Goal: Task Accomplishment & Management: Manage account settings

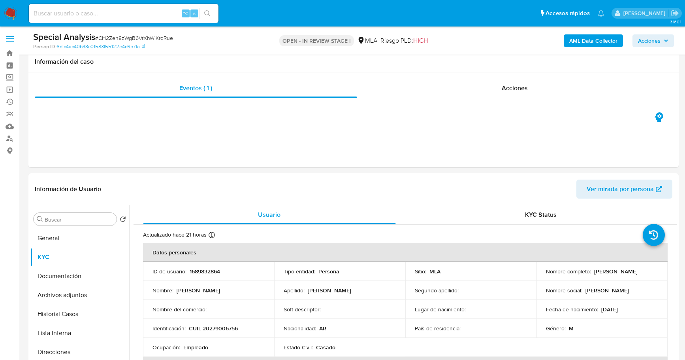
select select "10"
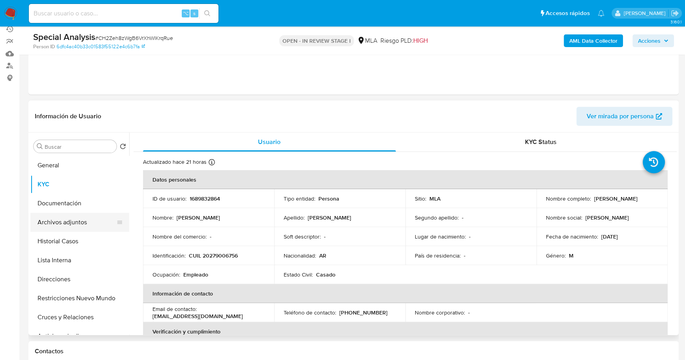
click at [72, 218] on button "Archivos adjuntos" at bounding box center [76, 222] width 92 height 19
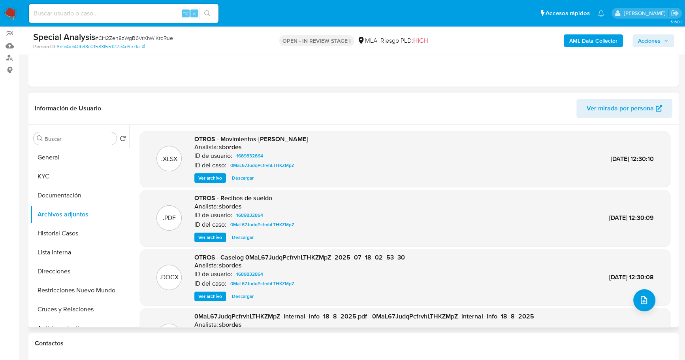
scroll to position [79, 0]
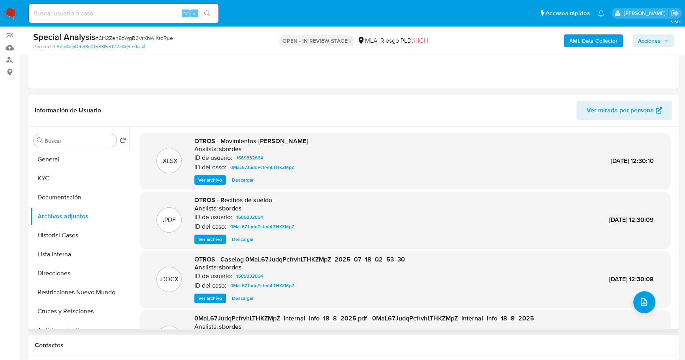
click at [242, 179] on span "Descargar" at bounding box center [243, 180] width 22 height 8
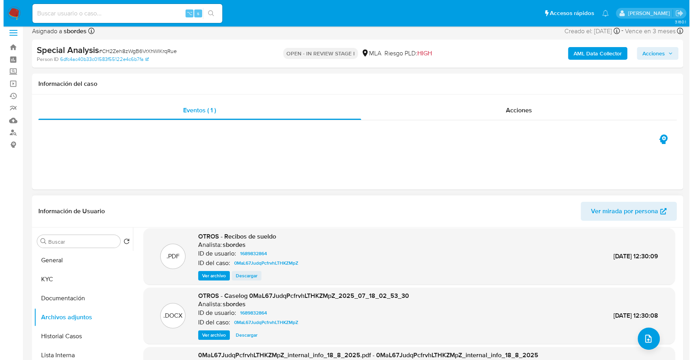
scroll to position [66, 0]
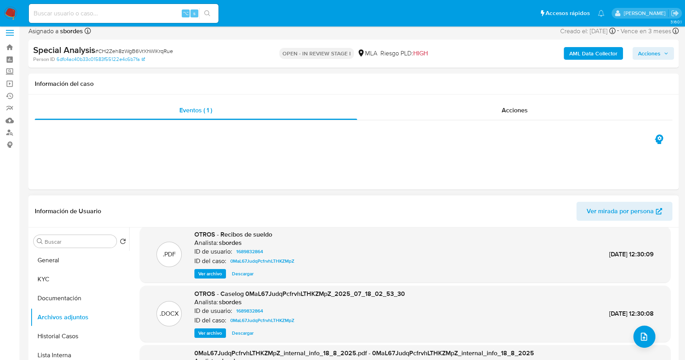
click at [219, 272] on span "Ver archivo" at bounding box center [210, 274] width 24 height 8
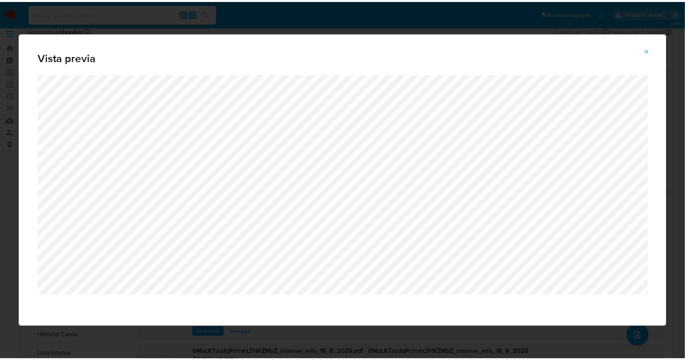
scroll to position [66, 0]
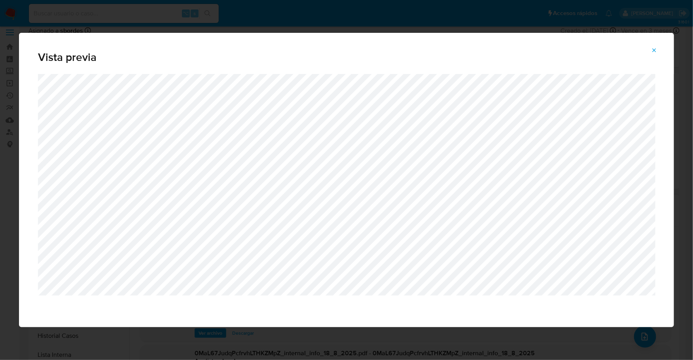
click at [651, 50] on icon "Attachment preview" at bounding box center [654, 50] width 6 height 6
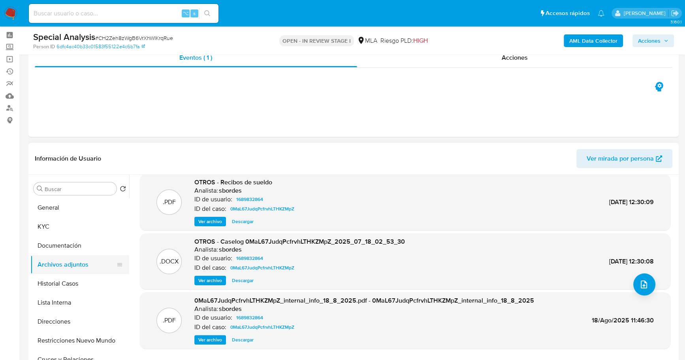
scroll to position [84, 0]
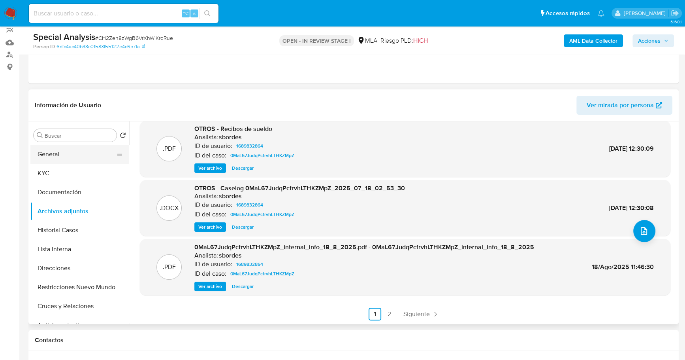
click at [67, 145] on button "General" at bounding box center [76, 154] width 92 height 19
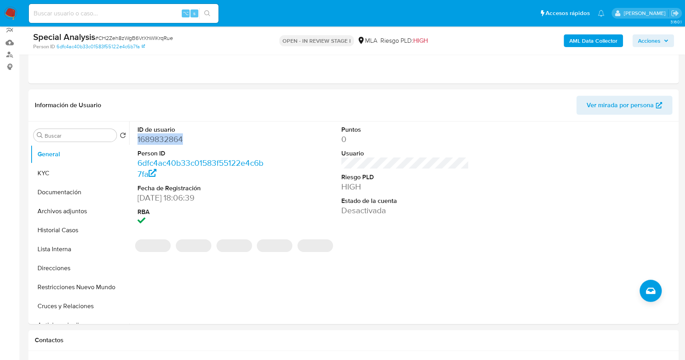
copy dd "1689832864"
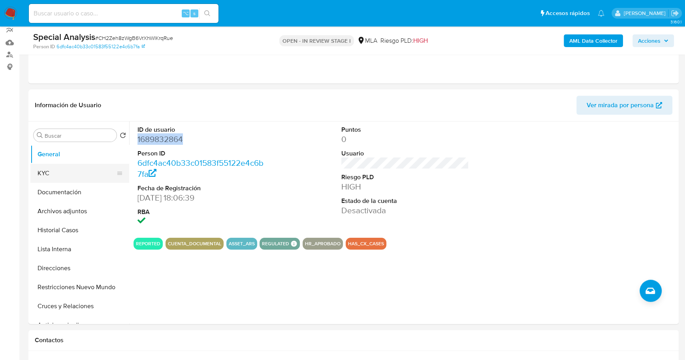
click at [64, 169] on button "KYC" at bounding box center [76, 173] width 92 height 19
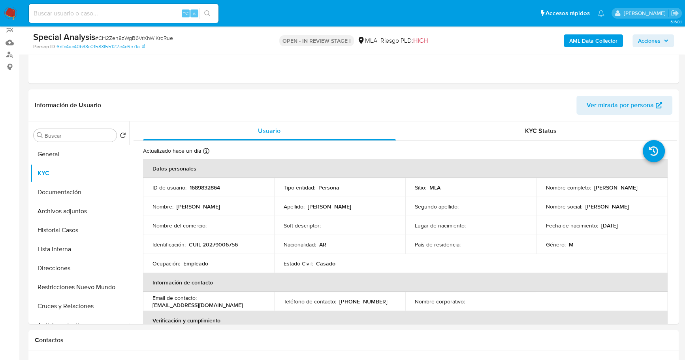
drag, startPoint x: 592, startPoint y: 186, endPoint x: 650, endPoint y: 186, distance: 57.7
click at [650, 186] on div "Nombre completo : Diego Martin Sanchez" at bounding box center [602, 187] width 112 height 7
copy p "[PERSON_NAME] [PERSON_NAME]"
copy p "20279006756"
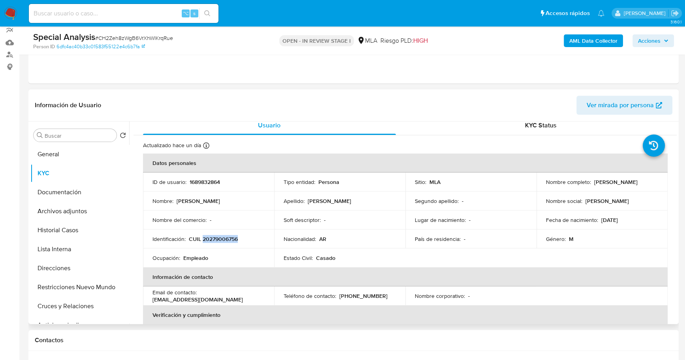
scroll to position [13, 0]
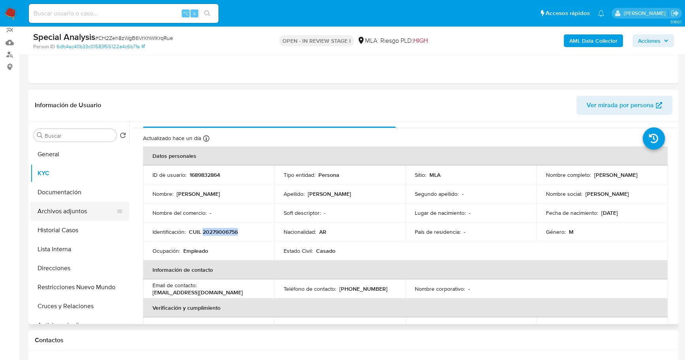
click at [78, 210] on button "Archivos adjuntos" at bounding box center [76, 211] width 92 height 19
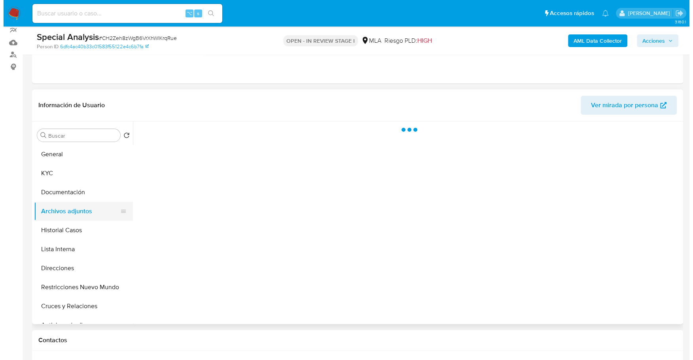
scroll to position [0, 0]
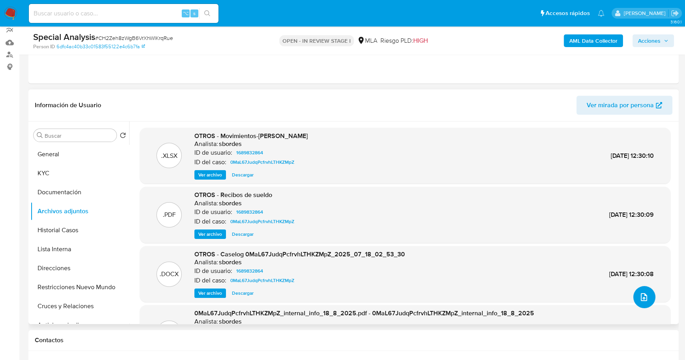
click at [648, 296] on button "upload-file" at bounding box center [645, 297] width 22 height 22
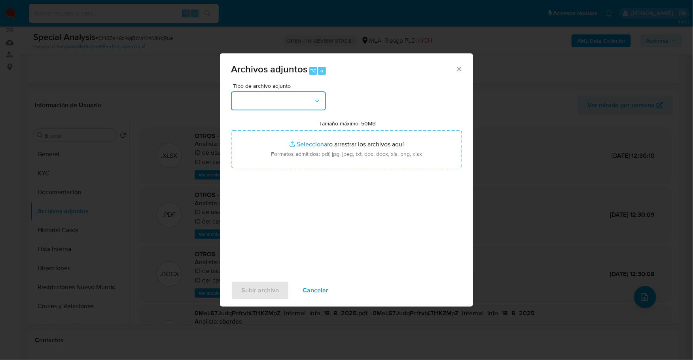
click at [302, 105] on button "button" at bounding box center [278, 100] width 95 height 19
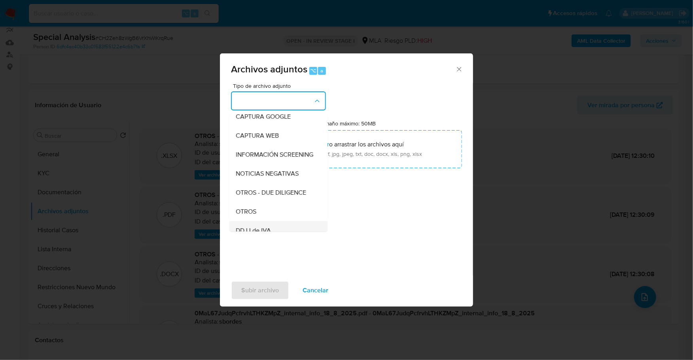
scroll to position [113, 0]
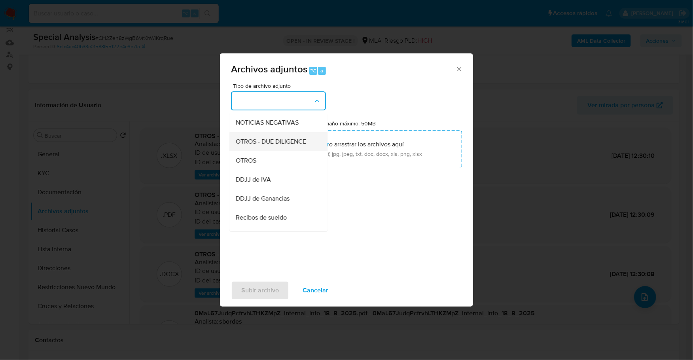
click at [257, 151] on div "OTROS - DUE DILIGENCE" at bounding box center [276, 141] width 81 height 19
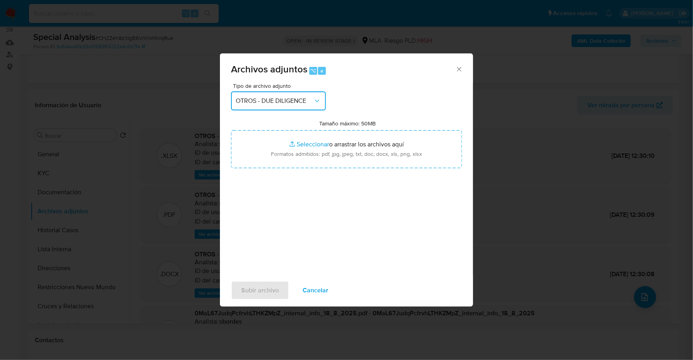
click at [282, 103] on span "OTROS - DUE DILIGENCE" at bounding box center [274, 101] width 77 height 8
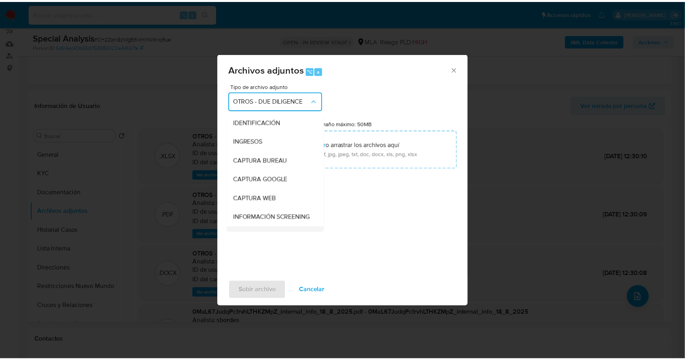
scroll to position [91, 0]
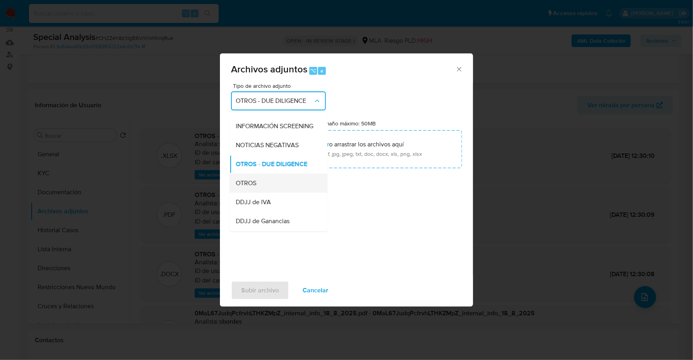
click at [249, 187] on span "OTROS" at bounding box center [246, 183] width 21 height 8
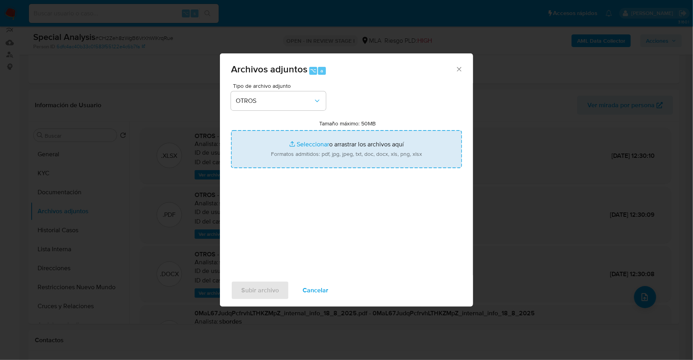
click at [296, 143] on input "Tamaño máximo: 50MB Seleccionar archivos" at bounding box center [346, 149] width 231 height 38
type input "C:\fakepath\Certificacion Contable de Ingresos.pdf"
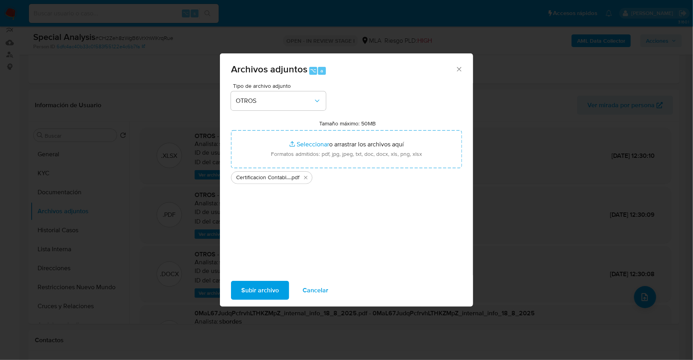
click at [263, 291] on span "Subir archivo" at bounding box center [260, 289] width 38 height 17
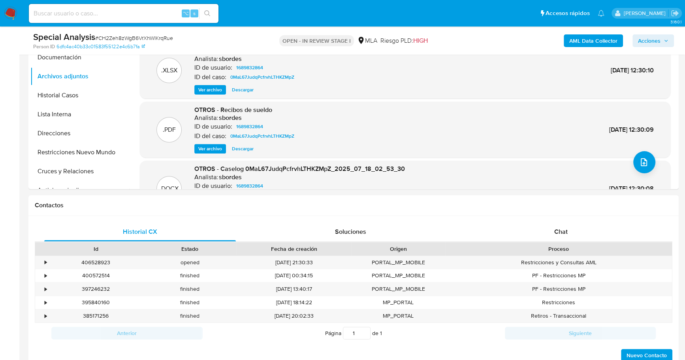
scroll to position [225, 0]
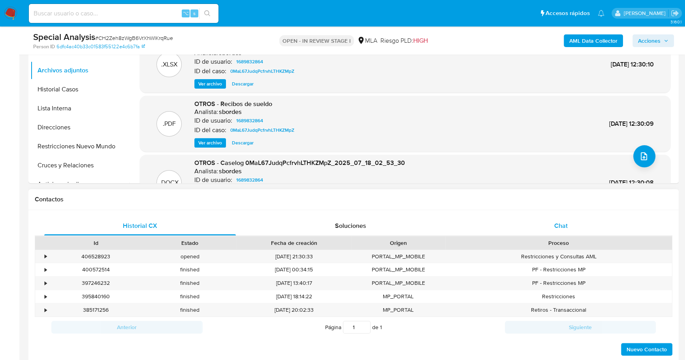
click at [550, 224] on div "Chat" at bounding box center [561, 225] width 192 height 19
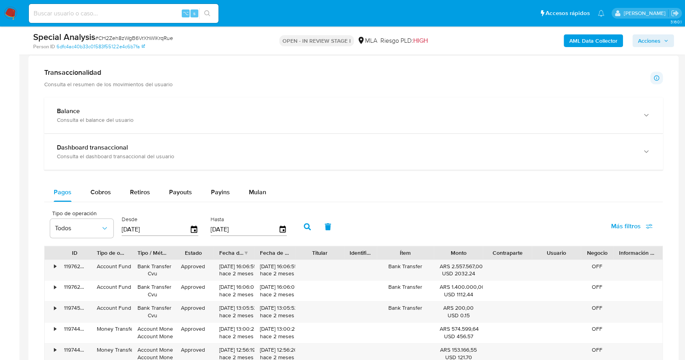
scroll to position [69, 0]
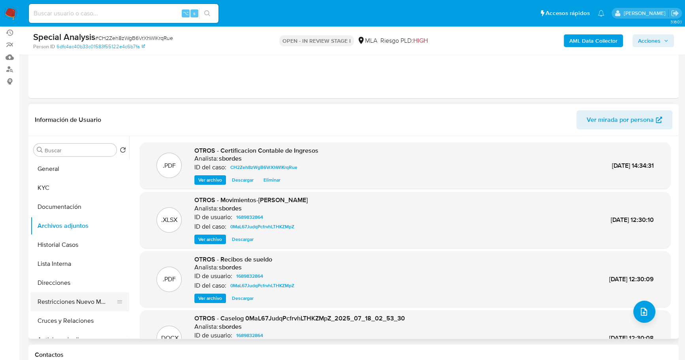
click at [77, 300] on button "Restricciones Nuevo Mundo" at bounding box center [76, 301] width 92 height 19
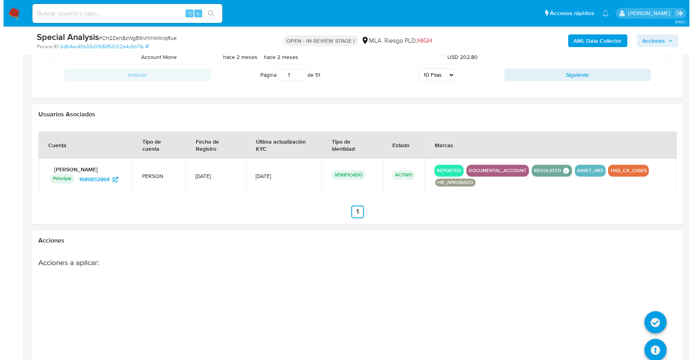
scroll to position [1221, 0]
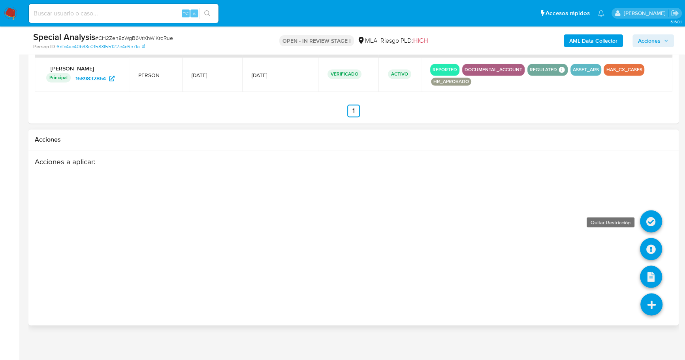
click at [651, 219] on icon at bounding box center [651, 221] width 22 height 22
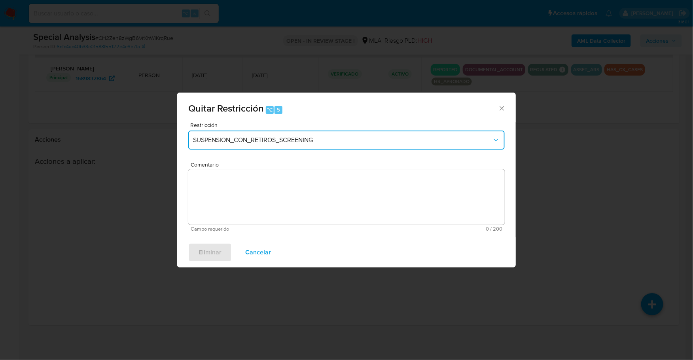
click at [302, 130] on button "SUSPENSION_CON_RETIROS_SCREENING" at bounding box center [346, 139] width 316 height 19
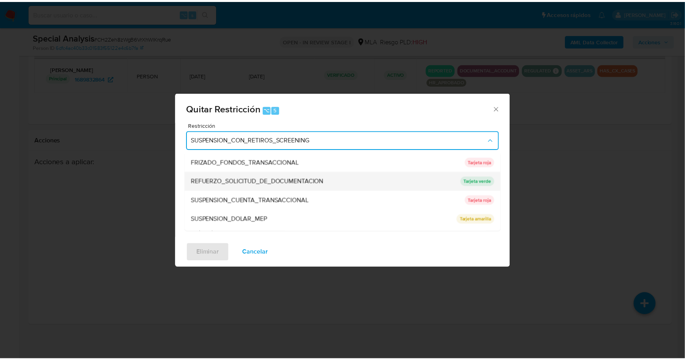
scroll to position [167, 0]
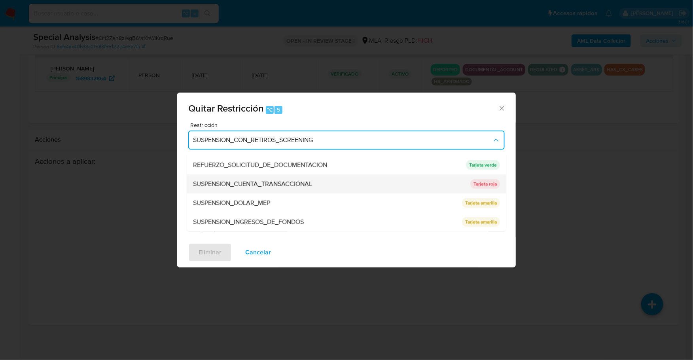
click at [289, 185] on span "SUSPENSION_CUENTA_TRANSACCIONAL" at bounding box center [252, 184] width 119 height 8
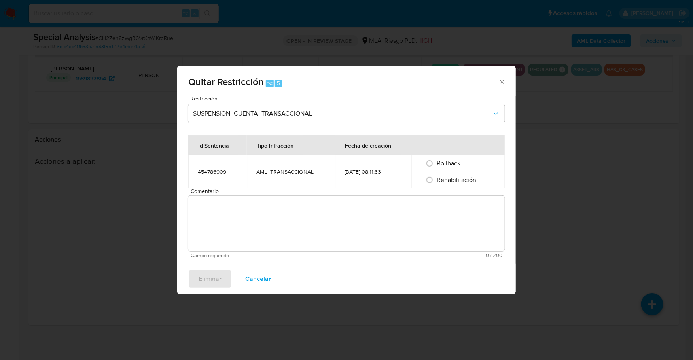
click at [456, 186] on div "Rehabilitación" at bounding box center [458, 180] width 74 height 17
click at [456, 183] on span "Rehabilitación" at bounding box center [456, 179] width 40 height 9
click at [436, 183] on input "Rehabilitación" at bounding box center [429, 180] width 13 height 13
radio input "true"
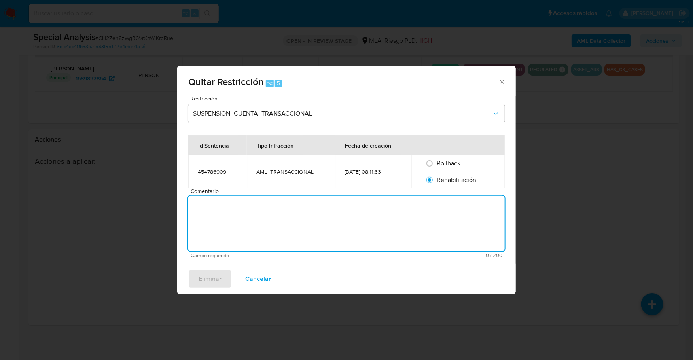
click at [376, 232] on textarea "Comentario" at bounding box center [346, 223] width 316 height 55
type textarea "AML"
click at [213, 270] on span "Eliminar" at bounding box center [209, 278] width 23 height 17
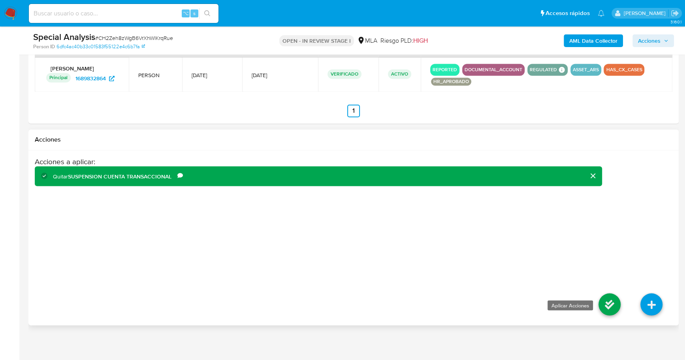
click at [615, 293] on icon at bounding box center [610, 304] width 22 height 22
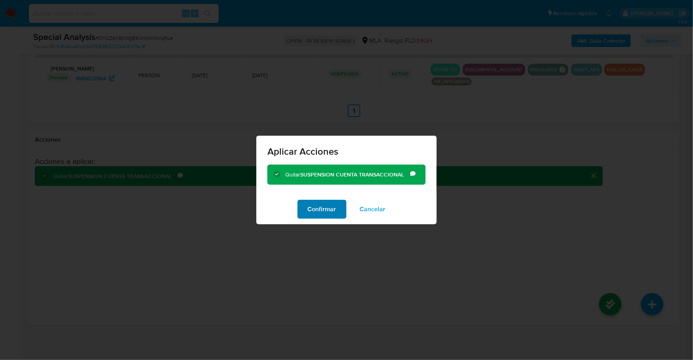
click at [321, 214] on span "Confirmar" at bounding box center [322, 208] width 28 height 17
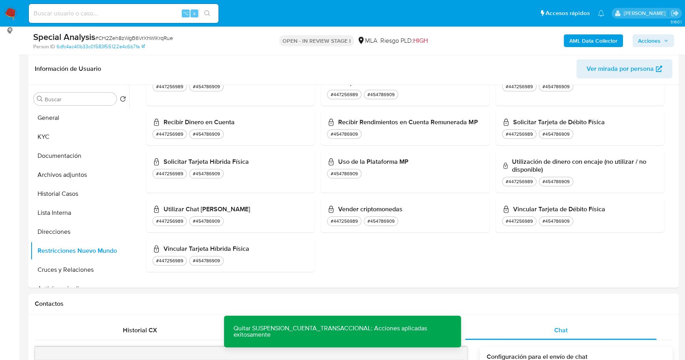
scroll to position [0, 0]
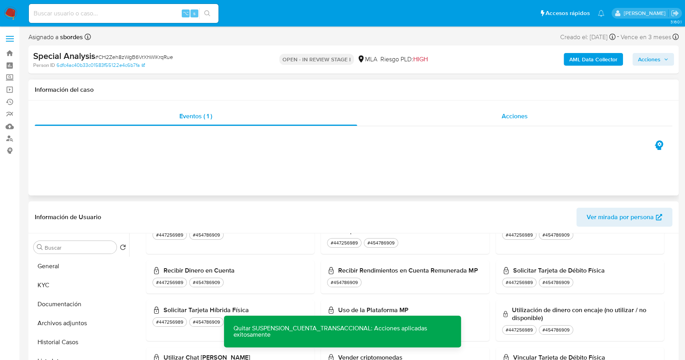
click at [479, 116] on div "Acciones" at bounding box center [515, 116] width 316 height 19
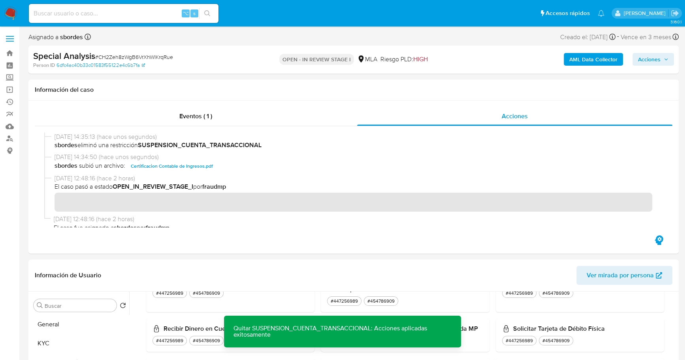
click at [661, 57] on span "Acciones" at bounding box center [653, 59] width 30 height 11
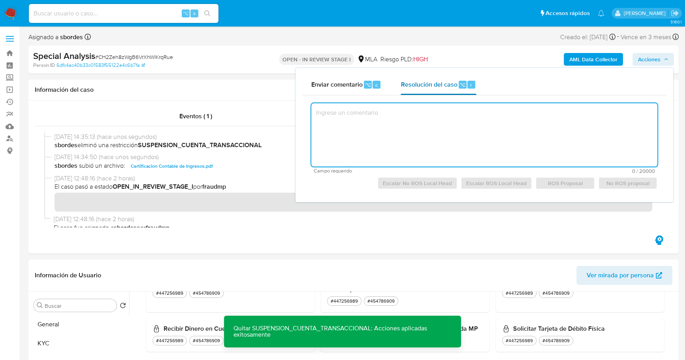
click at [445, 78] on div "Resolución del caso ⌥ r" at bounding box center [438, 84] width 75 height 21
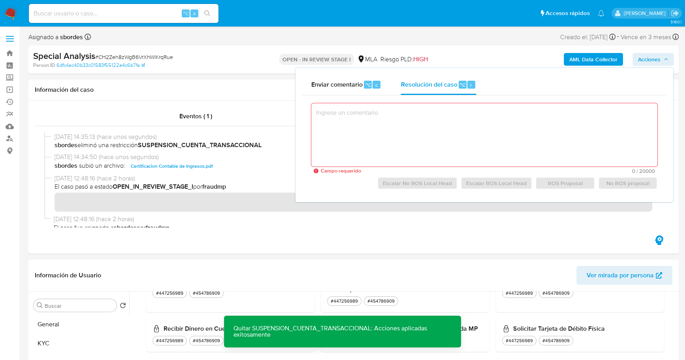
click at [394, 134] on textarea at bounding box center [484, 134] width 346 height 63
paste textarea "El cliente ID 1689832864 - Diego Martin Sanchez - CUIT 20279006756. Se encuentr…"
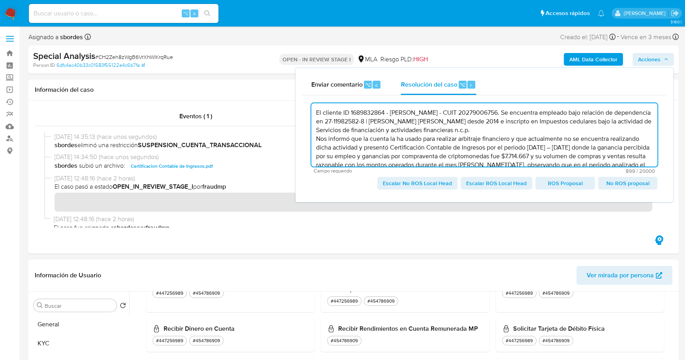
click at [422, 180] on span "Escalar No ROS Local Head" at bounding box center [417, 182] width 69 height 11
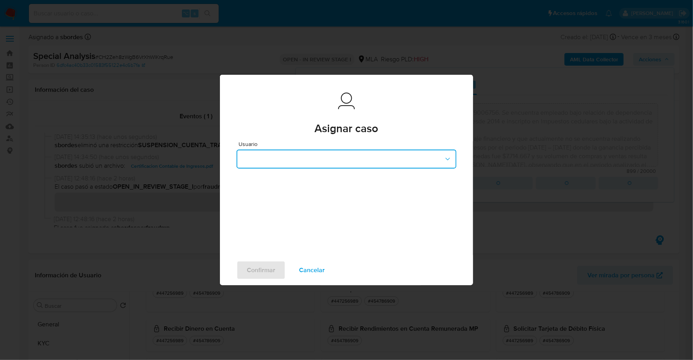
click at [348, 159] on button "button" at bounding box center [346, 158] width 220 height 19
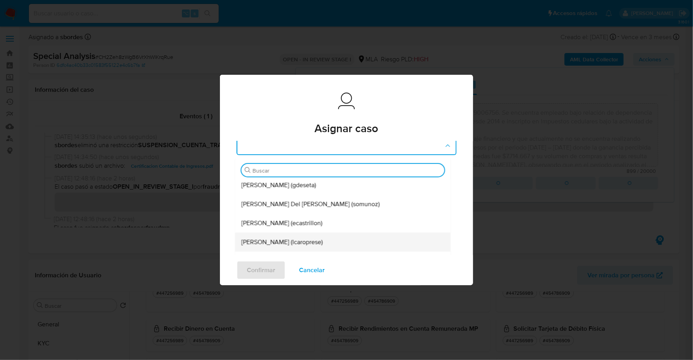
scroll to position [78, 0]
click at [315, 272] on span "Cancelar" at bounding box center [312, 269] width 26 height 17
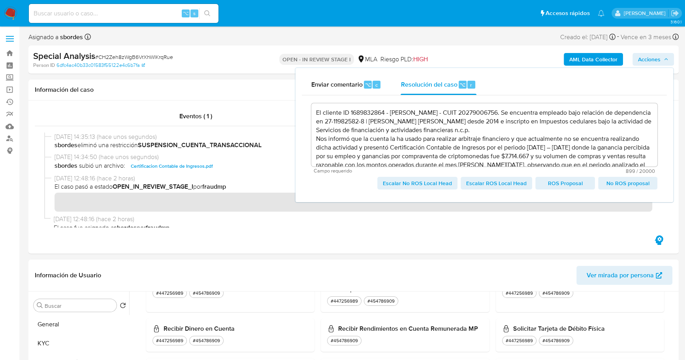
click at [408, 183] on span "Escalar No ROS Local Head" at bounding box center [417, 182] width 69 height 11
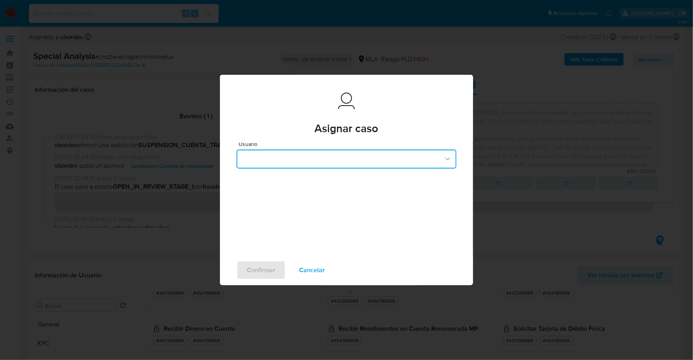
click at [307, 156] on button "button" at bounding box center [346, 158] width 220 height 19
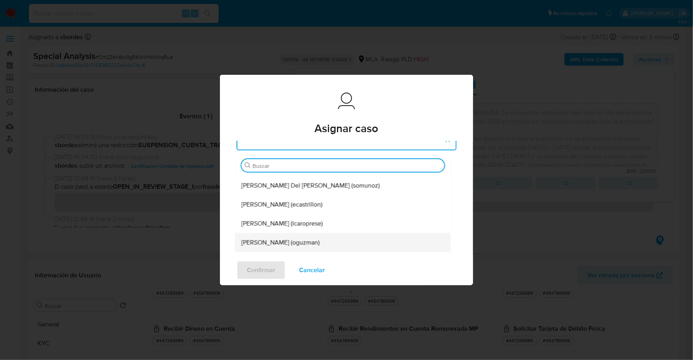
scroll to position [109, 0]
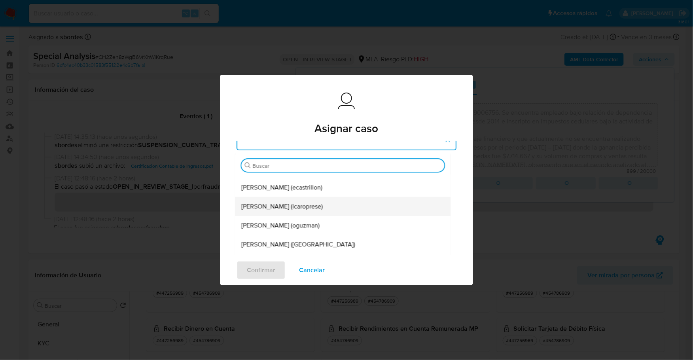
click at [278, 206] on span "Leandro Ezequiel Caroprese (lcaroprese)" at bounding box center [281, 206] width 81 height 8
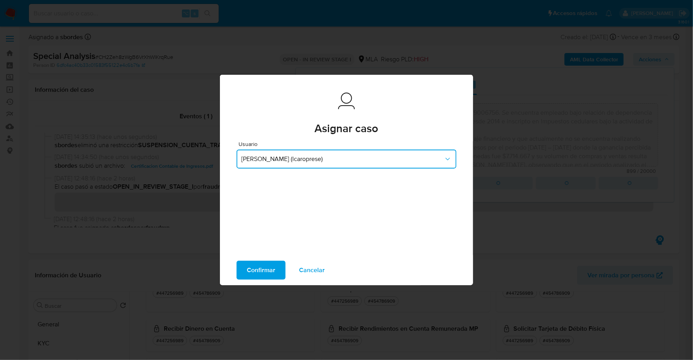
scroll to position [0, 0]
click at [305, 162] on span "Leandro Ezequiel Caroprese (lcaroprese)" at bounding box center [342, 159] width 202 height 8
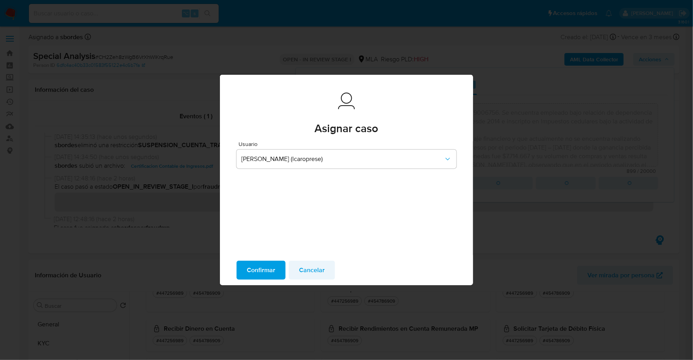
click at [311, 271] on span "Cancelar" at bounding box center [312, 269] width 26 height 17
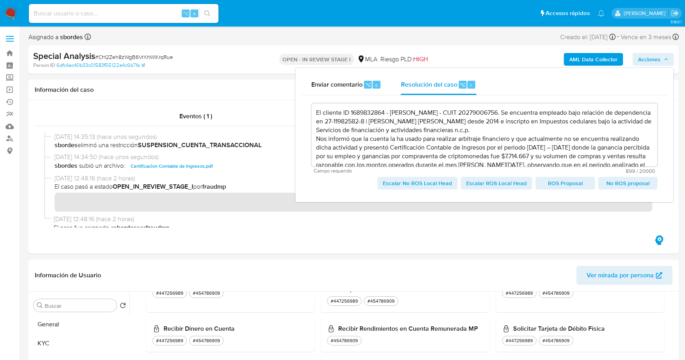
click at [436, 184] on span "Escalar No ROS Local Head" at bounding box center [417, 182] width 69 height 11
type textarea "El cliente ID 1689832864 - Diego Martin Sanchez - CUIT 20279006756. Se encuentr…"
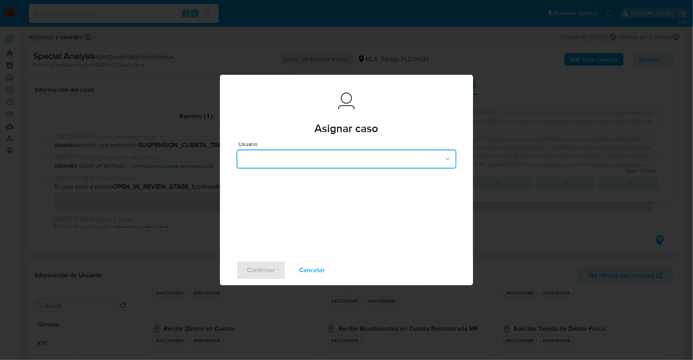
click at [327, 159] on button "button" at bounding box center [346, 158] width 220 height 19
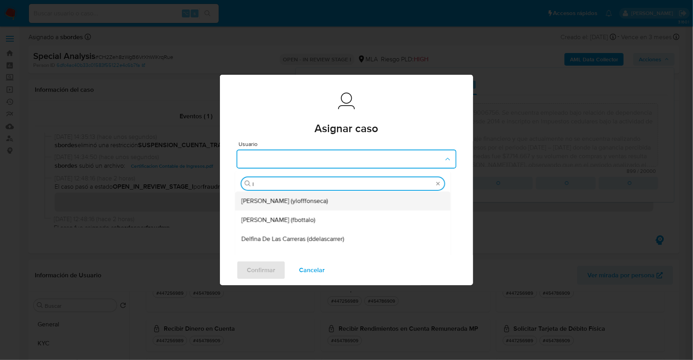
type input "lc"
click at [365, 205] on div "Leandro Ezequiel Caroprese (lcaroprese)" at bounding box center [344, 200] width 198 height 19
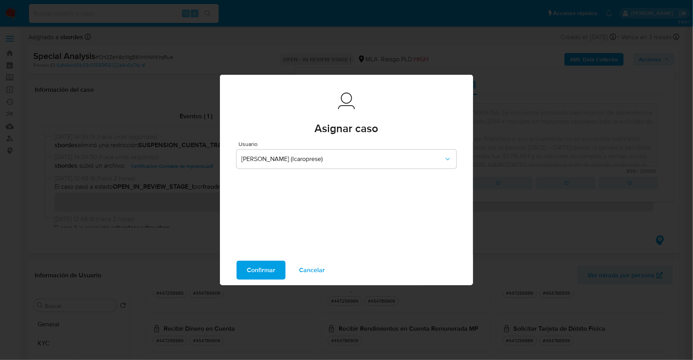
click at [266, 269] on span "Confirmar" at bounding box center [261, 269] width 28 height 17
type textarea "El cliente ID 1689832864 - Diego Martin Sanchez - CUIT 20279006756. Se encuentr…"
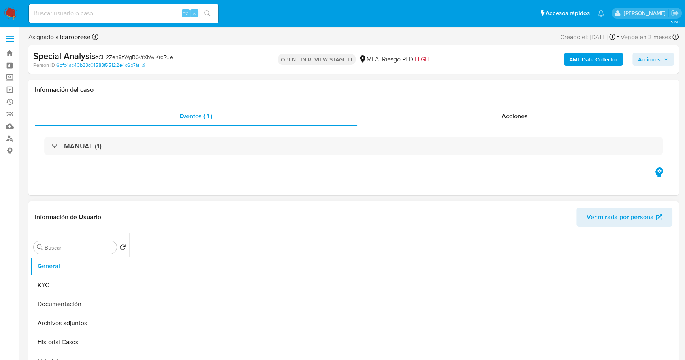
select select "10"
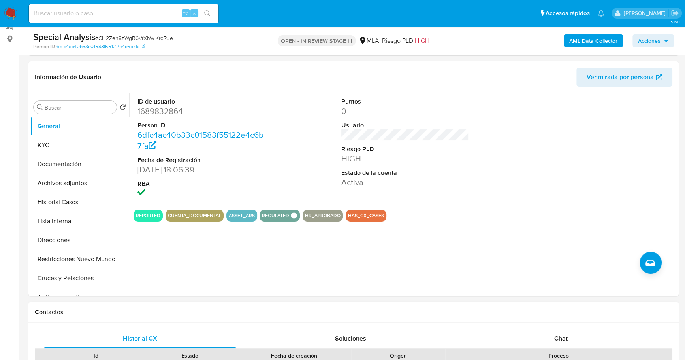
scroll to position [234, 0]
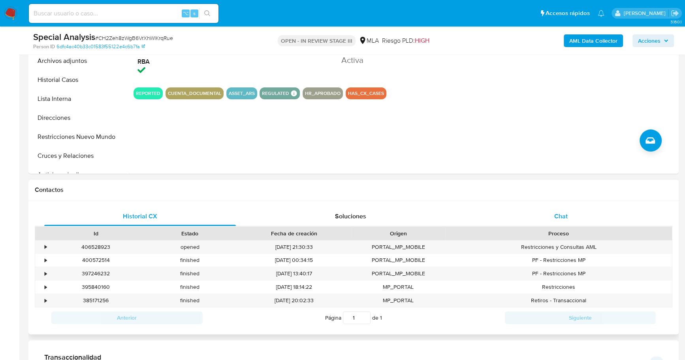
click at [560, 209] on div "Chat" at bounding box center [561, 216] width 192 height 19
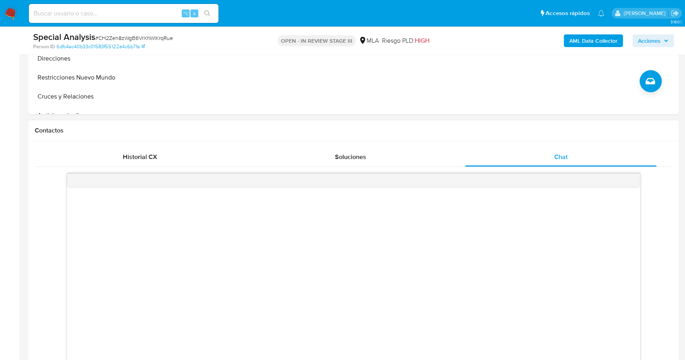
scroll to position [0, 0]
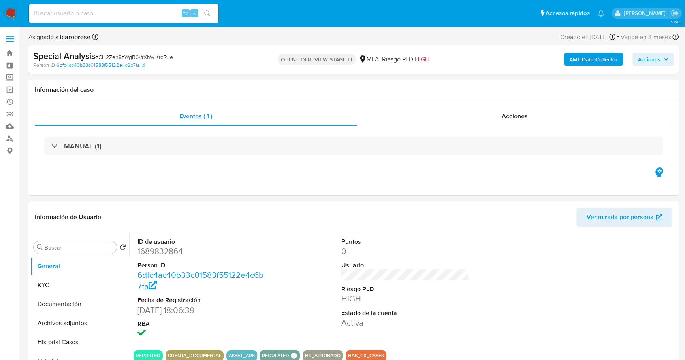
click at [100, 9] on input at bounding box center [124, 13] width 190 height 10
paste input "548647273"
type input "548647273"
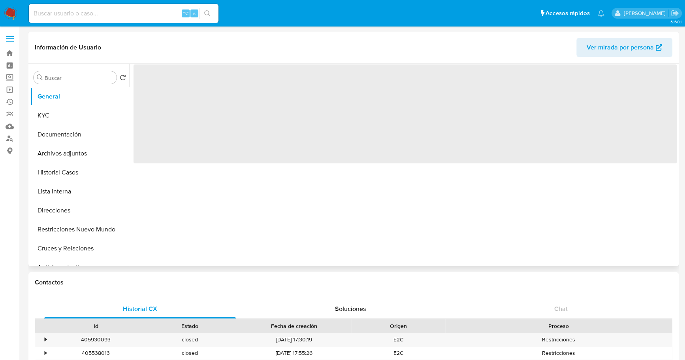
select select "10"
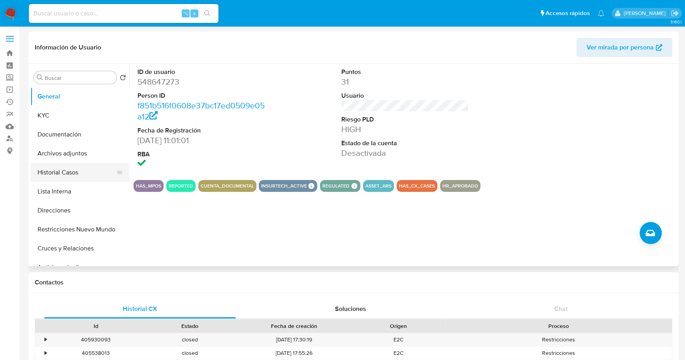
click at [68, 171] on button "Historial Casos" at bounding box center [76, 172] width 92 height 19
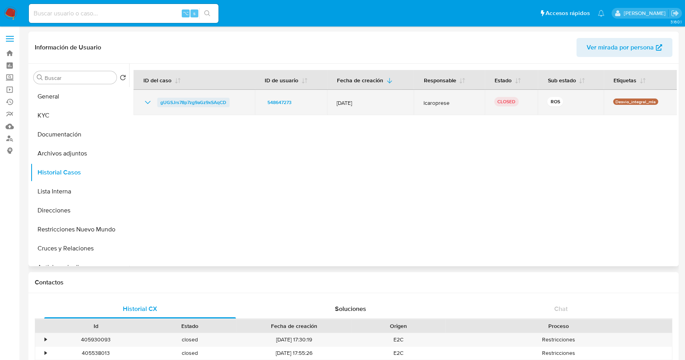
click at [202, 98] on span "gUGSJrs78p7zg9aGz9xSAqCD" at bounding box center [193, 102] width 66 height 9
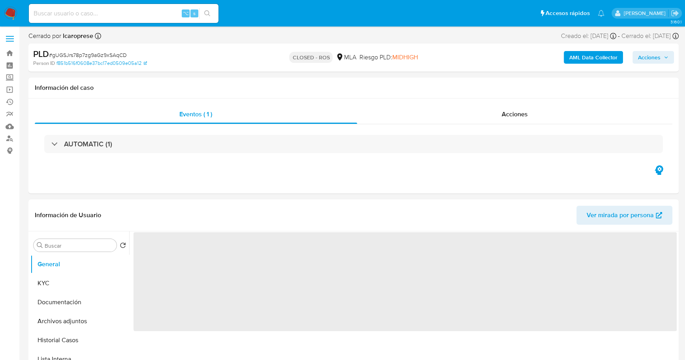
select select "10"
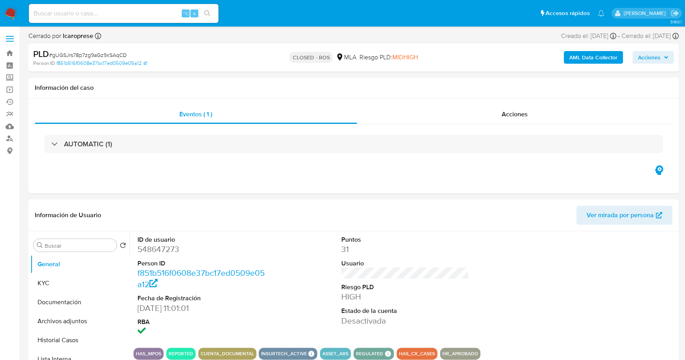
click at [123, 15] on input at bounding box center [124, 13] width 190 height 10
click at [67, 308] on button "Documentación" at bounding box center [76, 301] width 92 height 19
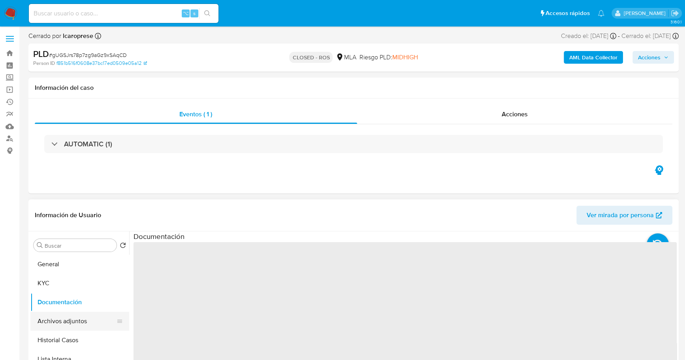
click at [70, 317] on button "Archivos adjuntos" at bounding box center [76, 320] width 92 height 19
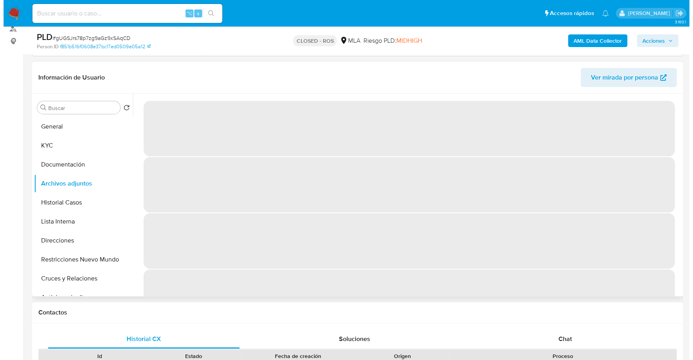
scroll to position [109, 0]
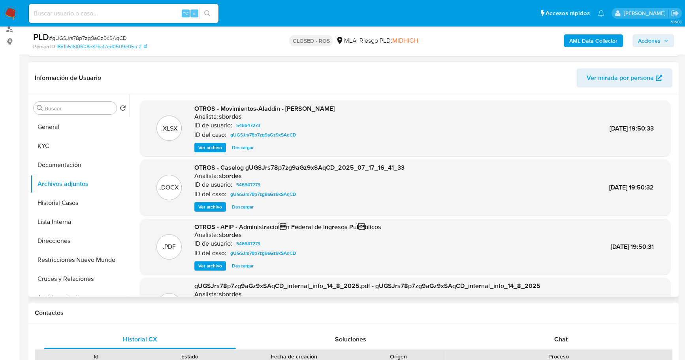
click at [245, 208] on span "Descargar" at bounding box center [243, 207] width 22 height 8
click at [110, 14] on input at bounding box center [124, 13] width 190 height 10
click at [57, 150] on button "KYC" at bounding box center [76, 145] width 92 height 19
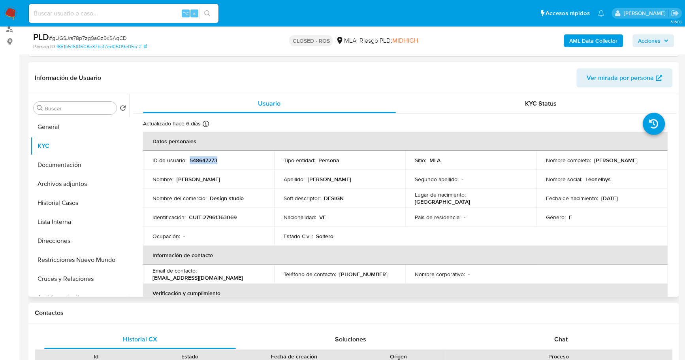
copy p "548647273"
drag, startPoint x: 544, startPoint y: 163, endPoint x: 636, endPoint y: 166, distance: 92.1
click at [636, 164] on div "Nombre completo : Leonelbys Maria Duran Molleja" at bounding box center [602, 160] width 112 height 7
copy p "Leonelbys [PERSON_NAME]"
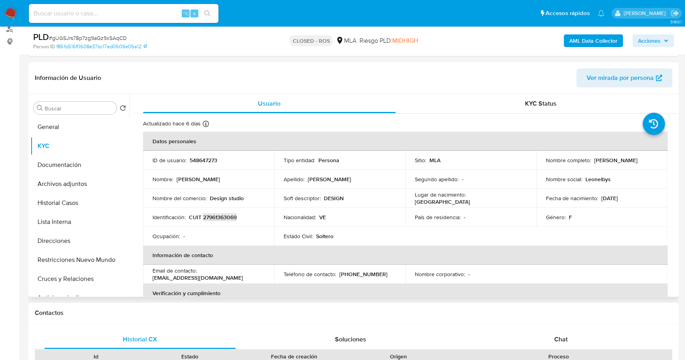
copy p "27961363069"
click at [54, 122] on button "General" at bounding box center [76, 126] width 92 height 19
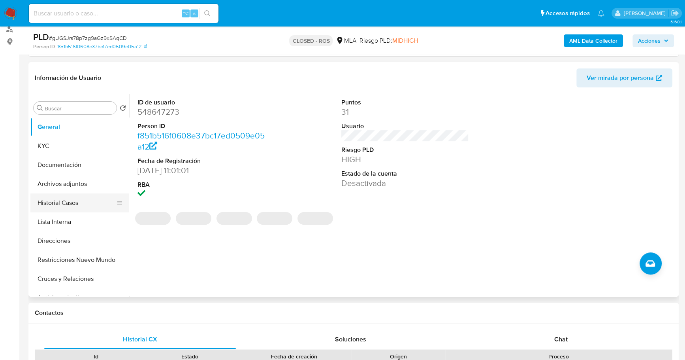
click at [47, 208] on button "Historial Casos" at bounding box center [76, 202] width 92 height 19
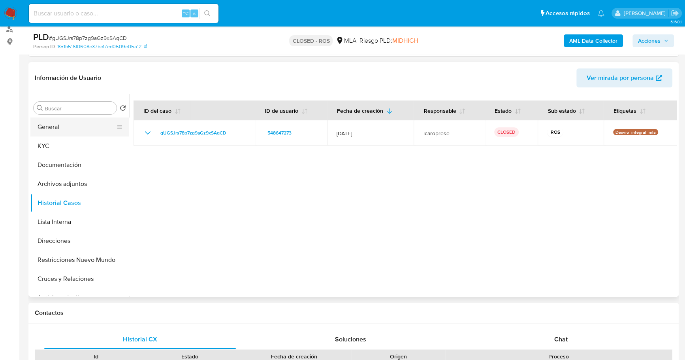
click at [62, 128] on button "General" at bounding box center [76, 126] width 92 height 19
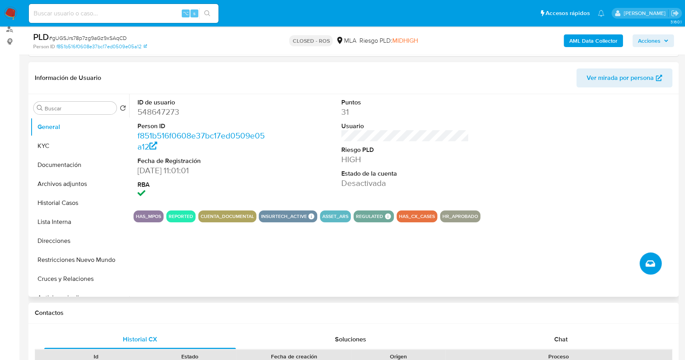
click at [645, 257] on button "Crear caso manual" at bounding box center [651, 263] width 22 height 22
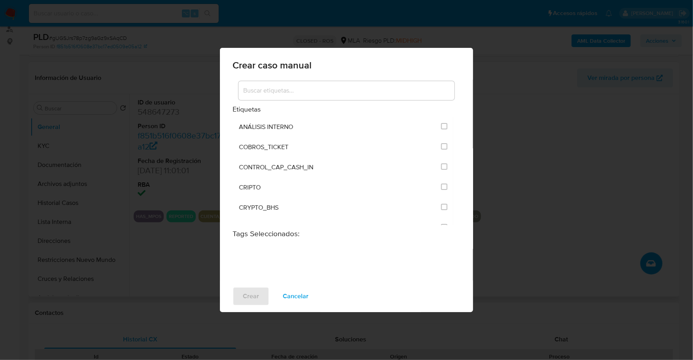
click at [328, 83] on div at bounding box center [346, 90] width 216 height 19
click at [328, 93] on input at bounding box center [346, 90] width 216 height 10
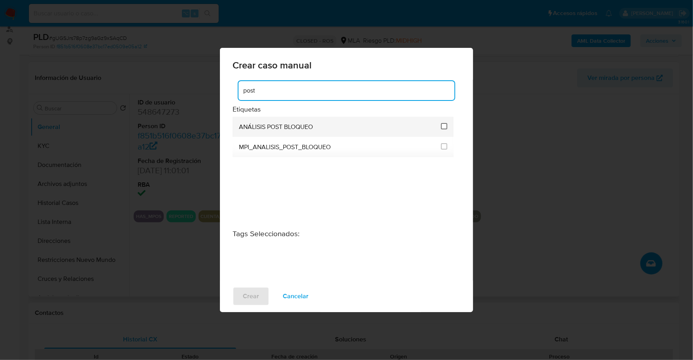
type input "post"
click at [444, 128] on input "3249" at bounding box center [444, 126] width 6 height 6
checkbox input "true"
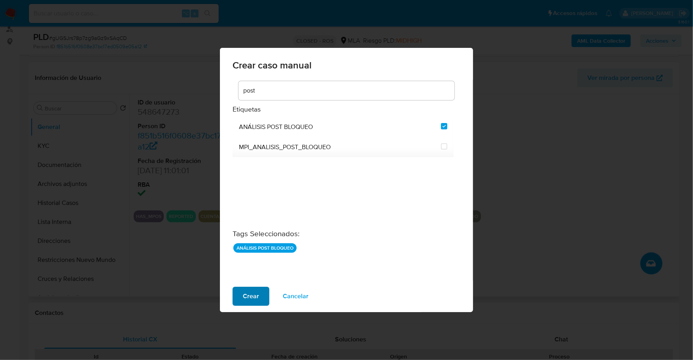
click at [246, 296] on span "Crear" at bounding box center [251, 295] width 16 height 17
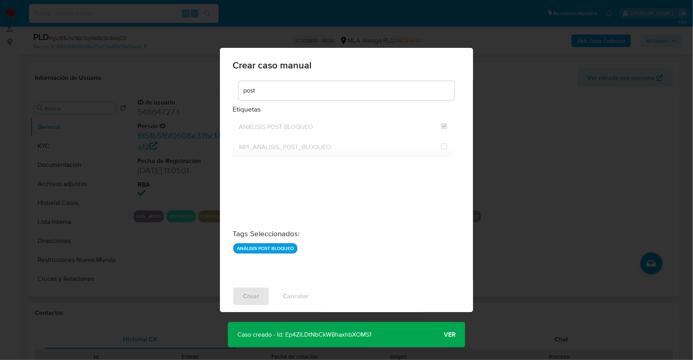
click at [451, 334] on span "Ver" at bounding box center [449, 334] width 12 height 0
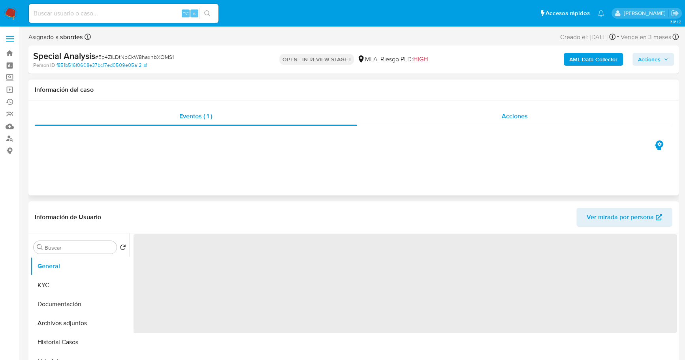
select select "10"
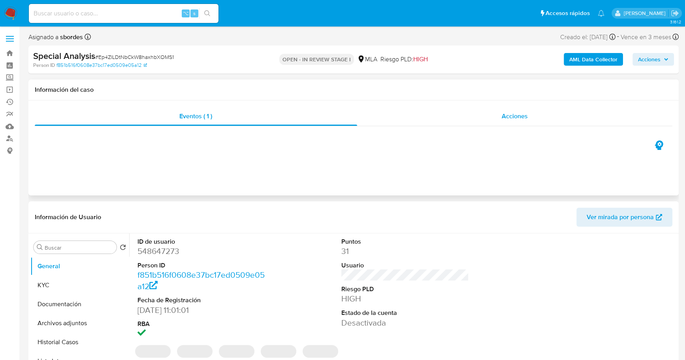
click at [497, 113] on div "Acciones" at bounding box center [515, 116] width 316 height 19
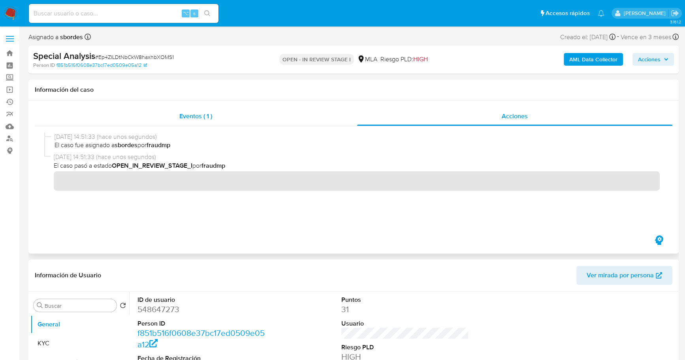
click at [202, 117] on span "Eventos ( 1 )" at bounding box center [195, 115] width 33 height 9
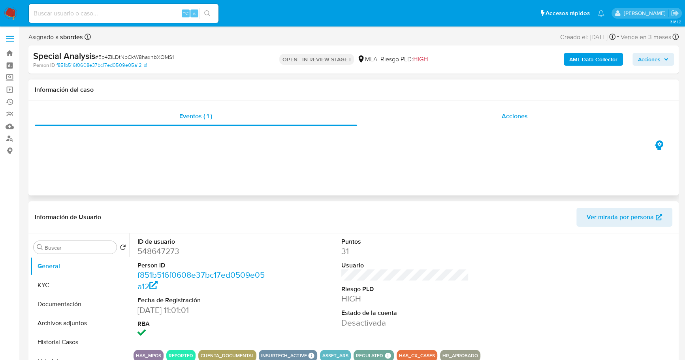
click at [518, 117] on span "Acciones" at bounding box center [515, 115] width 26 height 9
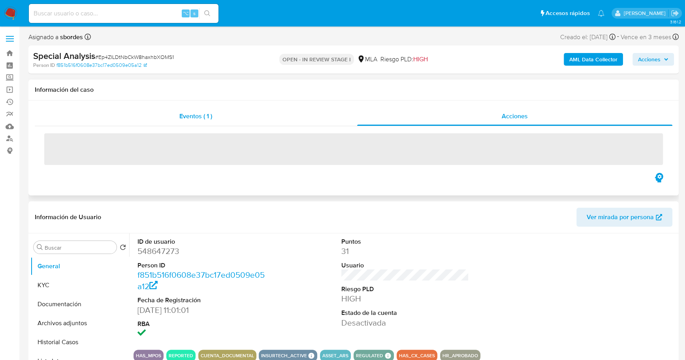
click at [212, 109] on div "Eventos ( 1 )" at bounding box center [196, 116] width 323 height 19
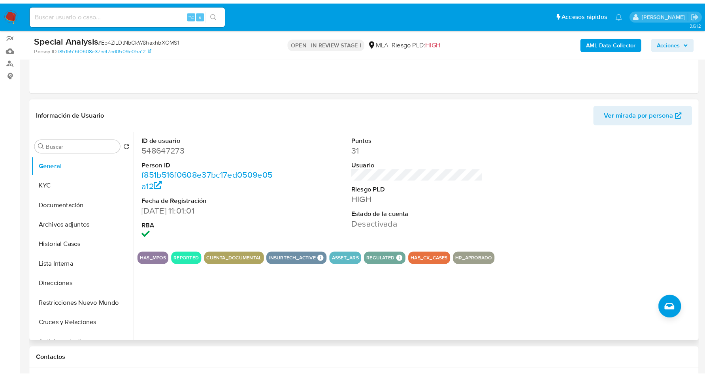
scroll to position [80, 0]
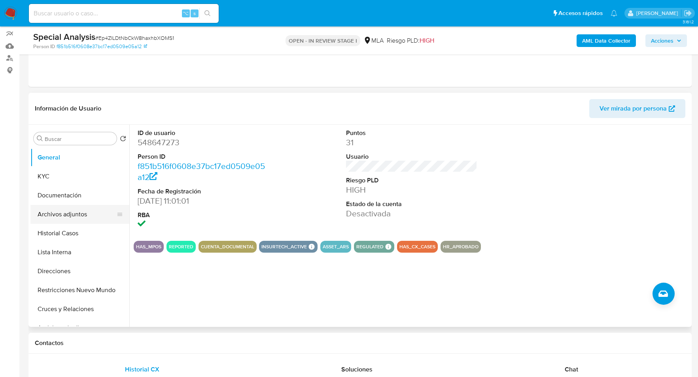
click at [68, 211] on button "Archivos adjuntos" at bounding box center [76, 214] width 92 height 19
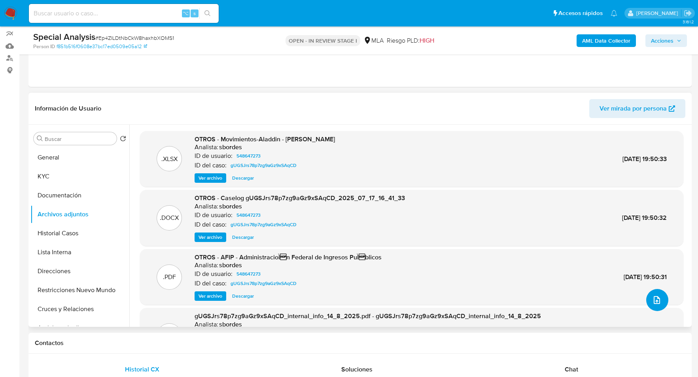
click at [652, 299] on icon "upload-file" at bounding box center [656, 300] width 9 height 9
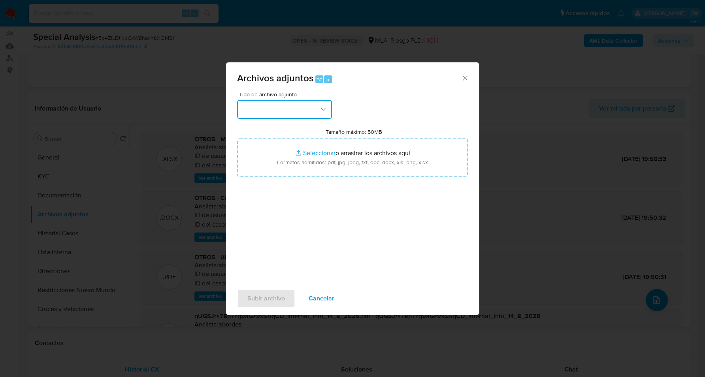
click at [278, 108] on button "button" at bounding box center [284, 109] width 95 height 19
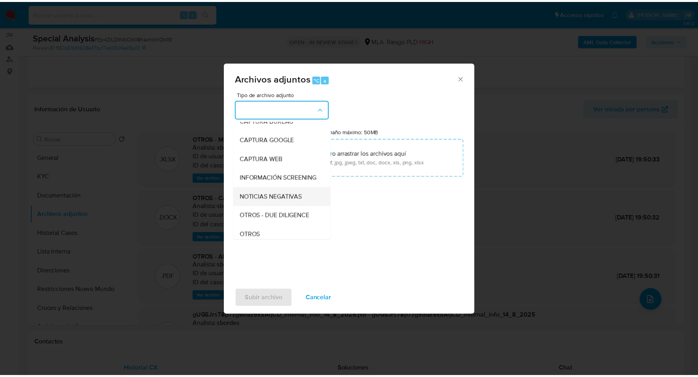
scroll to position [57, 0]
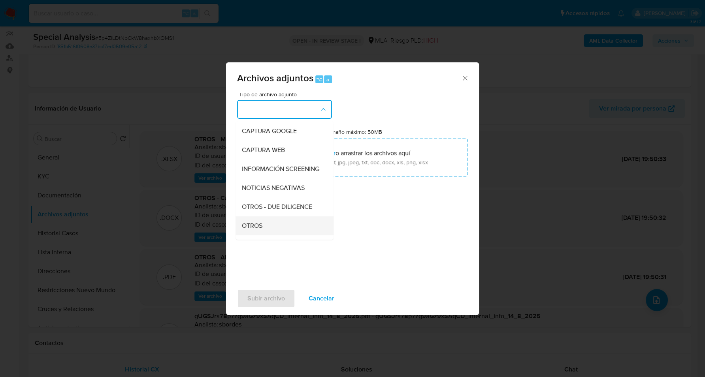
click at [269, 230] on div "OTROS" at bounding box center [282, 226] width 81 height 19
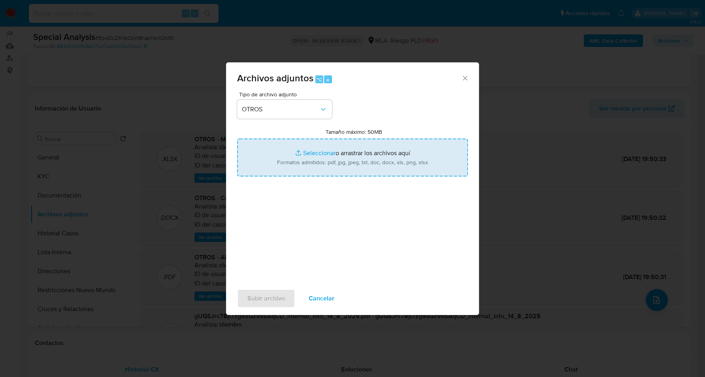
click at [315, 151] on input "Tamaño máximo: 50MB Seleccionar archivos" at bounding box center [352, 158] width 231 height 38
click at [304, 151] on input "Tamaño máximo: 50MB Seleccionar archivos" at bounding box center [352, 158] width 231 height 38
type input "C:\fakepath\Comprobante de ingresos Leonelbys DurAn .pdf"
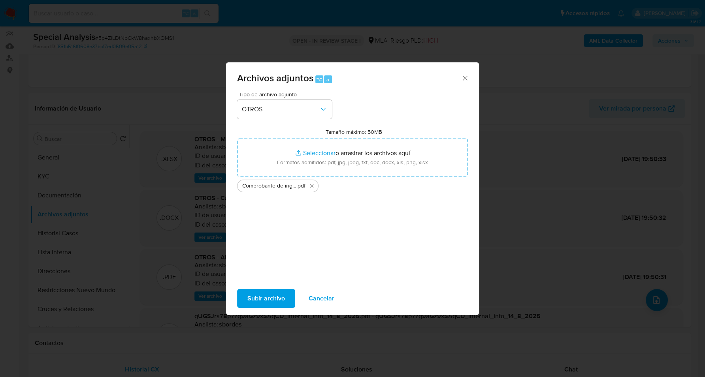
click at [261, 296] on span "Subir archivo" at bounding box center [266, 298] width 38 height 17
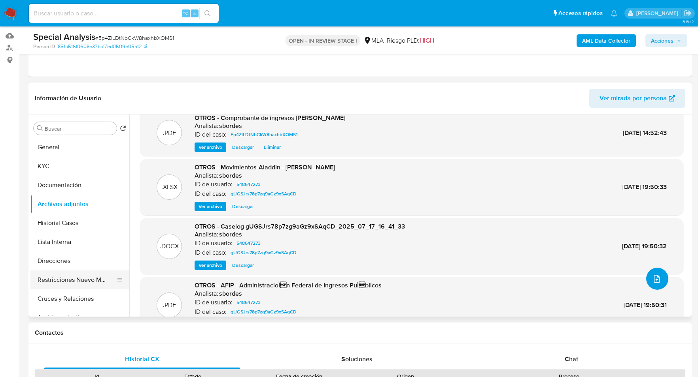
scroll to position [11, 0]
click at [88, 283] on button "Restricciones Nuevo Mundo" at bounding box center [76, 280] width 92 height 19
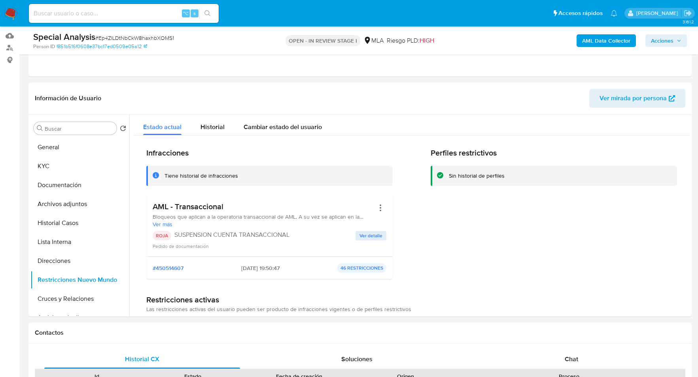
scroll to position [172, 0]
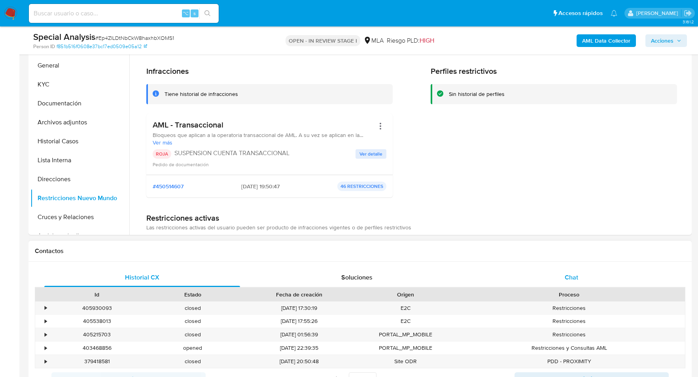
click at [550, 273] on div "Chat" at bounding box center [572, 277] width 196 height 19
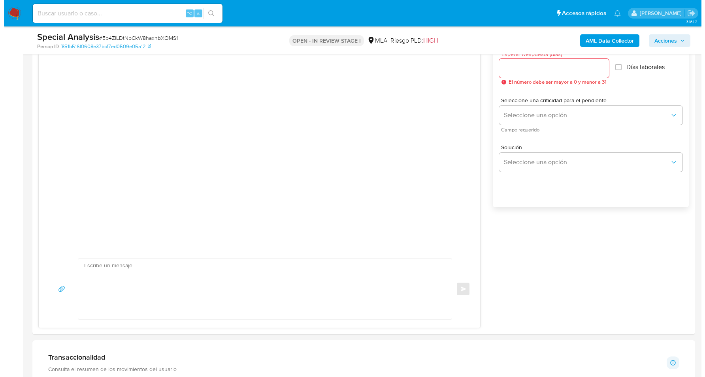
scroll to position [1221, 0]
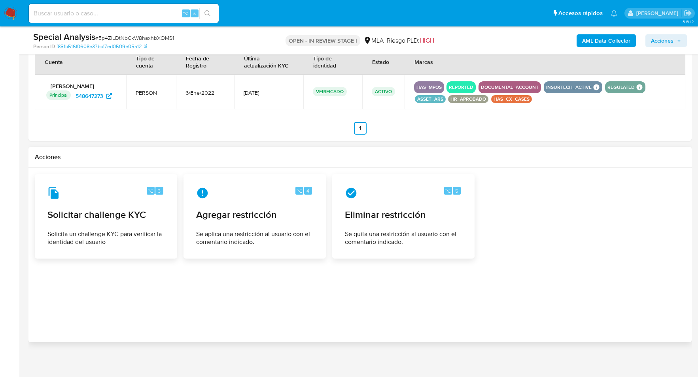
click at [129, 299] on div at bounding box center [360, 255] width 650 height 162
click at [389, 209] on span "Eliminar restricción" at bounding box center [403, 215] width 116 height 12
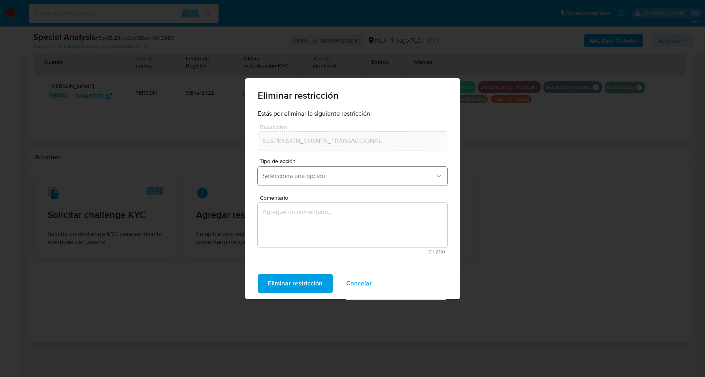
click at [352, 185] on button "Selecciona una opción" at bounding box center [353, 176] width 190 height 19
click at [353, 245] on textarea "Comentario" at bounding box center [353, 225] width 190 height 45
click at [341, 177] on span "Selecciona una opción" at bounding box center [348, 176] width 172 height 8
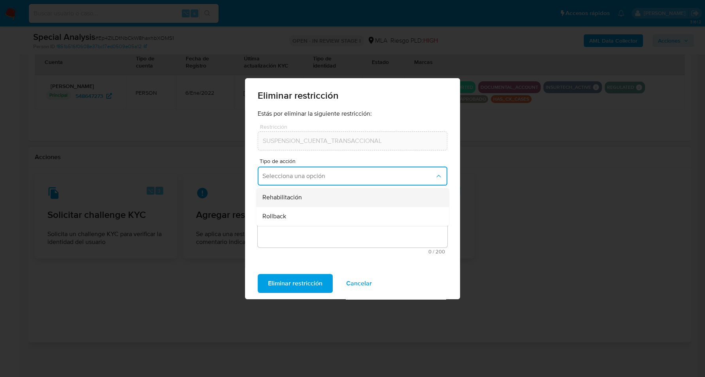
click at [293, 196] on span "Rehabilitación" at bounding box center [282, 198] width 40 height 8
click at [323, 229] on textarea "Comentario" at bounding box center [353, 225] width 190 height 45
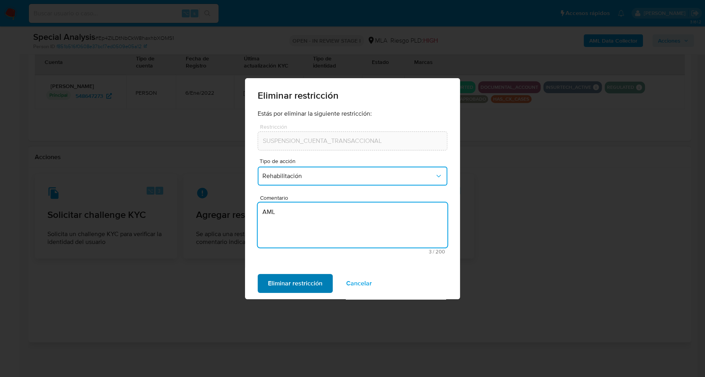
type textarea "AML"
click at [292, 279] on span "Eliminar restricción" at bounding box center [295, 283] width 55 height 17
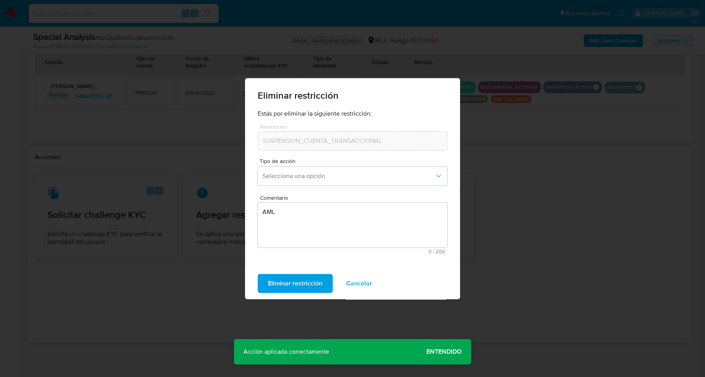
click at [357, 281] on span "Cancelar" at bounding box center [359, 283] width 26 height 17
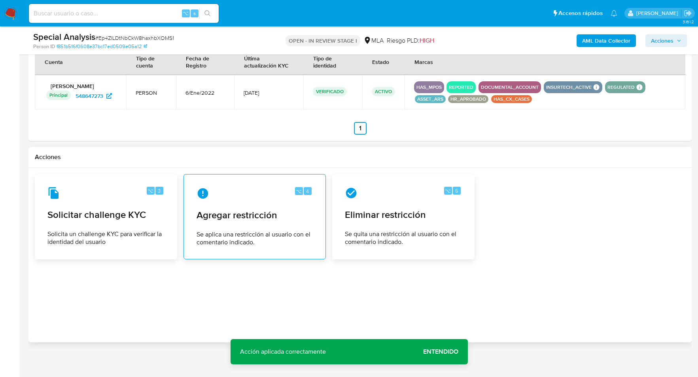
click at [240, 209] on span "Agregar restricción" at bounding box center [254, 215] width 116 height 12
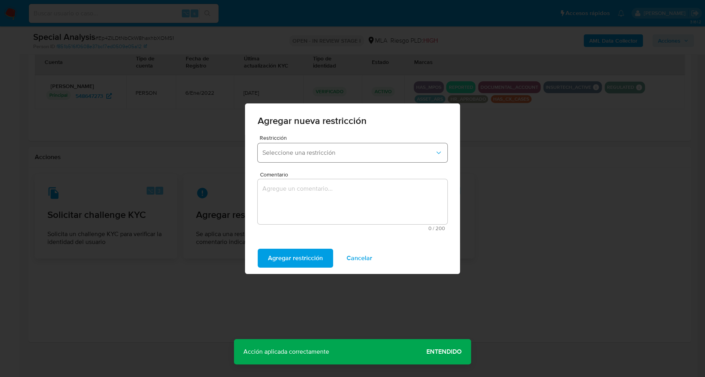
click at [349, 151] on span "Seleccione una restricción" at bounding box center [348, 153] width 172 height 8
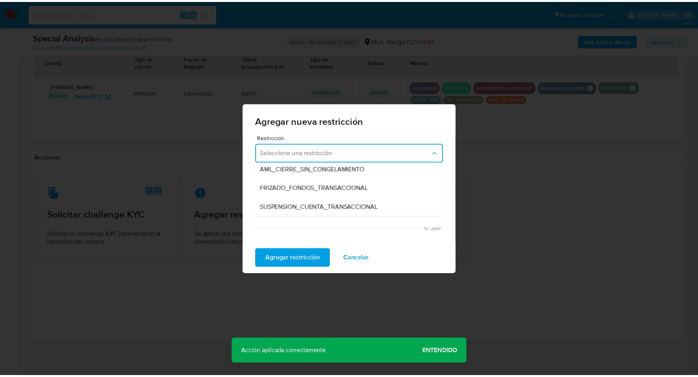
scroll to position [81, 0]
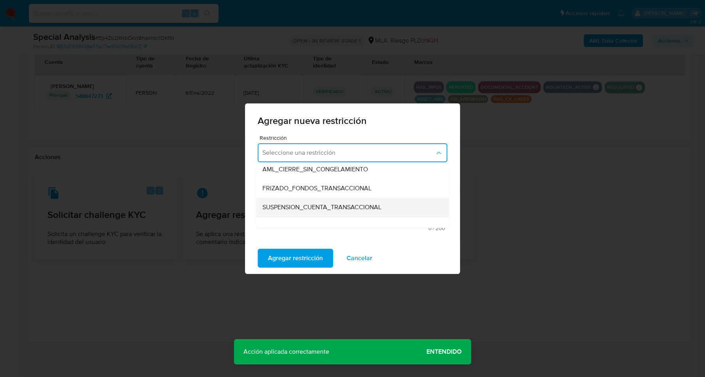
click at [325, 208] on span "SUSPENSION_CUENTA_TRANSACCIONAL" at bounding box center [321, 208] width 119 height 8
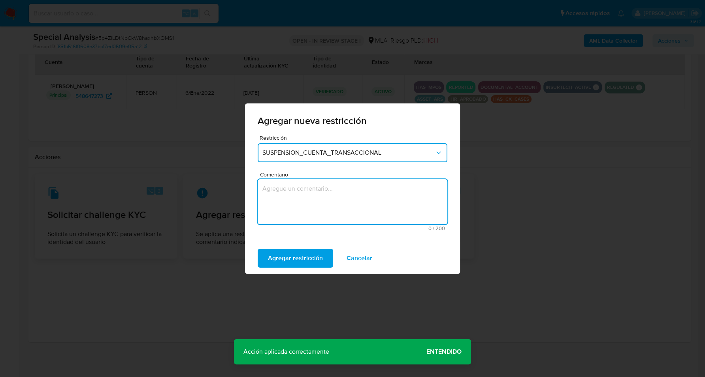
click at [304, 203] on textarea "Comentario" at bounding box center [353, 201] width 190 height 45
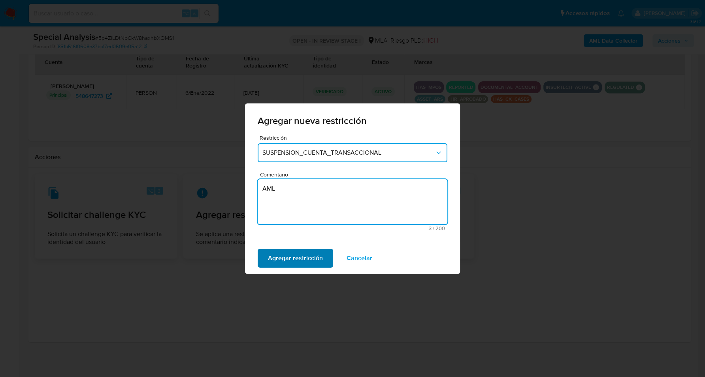
type textarea "AML"
click at [284, 262] on span "Agregar restricción" at bounding box center [295, 258] width 55 height 17
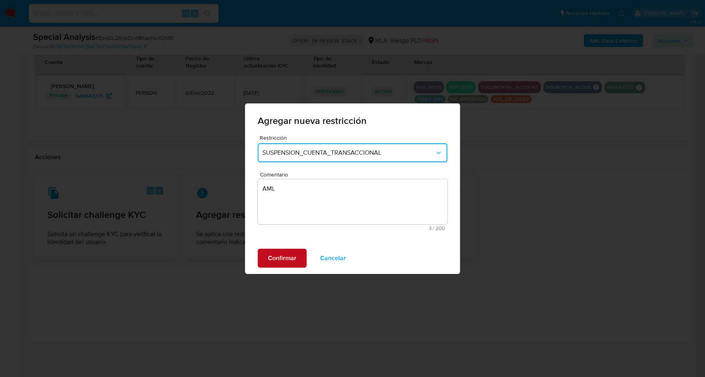
click at [269, 257] on span "Confirmar" at bounding box center [282, 258] width 28 height 17
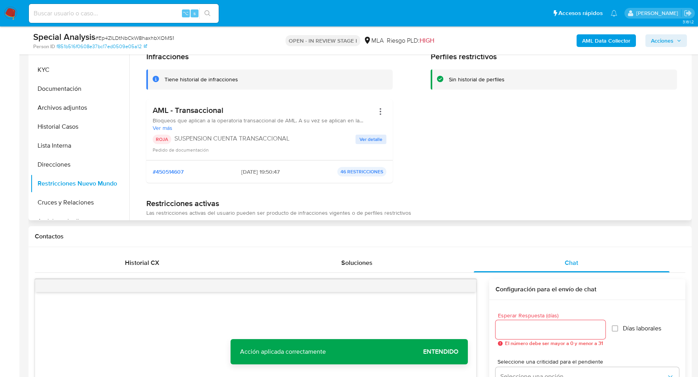
scroll to position [0, 0]
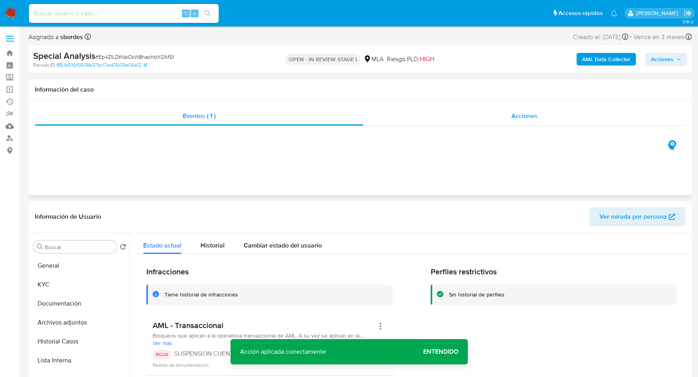
click at [520, 111] on span "Acciones" at bounding box center [524, 115] width 26 height 9
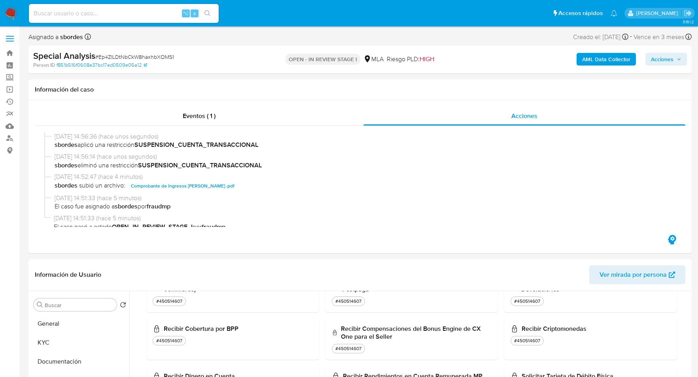
click at [660, 64] on span "Acciones" at bounding box center [662, 59] width 23 height 13
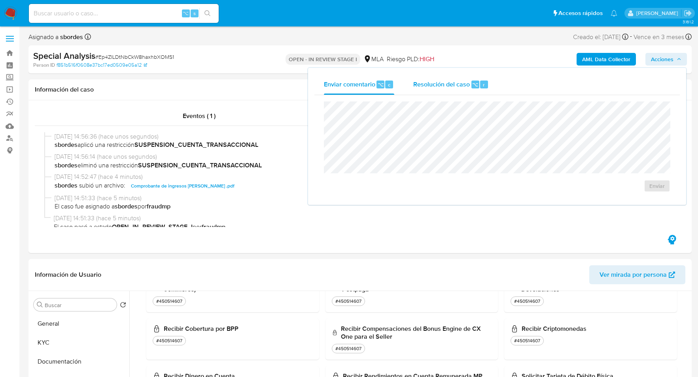
click at [451, 81] on span "Resolución del caso" at bounding box center [441, 84] width 57 height 9
click at [461, 144] on textarea at bounding box center [496, 134] width 345 height 63
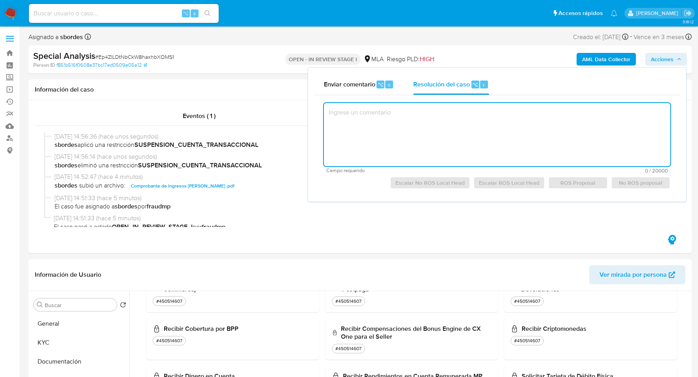
paste textarea "El cliente ID 548647273 - Leonelbys Maria Duran Molleja - CUIT 27961363069. Nos…"
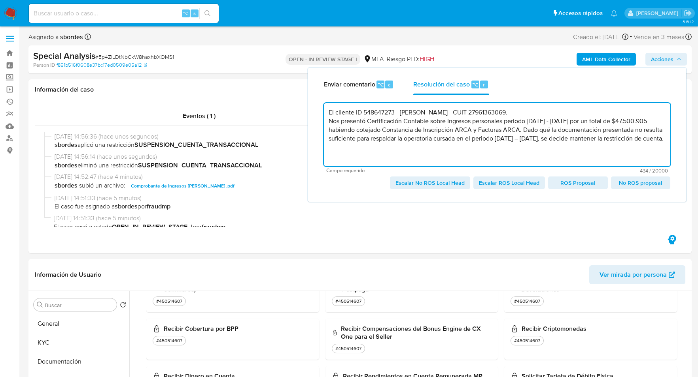
click at [593, 145] on textarea "El cliente ID 548647273 - Leonelbys Maria Duran Molleja - CUIT 27961363069. Nos…" at bounding box center [497, 134] width 346 height 63
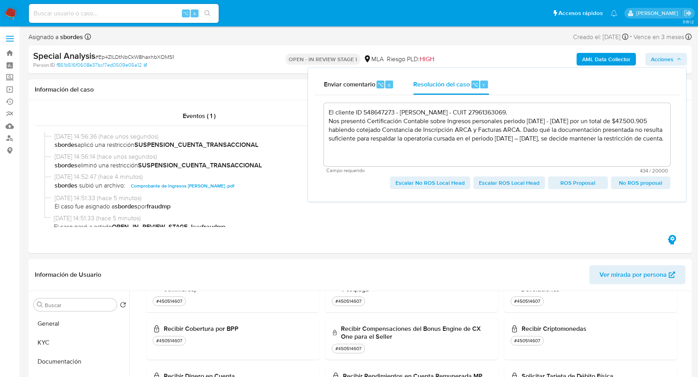
click at [427, 184] on span "Escalar No ROS Local Head" at bounding box center [429, 182] width 69 height 11
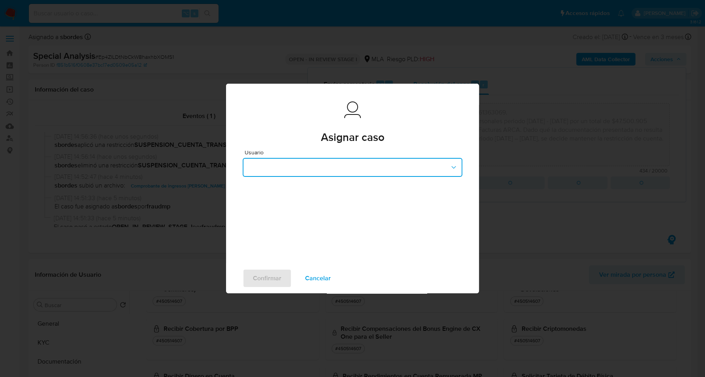
click at [296, 173] on button "button" at bounding box center [353, 167] width 220 height 19
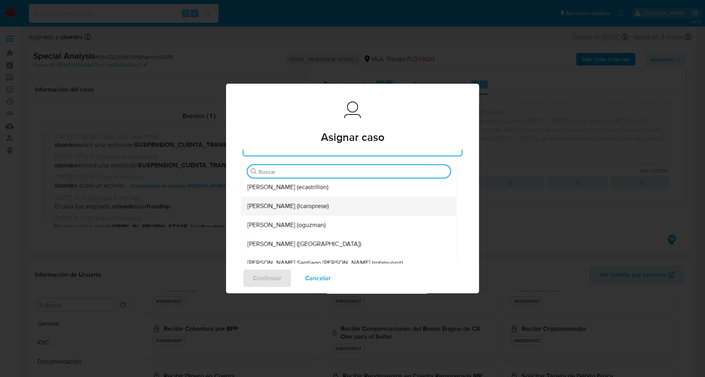
scroll to position [116, 0]
click at [285, 208] on span "Leandro Ezequiel Caroprese (lcaroprese)" at bounding box center [287, 206] width 81 height 8
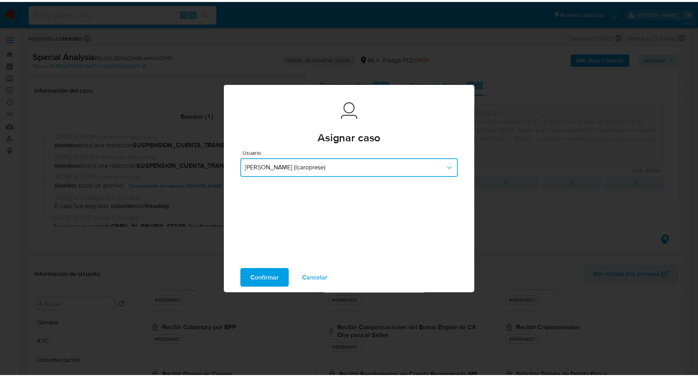
scroll to position [0, 0]
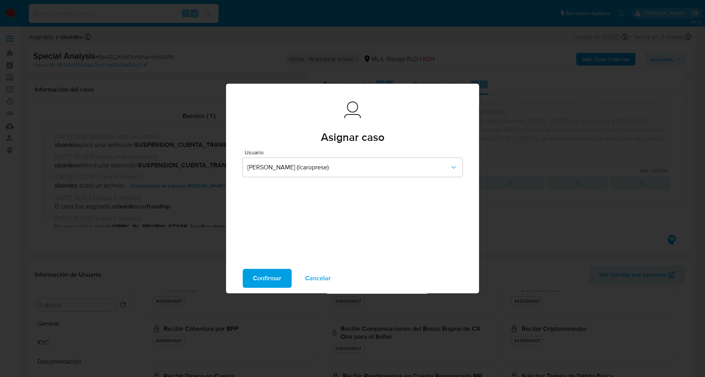
click at [271, 275] on span "Confirmar" at bounding box center [267, 278] width 28 height 17
type textarea "El cliente ID 548647273 - Leonelbys Maria Duran Molleja - CUIT 27961363069. Nos…"
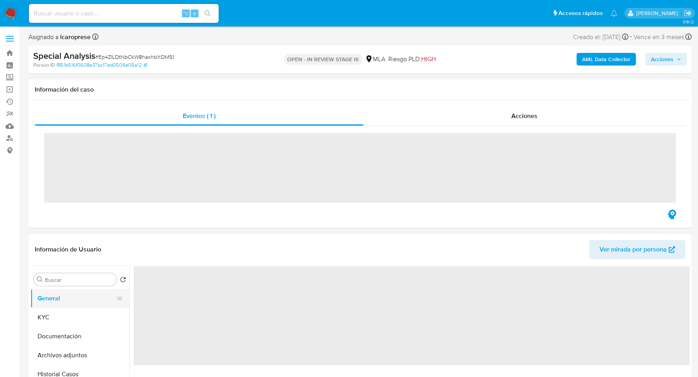
click at [68, 290] on ul "General KYC Documentación Archivos adjuntos Historial Casos Lista Interna Direc…" at bounding box center [79, 378] width 99 height 178
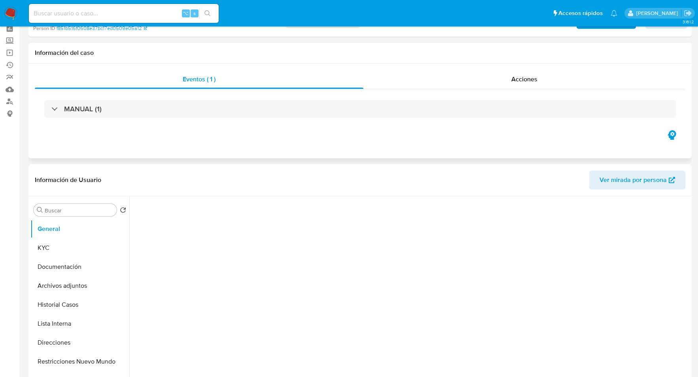
select select "10"
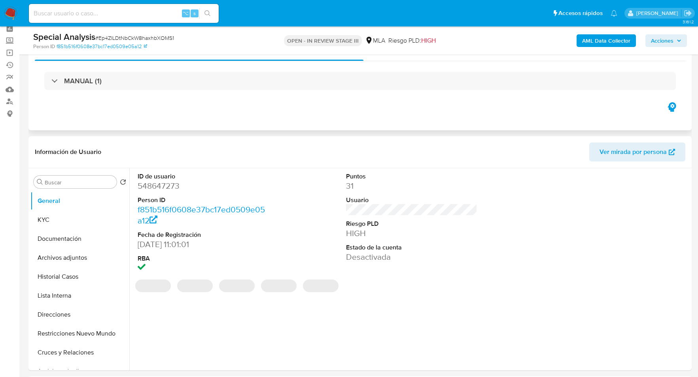
scroll to position [47, 0]
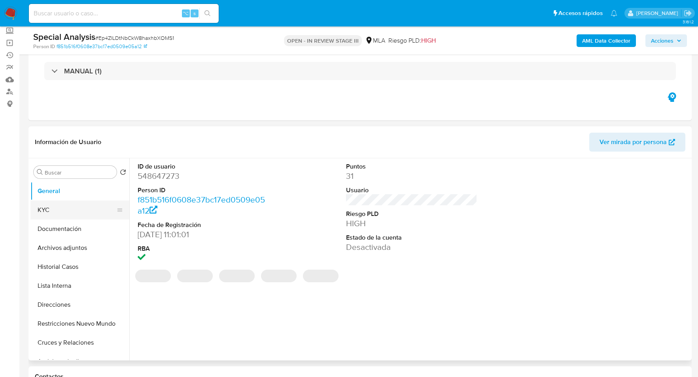
click at [82, 203] on button "KYC" at bounding box center [76, 210] width 92 height 19
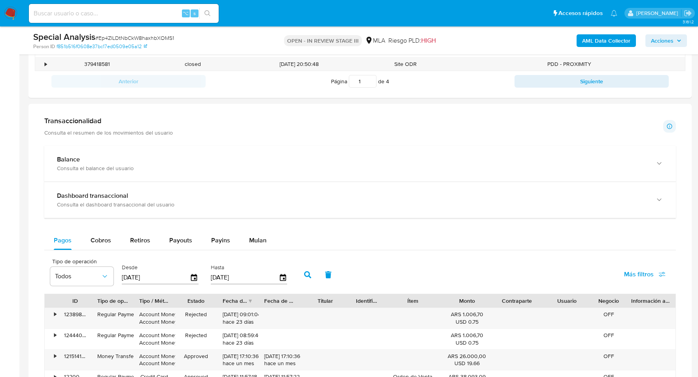
scroll to position [0, 0]
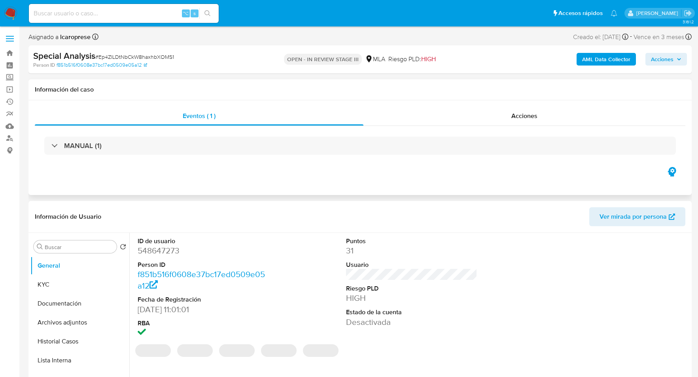
select select "10"
click at [504, 116] on div "Acciones" at bounding box center [524, 116] width 322 height 19
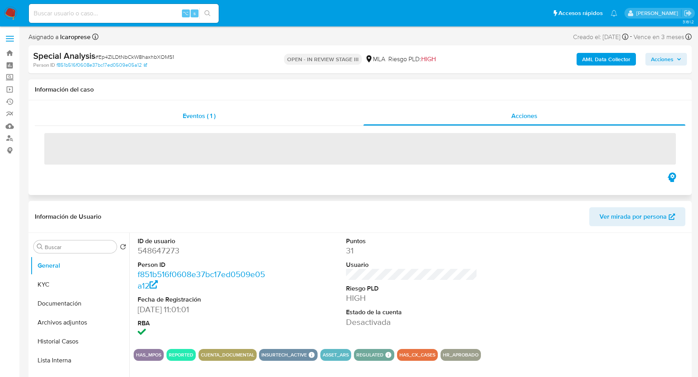
click at [208, 115] on span "Eventos ( 1 )" at bounding box center [199, 115] width 33 height 9
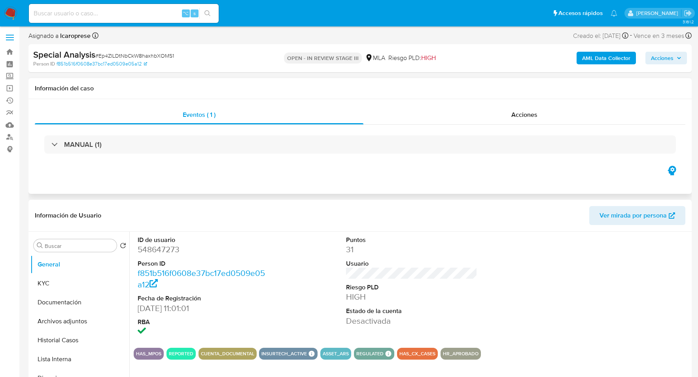
scroll to position [2, 0]
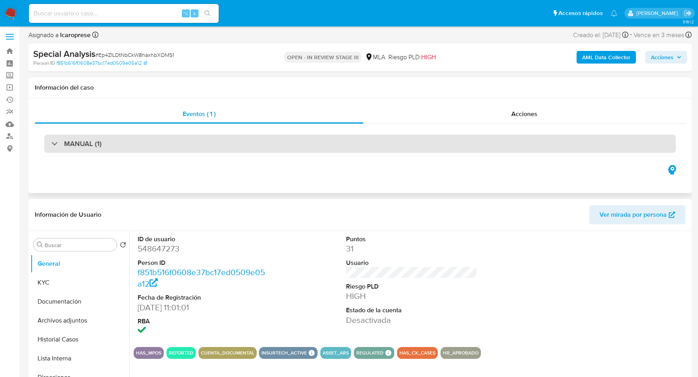
click at [198, 137] on div "MANUAL (1)" at bounding box center [359, 144] width 631 height 18
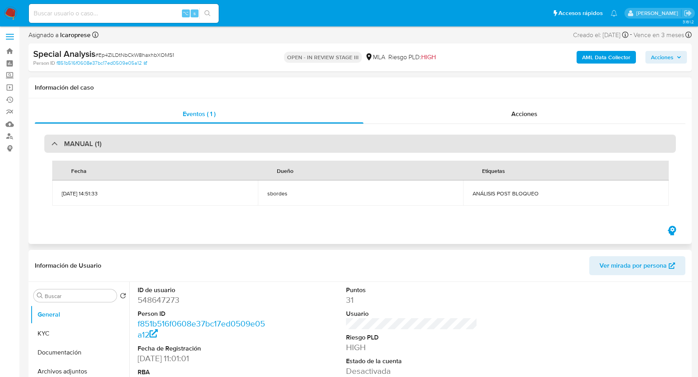
click at [200, 144] on div "MANUAL (1)" at bounding box center [359, 144] width 631 height 18
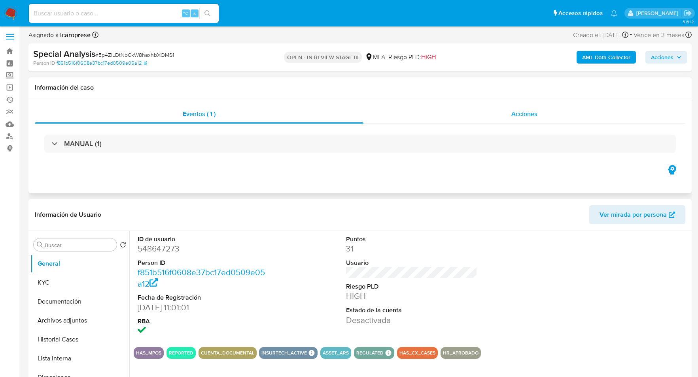
click at [534, 113] on span "Acciones" at bounding box center [524, 113] width 26 height 9
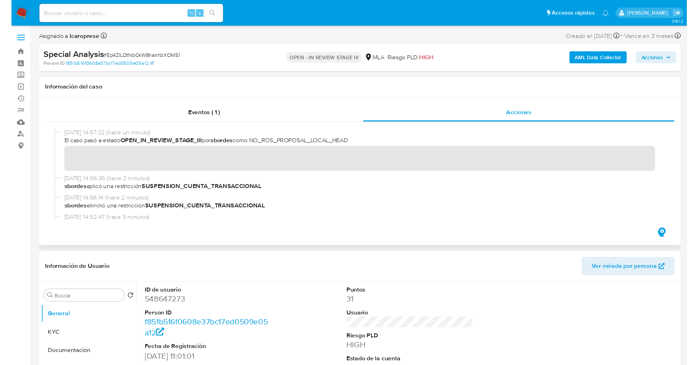
scroll to position [0, 0]
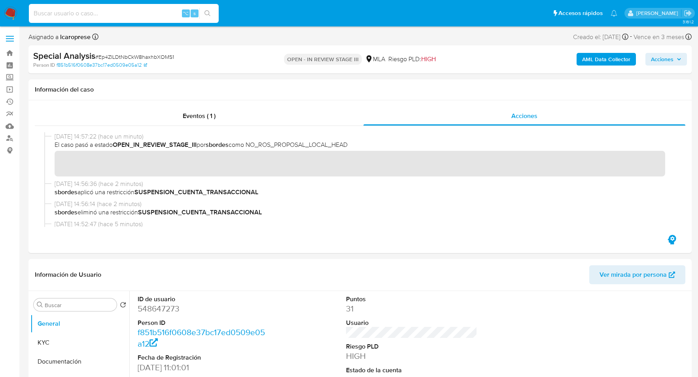
click at [114, 13] on input at bounding box center [124, 13] width 190 height 10
paste input "684442775"
type input "684442775"
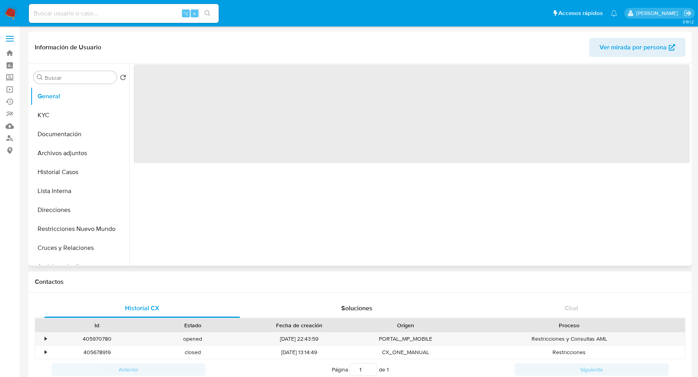
select select "10"
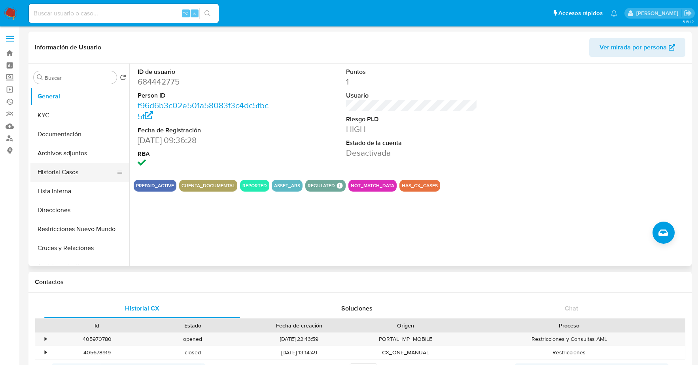
click at [58, 170] on button "Historial Casos" at bounding box center [76, 172] width 92 height 19
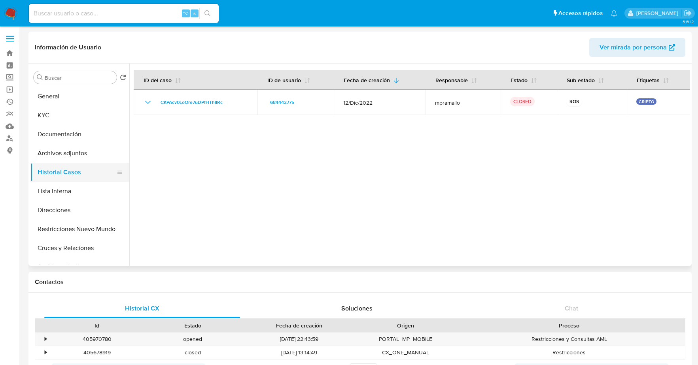
click at [51, 170] on button "Historial Casos" at bounding box center [76, 172] width 92 height 19
click at [92, 153] on button "Archivos adjuntos" at bounding box center [76, 153] width 92 height 19
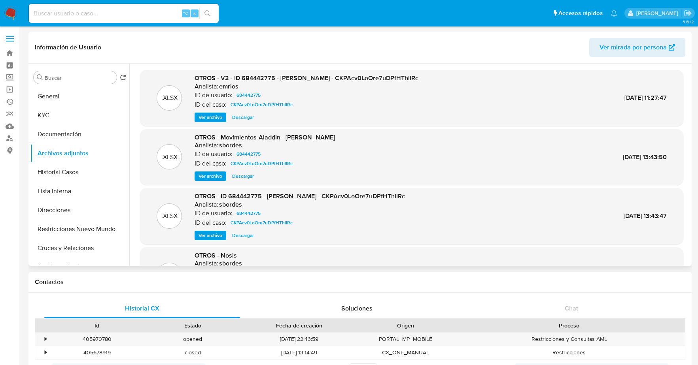
click at [244, 117] on span "Descargar" at bounding box center [243, 117] width 22 height 8
click at [45, 96] on button "General" at bounding box center [76, 96] width 92 height 19
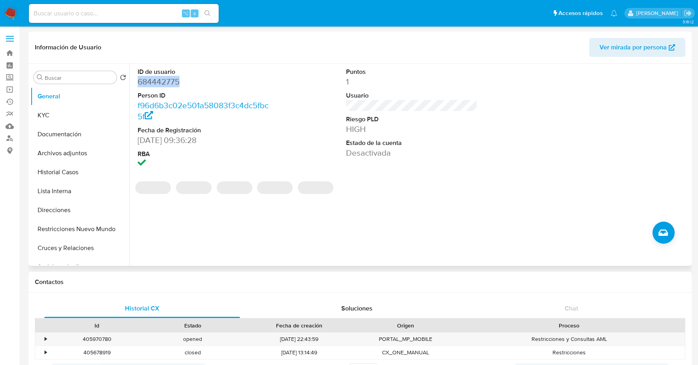
copy dd "684442775"
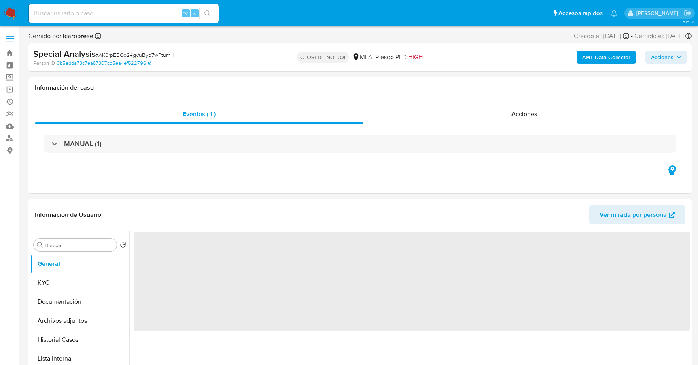
select select "10"
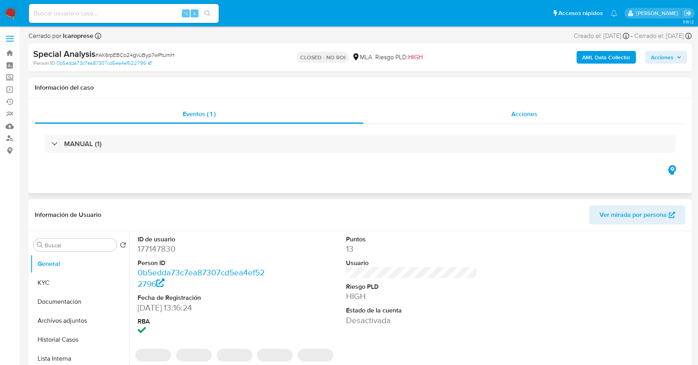
click at [525, 113] on span "Acciones" at bounding box center [524, 113] width 26 height 9
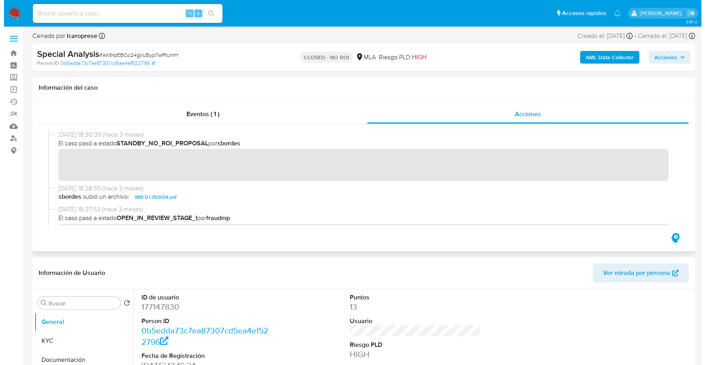
scroll to position [102, 0]
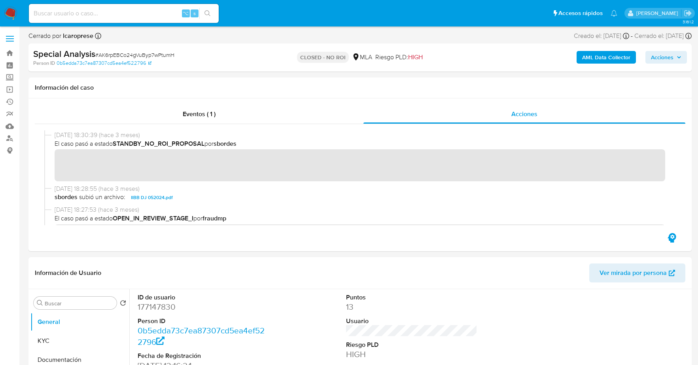
click at [109, 14] on input at bounding box center [124, 13] width 190 height 10
paste input "480247796"
type input "480247796"
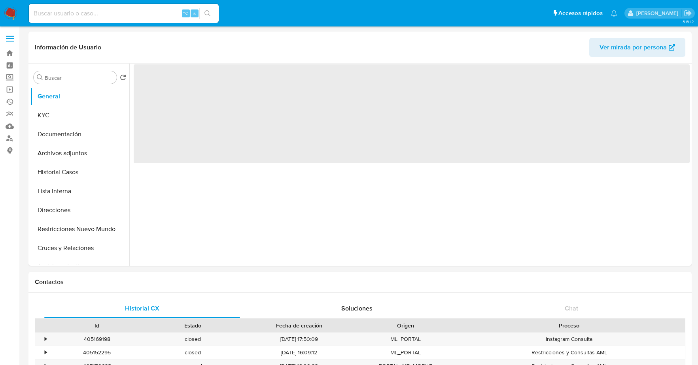
select select "10"
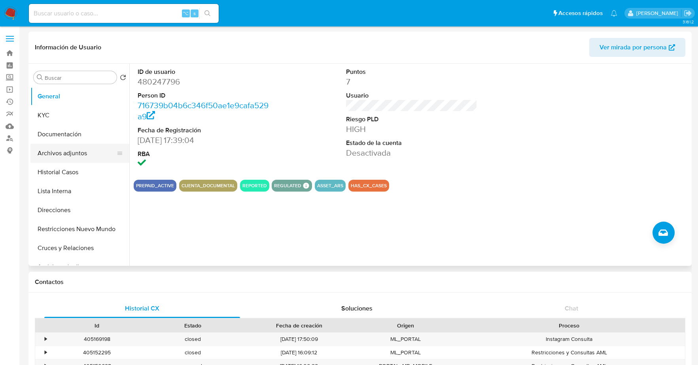
click at [71, 157] on button "Archivos adjuntos" at bounding box center [76, 153] width 92 height 19
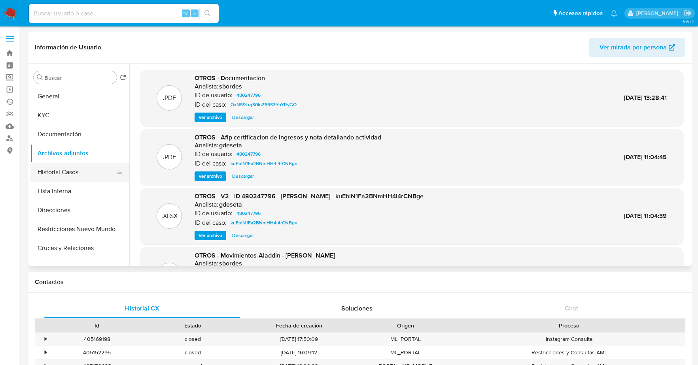
click at [53, 172] on button "Historial Casos" at bounding box center [76, 172] width 92 height 19
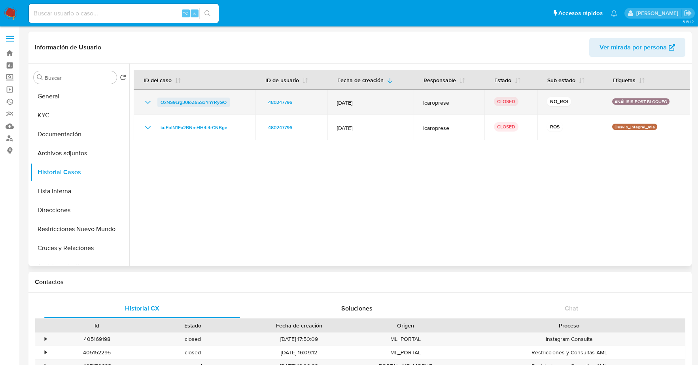
click at [180, 102] on span "OxNS9Lrg30loZ65S3YnYRyGO" at bounding box center [193, 102] width 66 height 9
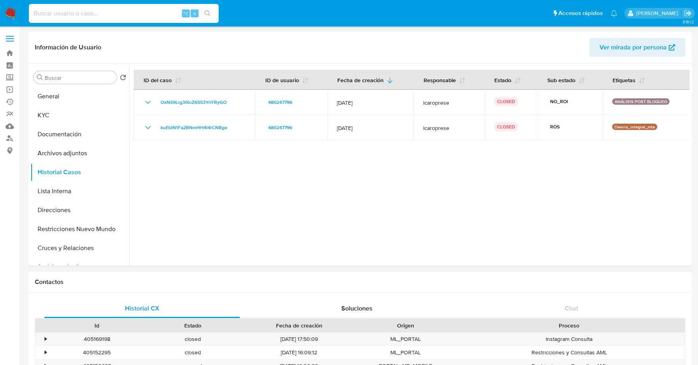
click at [121, 14] on input at bounding box center [124, 13] width 190 height 10
paste input "177147830"
type input "177147830"
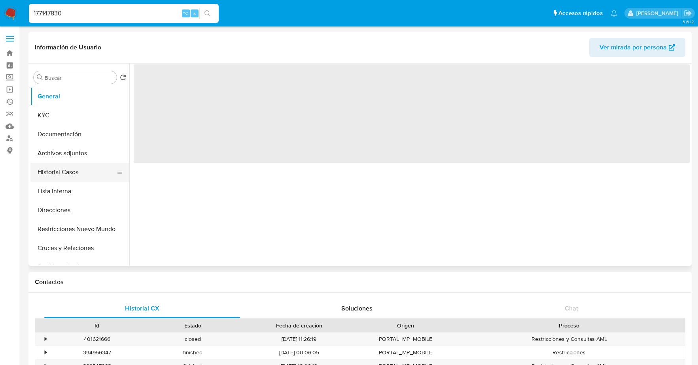
select select "10"
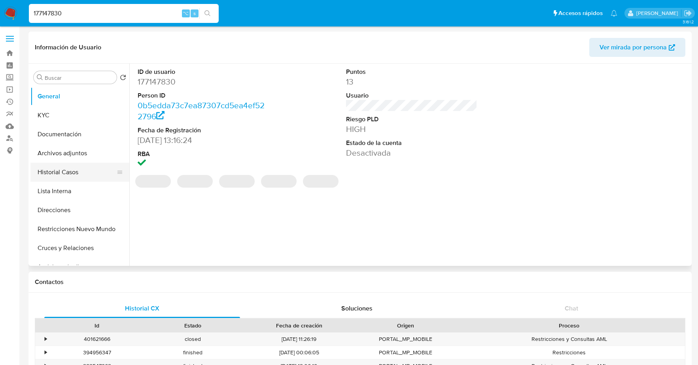
click at [76, 175] on button "Historial Casos" at bounding box center [76, 172] width 92 height 19
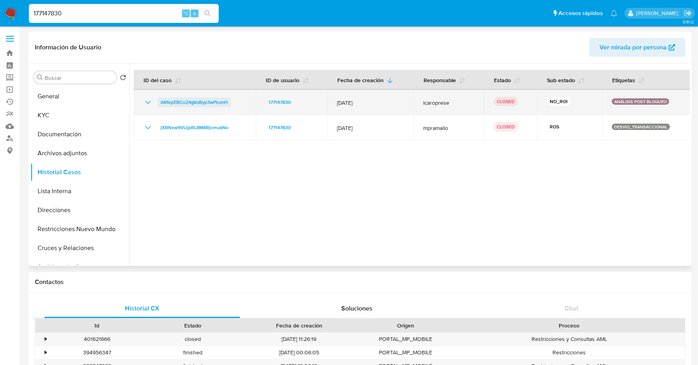
click at [212, 101] on span "AK6rpEBCo24gVuByp7wPtumH" at bounding box center [193, 102] width 67 height 9
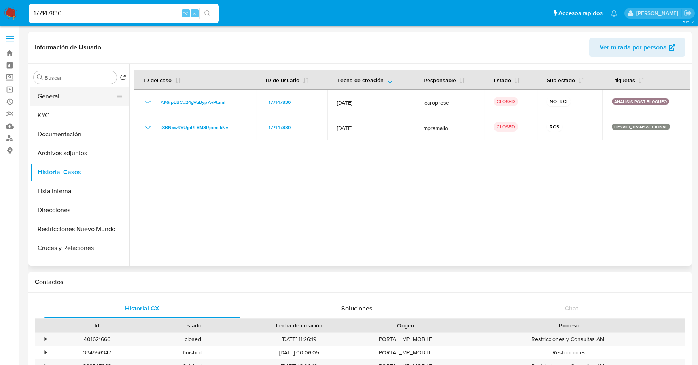
click at [77, 92] on button "General" at bounding box center [76, 96] width 92 height 19
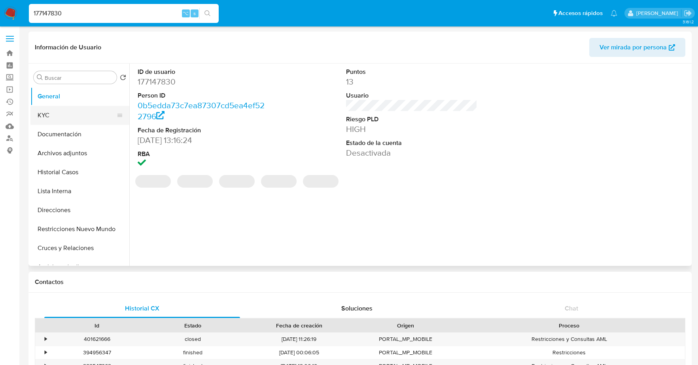
click at [58, 116] on button "KYC" at bounding box center [76, 115] width 92 height 19
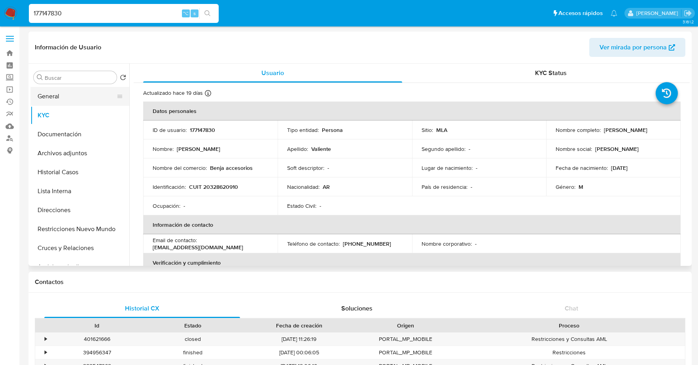
click at [64, 90] on button "General" at bounding box center [76, 96] width 92 height 19
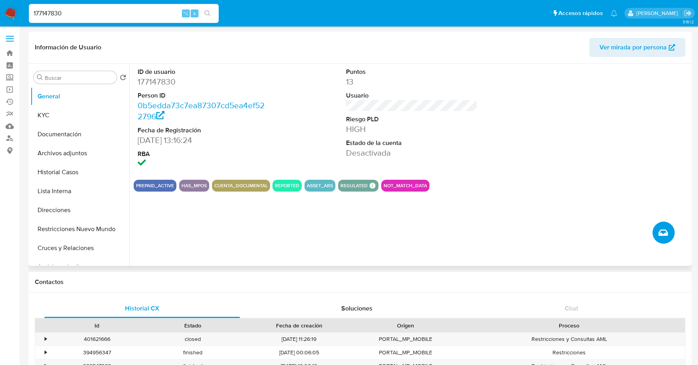
click at [661, 231] on icon "Crear caso manual" at bounding box center [662, 233] width 9 height 6
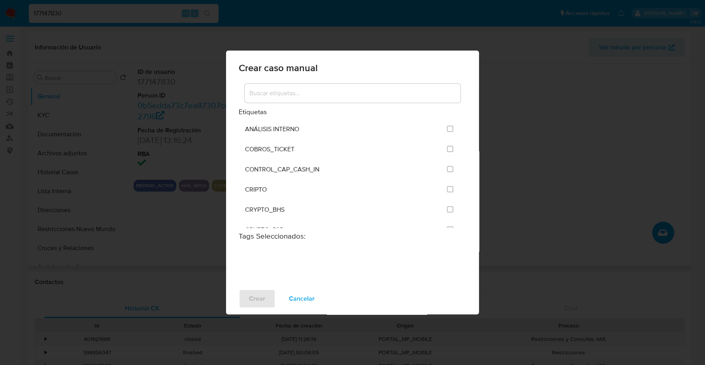
click at [349, 86] on div at bounding box center [353, 93] width 216 height 19
click at [355, 92] on input at bounding box center [353, 93] width 216 height 10
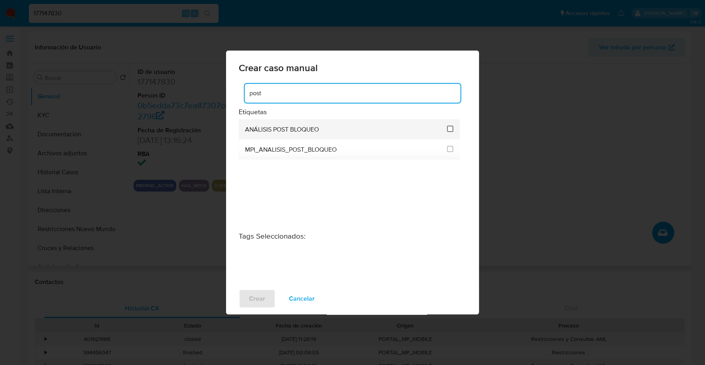
type input "post"
click at [450, 126] on input "3249" at bounding box center [450, 129] width 6 height 6
checkbox input "true"
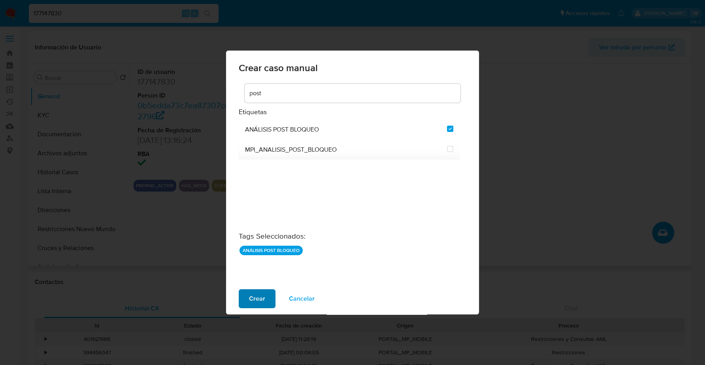
click at [249, 298] on span "Crear" at bounding box center [257, 298] width 16 height 17
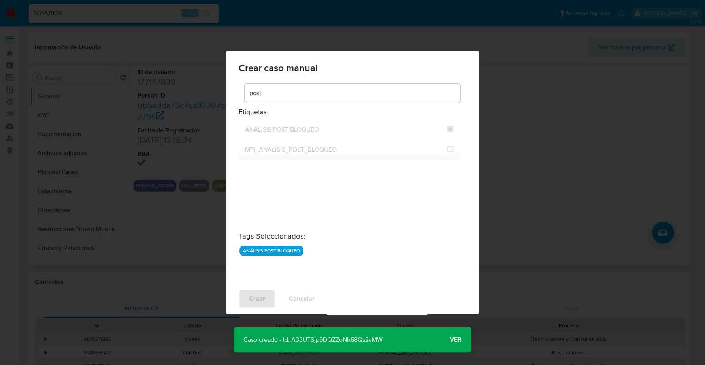
click at [462, 337] on button "Ver" at bounding box center [455, 339] width 31 height 19
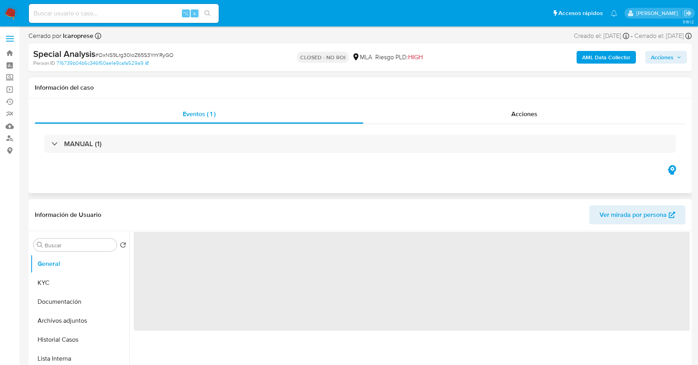
click at [514, 103] on div "Eventos ( 1 ) Acciones MANUAL (1)" at bounding box center [359, 145] width 663 height 95
select select "10"
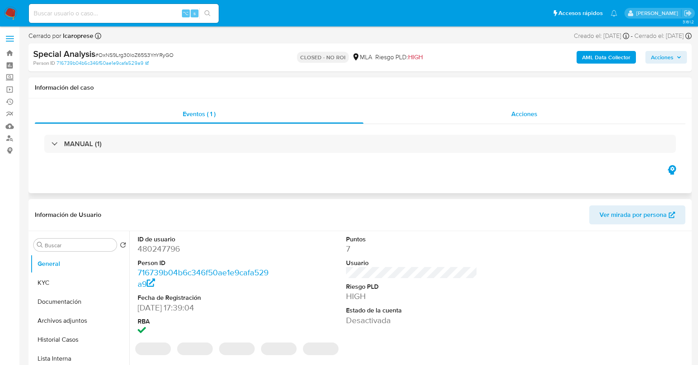
click at [520, 115] on span "Acciones" at bounding box center [524, 113] width 26 height 9
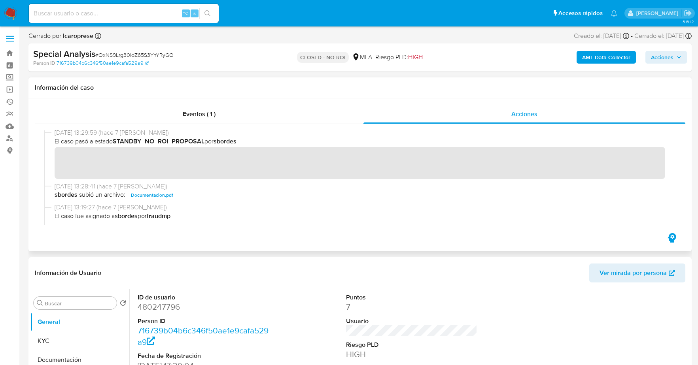
scroll to position [96, 0]
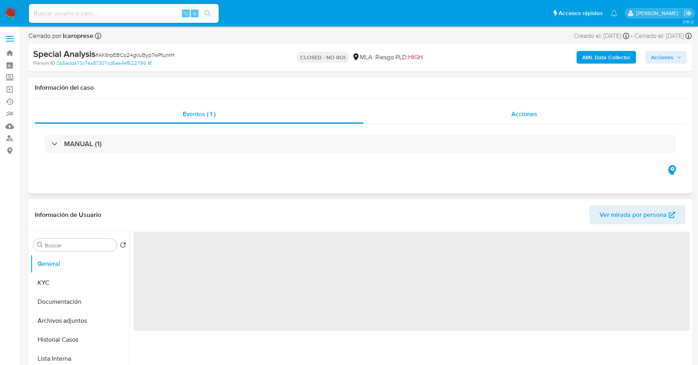
click at [506, 112] on div "Acciones" at bounding box center [524, 114] width 322 height 19
select select "10"
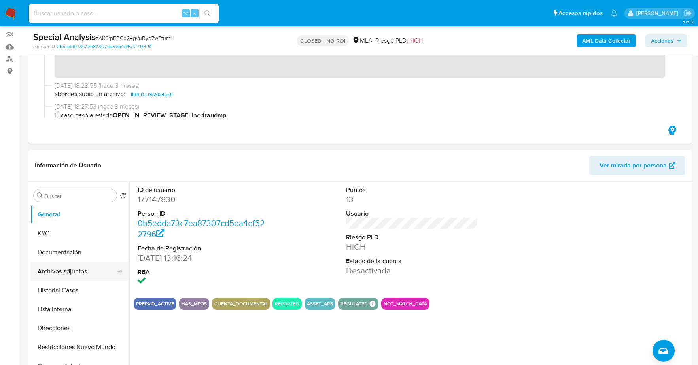
scroll to position [80, 0]
click at [68, 232] on button "KYC" at bounding box center [76, 233] width 92 height 19
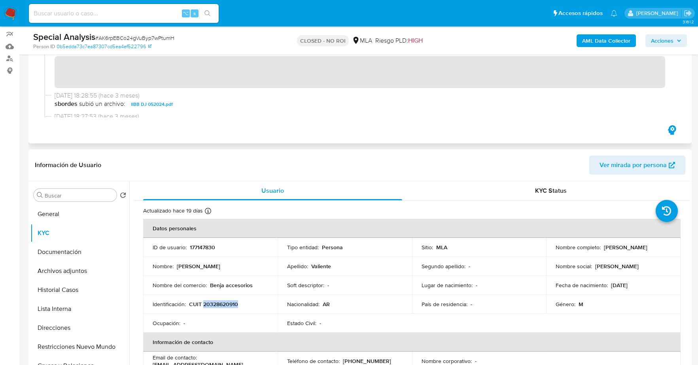
scroll to position [87, 0]
click at [348, 138] on div "Eventos ( 1 ) Acciones" at bounding box center [359, 67] width 663 height 153
click at [98, 9] on input at bounding box center [124, 13] width 190 height 10
paste input "480247796"
type input "480247796"
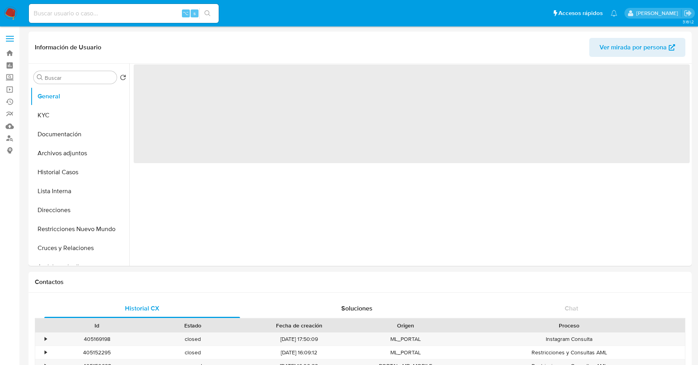
select select "10"
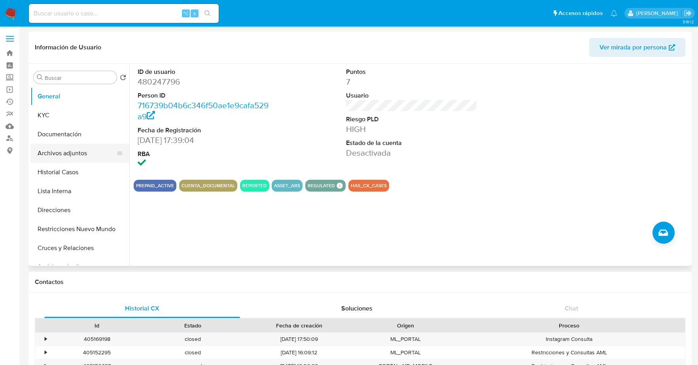
click at [73, 155] on button "Archivos adjuntos" at bounding box center [76, 153] width 92 height 19
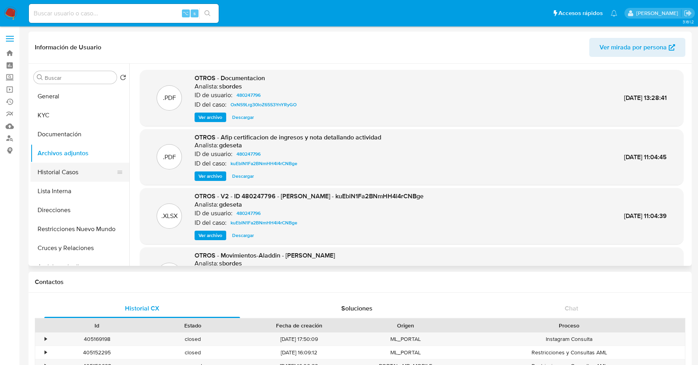
click at [79, 164] on button "Historial Casos" at bounding box center [76, 172] width 92 height 19
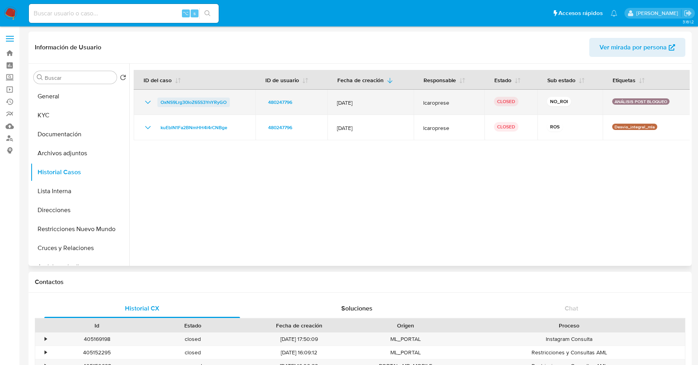
click at [189, 104] on span "OxNS9Lrg30loZ65S3YnYRyGO" at bounding box center [193, 102] width 66 height 9
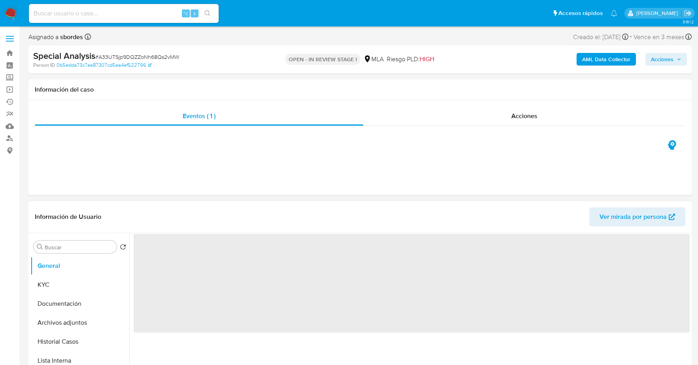
select select "10"
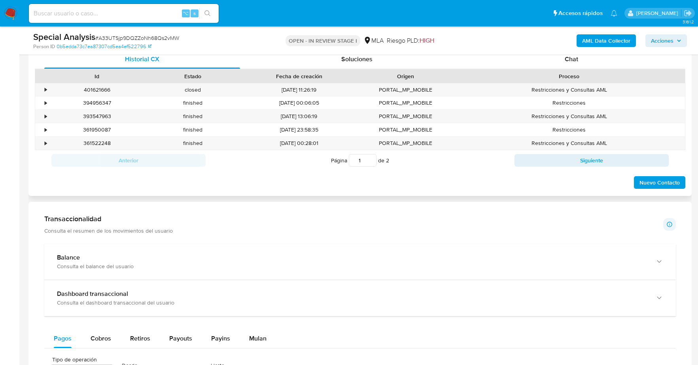
scroll to position [312, 0]
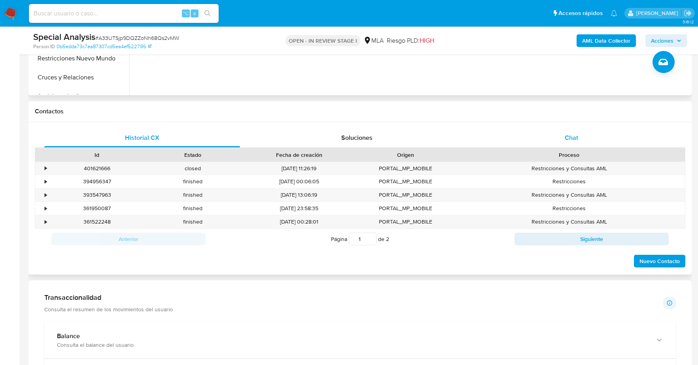
click at [596, 137] on div "Chat" at bounding box center [572, 137] width 196 height 19
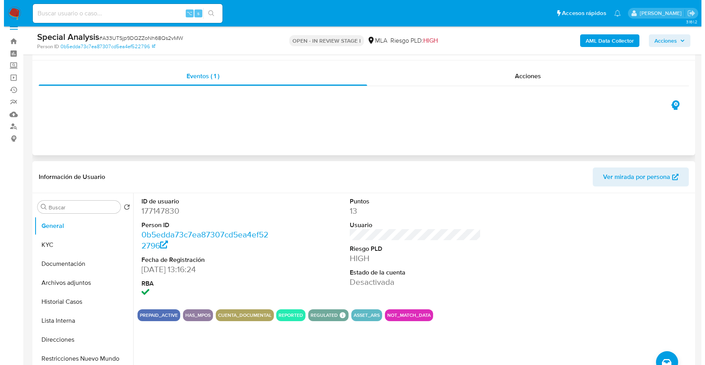
scroll to position [68, 0]
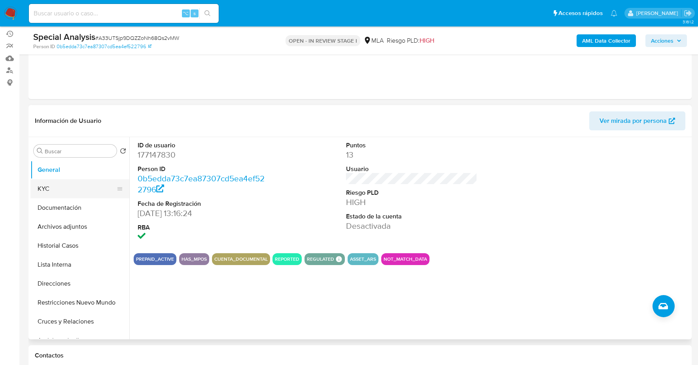
click at [47, 190] on button "KYC" at bounding box center [76, 188] width 92 height 19
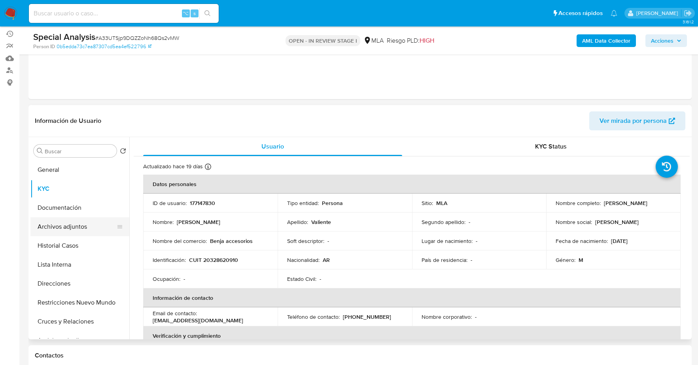
click at [74, 229] on button "Archivos adjuntos" at bounding box center [76, 226] width 92 height 19
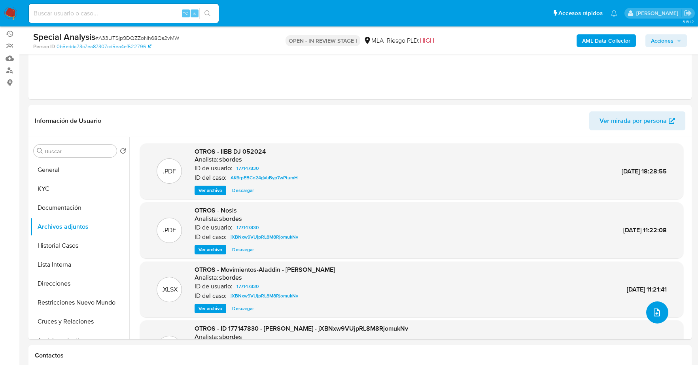
click at [657, 311] on icon "upload-file" at bounding box center [656, 312] width 9 height 9
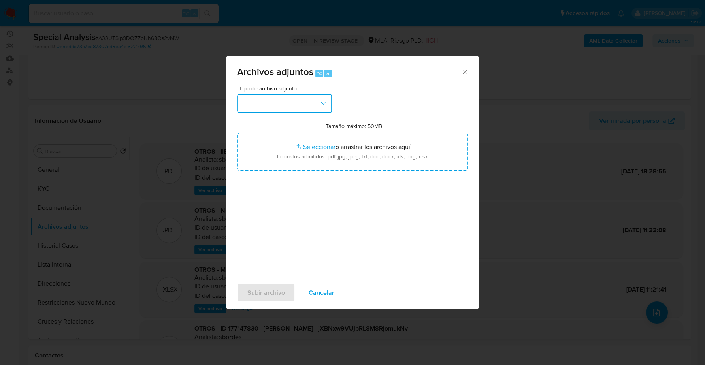
click at [280, 111] on button "button" at bounding box center [284, 103] width 95 height 19
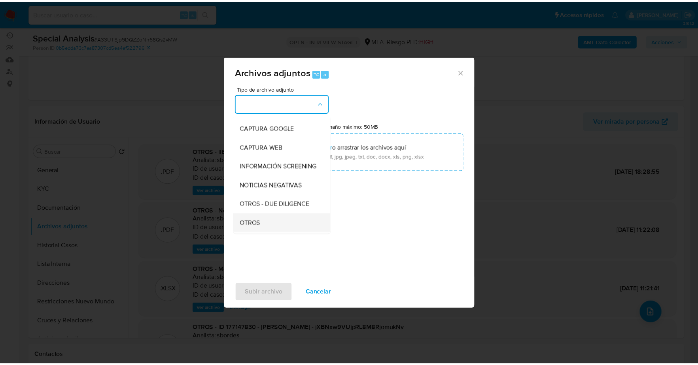
scroll to position [54, 0]
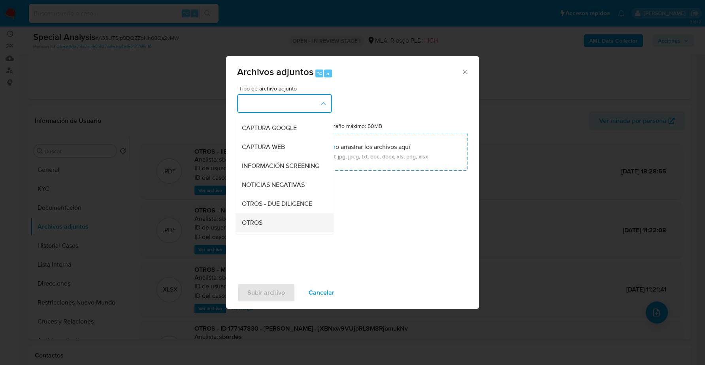
click at [254, 227] on span "OTROS" at bounding box center [252, 223] width 21 height 8
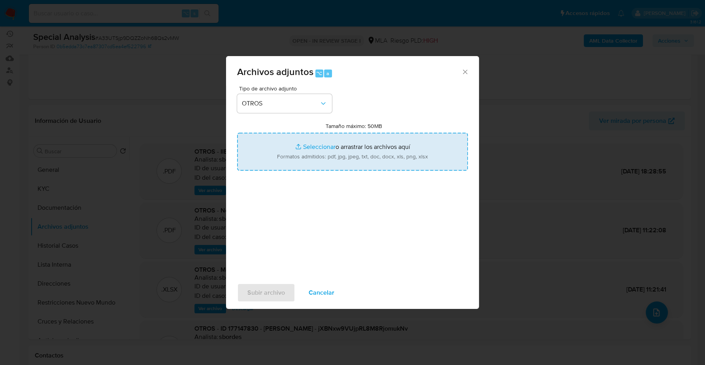
click at [307, 150] on input "Tamaño máximo: 50MB Seleccionar archivos" at bounding box center [352, 152] width 231 height 38
type input "C:\fakepath\[PERSON_NAME].jpeg"
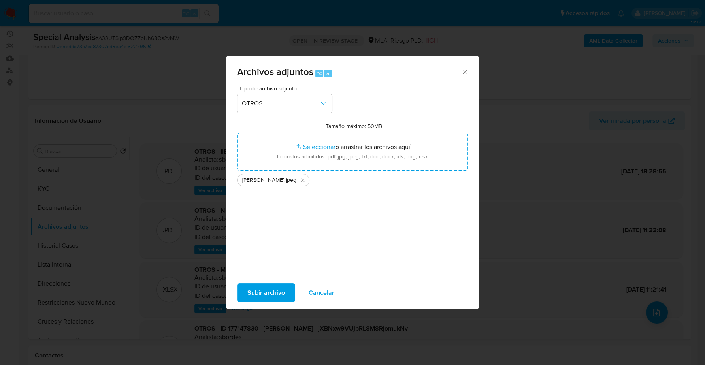
click at [271, 289] on span "Subir archivo" at bounding box center [266, 292] width 38 height 17
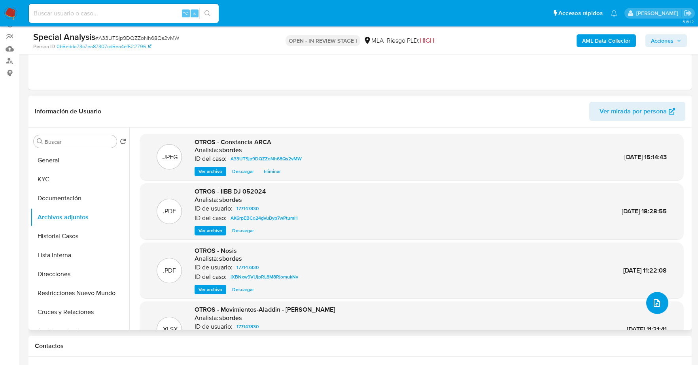
scroll to position [128, 0]
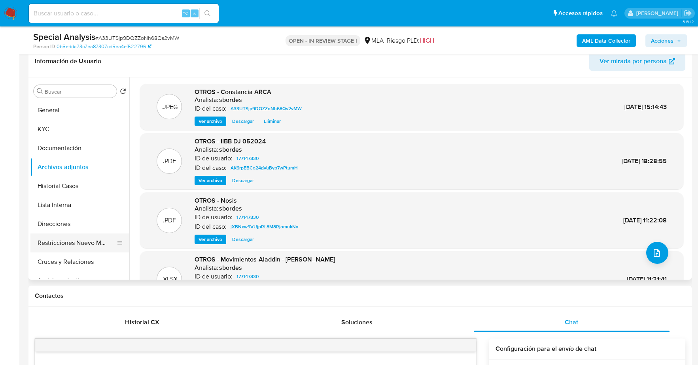
click at [65, 239] on button "Restricciones Nuevo Mundo" at bounding box center [76, 243] width 92 height 19
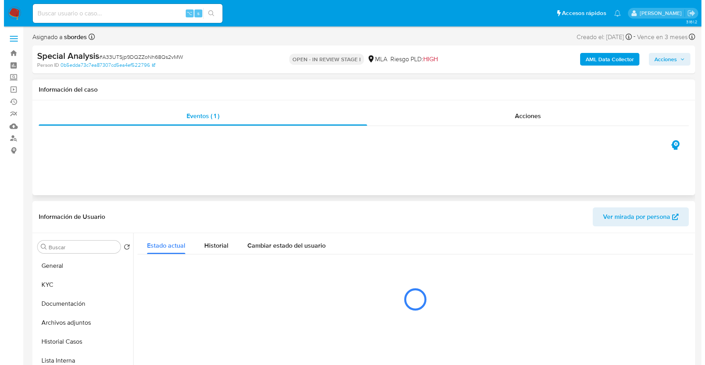
scroll to position [0, 0]
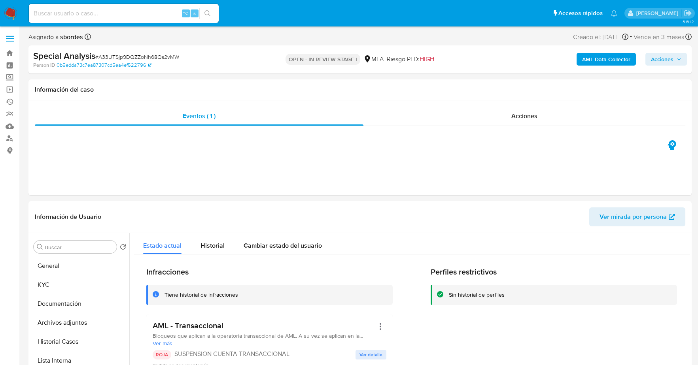
click at [670, 61] on span "Acciones" at bounding box center [662, 59] width 23 height 13
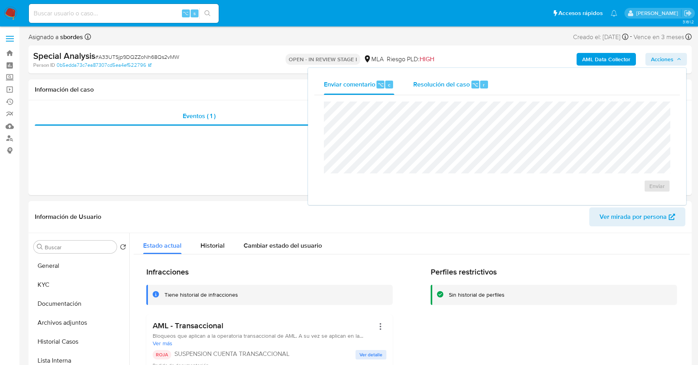
click at [430, 81] on span "Resolución del caso" at bounding box center [441, 84] width 57 height 9
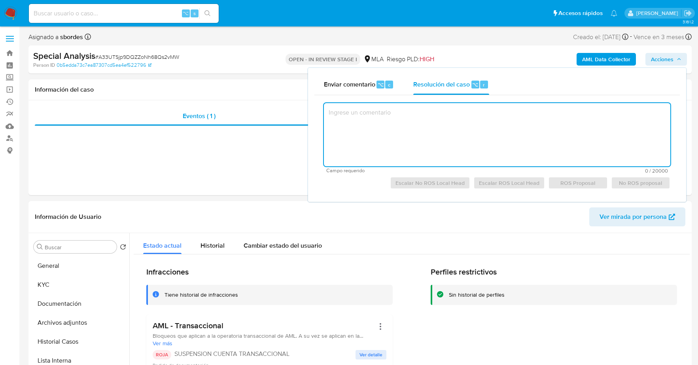
click at [438, 131] on textarea at bounding box center [497, 134] width 346 height 63
paste textarea "El cliente ID 177147830- [PERSON_NAME] – CUIT 20328620910 se encuentra registra…"
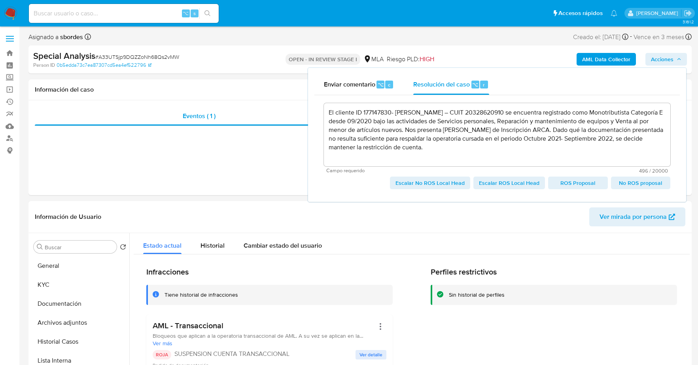
click at [647, 183] on span "No ROS proposal" at bounding box center [640, 182] width 48 height 11
type textarea "El cliente ID 177147830- [PERSON_NAME] – CUIT 20328620910 se encuentra registra…"
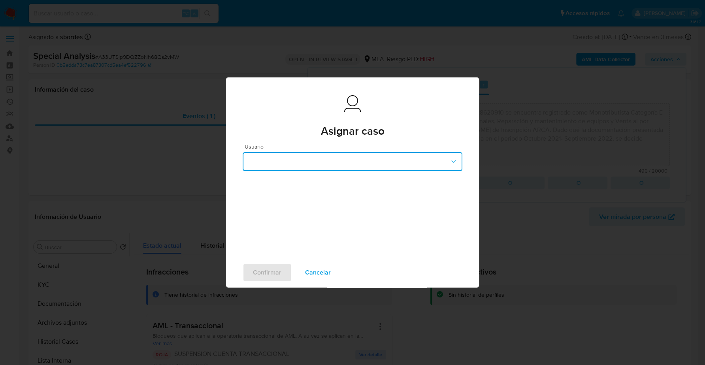
click at [292, 161] on button "button" at bounding box center [353, 161] width 220 height 19
click at [445, 157] on button "button" at bounding box center [353, 161] width 220 height 19
click at [359, 170] on button "button" at bounding box center [353, 161] width 220 height 19
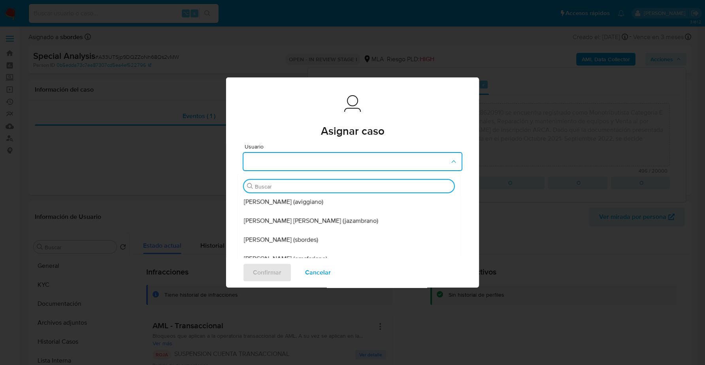
scroll to position [72, 0]
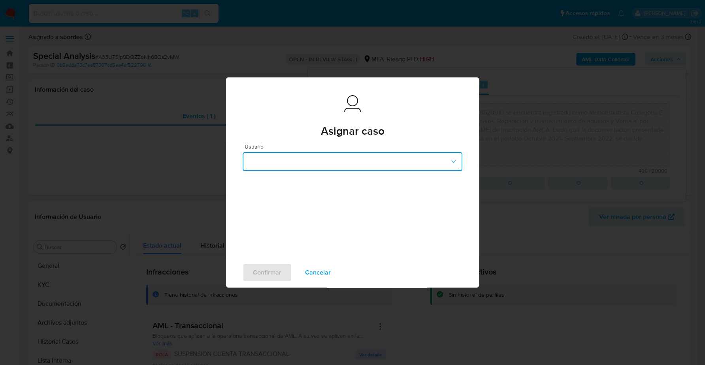
click at [448, 159] on button "button" at bounding box center [353, 161] width 220 height 19
click at [433, 155] on button "button" at bounding box center [353, 161] width 220 height 19
click at [447, 160] on button "button" at bounding box center [353, 161] width 220 height 19
click at [438, 163] on button "button" at bounding box center [353, 161] width 220 height 19
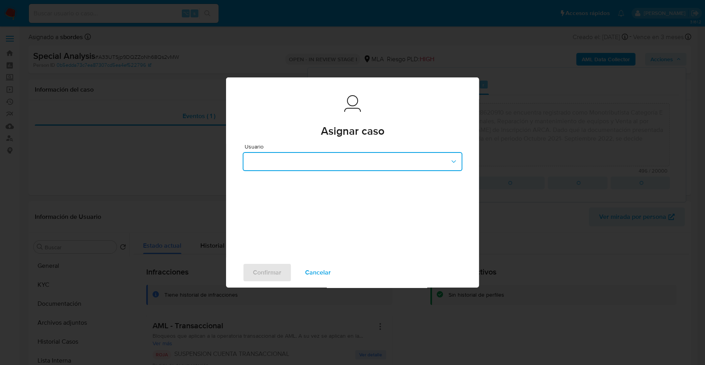
click at [443, 162] on button "button" at bounding box center [353, 161] width 220 height 19
click at [450, 161] on icon "button" at bounding box center [454, 162] width 8 height 8
click at [438, 157] on button "button" at bounding box center [353, 161] width 220 height 19
click at [454, 158] on icon "button" at bounding box center [454, 162] width 8 height 8
click at [455, 162] on icon "button" at bounding box center [454, 162] width 8 height 8
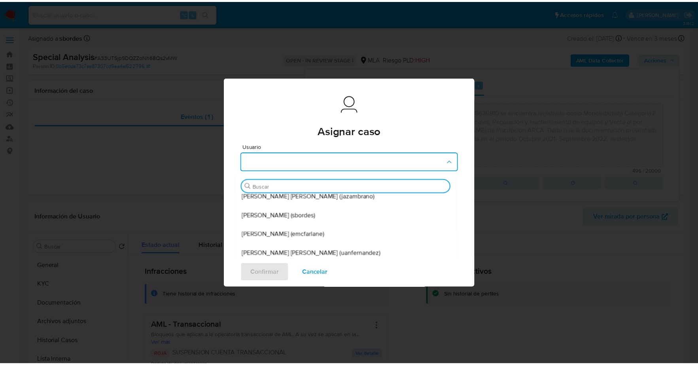
scroll to position [72, 0]
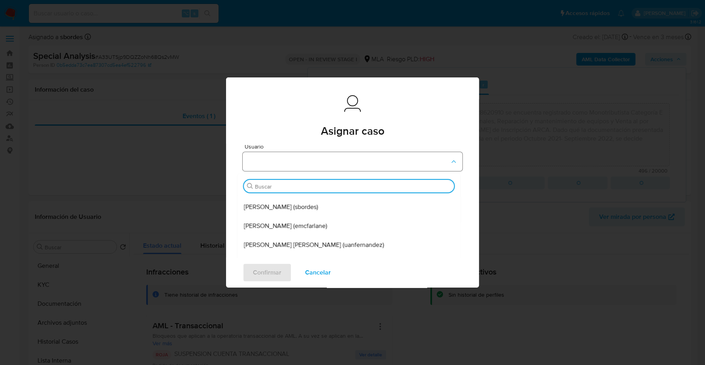
click at [332, 159] on button "button" at bounding box center [353, 161] width 220 height 19
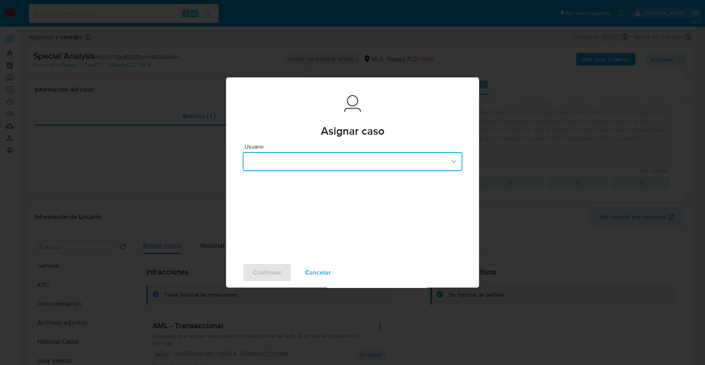
click at [330, 159] on button "button" at bounding box center [353, 161] width 220 height 19
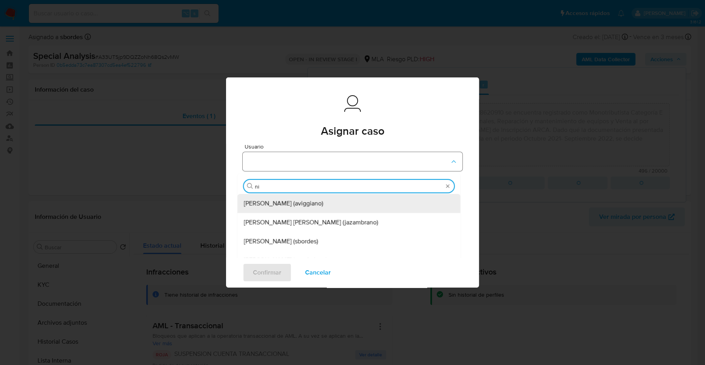
type input "nic"
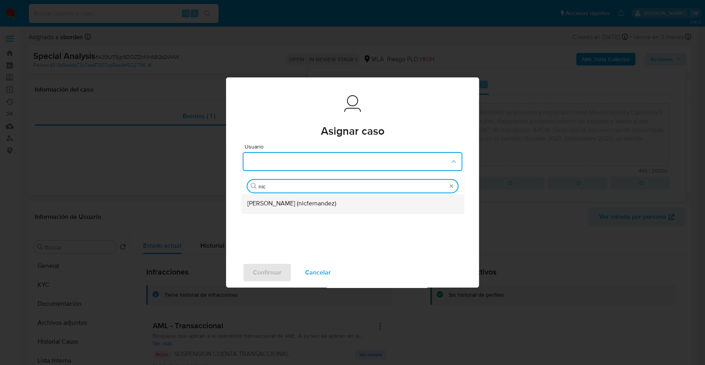
click at [297, 200] on span "Nicolas Fernandez Allen (nicfernandez)" at bounding box center [291, 204] width 89 height 8
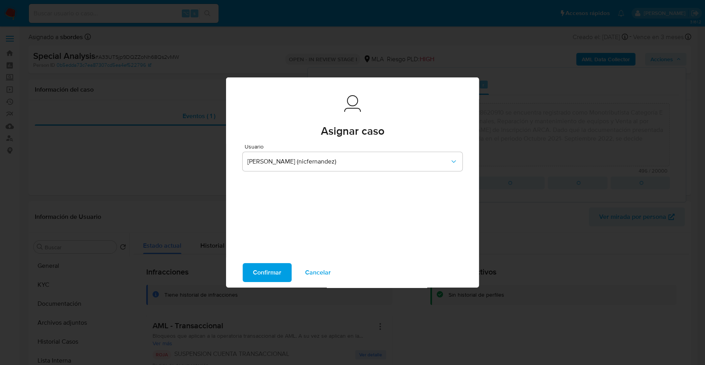
click at [268, 270] on span "Confirmar" at bounding box center [267, 272] width 28 height 17
type textarea "El cliente ID 177147830- Alejandro Miguel Valiente – CUIT 20328620910 se encuen…"
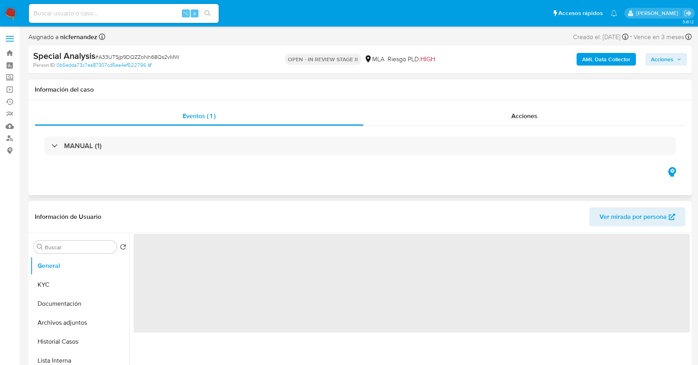
select select "10"
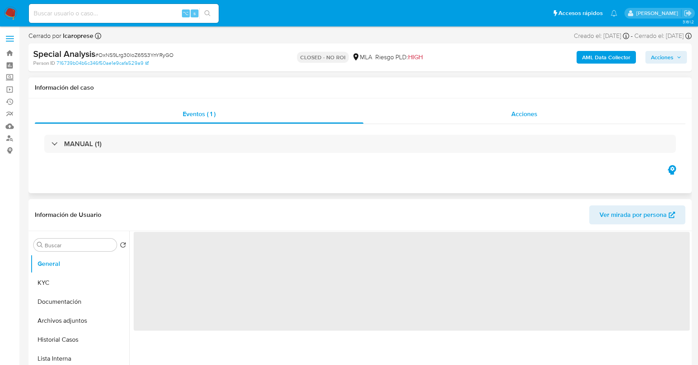
click at [535, 115] on span "Acciones" at bounding box center [524, 113] width 26 height 9
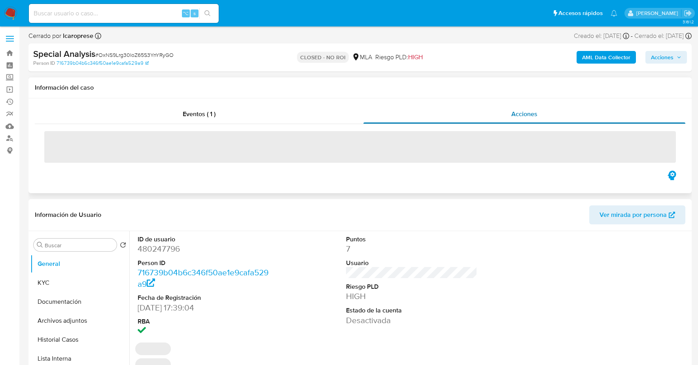
select select "10"
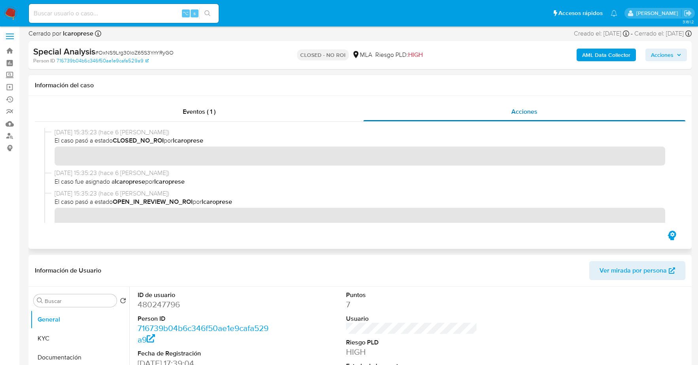
scroll to position [4, 0]
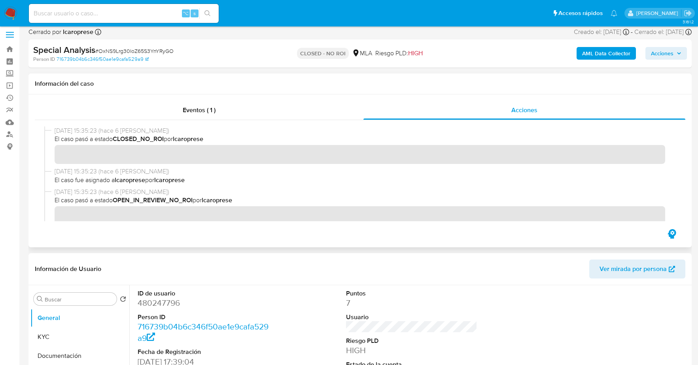
click at [460, 76] on div "Información del caso" at bounding box center [359, 84] width 663 height 21
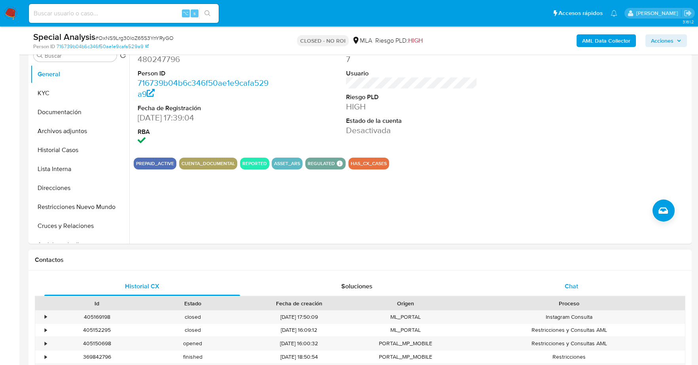
scroll to position [280, 0]
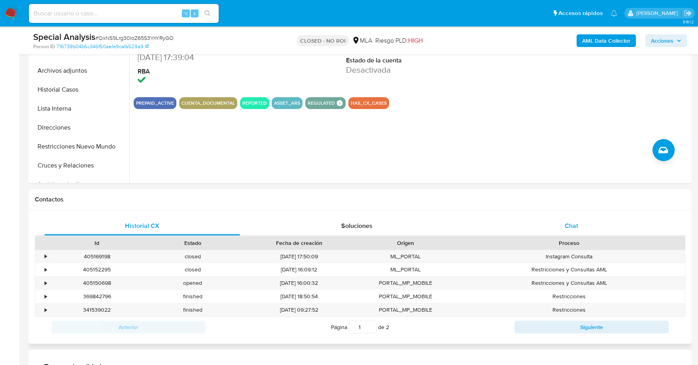
click at [534, 225] on div "Chat" at bounding box center [572, 226] width 196 height 19
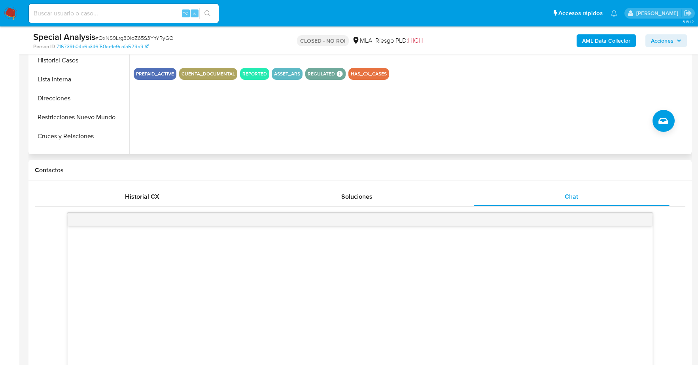
scroll to position [185, 0]
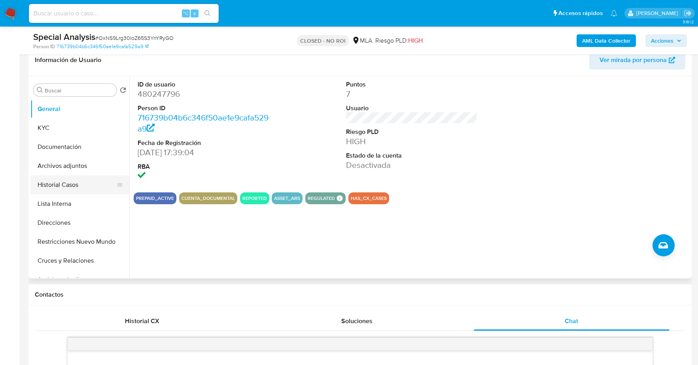
click at [67, 188] on button "Historial Casos" at bounding box center [76, 184] width 92 height 19
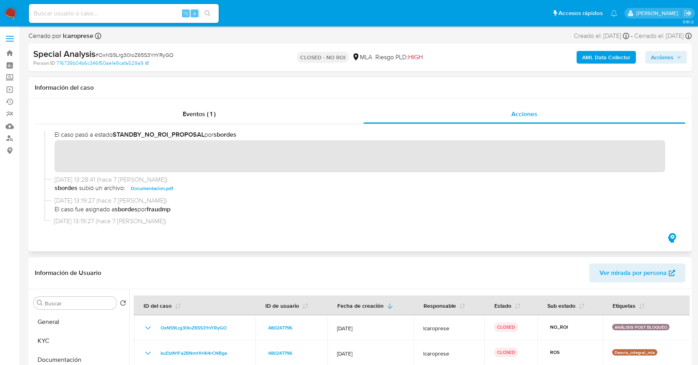
scroll to position [110, 0]
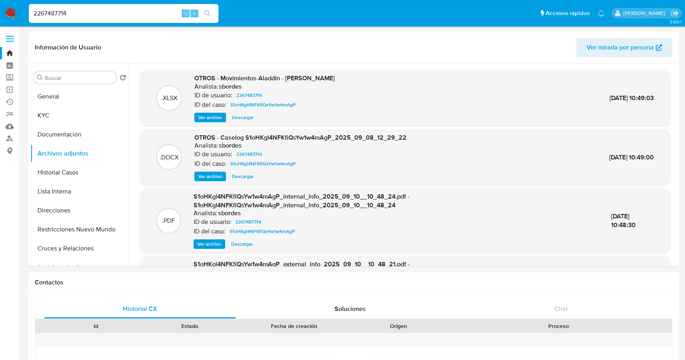
select select "10"
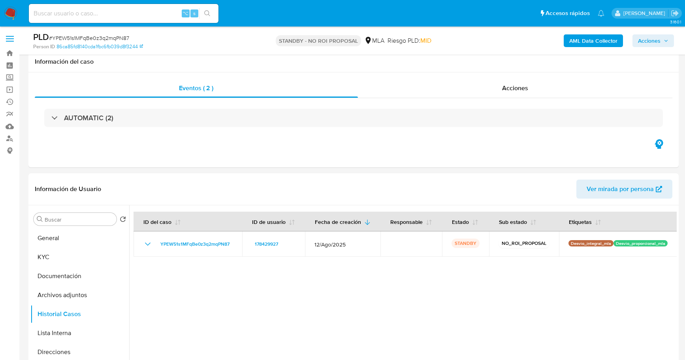
select select "10"
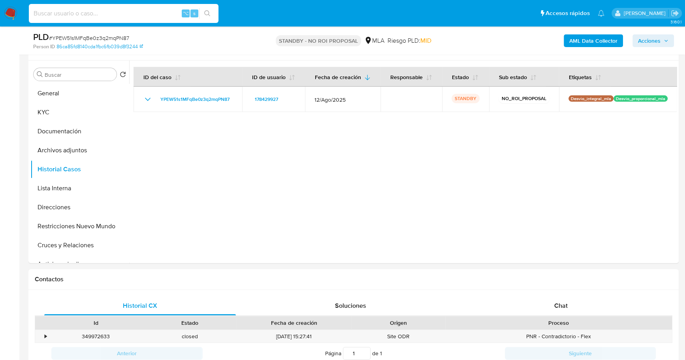
click at [119, 18] on input at bounding box center [124, 13] width 190 height 10
paste input "126220383"
type input "126220383"
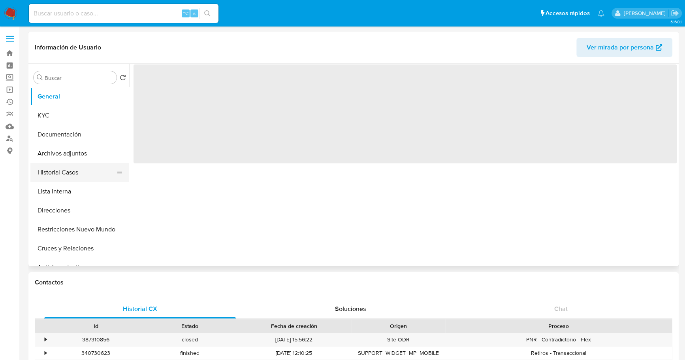
click at [62, 179] on button "Historial Casos" at bounding box center [76, 172] width 92 height 19
select select "10"
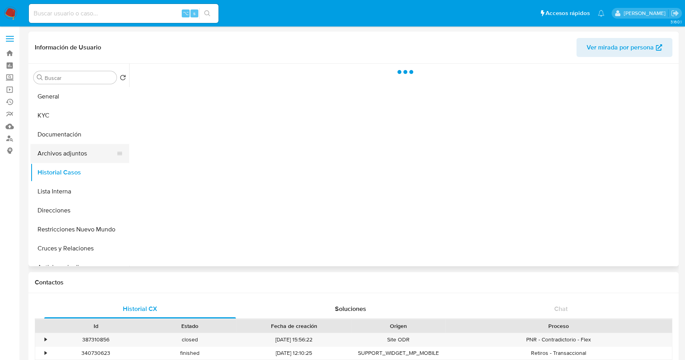
click at [61, 153] on button "Archivos adjuntos" at bounding box center [76, 153] width 92 height 19
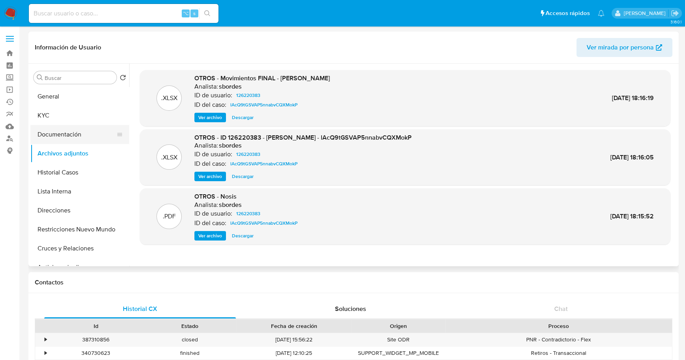
click at [91, 135] on button "Documentación" at bounding box center [76, 134] width 92 height 19
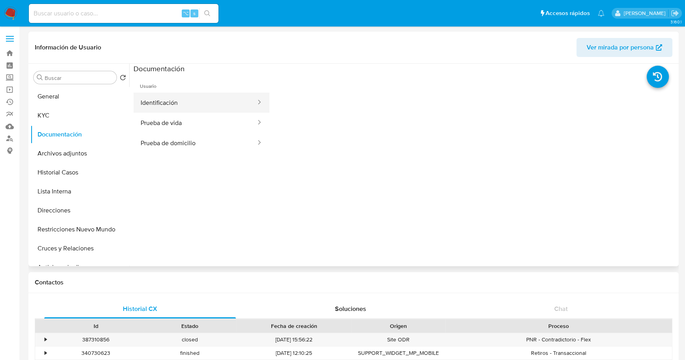
click at [198, 99] on button "Identificación" at bounding box center [195, 102] width 123 height 20
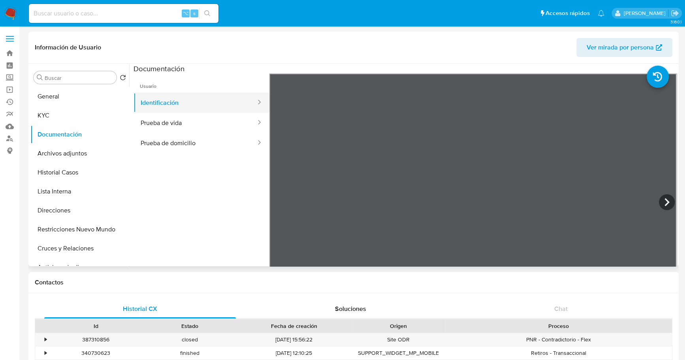
click at [189, 112] on button "Identificación" at bounding box center [195, 102] width 123 height 20
click at [192, 117] on button "Prueba de vida" at bounding box center [195, 123] width 123 height 20
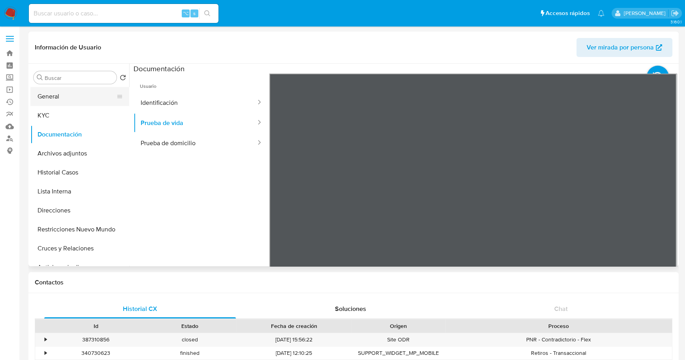
click at [51, 94] on button "General" at bounding box center [76, 96] width 92 height 19
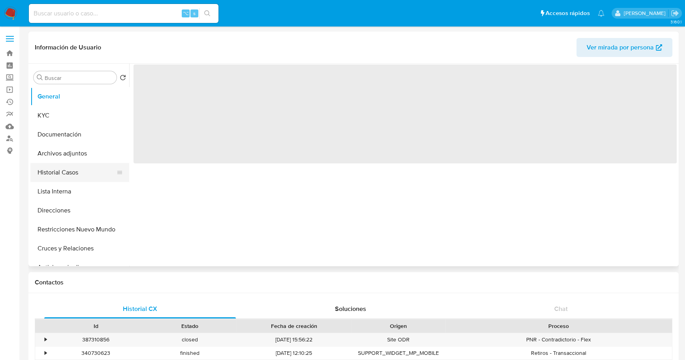
click at [54, 173] on button "Historial Casos" at bounding box center [76, 172] width 92 height 19
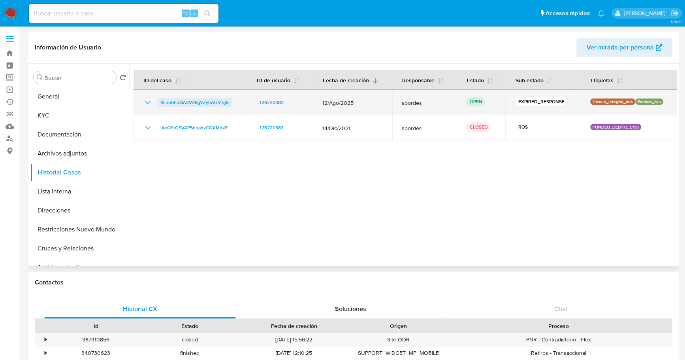
click at [204, 100] on span "0Lno5FoQA3V38gYZyhAUVTg5" at bounding box center [194, 102] width 68 height 9
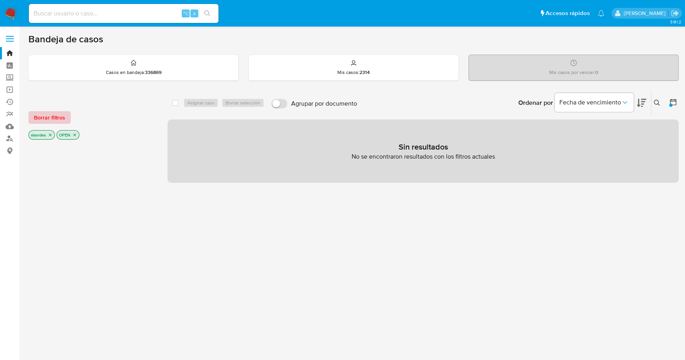
click at [38, 112] on span "Borrar filtros" at bounding box center [49, 117] width 31 height 11
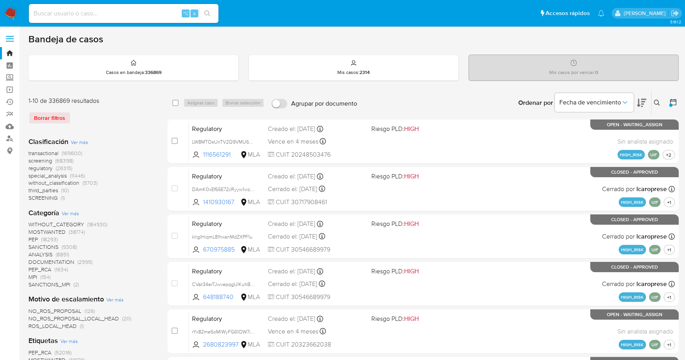
click at [655, 101] on button at bounding box center [658, 102] width 13 height 9
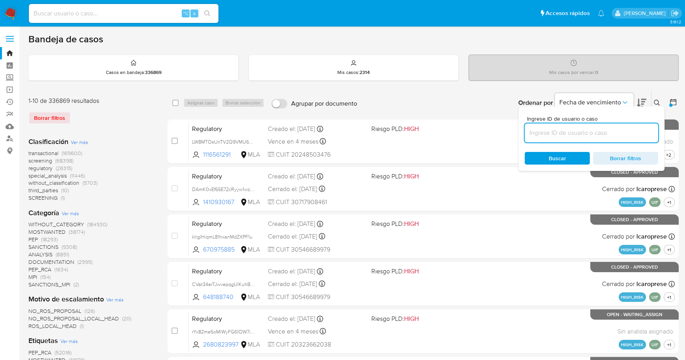
click at [599, 128] on input at bounding box center [592, 133] width 134 height 10
type input "0Lno5FoQA3V38gYZyhAUVTg5"
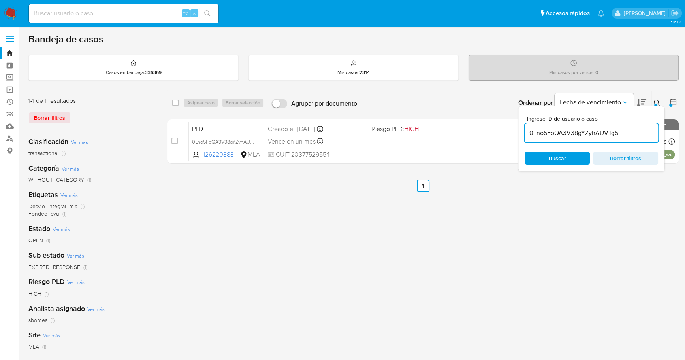
click at [653, 102] on button at bounding box center [658, 102] width 13 height 9
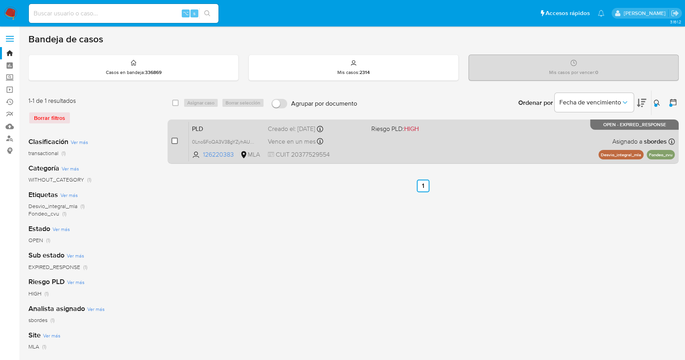
click at [172, 140] on input "checkbox" at bounding box center [175, 141] width 6 height 6
checkbox input "true"
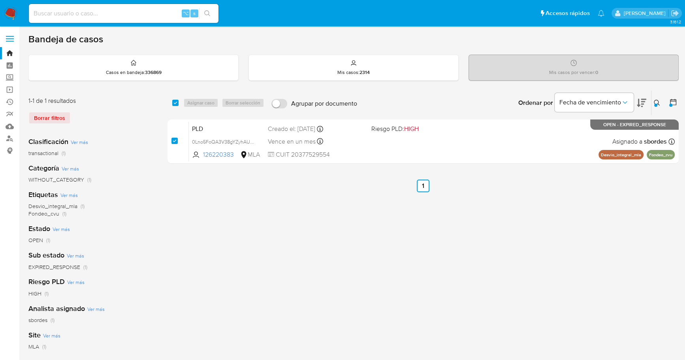
checkbox input "true"
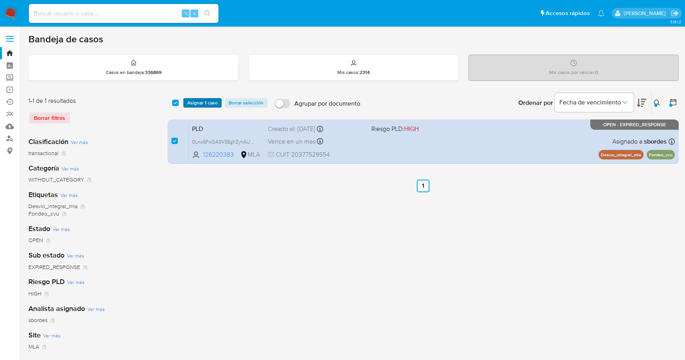
click at [195, 100] on span "Asignar 1 caso" at bounding box center [202, 103] width 30 height 8
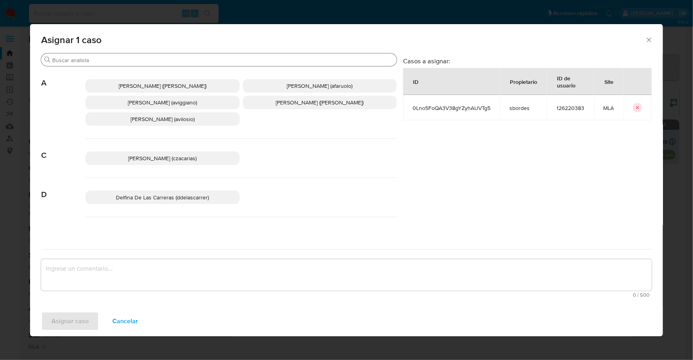
click at [59, 60] on input "Buscar" at bounding box center [222, 60] width 341 height 7
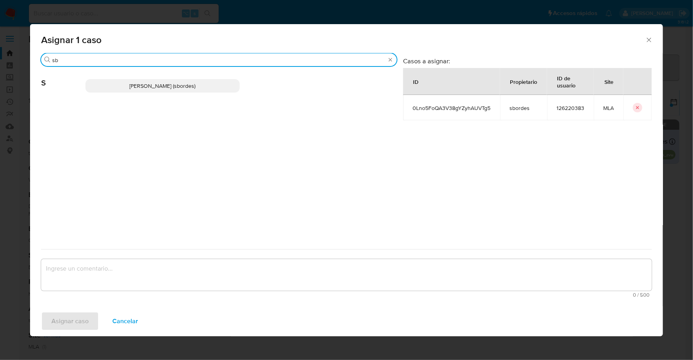
type input "sb"
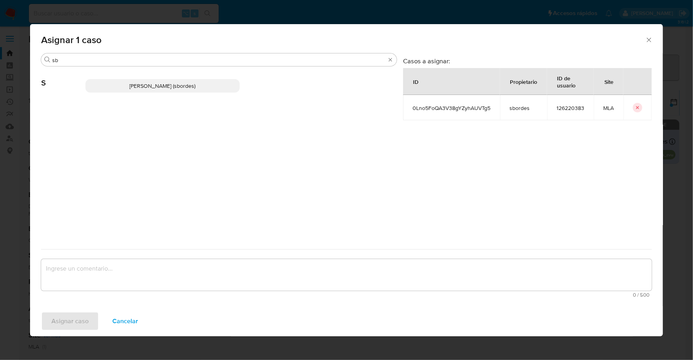
click at [164, 86] on span "[PERSON_NAME] (sbordes)" at bounding box center [162, 86] width 66 height 8
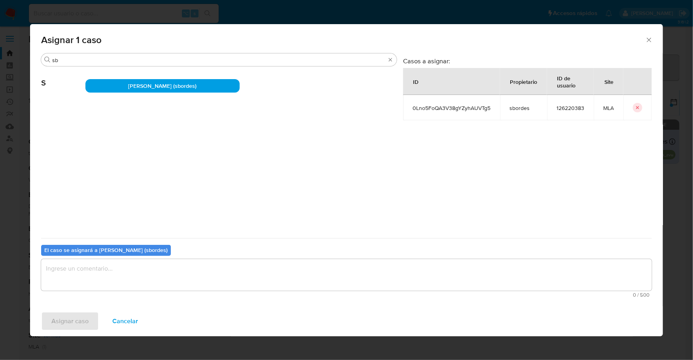
click at [113, 272] on textarea "assign-modal" at bounding box center [346, 275] width 610 height 32
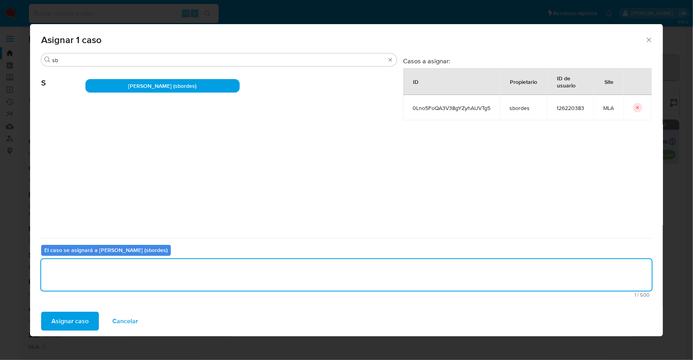
click at [71, 328] on span "Asignar caso" at bounding box center [69, 320] width 37 height 17
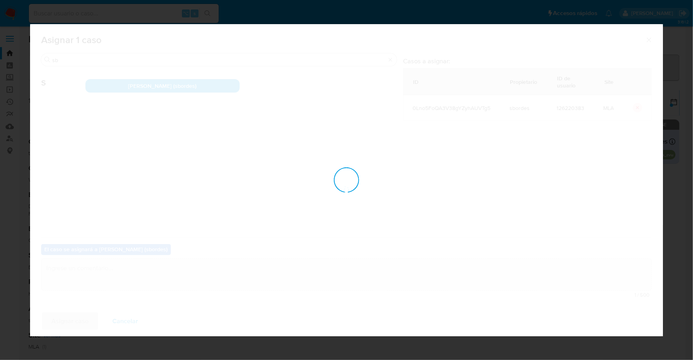
checkbox input "false"
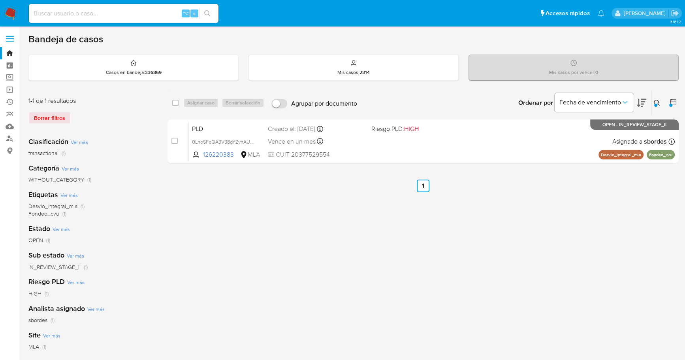
click at [351, 213] on div "select-all-cases-checkbox Asignar caso Borrar selección Agrupar por documento O…" at bounding box center [423, 263] width 511 height 347
click at [658, 103] on icon at bounding box center [657, 103] width 6 height 6
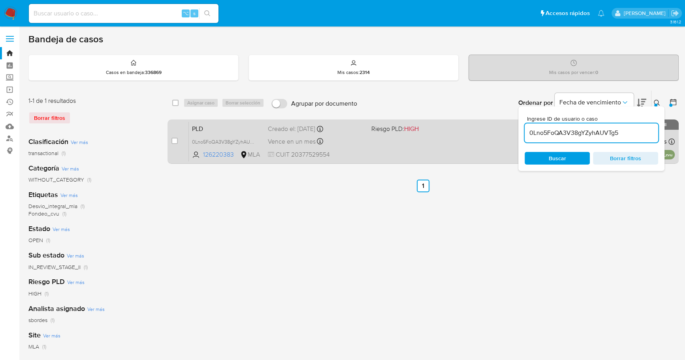
drag, startPoint x: 628, startPoint y: 135, endPoint x: 486, endPoint y: 128, distance: 142.1
click at [486, 128] on div "select-all-cases-checkbox Asignar caso Borrar selección Agrupar por documento O…" at bounding box center [423, 128] width 511 height 77
type input "edEQ3ZGwTLK1rrSaNy7rJ7Uz"
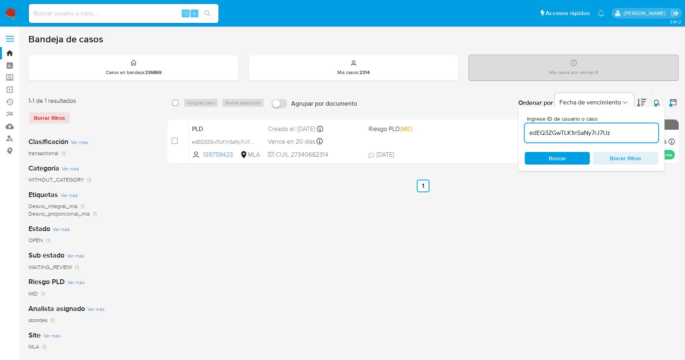
click at [660, 104] on icon at bounding box center [657, 103] width 6 height 6
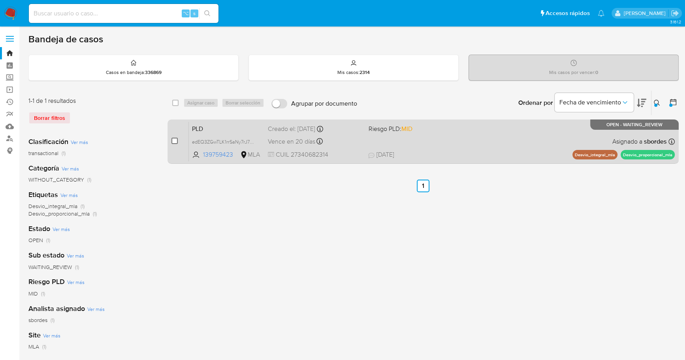
click at [174, 139] on input "checkbox" at bounding box center [175, 141] width 6 height 6
checkbox input "true"
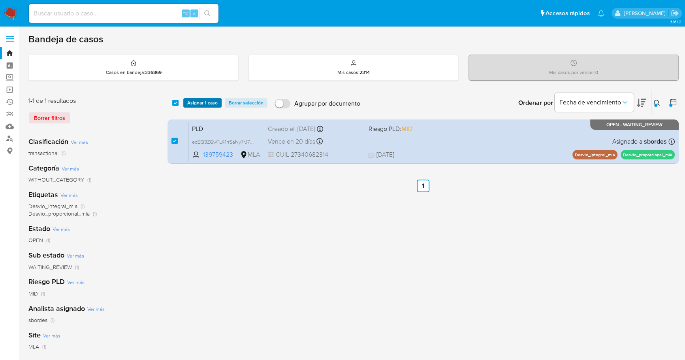
click at [201, 105] on span "Asignar 1 caso" at bounding box center [202, 103] width 30 height 8
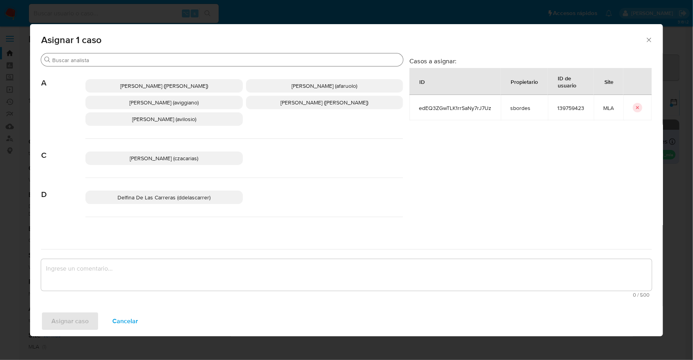
click at [136, 58] on input "Buscar" at bounding box center [225, 60] width 347 height 7
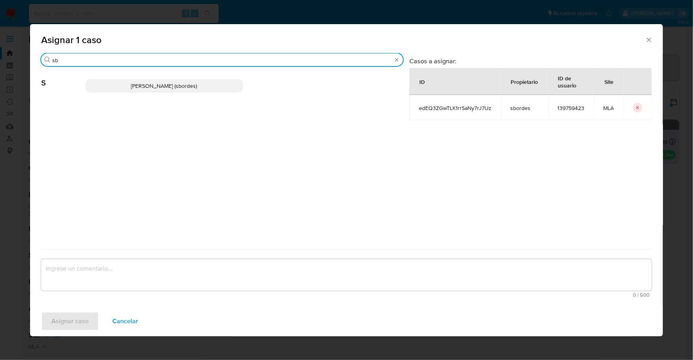
type input "sb"
click at [170, 81] on p "Stefania Bordes (sbordes)" at bounding box center [163, 85] width 157 height 13
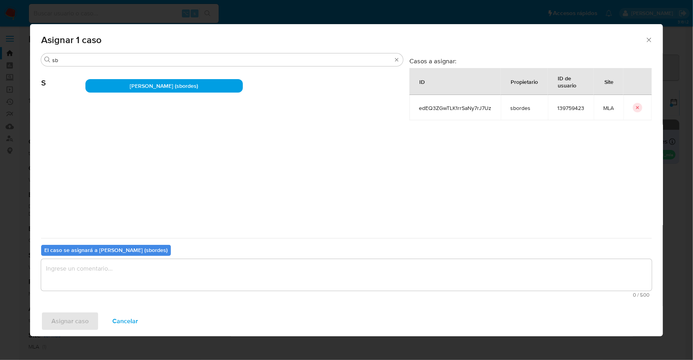
click at [138, 285] on textarea "assign-modal" at bounding box center [346, 275] width 610 height 32
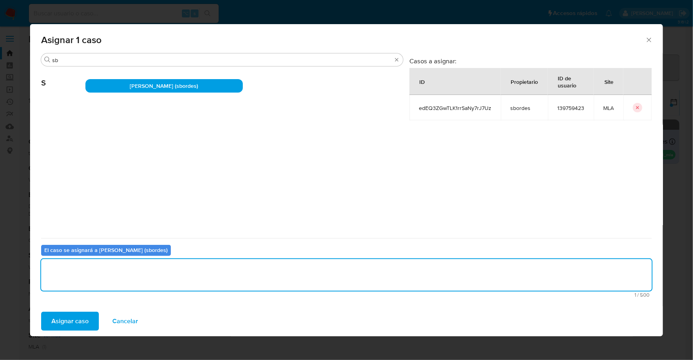
click at [93, 326] on button "Asignar caso" at bounding box center [70, 320] width 58 height 19
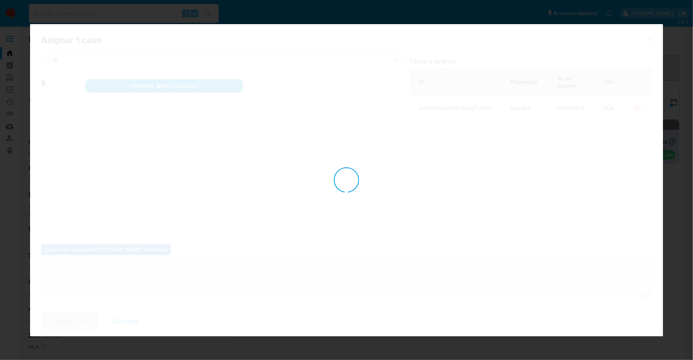
checkbox input "false"
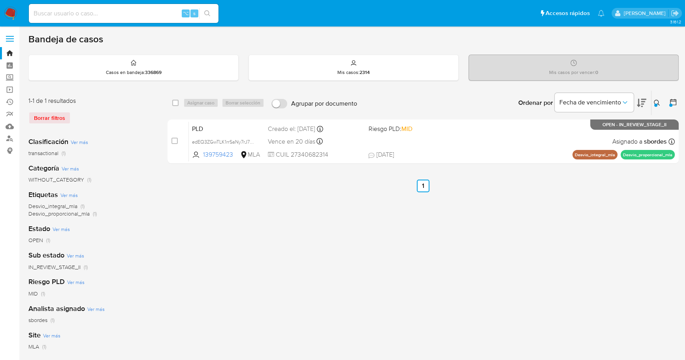
click at [261, 237] on div "select-all-cases-checkbox Asignar caso Borrar selección Agrupar por documento O…" at bounding box center [423, 263] width 511 height 347
click at [12, 140] on link "Buscador de personas" at bounding box center [47, 138] width 94 height 12
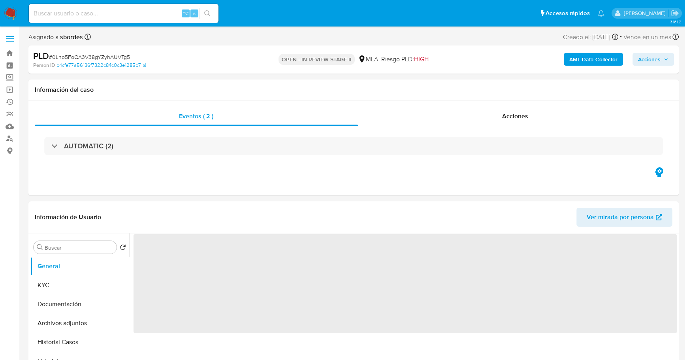
select select "10"
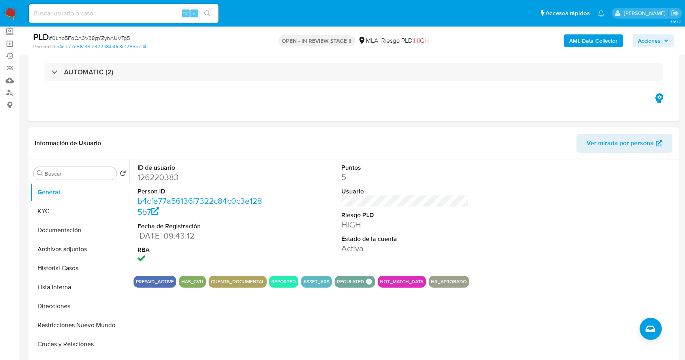
scroll to position [66, 0]
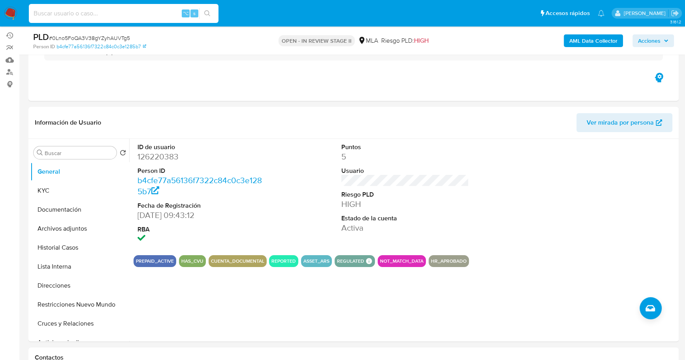
click at [111, 15] on input at bounding box center [124, 13] width 190 height 10
paste input "126220383"
type input "126220383"
click at [64, 196] on button "KYC" at bounding box center [76, 190] width 92 height 19
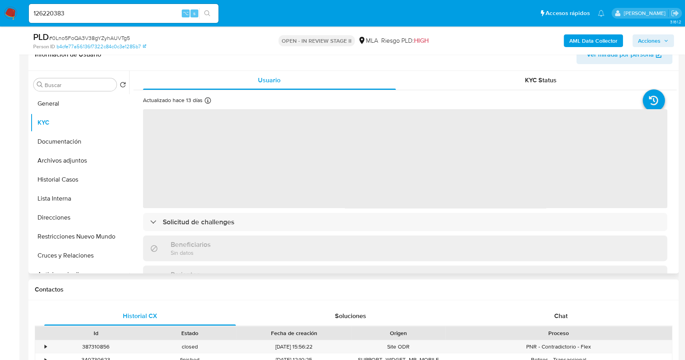
scroll to position [141, 0]
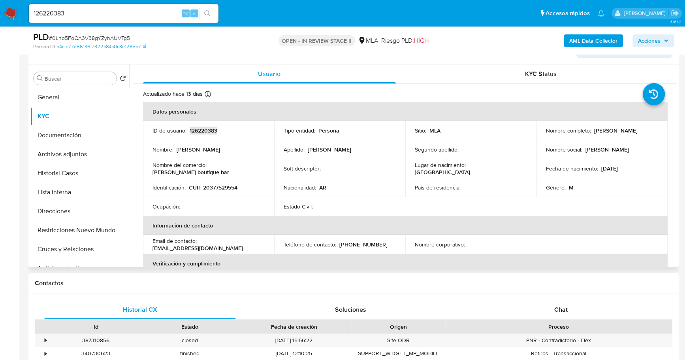
copy p "126220383"
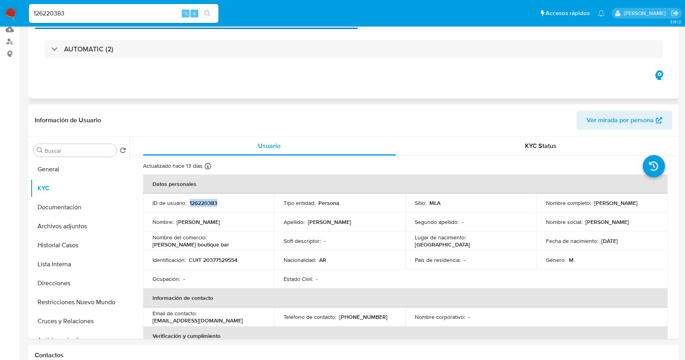
scroll to position [0, 0]
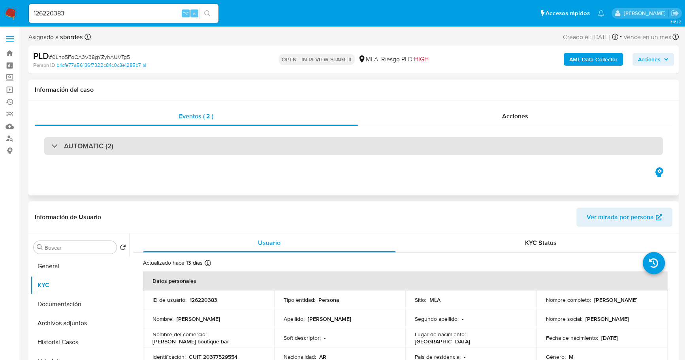
click at [132, 145] on div "AUTOMATIC (2)" at bounding box center [353, 146] width 619 height 18
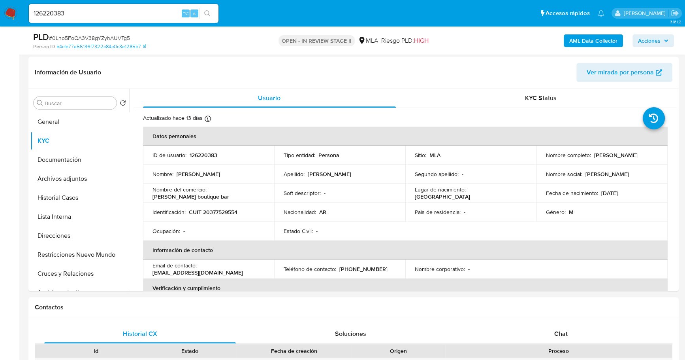
scroll to position [620, 0]
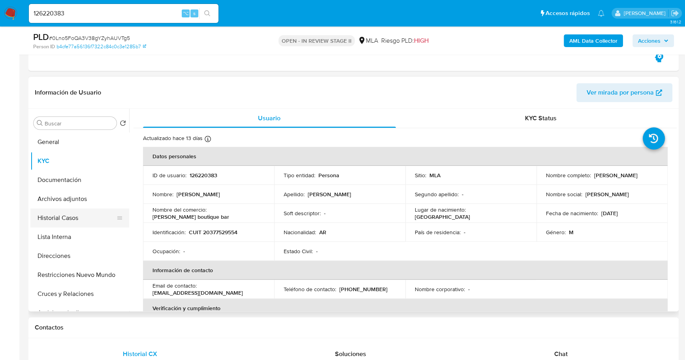
click at [73, 213] on button "Historial Casos" at bounding box center [76, 217] width 92 height 19
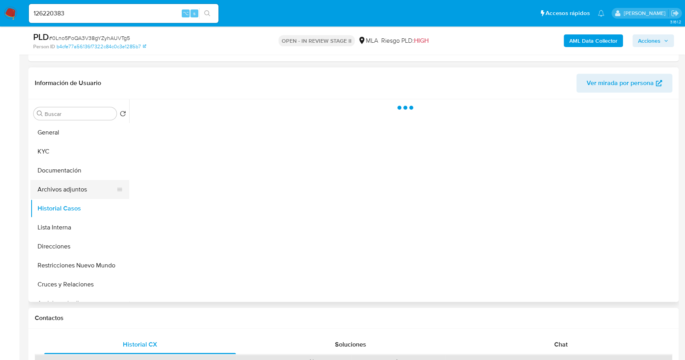
click at [71, 185] on button "Archivos adjuntos" at bounding box center [76, 189] width 92 height 19
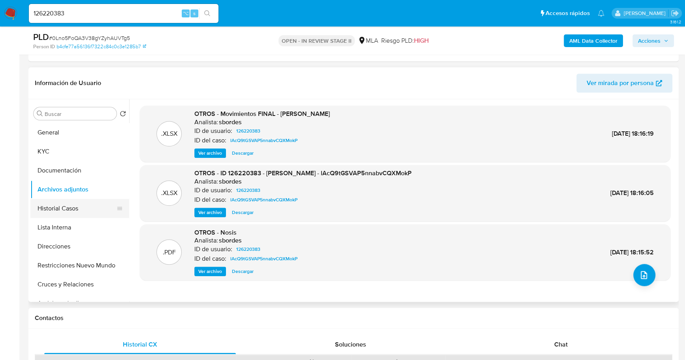
click at [71, 210] on button "Historial Casos" at bounding box center [76, 208] width 92 height 19
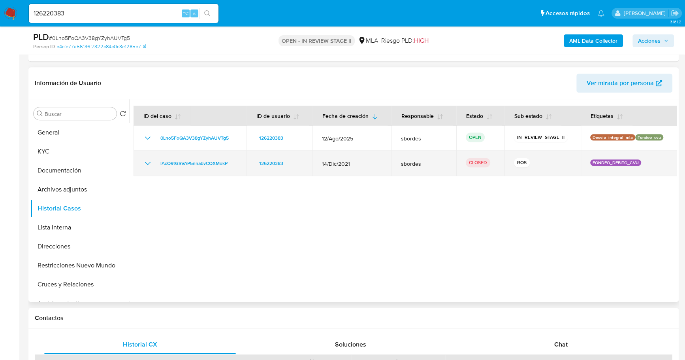
click at [149, 162] on icon "Mostrar/Ocultar" at bounding box center [148, 163] width 6 height 3
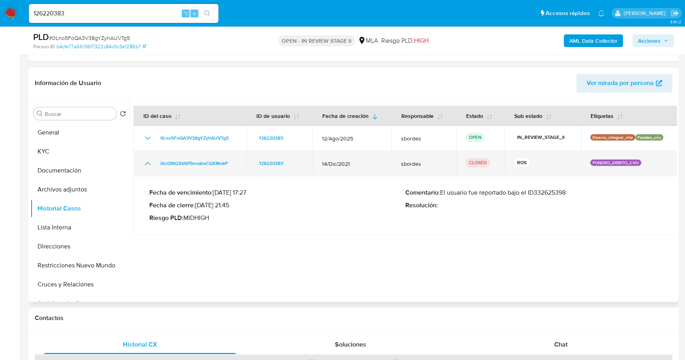
click at [151, 161] on icon "Mostrar/Ocultar" at bounding box center [147, 163] width 9 height 9
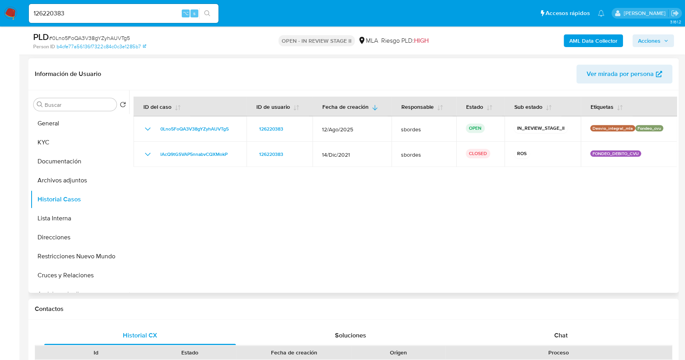
scroll to position [681, 0]
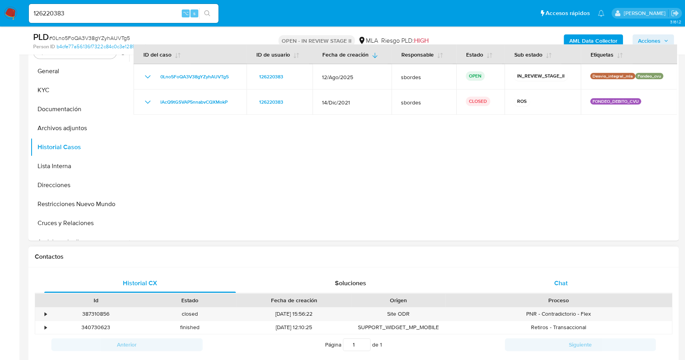
click at [576, 282] on div "Chat" at bounding box center [561, 283] width 192 height 19
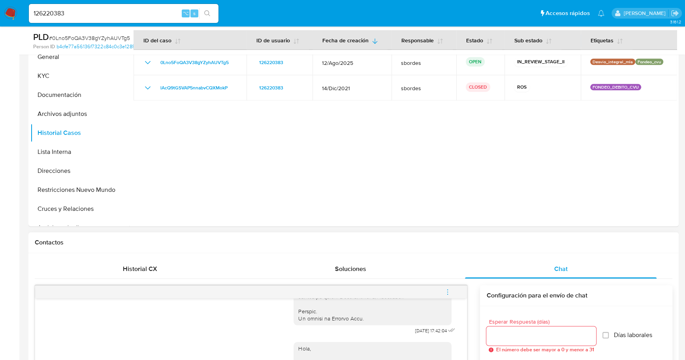
scroll to position [572, 0]
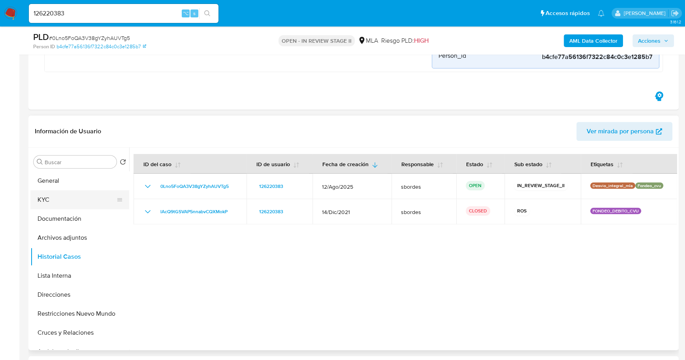
click at [55, 197] on button "KYC" at bounding box center [76, 199] width 92 height 19
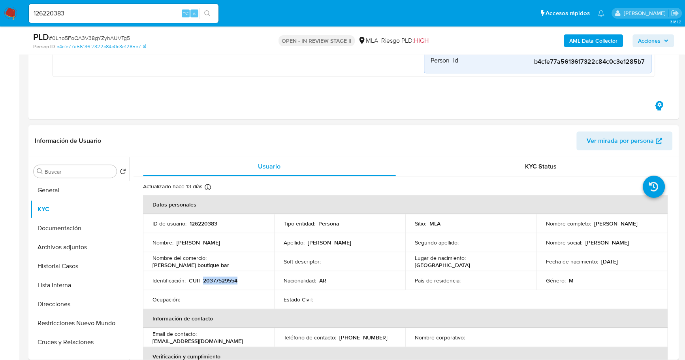
copy p "20377529554"
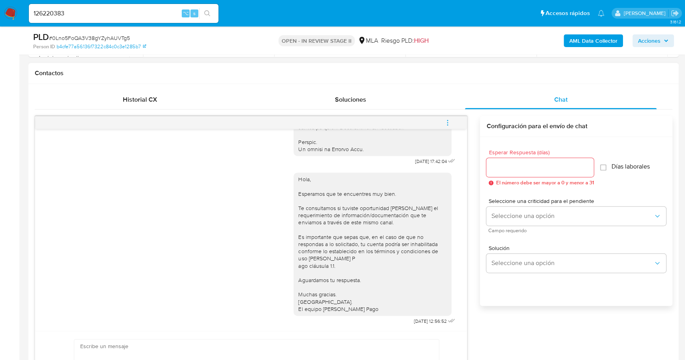
scroll to position [949, 0]
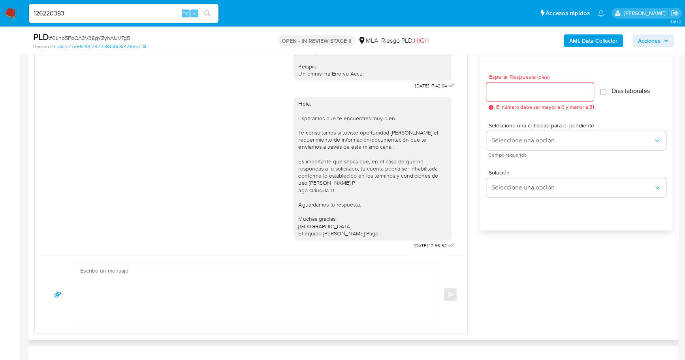
click at [243, 267] on textarea at bounding box center [254, 294] width 349 height 61
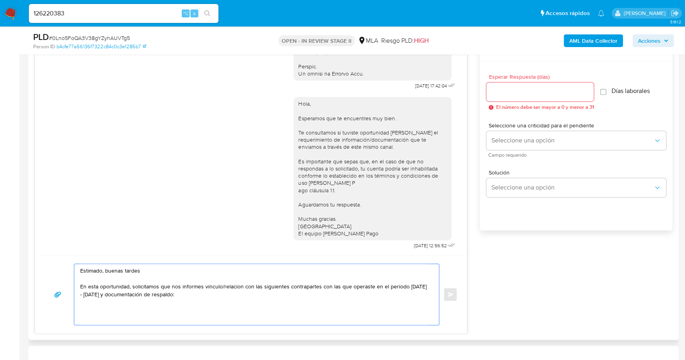
click at [85, 302] on textarea "Estimado, buenas tardes En esta oportunidad, solicitamos que nos informes vincu…" at bounding box center [254, 294] width 349 height 61
paste textarea "- Grupo Rex Srl - 30715784129 (ACTIVIDAD: Servicios empresariales n.c.p. / Serv…"
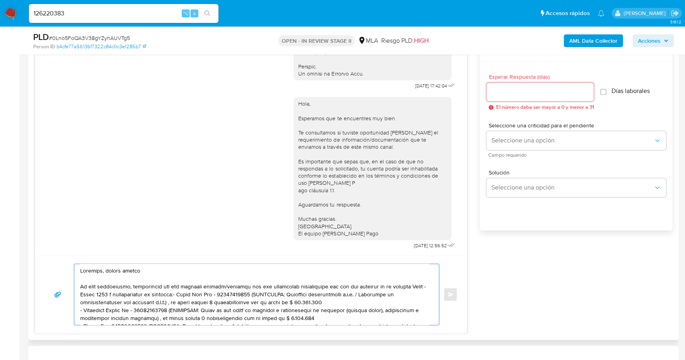
scroll to position [34, 0]
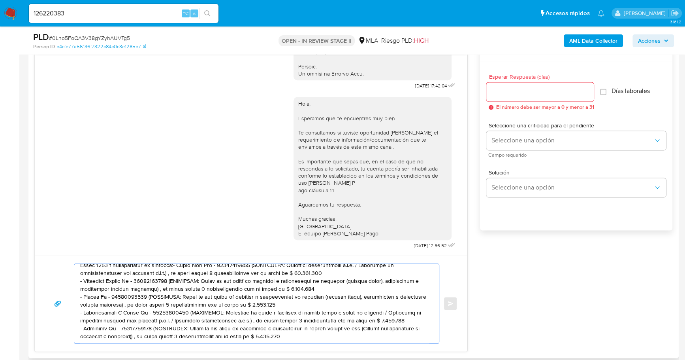
drag, startPoint x: 153, startPoint y: 322, endPoint x: 182, endPoint y: 329, distance: 29.4
click at [182, 329] on textarea at bounding box center [254, 303] width 349 height 79
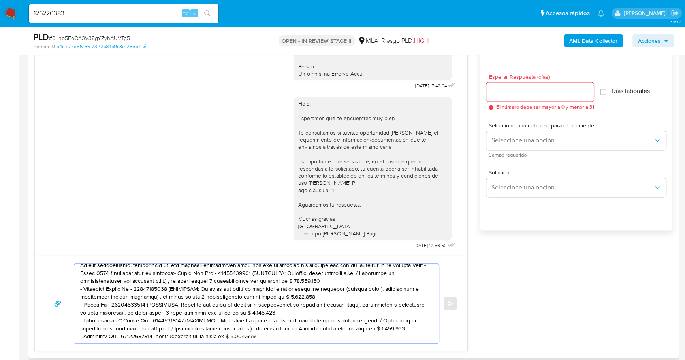
scroll to position [29, 0]
drag, startPoint x: 284, startPoint y: 317, endPoint x: 189, endPoint y: 310, distance: 95.9
click at [189, 310] on textarea at bounding box center [254, 303] width 349 height 79
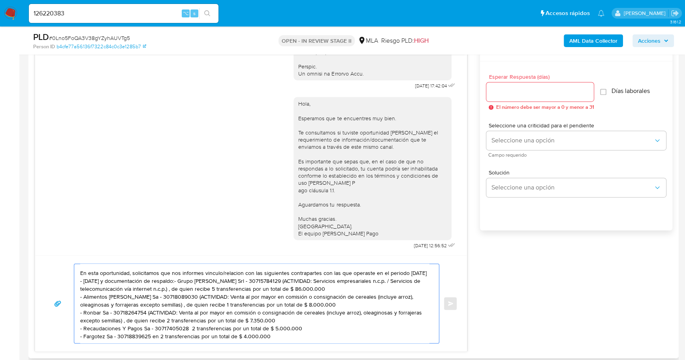
scroll to position [21, 0]
drag, startPoint x: 162, startPoint y: 311, endPoint x: 148, endPoint y: 302, distance: 16.9
click at [148, 302] on textarea "Estimado, buenas tardes En esta oportunidad, solicitamos que nos informes vincu…" at bounding box center [254, 303] width 349 height 79
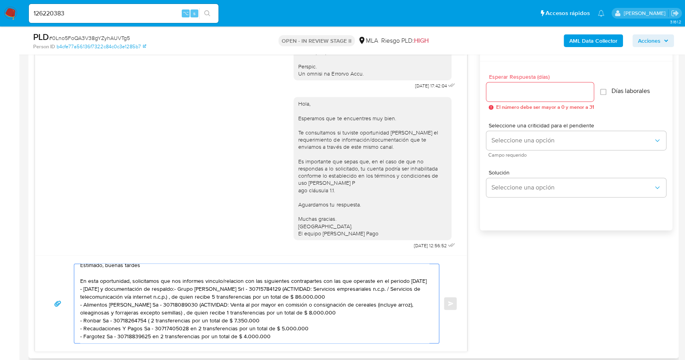
scroll to position [13, 0]
drag, startPoint x: 187, startPoint y: 302, endPoint x: 137, endPoint y: 295, distance: 50.6
click at [137, 295] on textarea "Estimado, buenas tardes En esta oportunidad, solicitamos que nos informes vincu…" at bounding box center [254, 303] width 349 height 79
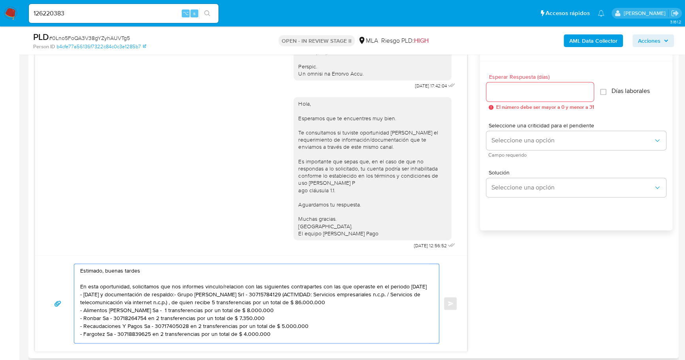
scroll to position [5, 0]
click at [180, 304] on textarea "Estimado, buenas tardes En esta oportunidad, solicitamos que nos informes vincu…" at bounding box center [254, 303] width 349 height 79
drag, startPoint x: 208, startPoint y: 294, endPoint x: 256, endPoint y: 287, distance: 48.0
click at [255, 286] on textarea "Estimado, buenas tardes En esta oportunidad, solicitamos que nos informes vincu…" at bounding box center [254, 303] width 349 height 79
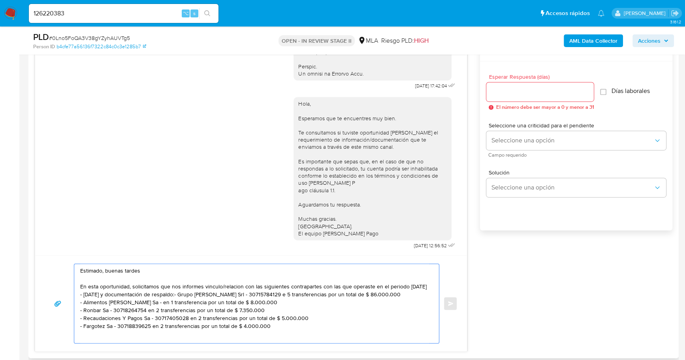
scroll to position [0, 0]
click at [182, 290] on textarea "Estimado, buenas tardes En esta oportunidad, solicitamos que nos informes vincu…" at bounding box center [254, 302] width 349 height 77
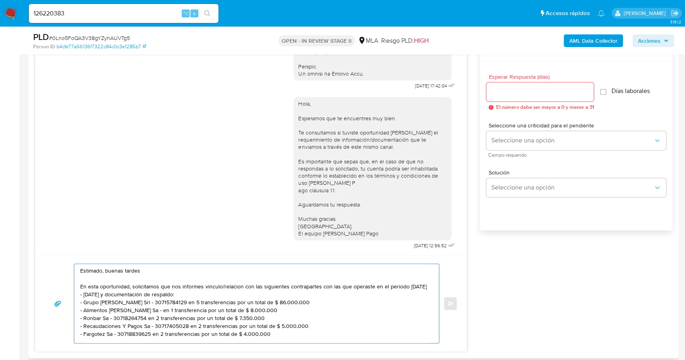
drag, startPoint x: 119, startPoint y: 299, endPoint x: 185, endPoint y: 286, distance: 67.0
click at [119, 299] on textarea "Estimado, buenas tardes En esta oportunidad, solicitamos que nos informes vincu…" at bounding box center [254, 303] width 349 height 79
drag, startPoint x: 321, startPoint y: 284, endPoint x: 372, endPoint y: 284, distance: 51.0
click at [372, 284] on textarea "Estimado, buenas tardes En esta oportunidad, solicitamos que nos informes vincu…" at bounding box center [254, 303] width 349 height 79
click at [304, 300] on textarea "Estimado, buenas tardes En esta oportunidad, solicitamos que nos informes vincu…" at bounding box center [254, 303] width 349 height 79
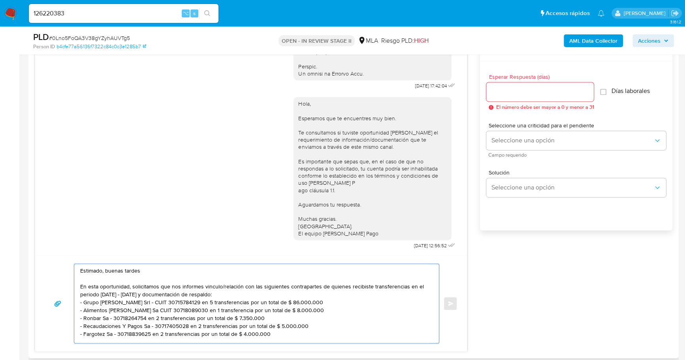
click at [130, 309] on textarea "Estimado, buenas tardes En esta oportunidad, solicitamos que nos informes vincu…" at bounding box center [254, 303] width 349 height 79
click at [302, 328] on textarea "Estimado, buenas tardes En esta oportunidad, solicitamos que nos informes vincu…" at bounding box center [254, 303] width 349 height 79
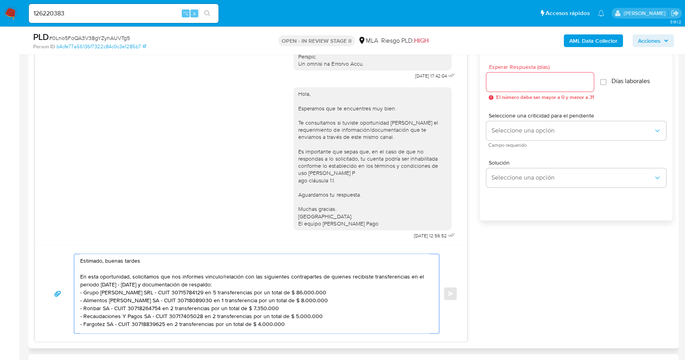
scroll to position [960, 0]
click at [217, 289] on textarea "Estimado, buenas tardes En esta oportunidad, solicitamos que nos informes vincu…" at bounding box center [254, 292] width 349 height 79
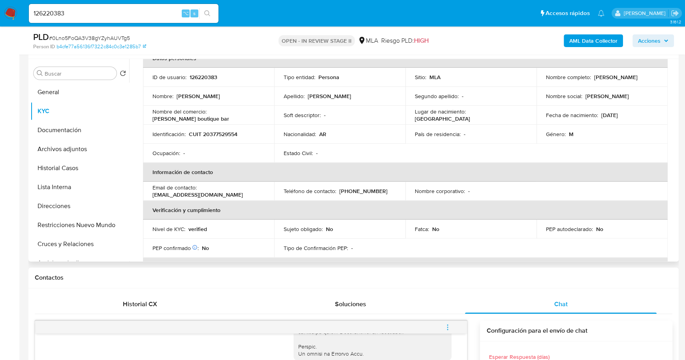
scroll to position [48, 0]
type textarea "Estimado, buenas tardes En esta oportunidad, solicitamos que nos informes vincu…"
drag, startPoint x: 152, startPoint y: 193, endPoint x: 217, endPoint y: 194, distance: 64.4
click at [238, 195] on div "Email de contacto : pablomatera93@gmail.com" at bounding box center [209, 191] width 112 height 14
copy p "pablomatera93@gmail.com"
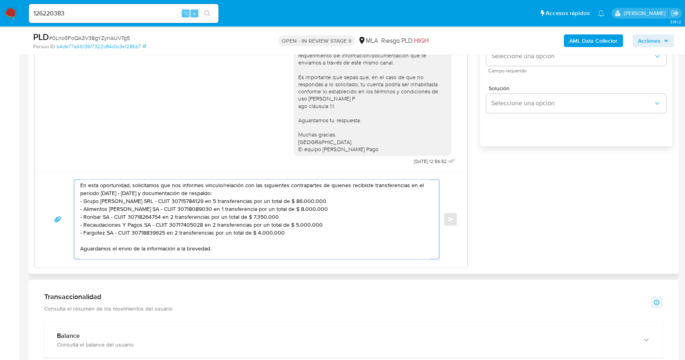
scroll to position [0, 0]
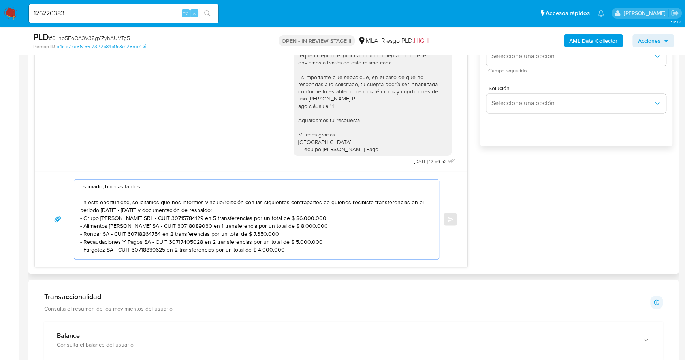
drag, startPoint x: 176, startPoint y: 242, endPoint x: 74, endPoint y: 178, distance: 120.5
click at [74, 179] on div "Estimado, buenas tardes En esta oportunidad, solicitamos que nos informes vincu…" at bounding box center [257, 219] width 366 height 80
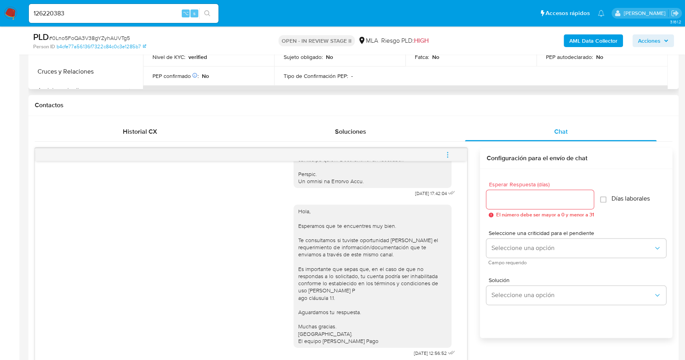
scroll to position [657, 0]
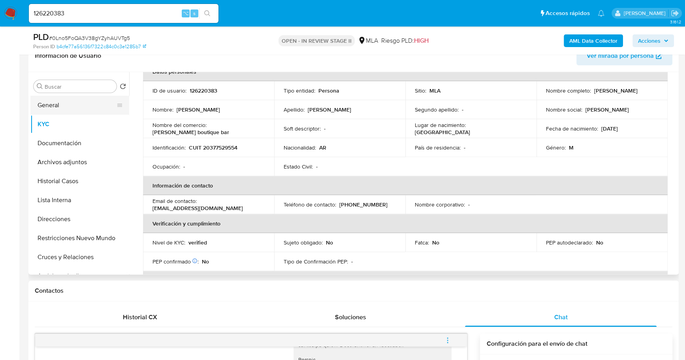
click at [62, 102] on button "General" at bounding box center [76, 105] width 92 height 19
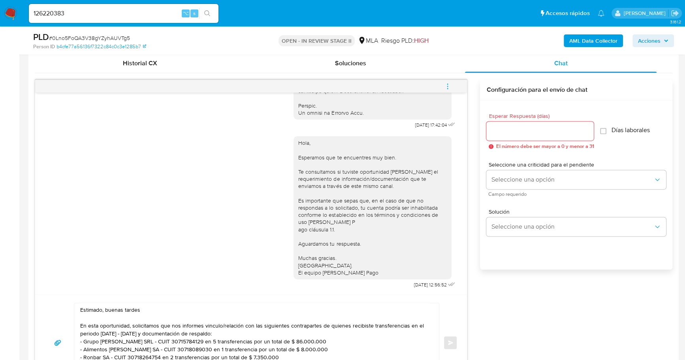
scroll to position [831, 0]
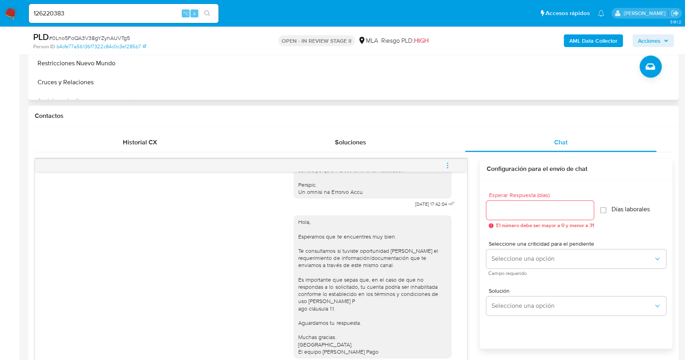
click at [525, 211] on input "Esperar Respuesta (días)" at bounding box center [541, 210] width 108 height 10
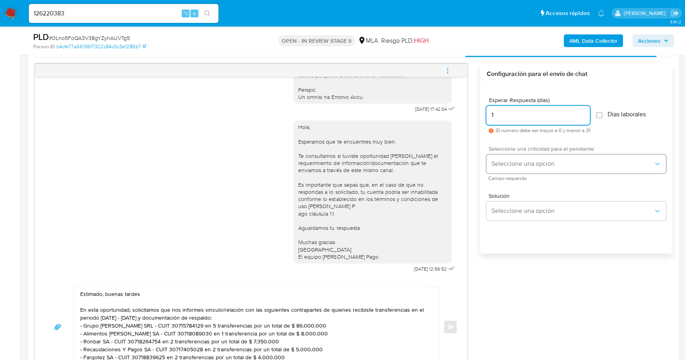
scroll to position [926, 0]
type input "1"
click at [517, 166] on button "Seleccione una opción" at bounding box center [577, 163] width 180 height 19
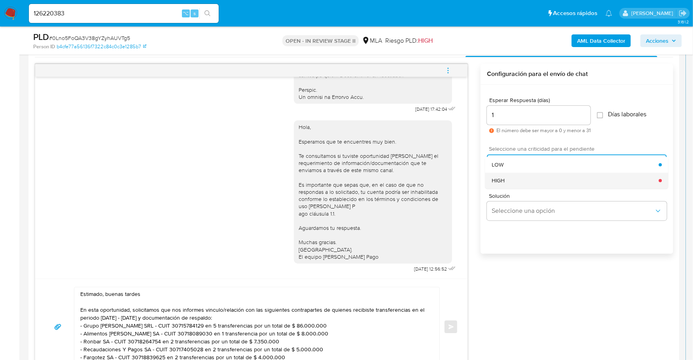
click at [527, 179] on div "HIGH" at bounding box center [574, 181] width 167 height 16
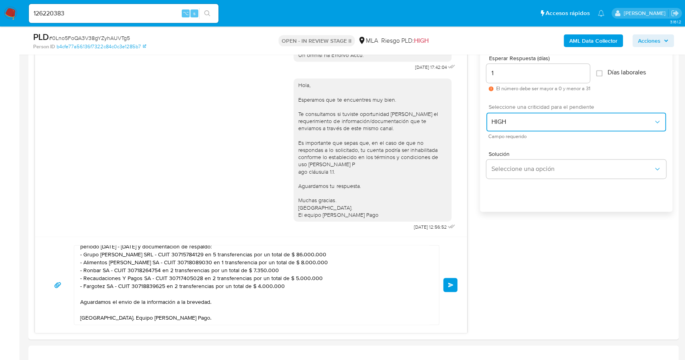
scroll to position [920, 0]
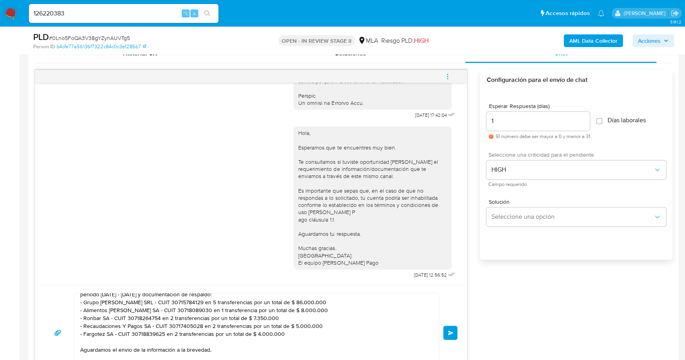
click at [450, 332] on span "Enviar" at bounding box center [451, 332] width 6 height 5
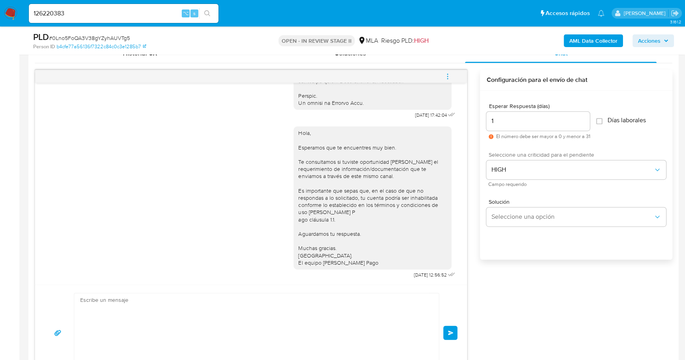
scroll to position [587, 0]
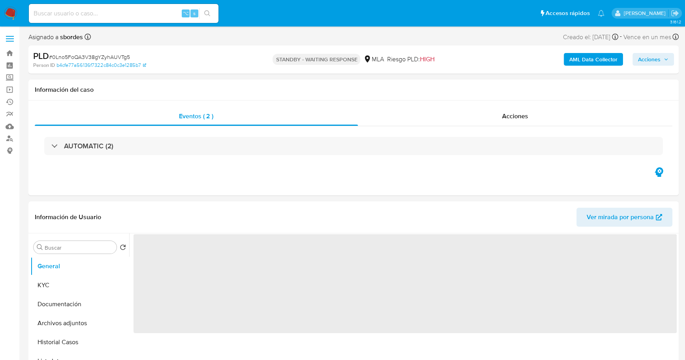
select select "10"
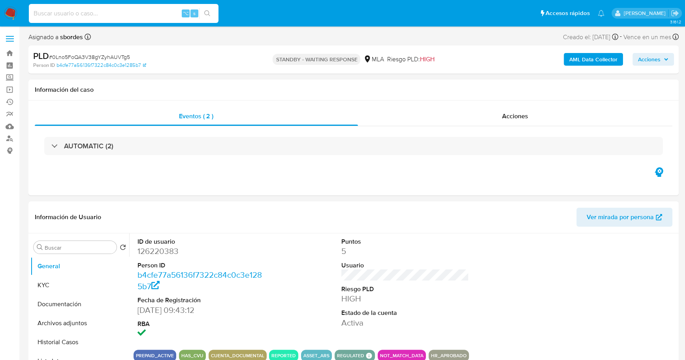
click at [117, 14] on input at bounding box center [124, 13] width 190 height 10
paste input "139759423"
type input "139759423"
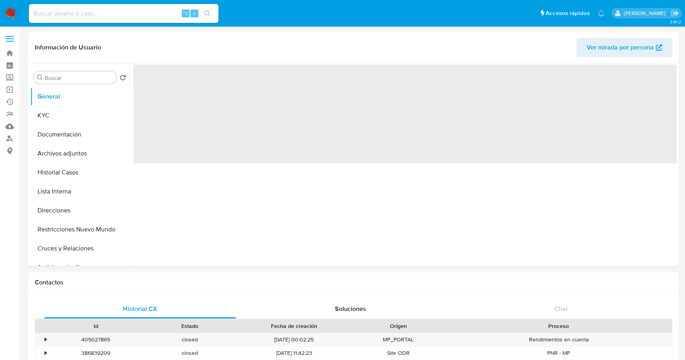
select select "10"
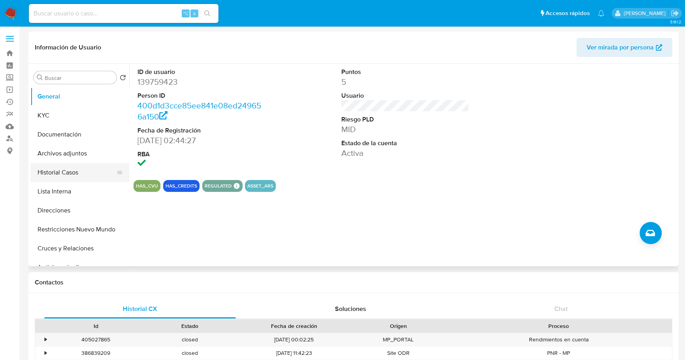
click at [57, 175] on button "Historial Casos" at bounding box center [76, 172] width 92 height 19
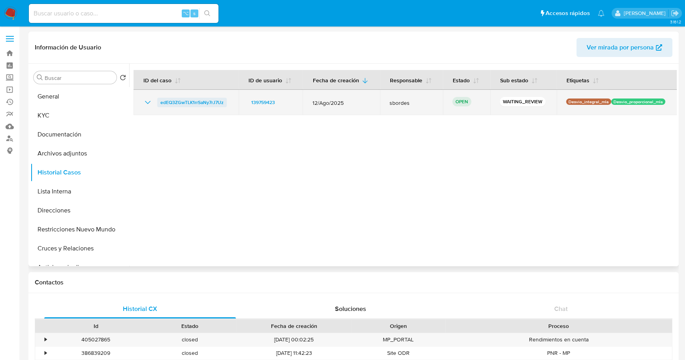
click at [196, 101] on span "edEQ3ZGwTLK1rrSaNy7rJ7Uz" at bounding box center [191, 102] width 63 height 9
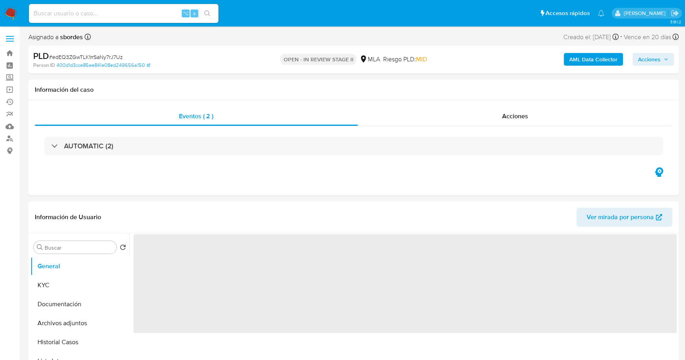
select select "10"
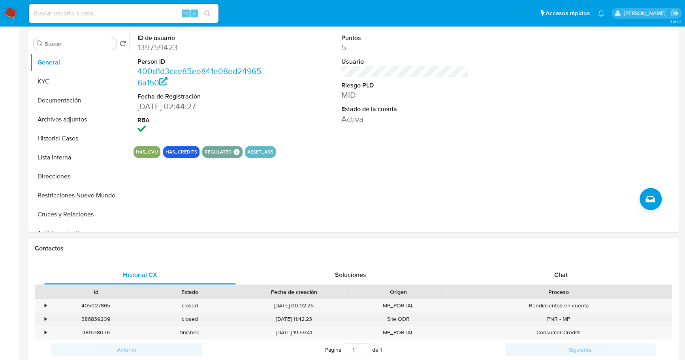
scroll to position [319, 0]
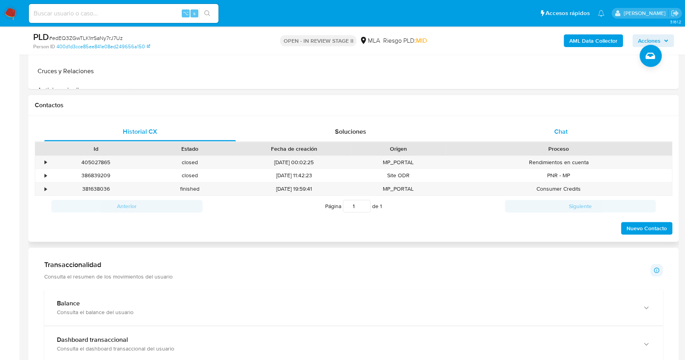
click at [583, 137] on div "Chat" at bounding box center [561, 131] width 192 height 19
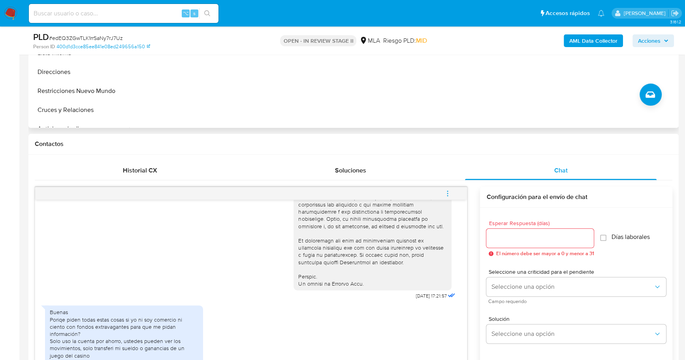
scroll to position [151, 0]
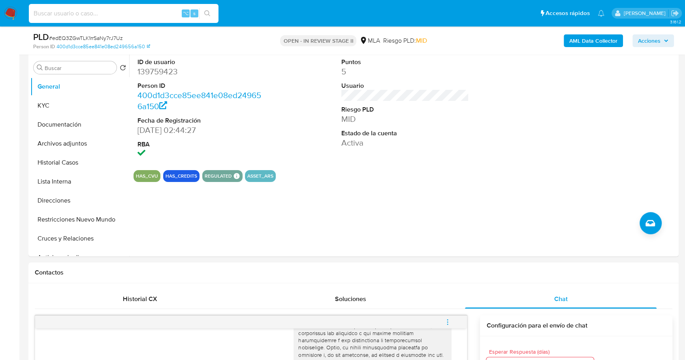
click at [105, 17] on input at bounding box center [124, 13] width 190 height 10
paste input "139759423"
type input "139759423"
click at [68, 109] on button "KYC" at bounding box center [76, 105] width 92 height 19
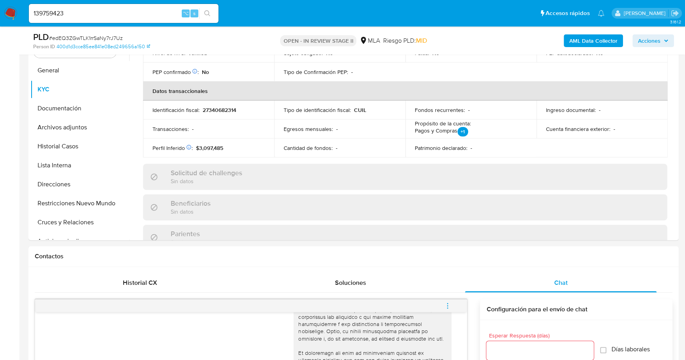
scroll to position [0, 0]
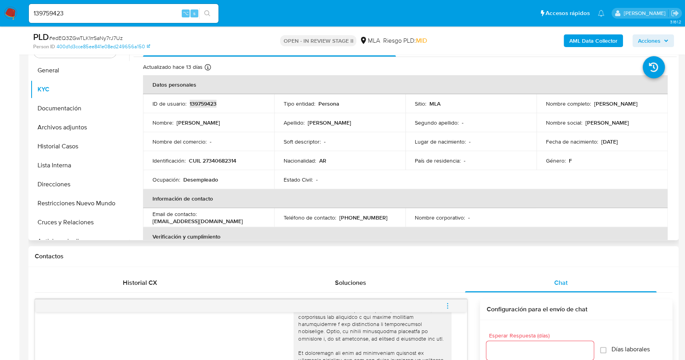
copy p "139759423"
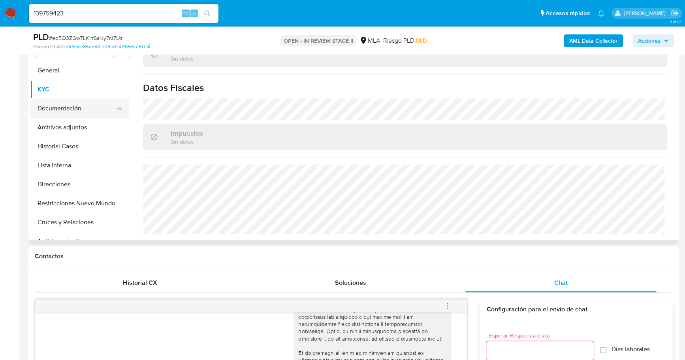
click at [71, 107] on button "Documentación" at bounding box center [76, 108] width 92 height 19
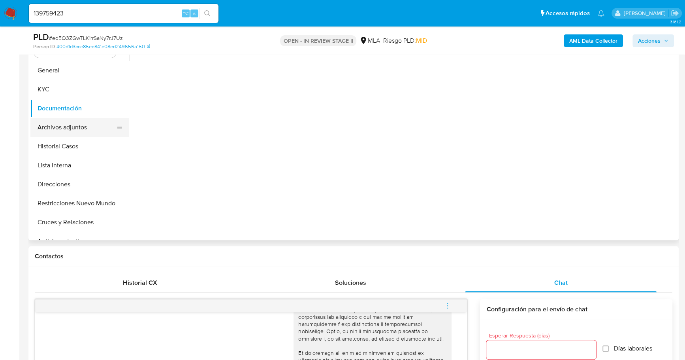
scroll to position [0, 0]
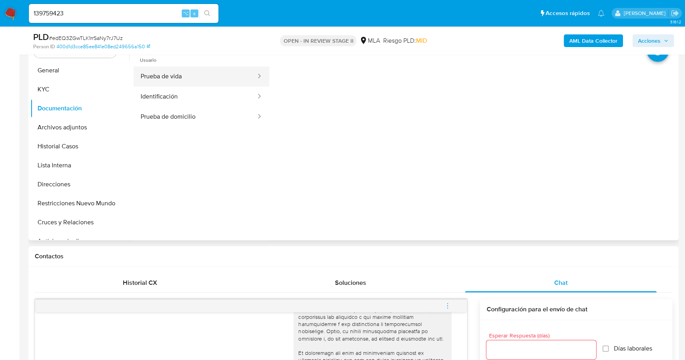
click at [186, 73] on button "Prueba de vida" at bounding box center [195, 76] width 123 height 20
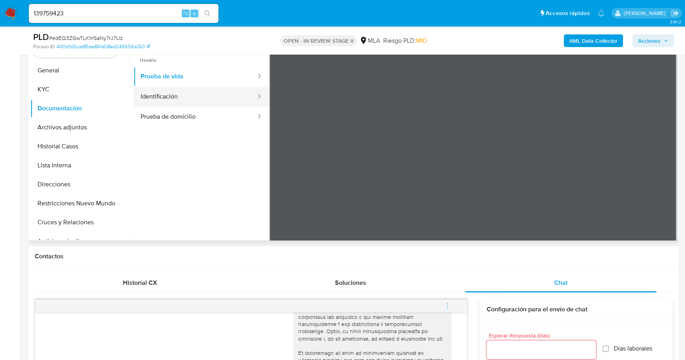
click at [211, 98] on button "Identificación" at bounding box center [195, 97] width 123 height 20
click at [661, 177] on icon at bounding box center [667, 176] width 16 height 16
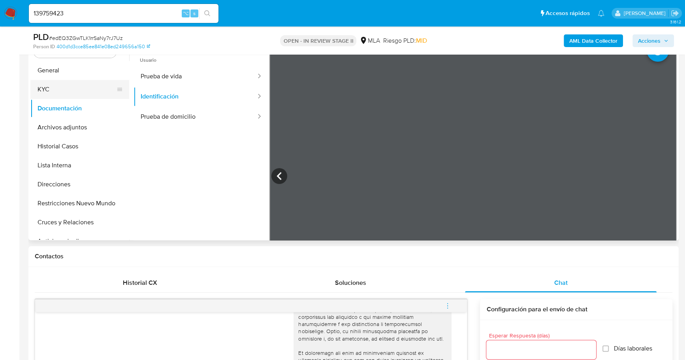
click at [53, 88] on button "KYC" at bounding box center [76, 89] width 92 height 19
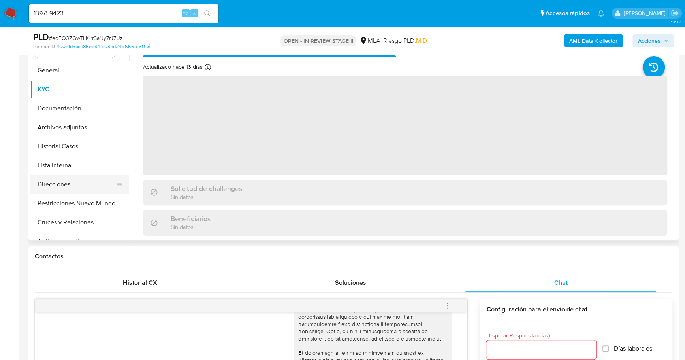
click at [65, 181] on button "Direcciones" at bounding box center [76, 184] width 92 height 19
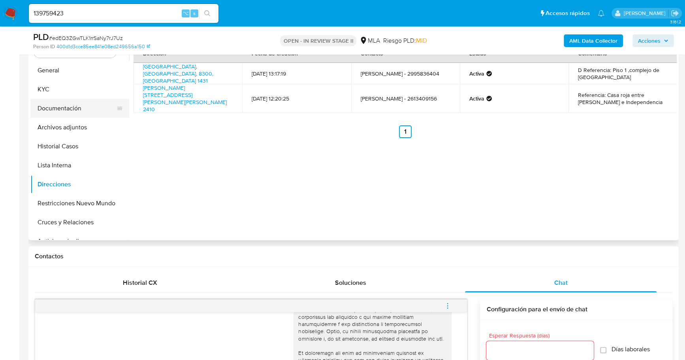
click at [68, 101] on button "Documentación" at bounding box center [76, 108] width 92 height 19
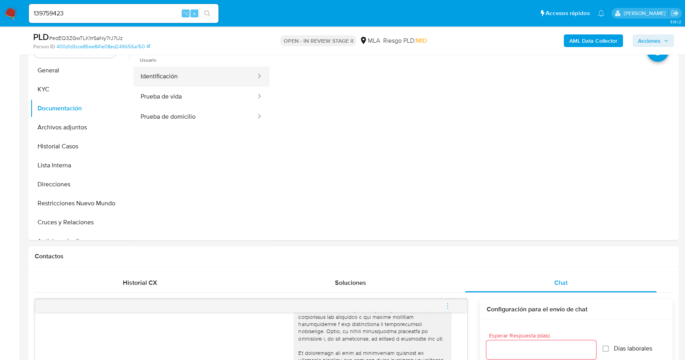
click at [185, 76] on button "Identificación" at bounding box center [195, 76] width 123 height 20
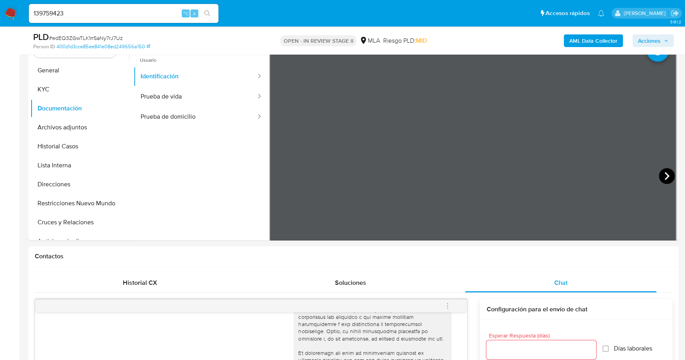
click at [660, 174] on icon at bounding box center [667, 176] width 16 height 16
click at [275, 172] on icon at bounding box center [280, 176] width 16 height 16
click at [192, 117] on button "Prueba de domicilio" at bounding box center [195, 117] width 123 height 20
click at [188, 96] on button "Prueba de vida" at bounding box center [195, 97] width 123 height 20
click at [53, 91] on button "KYC" at bounding box center [76, 89] width 92 height 19
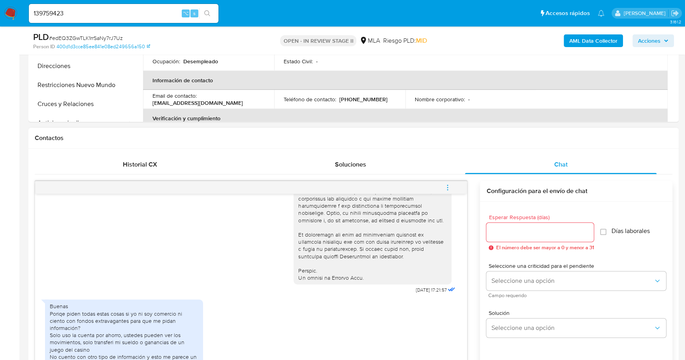
scroll to position [423, 0]
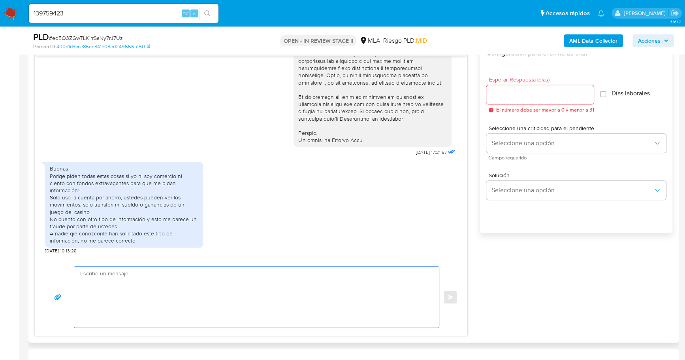
click at [111, 274] on textarea at bounding box center [254, 296] width 349 height 61
click at [232, 289] on textarea "Estimada, buenas tardes En esta oportunidad, solicitamos que nos propociones" at bounding box center [254, 296] width 349 height 61
paste textarea "- Detalla la actividad que realizas a través de tu cuenta. De corresponder a un…"
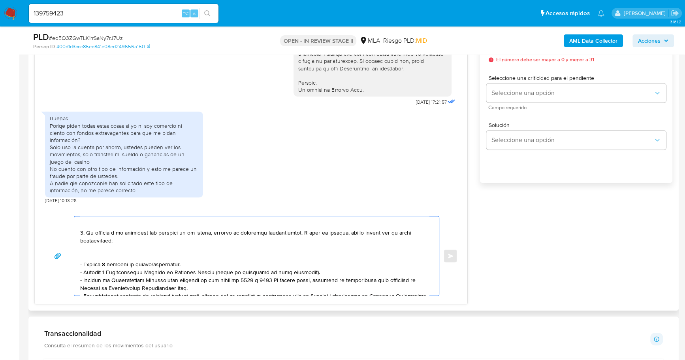
scroll to position [41, 0]
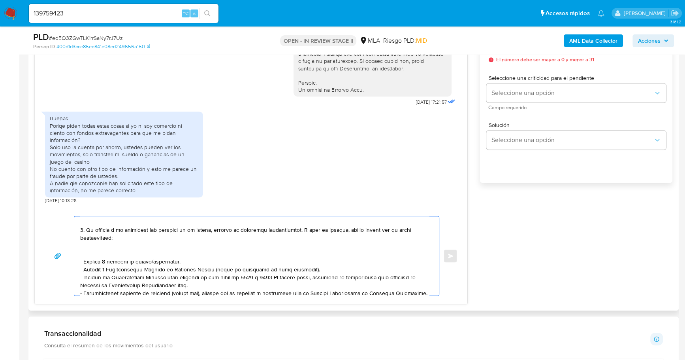
drag, startPoint x: 212, startPoint y: 238, endPoint x: 121, endPoint y: 240, distance: 91.3
click at [121, 240] on textarea at bounding box center [254, 255] width 349 height 79
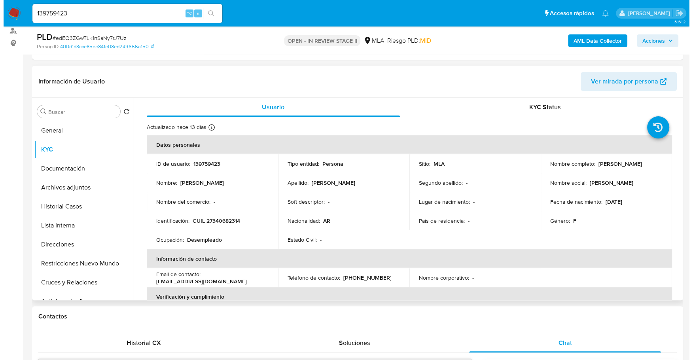
scroll to position [96, 0]
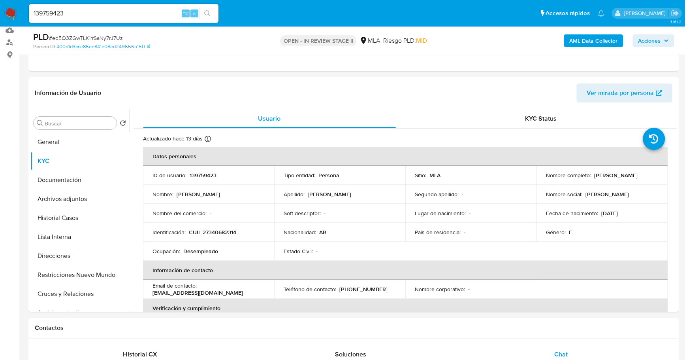
click at [590, 45] on b "AML Data Collector" at bounding box center [594, 40] width 48 height 13
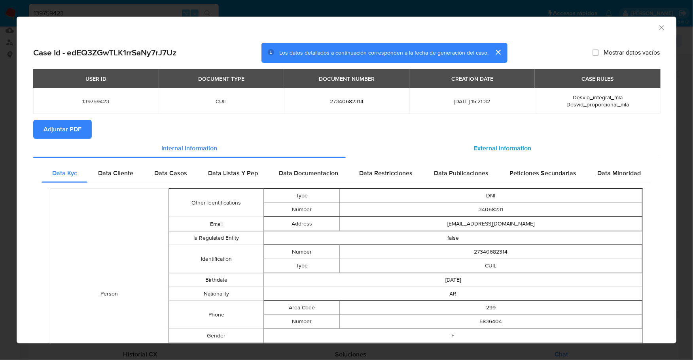
click at [445, 153] on div "External information" at bounding box center [502, 148] width 314 height 19
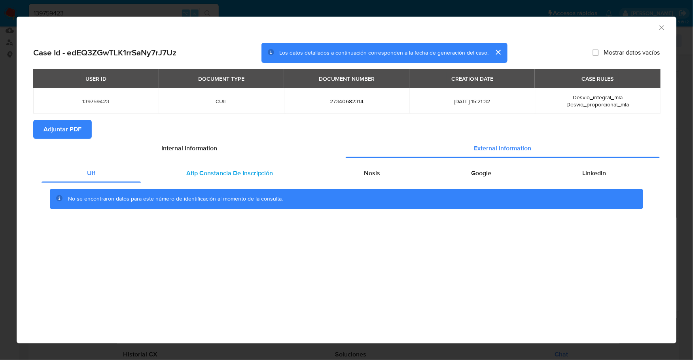
click at [230, 172] on span "Afip Constancia De Inscripción" at bounding box center [229, 172] width 87 height 9
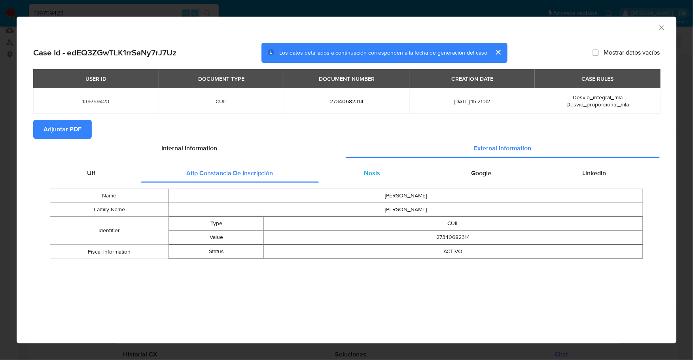
click at [362, 177] on div "Nosis" at bounding box center [372, 173] width 107 height 19
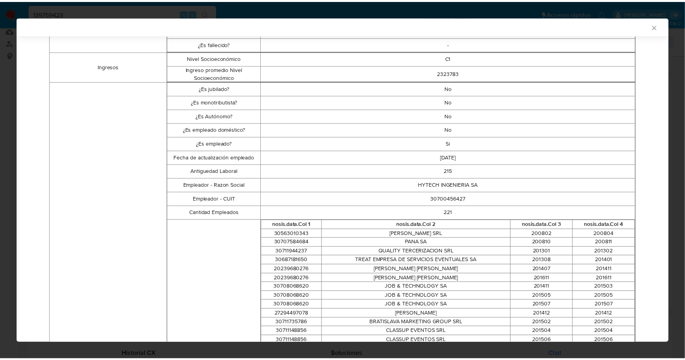
scroll to position [0, 0]
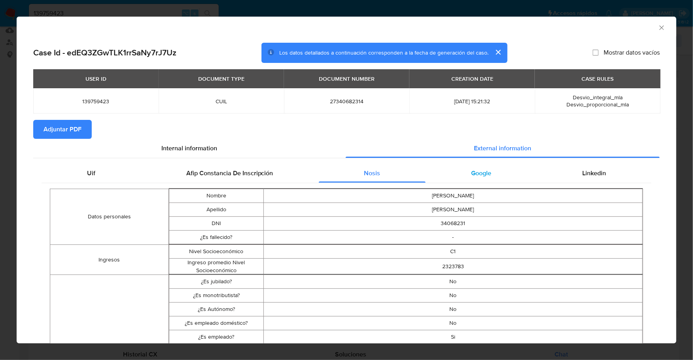
click at [477, 174] on span "Google" at bounding box center [481, 172] width 20 height 9
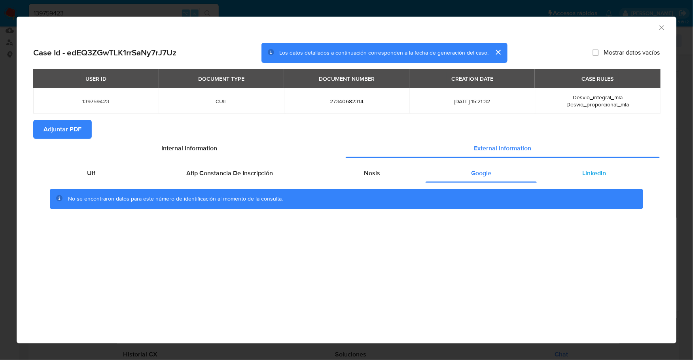
click at [570, 178] on div "Linkedin" at bounding box center [593, 173] width 115 height 19
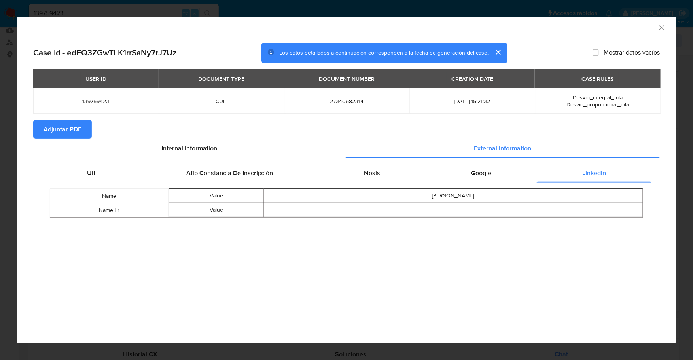
click at [82, 135] on button "Adjuntar PDF" at bounding box center [62, 129] width 58 height 19
click at [663, 26] on icon "Cerrar ventana" at bounding box center [661, 28] width 8 height 8
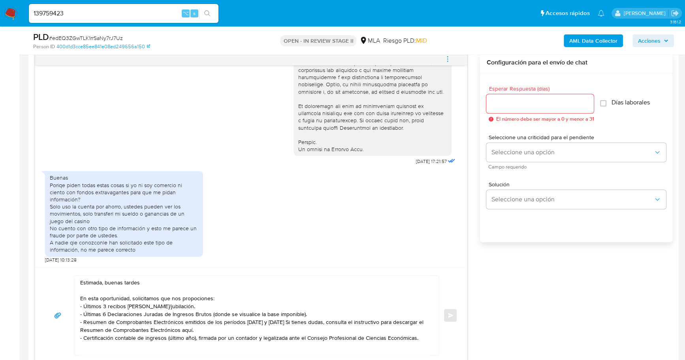
scroll to position [464, 0]
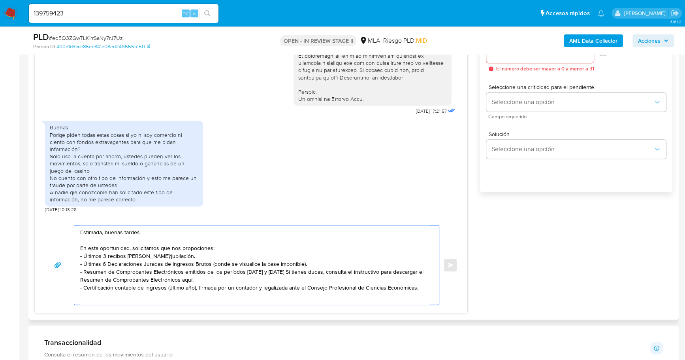
drag, startPoint x: 187, startPoint y: 256, endPoint x: 151, endPoint y: 256, distance: 35.2
click at [151, 256] on textarea "Estimada, buenas tardes En esta oportunidad, solicitamos que nos propociones: -…" at bounding box center [254, 264] width 349 height 79
drag, startPoint x: 210, startPoint y: 276, endPoint x: 75, endPoint y: 260, distance: 136.1
click at [75, 260] on div "Estimada, buenas tardes En esta oportunidad, solicitamos que nos propociones: -…" at bounding box center [254, 264] width 361 height 79
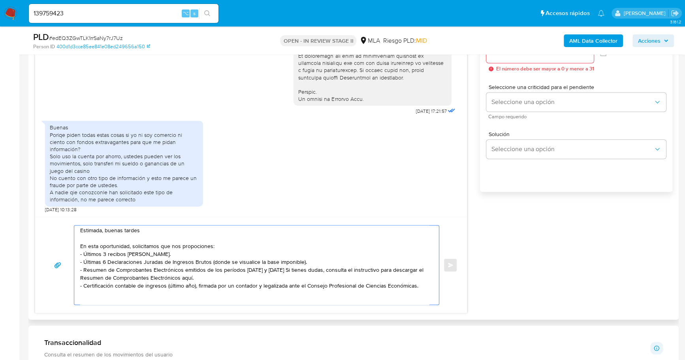
click at [395, 288] on textarea "Estimada, buenas tardes En esta oportunidad, solicitamos que nos propociones: -…" at bounding box center [254, 264] width 349 height 79
drag, startPoint x: 418, startPoint y: 286, endPoint x: 70, endPoint y: 261, distance: 348.4
click at [70, 261] on div "Estimada, buenas tardes En esta oportunidad, solicitamos que nos propociones: -…" at bounding box center [251, 265] width 413 height 80
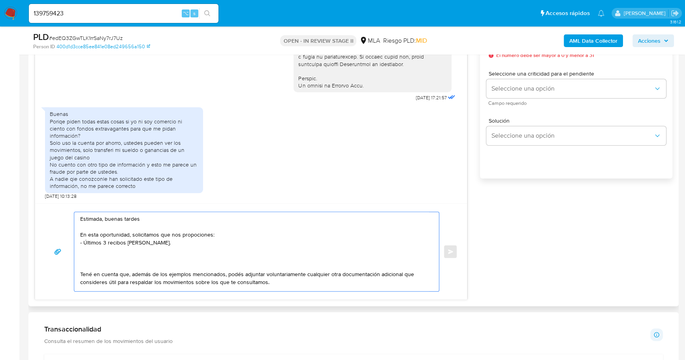
scroll to position [479, 0]
drag, startPoint x: 288, startPoint y: 276, endPoint x: 90, endPoint y: 248, distance: 200.0
click at [90, 248] on textarea "Estimada, buenas tardes En esta oportunidad, solicitamos que nos propociones: -…" at bounding box center [254, 250] width 349 height 79
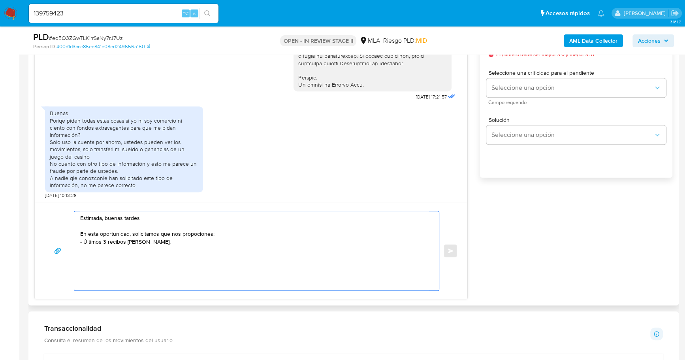
scroll to position [0, 0]
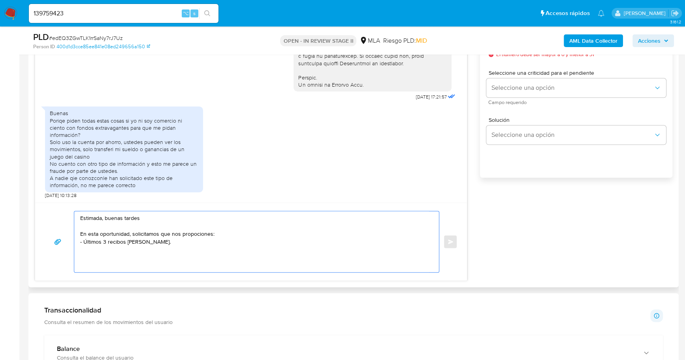
click at [213, 233] on textarea "Estimada, buenas tardes En esta oportunidad, solicitamos que nos propociones: -…" at bounding box center [254, 241] width 349 height 61
click at [166, 240] on textarea "Estimada, buenas tardes En esta oportunidad, solicitamos que nos proporciones: …" at bounding box center [254, 241] width 349 height 61
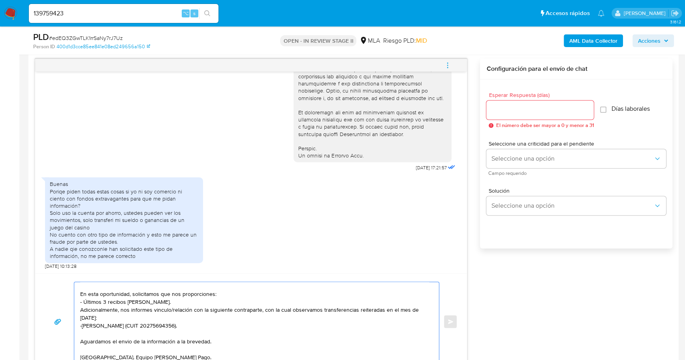
scroll to position [279, 0]
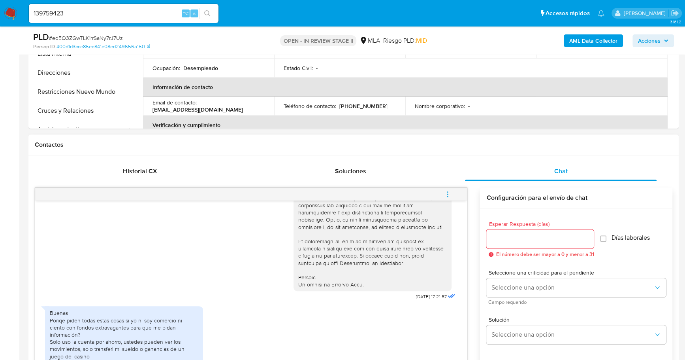
type textarea "Estimada, buenas tardes En esta oportunidad, solicitamos que nos proporciones: …"
click at [531, 240] on input "Esperar Respuesta (días)" at bounding box center [541, 239] width 108 height 10
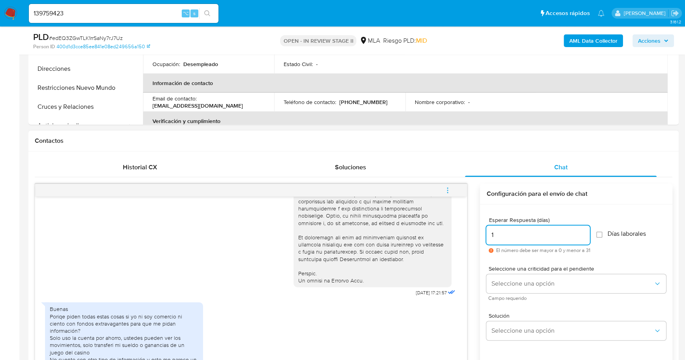
scroll to position [340, 0]
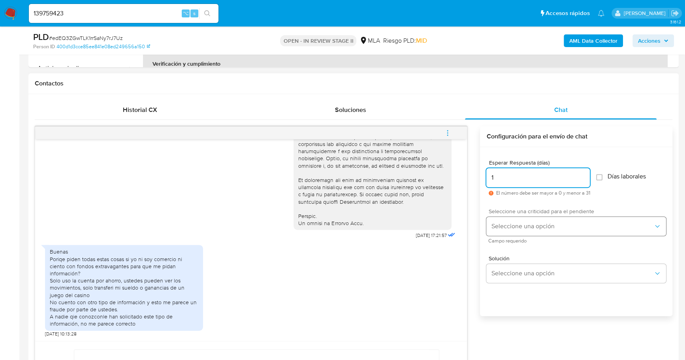
type input "1"
click at [537, 228] on span "Seleccione una opción" at bounding box center [572, 226] width 162 height 8
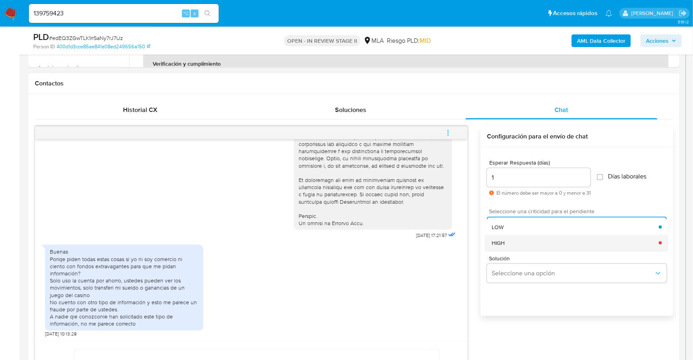
click at [528, 241] on div "HIGH" at bounding box center [574, 243] width 167 height 16
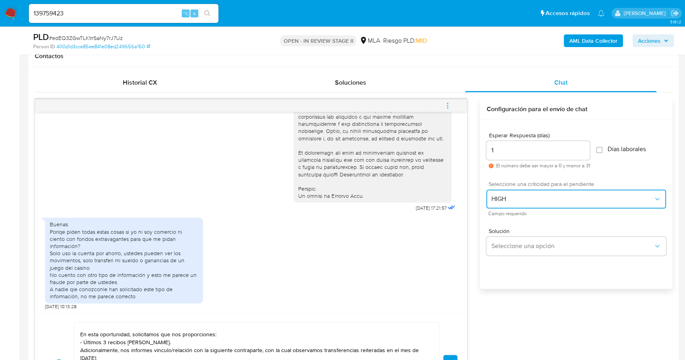
scroll to position [419, 0]
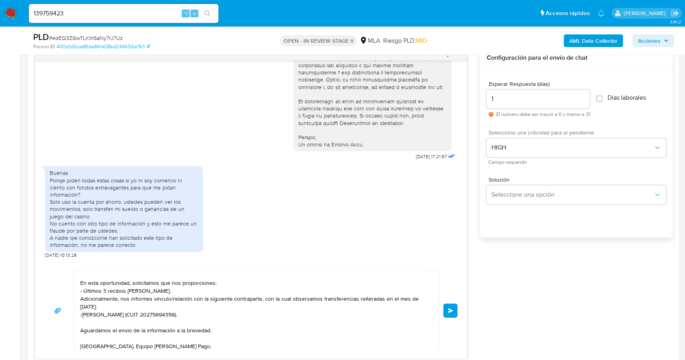
click at [447, 312] on button "Enviar" at bounding box center [450, 310] width 14 height 14
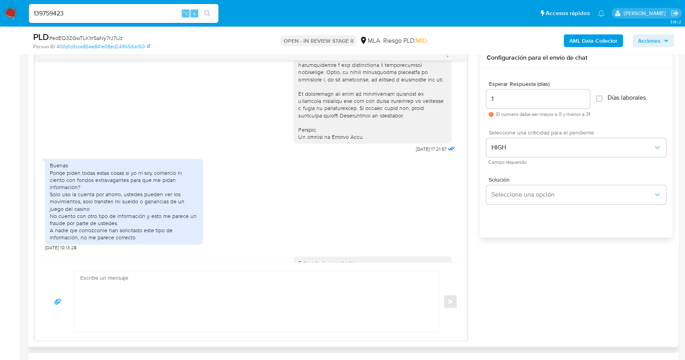
scroll to position [452, 0]
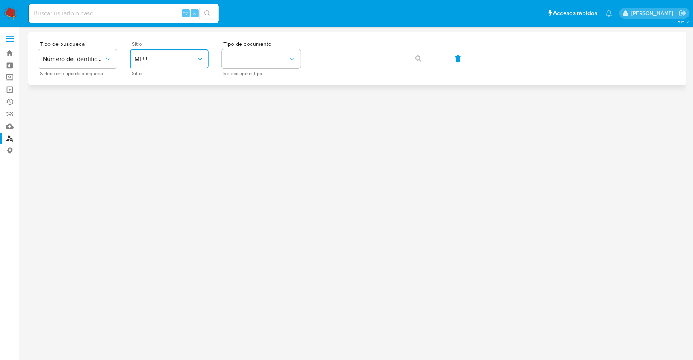
click at [178, 56] on span "MLU" at bounding box center [165, 59] width 62 height 8
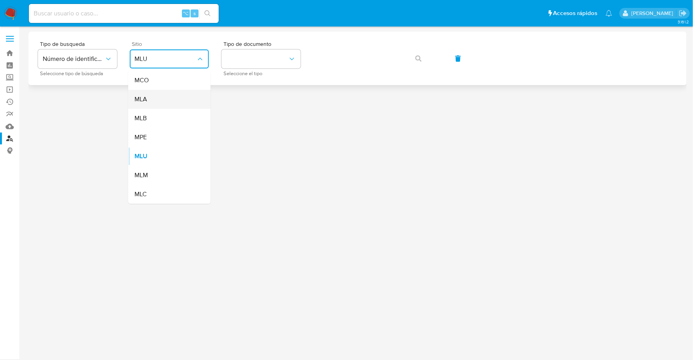
click at [157, 94] on div "MLA" at bounding box center [166, 99] width 65 height 19
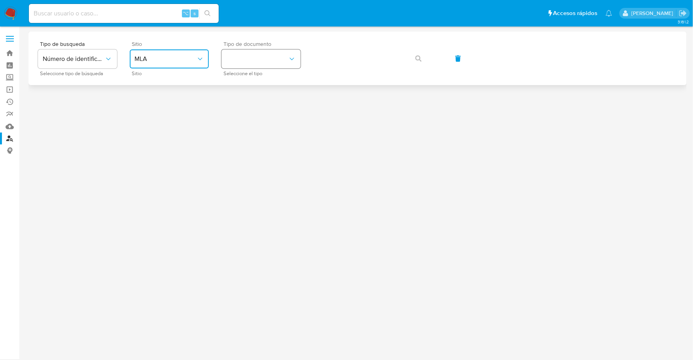
click at [255, 65] on button "identificationType" at bounding box center [260, 58] width 79 height 19
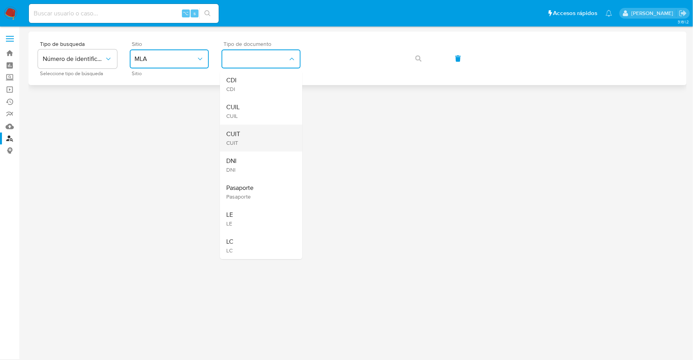
click at [250, 139] on div "CUIT CUIT" at bounding box center [258, 138] width 65 height 27
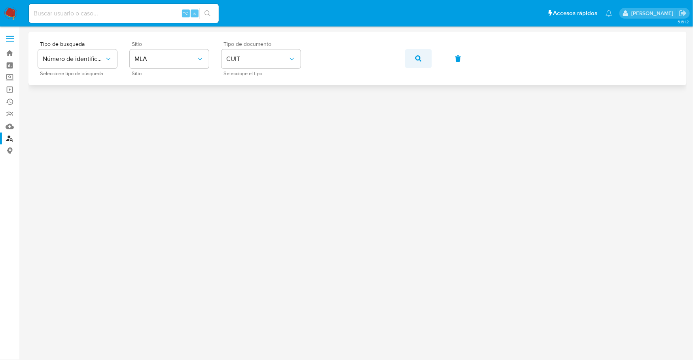
click at [413, 57] on button "button" at bounding box center [418, 58] width 27 height 19
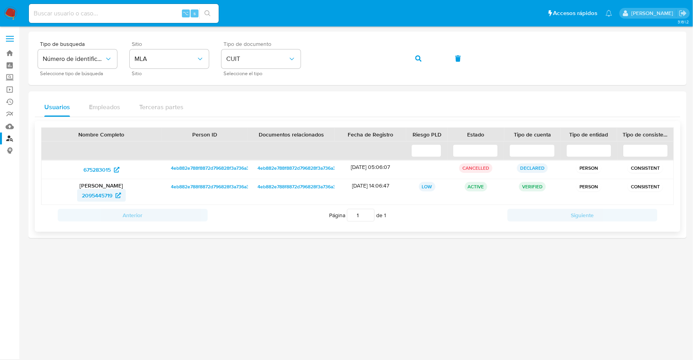
click at [92, 192] on span "2095445719" at bounding box center [97, 195] width 30 height 13
click at [9, 16] on img at bounding box center [10, 13] width 13 height 13
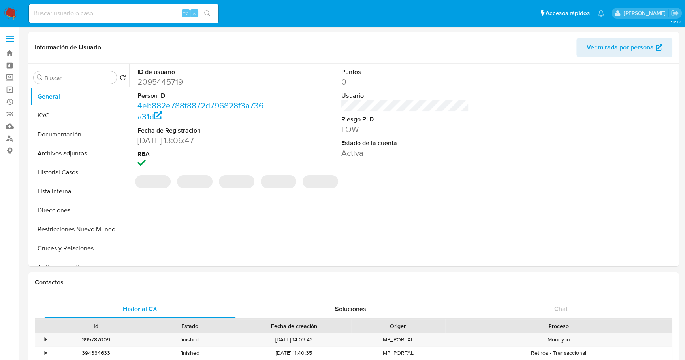
select select "10"
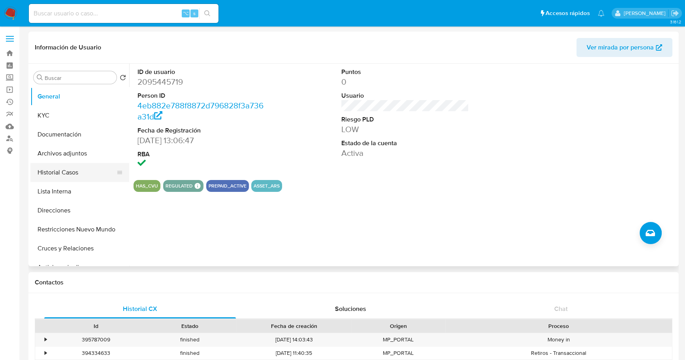
click at [60, 167] on button "Historial Casos" at bounding box center [76, 172] width 92 height 19
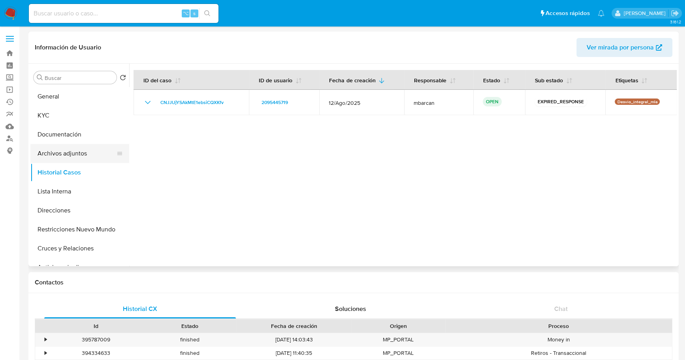
click at [64, 152] on button "Archivos adjuntos" at bounding box center [76, 153] width 92 height 19
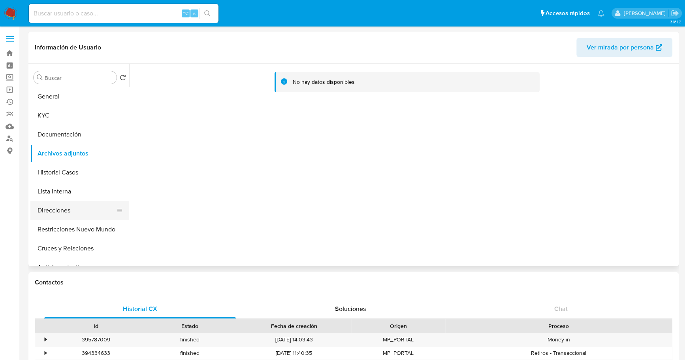
click at [67, 209] on button "Direcciones" at bounding box center [76, 210] width 92 height 19
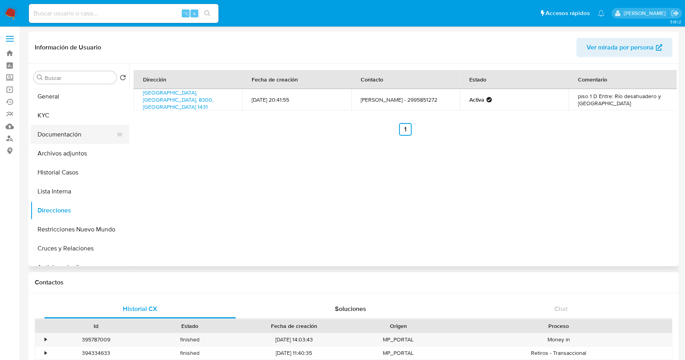
click at [62, 130] on button "Documentación" at bounding box center [76, 134] width 92 height 19
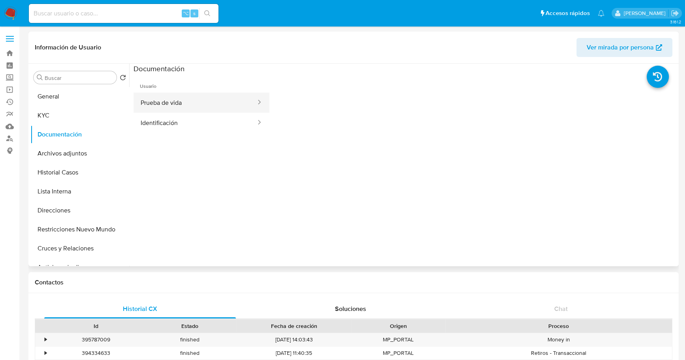
click at [190, 111] on button "Prueba de vida" at bounding box center [195, 102] width 123 height 20
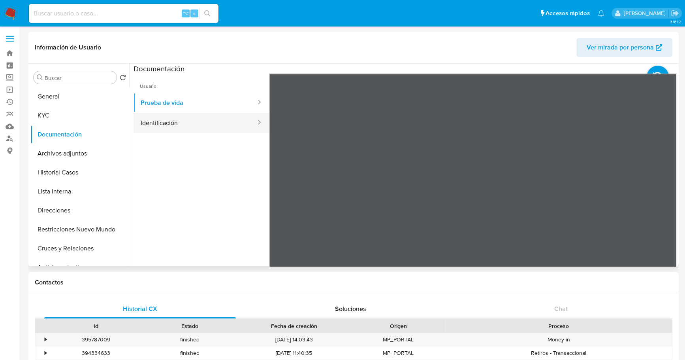
click at [189, 117] on button "Identificación" at bounding box center [195, 123] width 123 height 20
click at [662, 202] on icon at bounding box center [667, 202] width 16 height 16
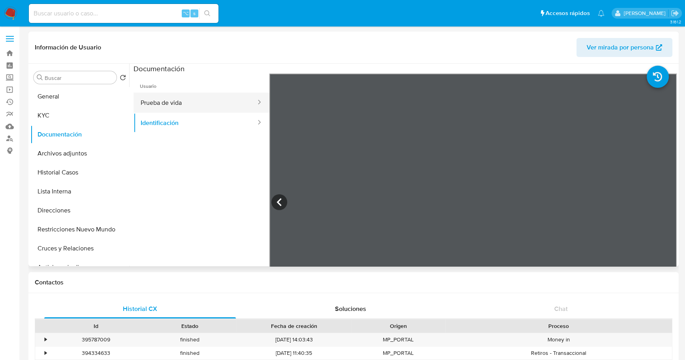
click at [168, 95] on button "Prueba de vida" at bounding box center [195, 102] width 123 height 20
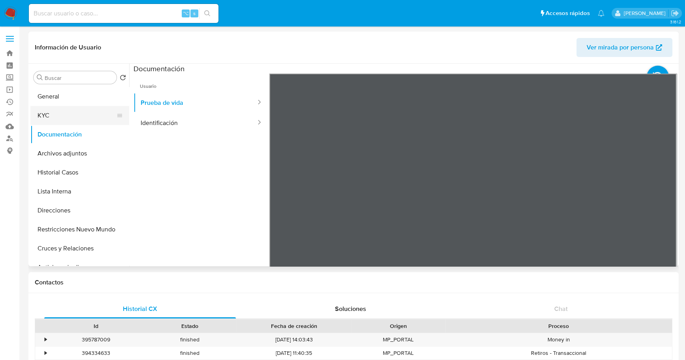
click at [49, 117] on button "KYC" at bounding box center [76, 115] width 92 height 19
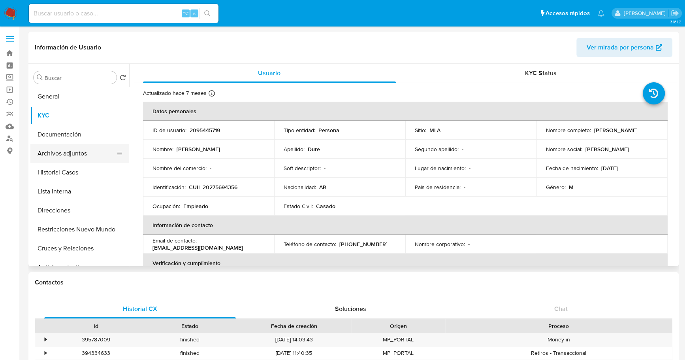
click at [73, 154] on button "Archivos adjuntos" at bounding box center [76, 153] width 92 height 19
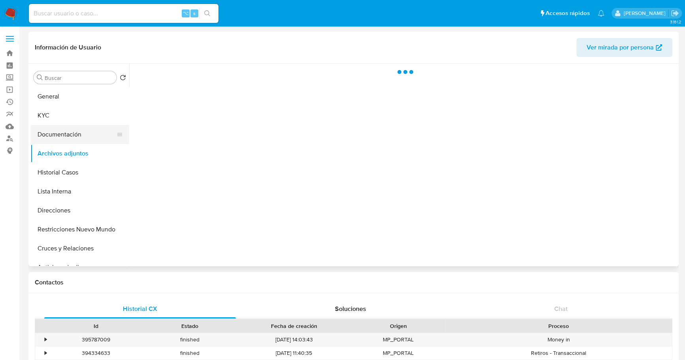
click at [72, 130] on button "Documentación" at bounding box center [76, 134] width 92 height 19
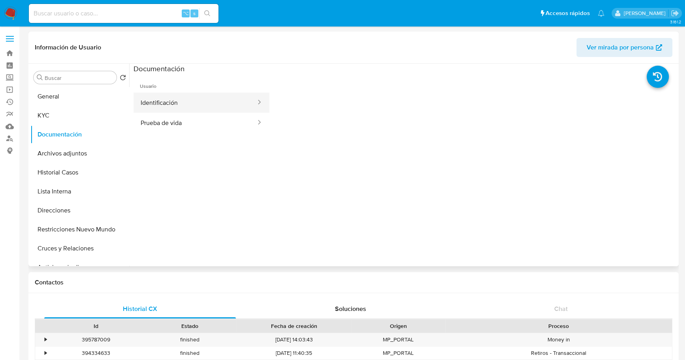
click at [190, 98] on button "Identificación" at bounding box center [195, 102] width 123 height 20
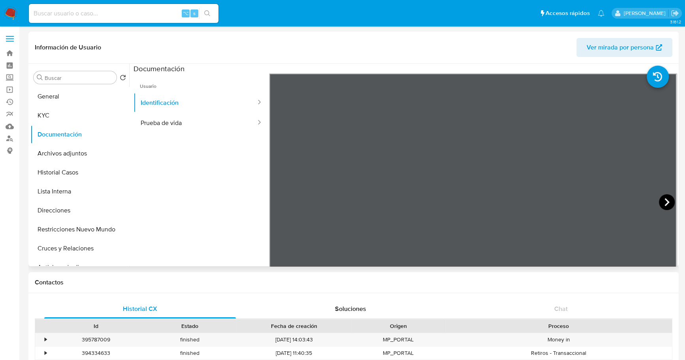
click at [664, 198] on icon at bounding box center [667, 202] width 16 height 16
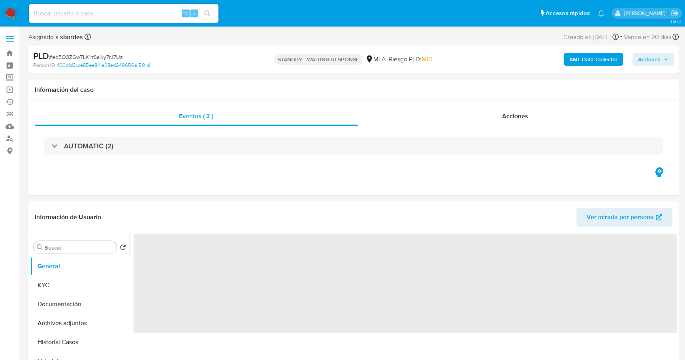
select select "10"
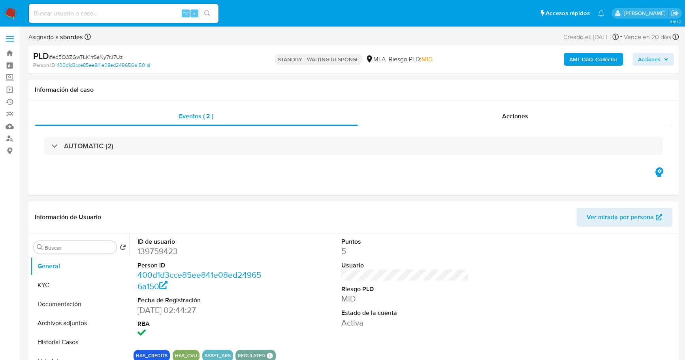
click at [105, 12] on input at bounding box center [124, 13] width 190 height 10
paste input "130056674"
type input "130056674"
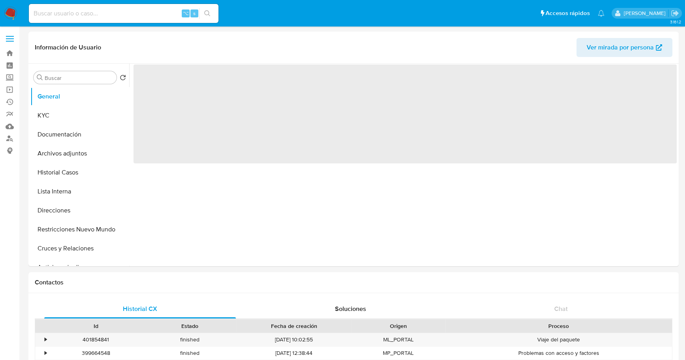
select select "10"
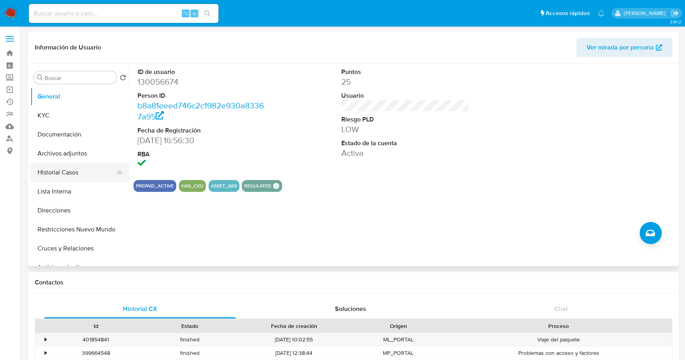
click at [42, 179] on button "Historial Casos" at bounding box center [76, 172] width 92 height 19
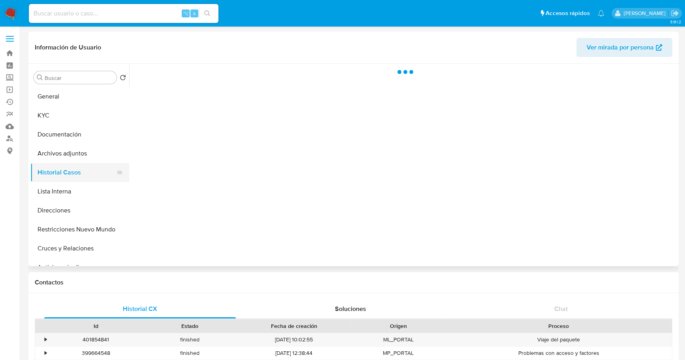
click at [50, 175] on button "Historial Casos" at bounding box center [76, 172] width 92 height 19
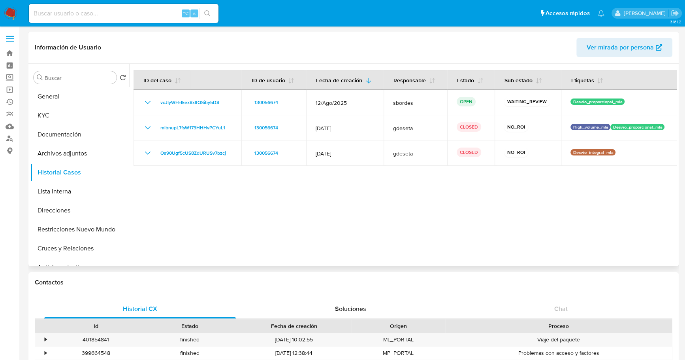
click at [402, 239] on div at bounding box center [403, 165] width 548 height 202
click at [60, 155] on button "Archivos adjuntos" at bounding box center [76, 153] width 92 height 19
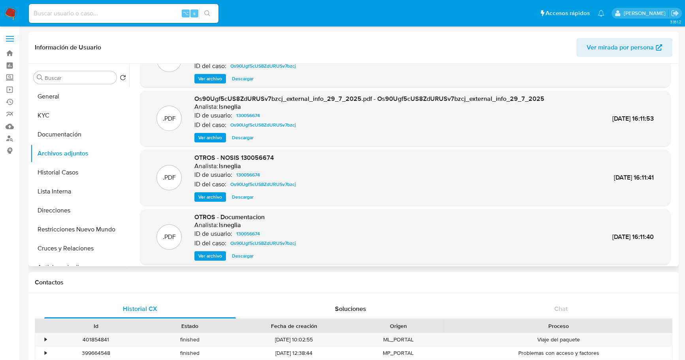
scroll to position [66, 0]
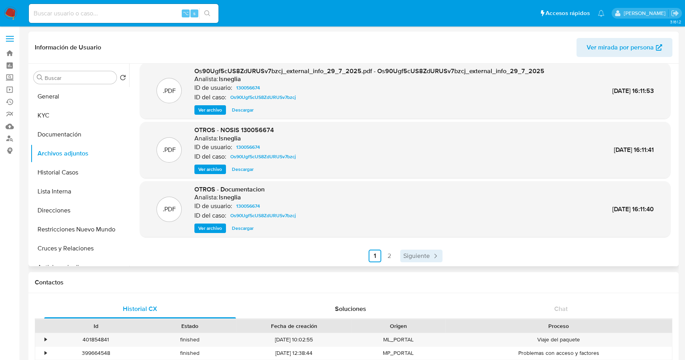
click at [424, 254] on span "Siguiente" at bounding box center [417, 256] width 26 height 6
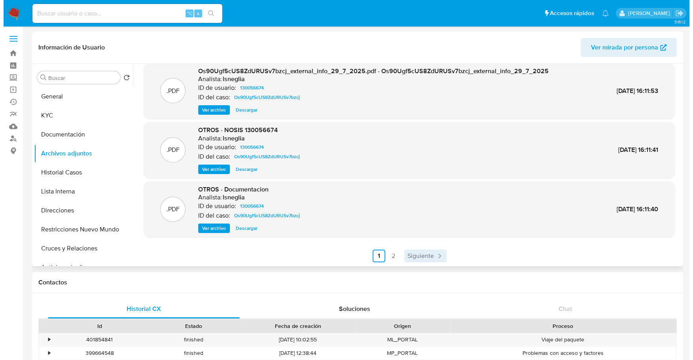
scroll to position [0, 0]
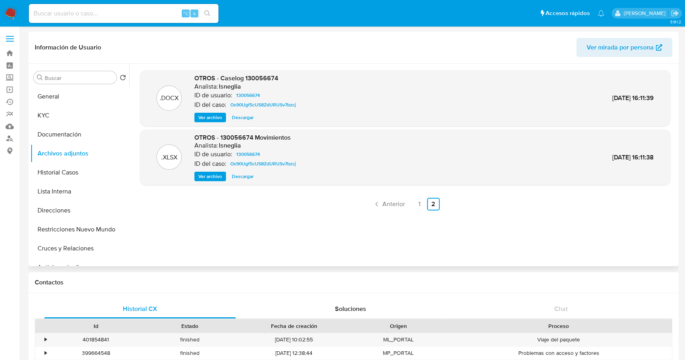
click at [210, 115] on span "Ver archivo" at bounding box center [210, 117] width 24 height 8
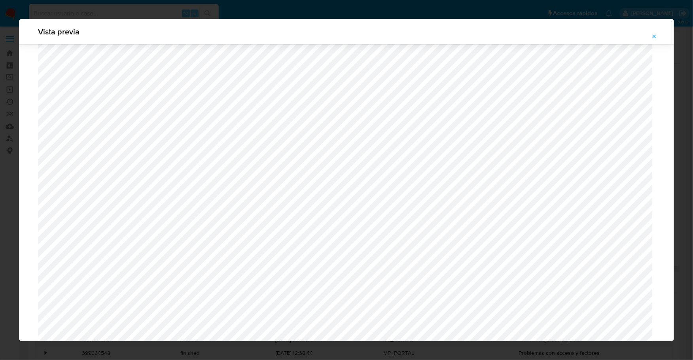
scroll to position [559, 0]
click at [657, 35] on button "Attachment preview" at bounding box center [653, 36] width 17 height 13
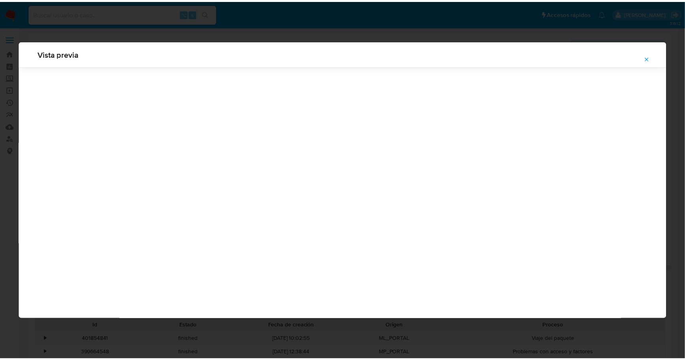
scroll to position [0, 0]
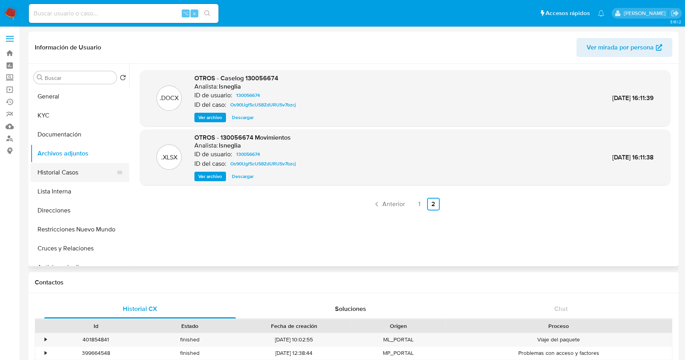
click at [60, 170] on button "Historial Casos" at bounding box center [76, 172] width 92 height 19
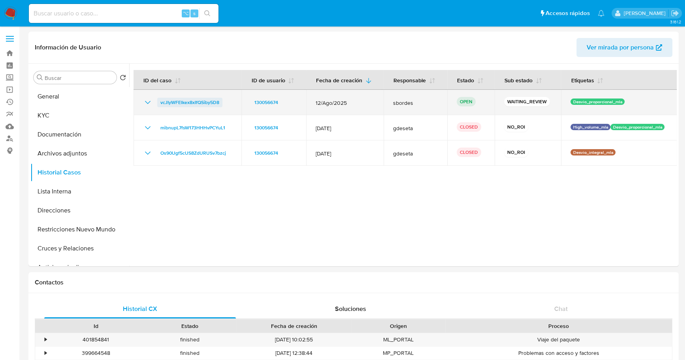
click at [183, 101] on span "vcJIyWFElkex8xIfQSiby5D8" at bounding box center [189, 102] width 59 height 9
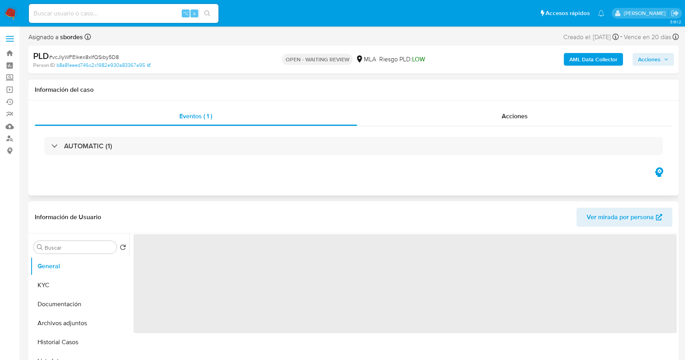
select select "10"
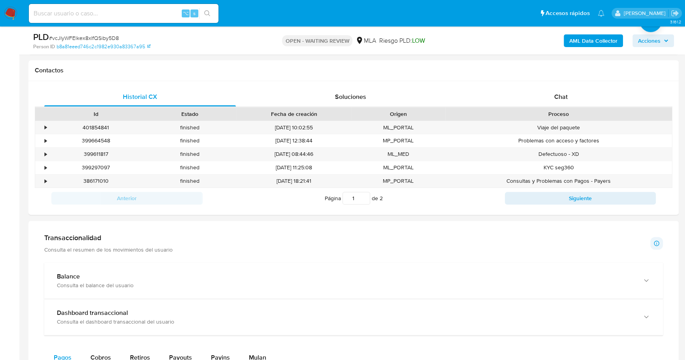
scroll to position [361, 0]
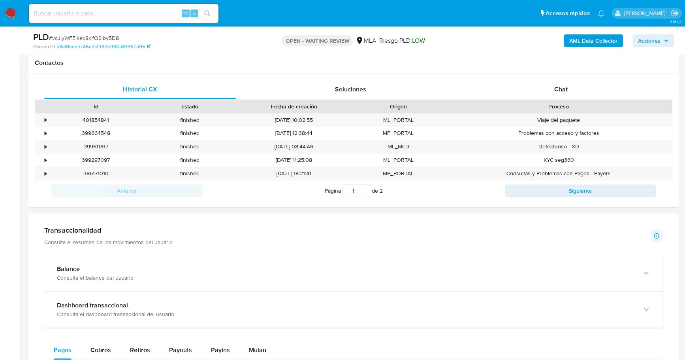
click at [86, 226] on h1 "Transaccionalidad" at bounding box center [108, 230] width 128 height 9
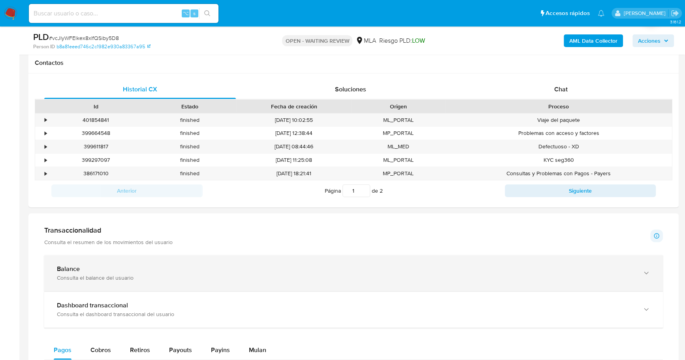
click at [101, 267] on div "Balance" at bounding box center [346, 269] width 578 height 8
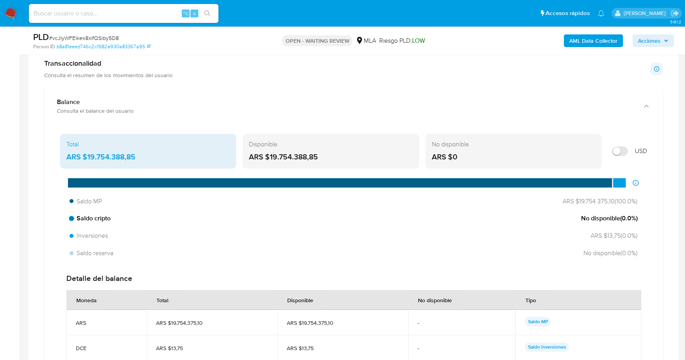
scroll to position [529, 0]
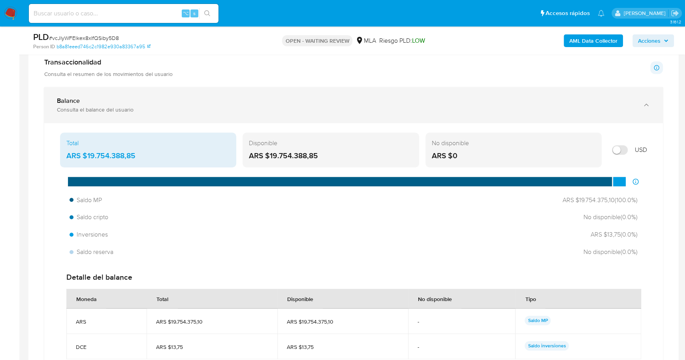
click at [111, 101] on div "Balance" at bounding box center [346, 101] width 578 height 8
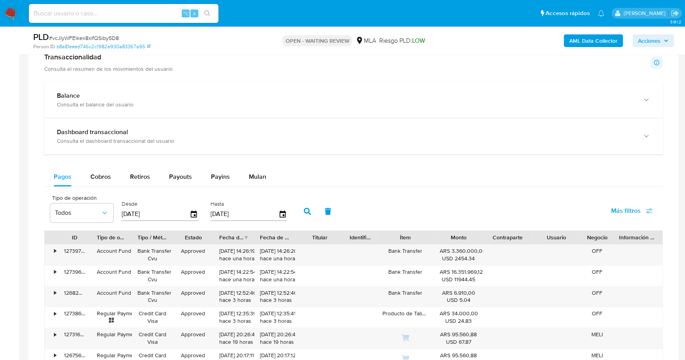
scroll to position [541, 0]
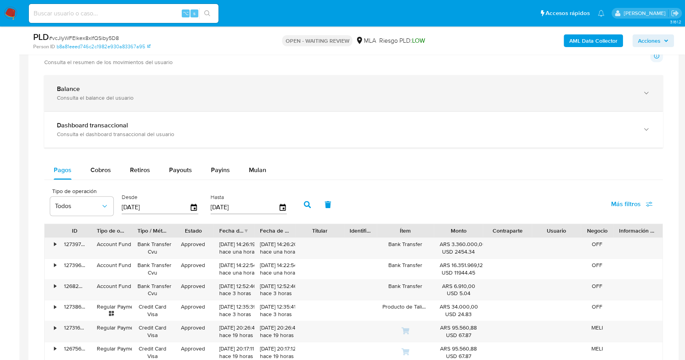
click at [154, 78] on div "Balance Consulta el balance del usuario" at bounding box center [353, 93] width 619 height 36
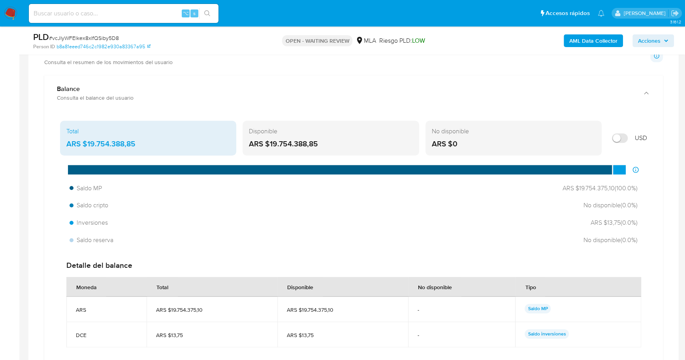
click at [616, 138] on input "Mostrar en USD" at bounding box center [620, 137] width 16 height 9
click at [620, 135] on input "Mostrar en USD" at bounding box center [620, 137] width 16 height 9
checkbox input "false"
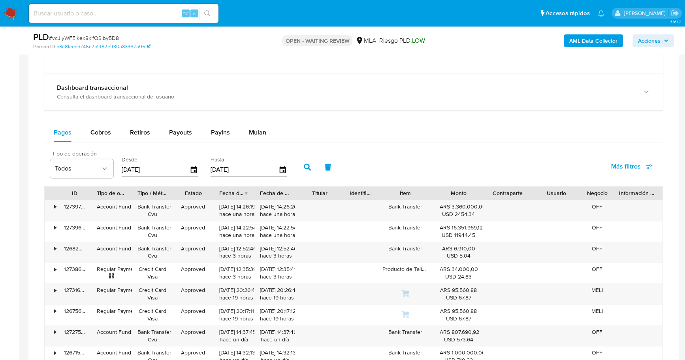
scroll to position [868, 0]
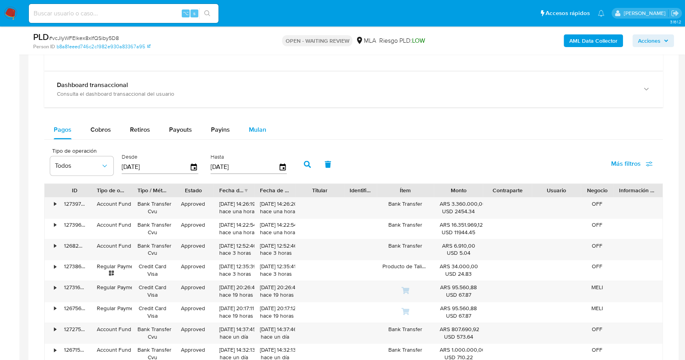
click at [249, 132] on div "Mulan" at bounding box center [257, 129] width 17 height 19
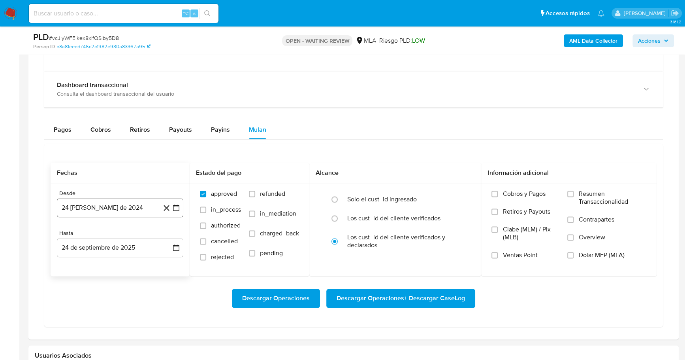
click at [100, 200] on button "24 de agosto de 2024" at bounding box center [120, 207] width 126 height 19
click at [127, 228] on div "agosto 2024 agosto 2024 lun lunes mar martes mié miércoles jue jueves vie viern…" at bounding box center [120, 281] width 126 height 125
click at [128, 234] on span "agosto 2024" at bounding box center [116, 236] width 36 height 8
click at [169, 231] on icon "Año siguiente" at bounding box center [167, 235] width 9 height 9
click at [83, 306] on span "jul" at bounding box center [85, 309] width 17 height 6
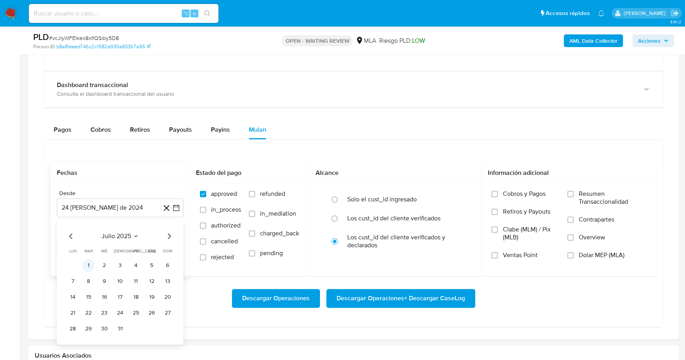
click at [83, 264] on button "1" at bounding box center [88, 265] width 13 height 13
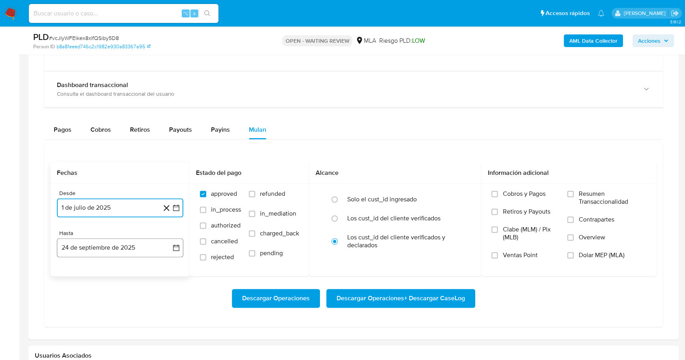
click at [113, 240] on button "24 de septiembre de 2025" at bounding box center [120, 247] width 126 height 19
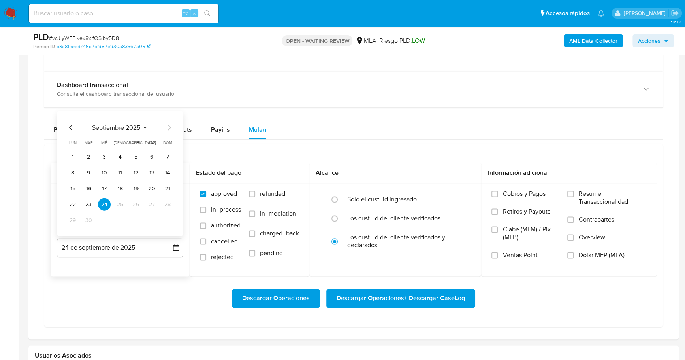
click at [73, 125] on icon "Mes anterior" at bounding box center [70, 127] width 9 height 9
click at [72, 124] on icon "Mes anterior" at bounding box center [70, 127] width 9 height 9
click at [123, 218] on button "31" at bounding box center [120, 219] width 13 height 13
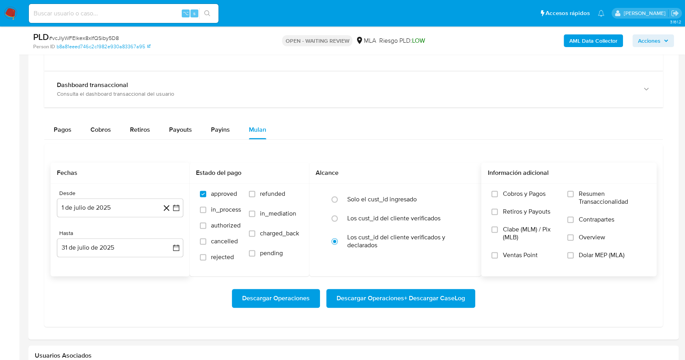
click at [596, 251] on span "Dolar MEP (MLA)" at bounding box center [602, 255] width 46 height 8
click at [574, 252] on input "Dolar MEP (MLA)" at bounding box center [571, 255] width 6 height 6
click at [428, 282] on div "Descargar Operaciones Descargar Operaciones + Descargar CaseLog" at bounding box center [354, 298] width 606 height 44
click at [434, 298] on span "Descargar Operaciones + Descargar CaseLog" at bounding box center [401, 297] width 128 height 17
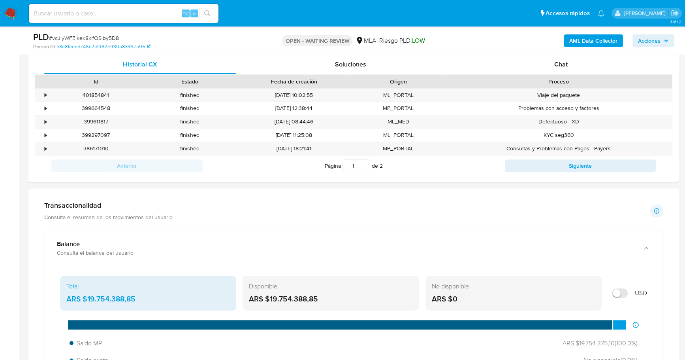
scroll to position [0, 0]
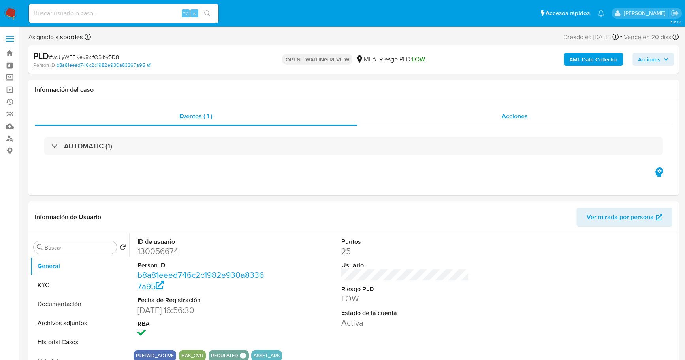
click at [524, 114] on span "Acciones" at bounding box center [515, 115] width 26 height 9
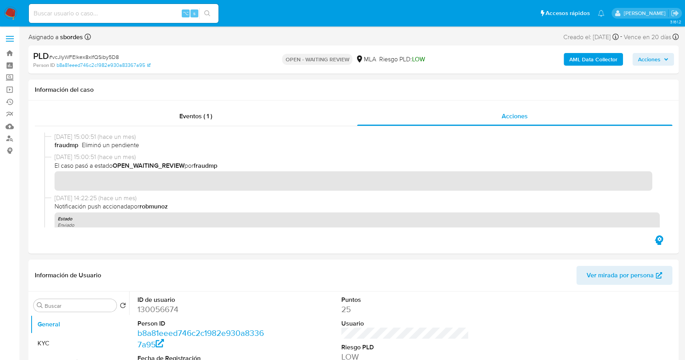
scroll to position [230, 0]
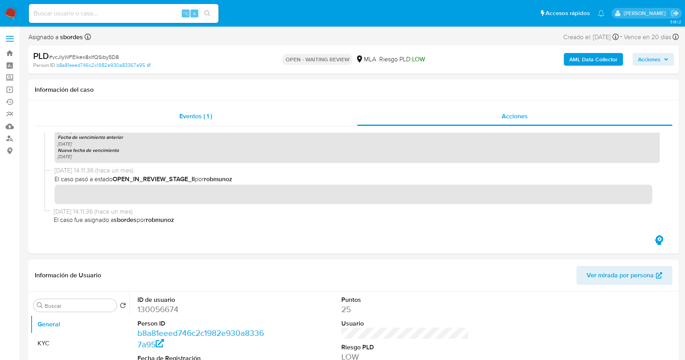
click at [196, 111] on span "Eventos ( 1 )" at bounding box center [195, 115] width 33 height 9
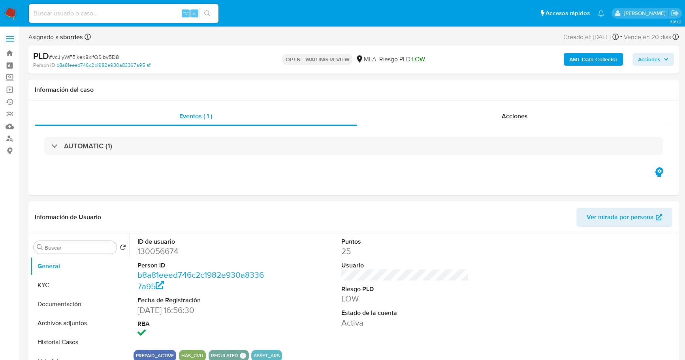
click at [83, 10] on input at bounding box center [124, 13] width 190 height 10
paste input "610758794"
type input "610758794"
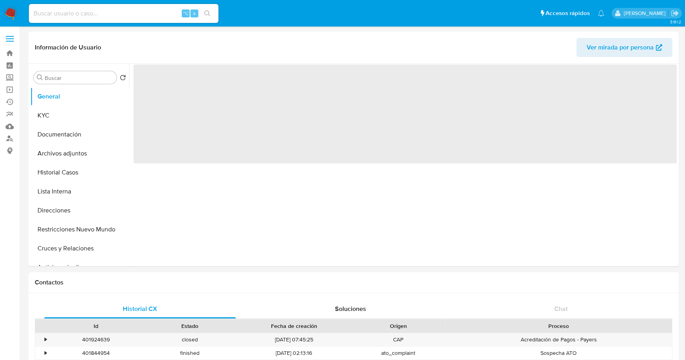
select select "10"
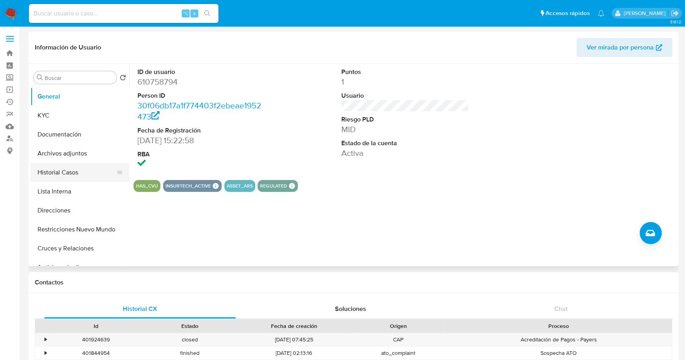
click at [73, 169] on button "Historial Casos" at bounding box center [76, 172] width 92 height 19
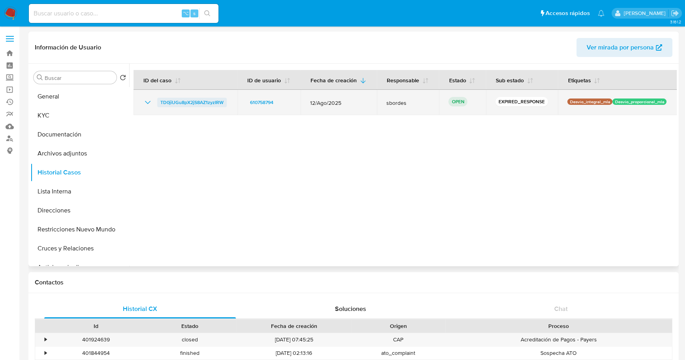
click at [199, 100] on span "TD0jiUGu8pX2jS8AZ1zyzIRW" at bounding box center [191, 102] width 63 height 9
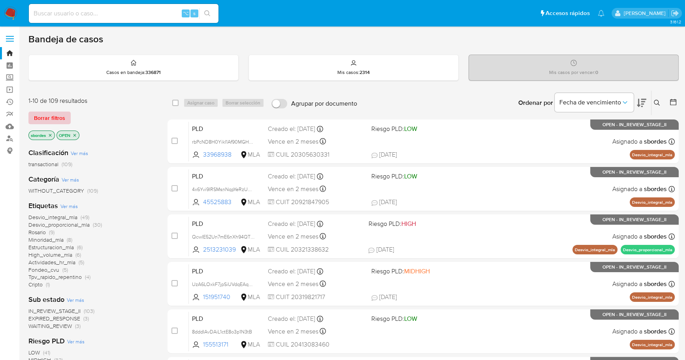
click at [55, 121] on span "Borrar filtros" at bounding box center [49, 117] width 31 height 11
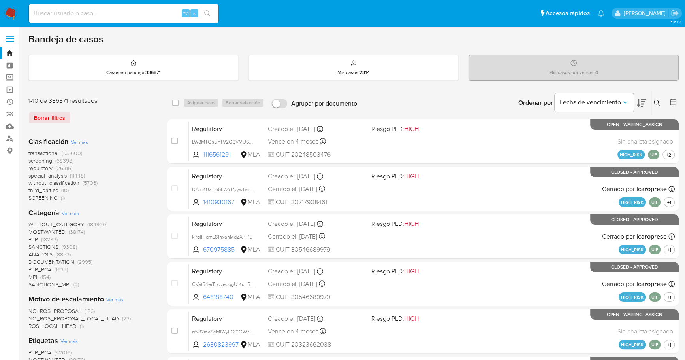
click at [675, 102] on icon at bounding box center [674, 102] width 8 height 8
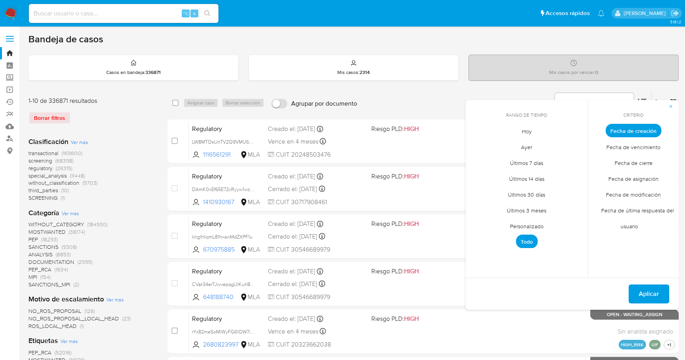
click at [539, 223] on span "Personalizado" at bounding box center [527, 226] width 50 height 16
click at [477, 142] on icon "Mes anterior" at bounding box center [477, 144] width 9 height 9
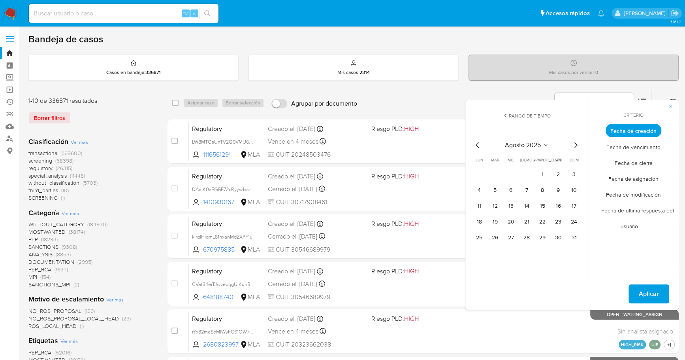
click at [477, 142] on icon "Mes anterior" at bounding box center [477, 144] width 9 height 9
click at [575, 144] on icon "Mes siguiente" at bounding box center [575, 144] width 9 height 9
click at [476, 144] on icon "Mes anterior" at bounding box center [477, 144] width 9 height 9
click at [497, 174] on button "1" at bounding box center [495, 174] width 13 height 13
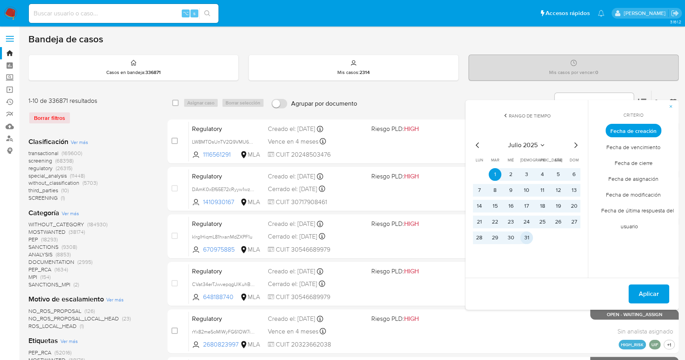
click at [530, 240] on button "31" at bounding box center [527, 237] width 13 height 13
click at [649, 297] on span "Aplicar" at bounding box center [649, 293] width 20 height 17
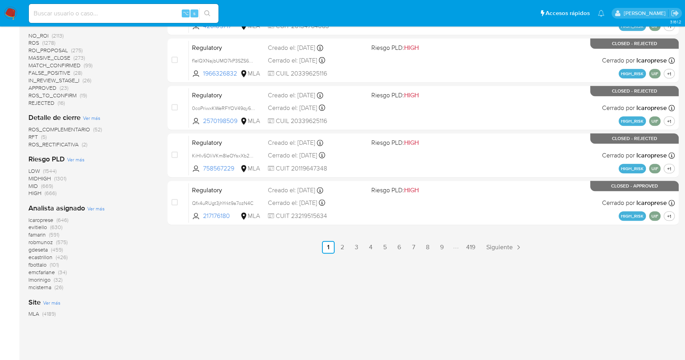
scroll to position [226, 0]
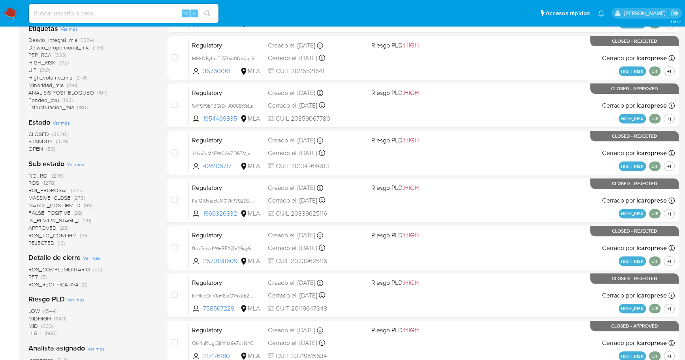
click at [42, 150] on span "OPEN" at bounding box center [35, 149] width 15 height 8
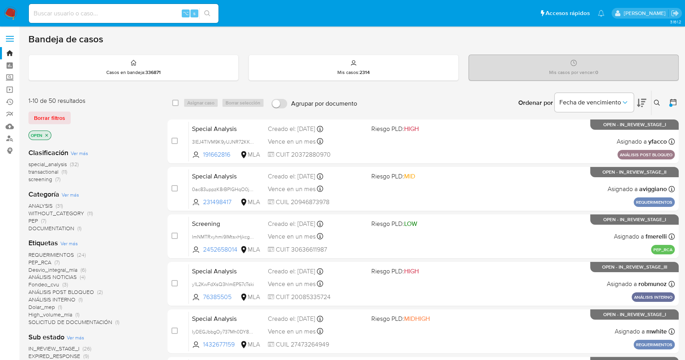
click at [672, 100] on icon at bounding box center [673, 102] width 6 height 6
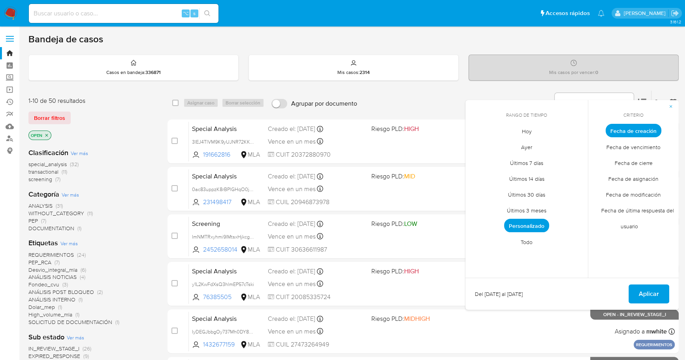
click at [119, 198] on div "Categoría Ver más ANALYSIS (31) WITHOUT_CATEGORY (11) PEP (7) DOCUMENTATION (1)" at bounding box center [91, 210] width 126 height 43
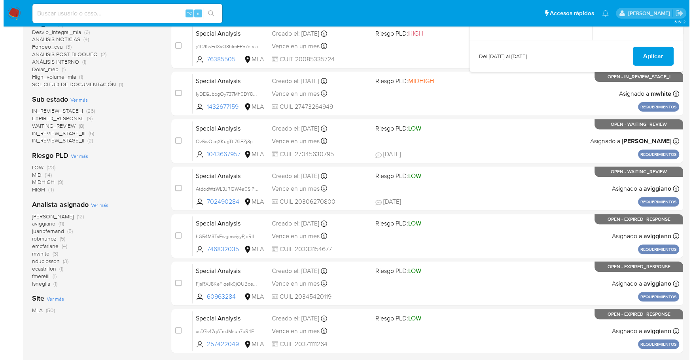
scroll to position [292, 0]
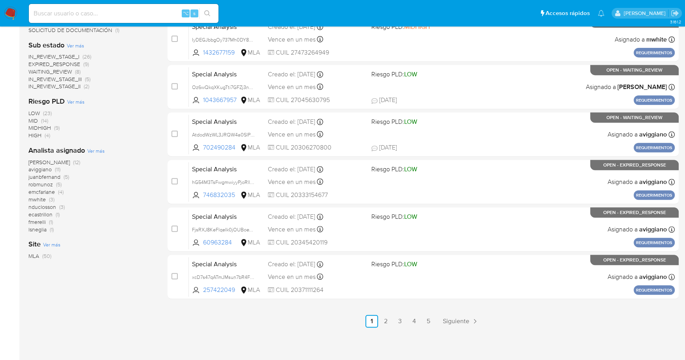
click at [102, 151] on span "Ver más" at bounding box center [95, 150] width 17 height 7
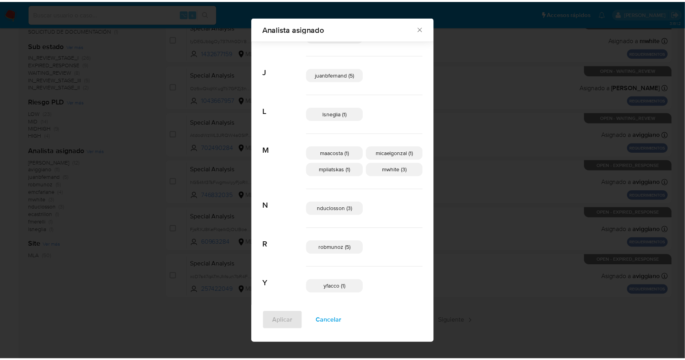
scroll to position [120, 0]
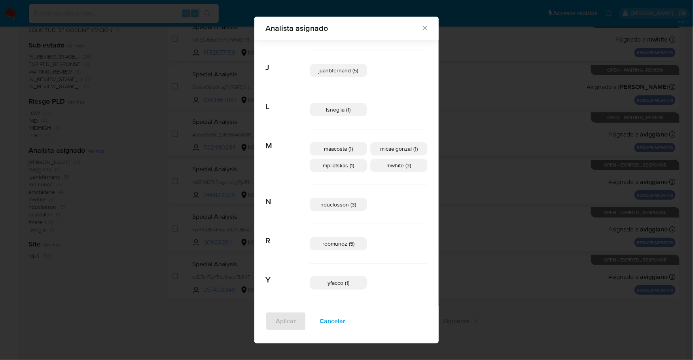
click at [421, 25] on icon "Cerrar" at bounding box center [425, 28] width 8 height 8
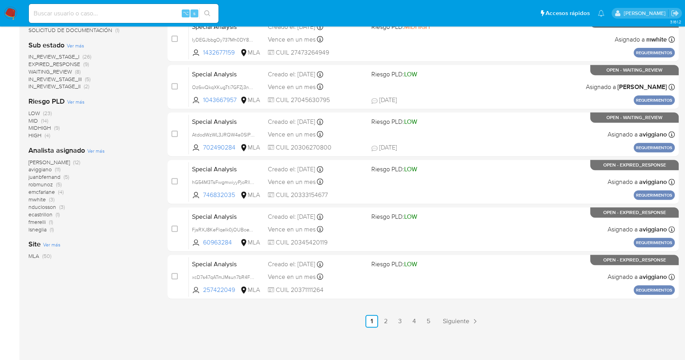
scroll to position [0, 0]
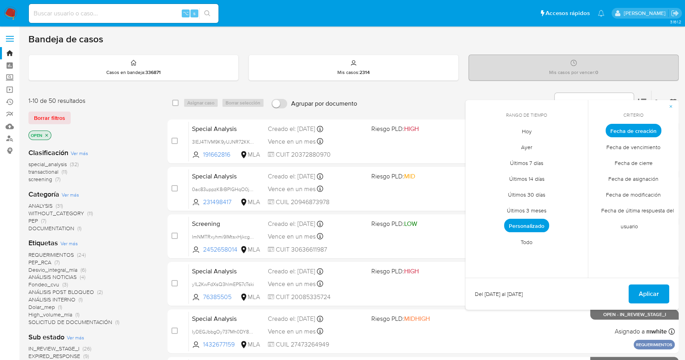
click at [521, 226] on span "Personalizado" at bounding box center [526, 225] width 45 height 13
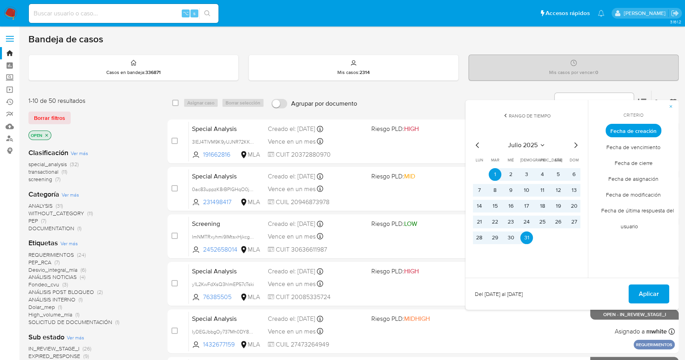
click at [574, 139] on div "julio 2025 julio 2025 lun lunes mar martes mié miércoles jue jueves vie viernes…" at bounding box center [527, 190] width 126 height 125
click at [576, 143] on icon "Mes siguiente" at bounding box center [575, 144] width 9 height 9
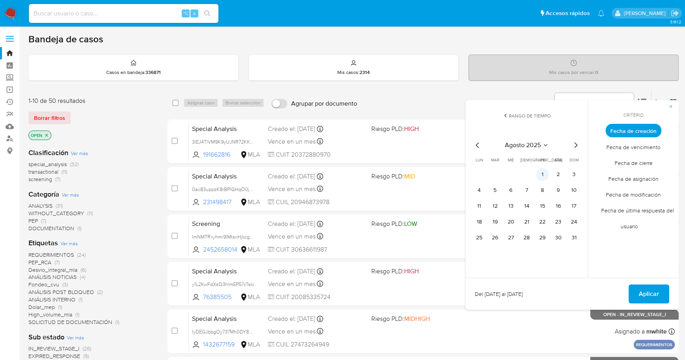
click at [544, 173] on button "1" at bounding box center [542, 174] width 13 height 13
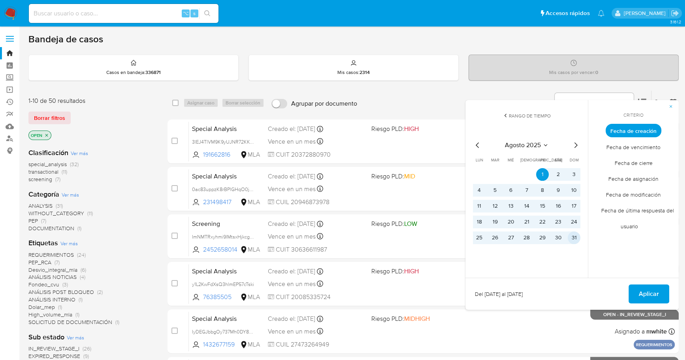
click at [572, 238] on button "31" at bounding box center [574, 237] width 13 height 13
click at [644, 291] on span "Aplicar" at bounding box center [649, 293] width 20 height 17
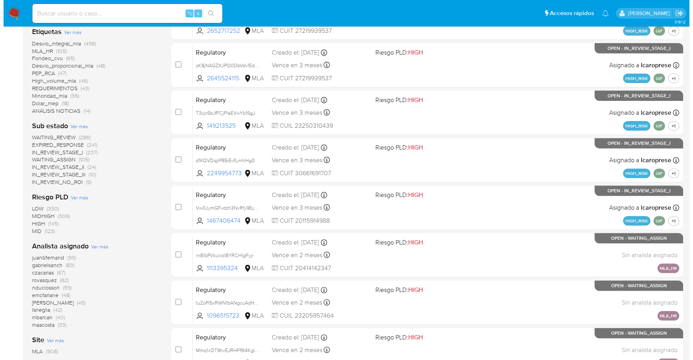
scroll to position [237, 0]
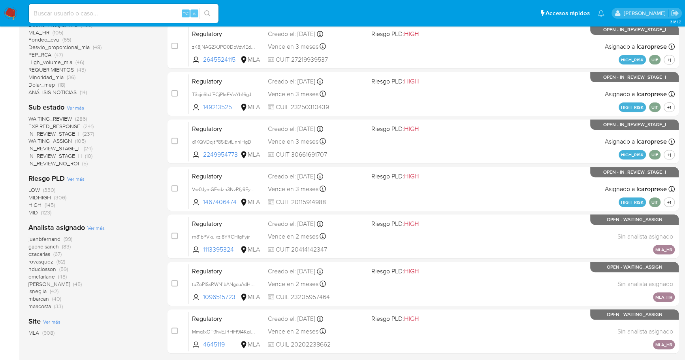
click at [98, 228] on span "Ver más" at bounding box center [95, 227] width 17 height 7
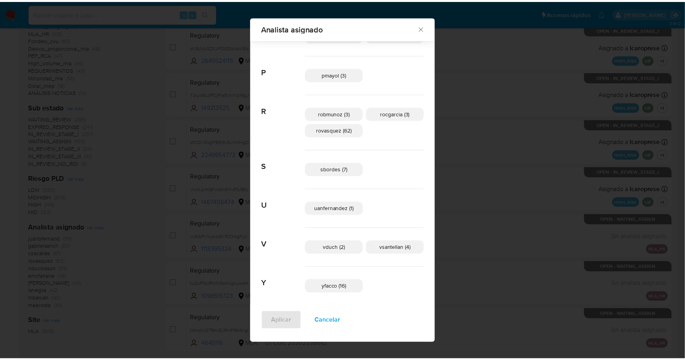
scroll to position [487, 0]
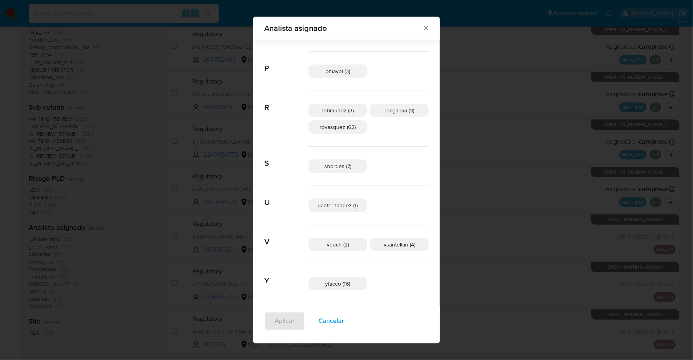
click at [422, 25] on icon "Cerrar" at bounding box center [426, 28] width 8 height 8
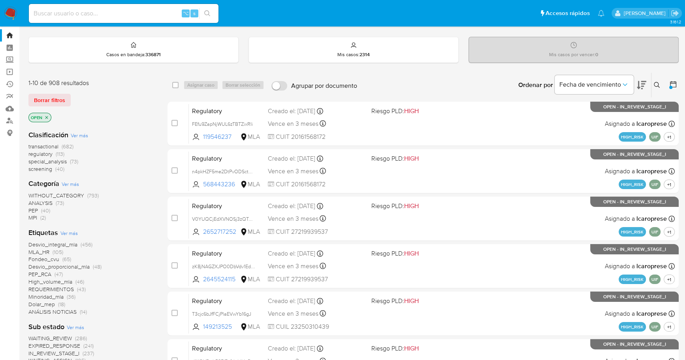
scroll to position [0, 0]
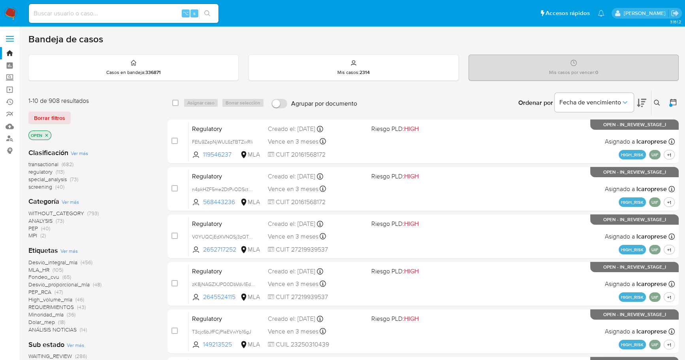
click at [659, 100] on icon at bounding box center [657, 103] width 6 height 6
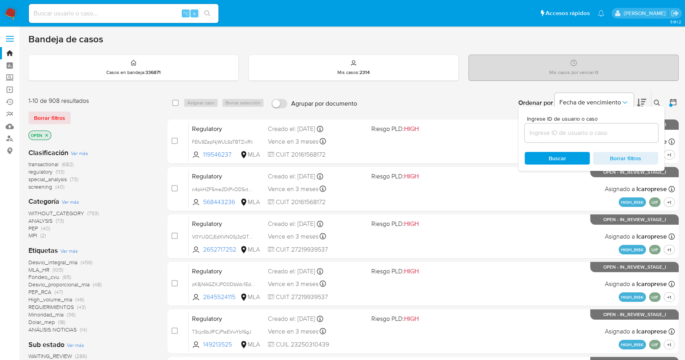
click at [546, 139] on div at bounding box center [592, 132] width 134 height 19
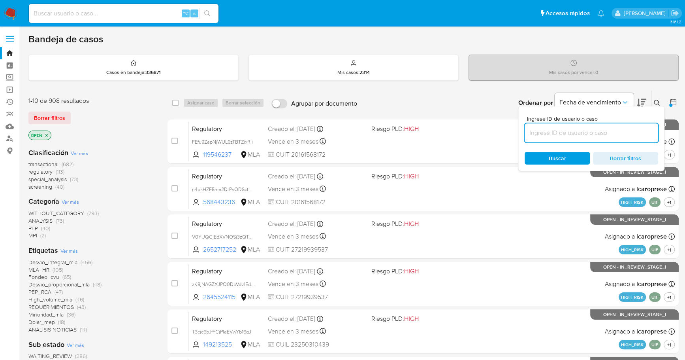
click at [550, 132] on input at bounding box center [592, 133] width 134 height 10
paste input "TD0jiUGu8pX2jS8AZ1zyzIRW"
type input "TD0jiUGu8pX2jS8AZ1zyzIRW"
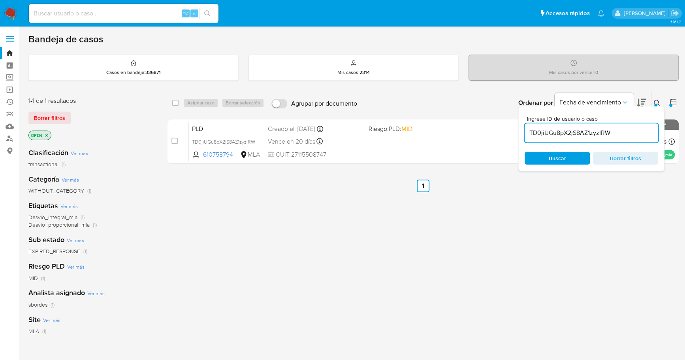
click at [659, 100] on icon at bounding box center [657, 103] width 6 height 6
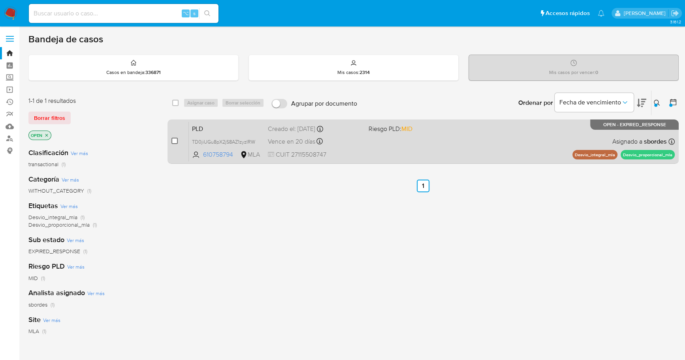
click at [175, 142] on input "checkbox" at bounding box center [175, 141] width 6 height 6
checkbox input "true"
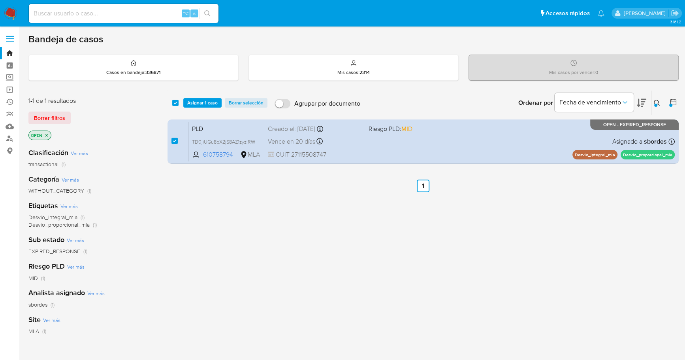
click at [201, 107] on div "select-all-cases-checkbox Asignar 1 caso Borrar selección Agrupar por documento…" at bounding box center [423, 103] width 511 height 25
click at [204, 102] on span "Asignar 1 caso" at bounding box center [202, 103] width 30 height 8
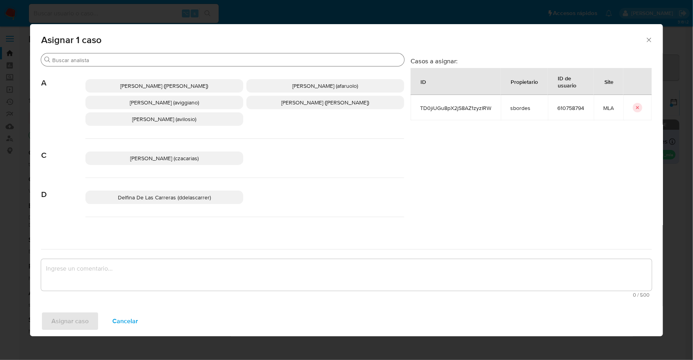
click at [90, 62] on input "Buscar" at bounding box center [226, 60] width 349 height 7
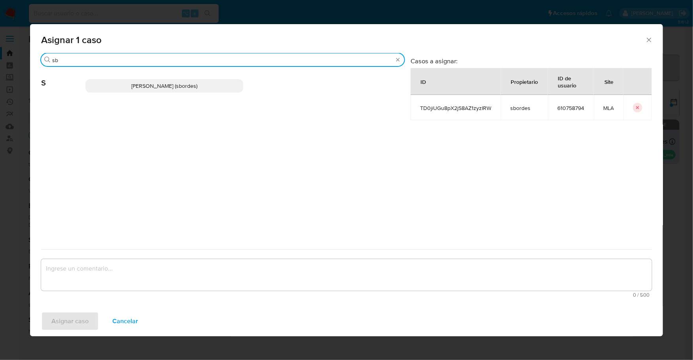
type input "sb"
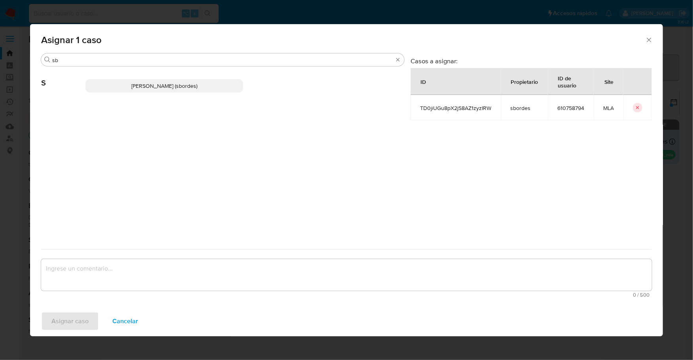
click at [133, 87] on span "Stefania Bordes (sbordes)" at bounding box center [164, 86] width 66 height 8
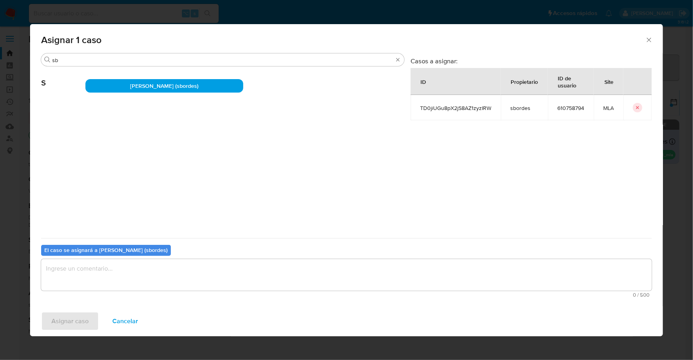
click at [127, 253] on b "El caso se asignará a Stefania Bordes (sbordes)" at bounding box center [105, 250] width 123 height 8
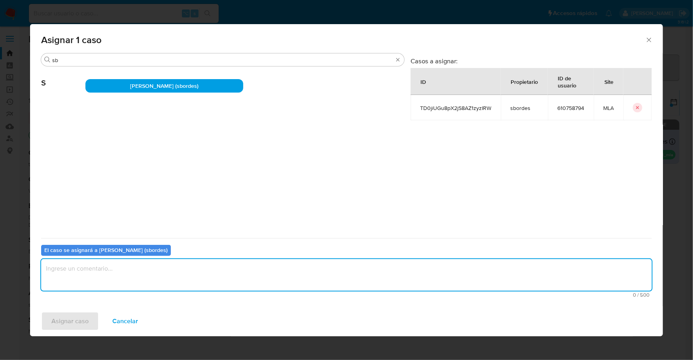
click at [132, 273] on textarea "assign-modal" at bounding box center [346, 275] width 610 height 32
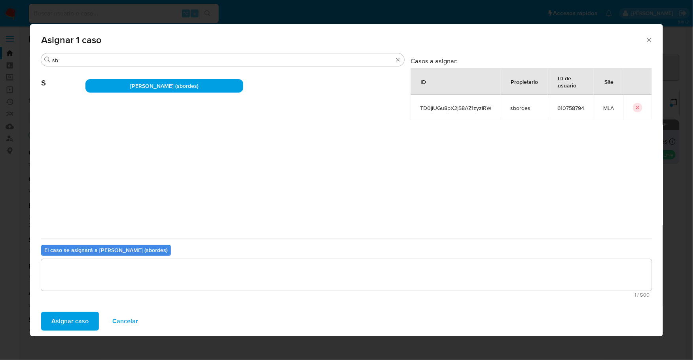
click at [66, 318] on span "Asignar caso" at bounding box center [69, 320] width 37 height 17
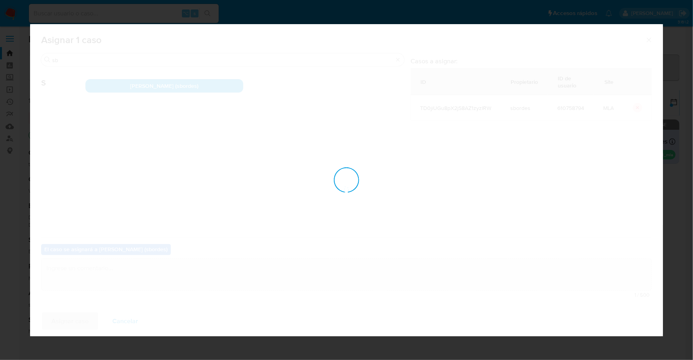
checkbox input "false"
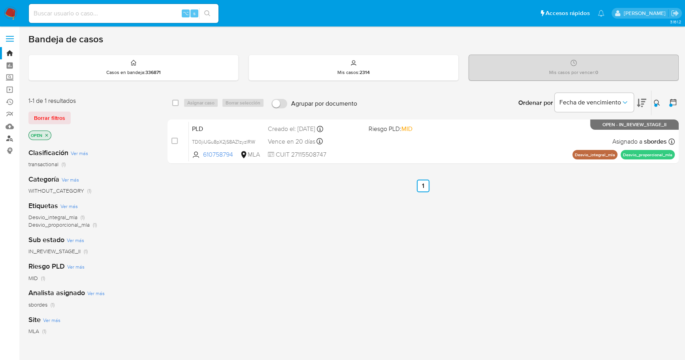
click at [11, 138] on link "Buscador de personas" at bounding box center [47, 138] width 94 height 12
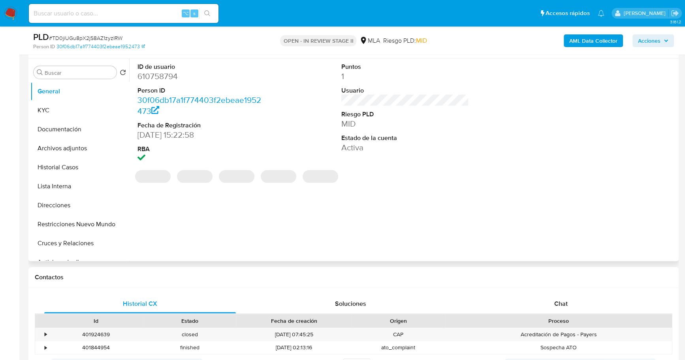
select select "10"
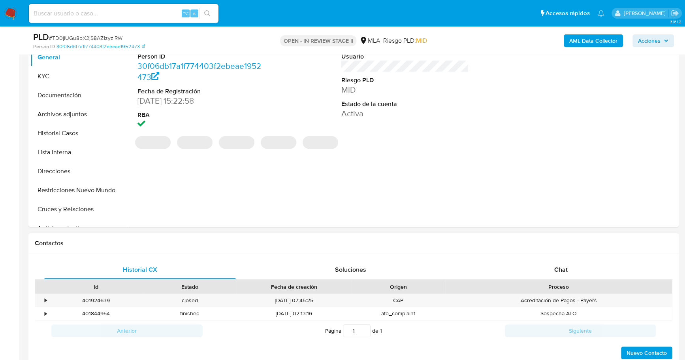
scroll to position [231, 0]
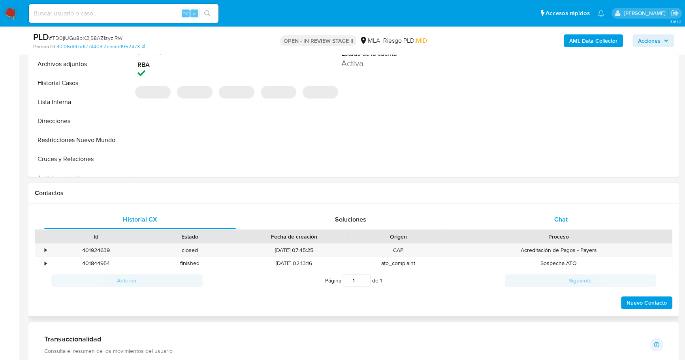
click at [551, 226] on div "Chat" at bounding box center [561, 219] width 192 height 19
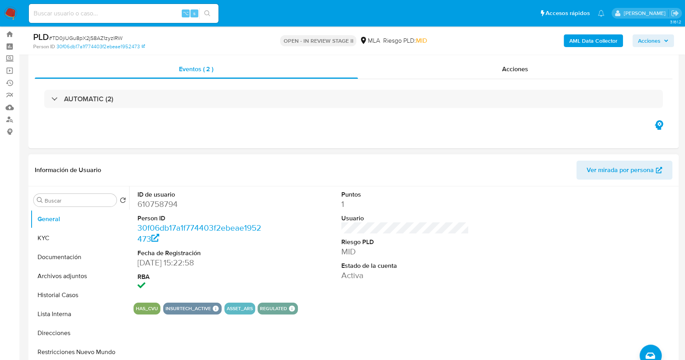
scroll to position [28, 0]
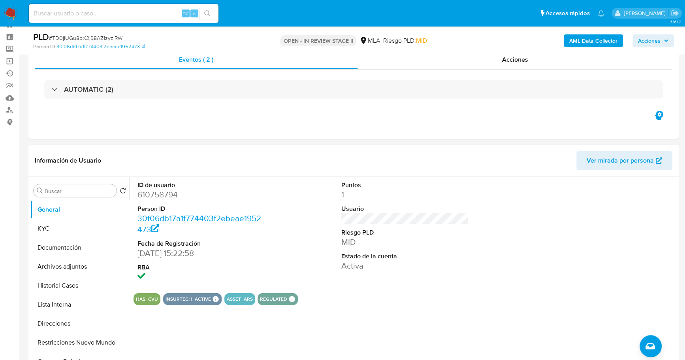
click at [90, 16] on input at bounding box center [124, 13] width 190 height 10
paste input "610758794"
type input "610758794"
click at [43, 216] on button "General" at bounding box center [76, 209] width 92 height 19
click at [47, 227] on button "KYC" at bounding box center [76, 228] width 92 height 19
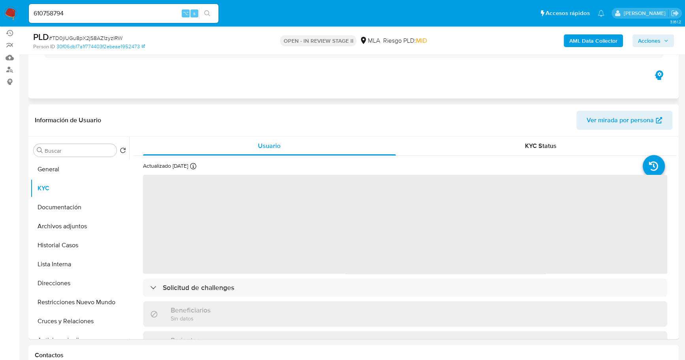
scroll to position [126, 0]
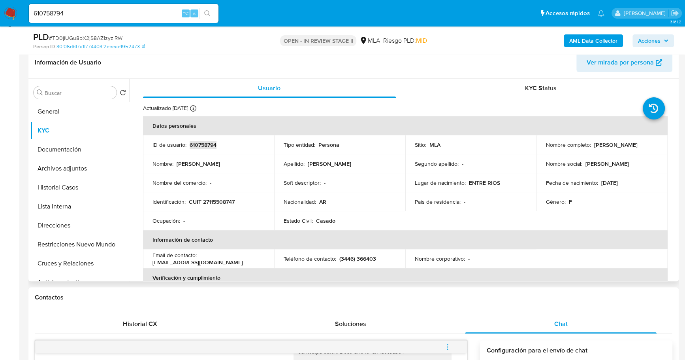
copy p "610758794"
copy p "27115508747"
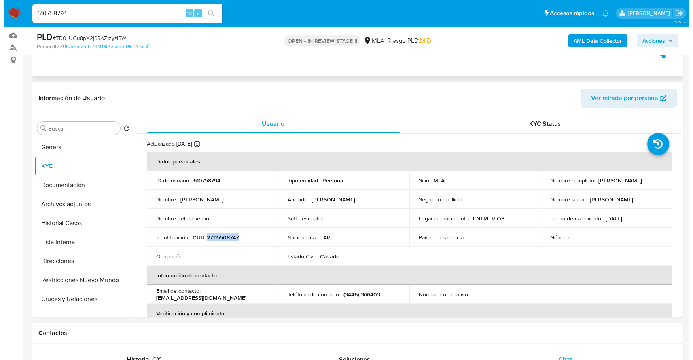
scroll to position [0, 0]
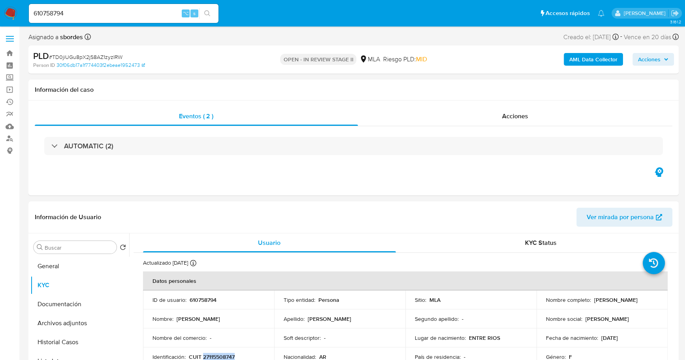
click at [600, 64] on b "AML Data Collector" at bounding box center [594, 59] width 48 height 13
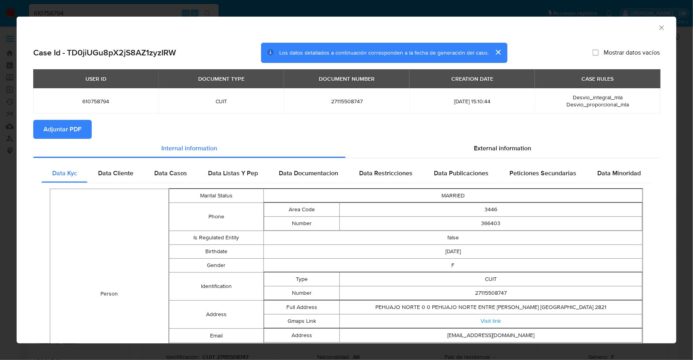
click at [506, 138] on section "Adjuntar PDF" at bounding box center [346, 129] width 626 height 19
click at [507, 148] on span "External information" at bounding box center [502, 147] width 57 height 9
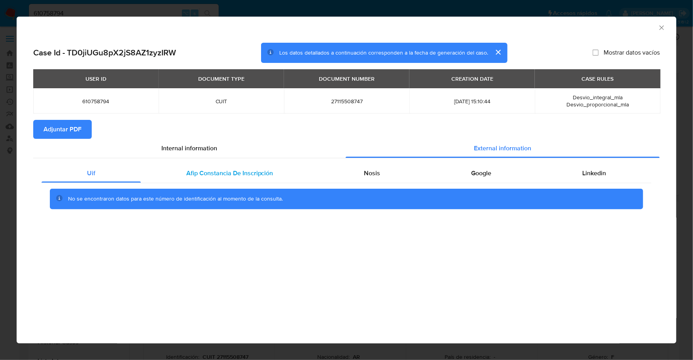
click at [211, 169] on span "Afip Constancia De Inscripción" at bounding box center [229, 172] width 87 height 9
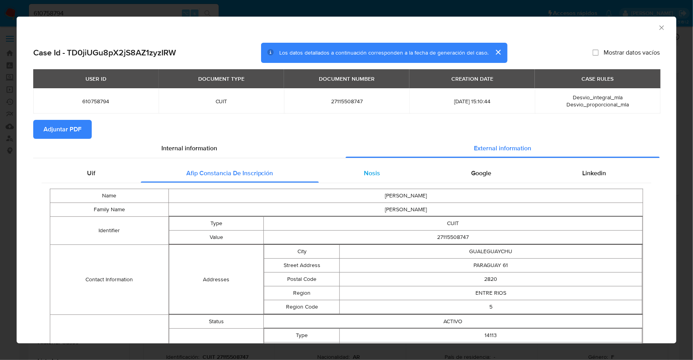
click at [362, 166] on div "Nosis" at bounding box center [372, 173] width 107 height 19
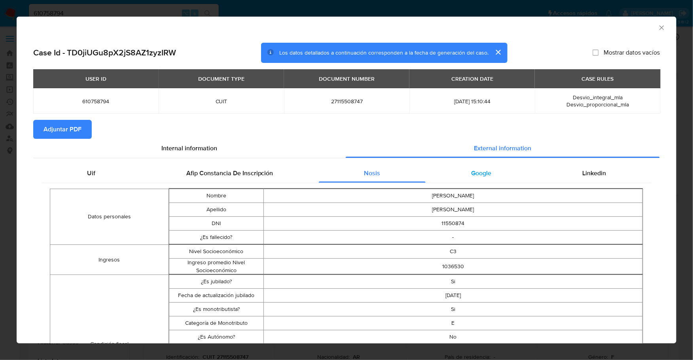
click at [456, 175] on div "Google" at bounding box center [480, 173] width 111 height 19
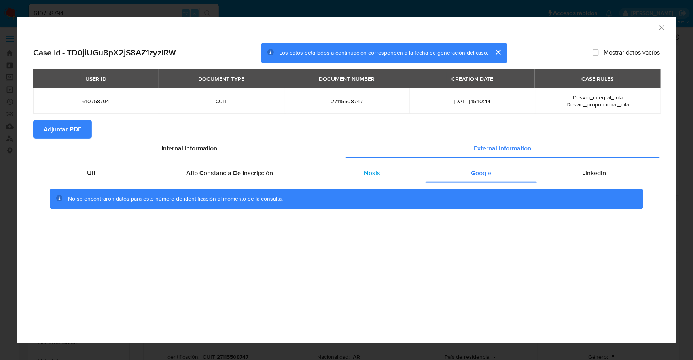
click at [363, 180] on div "Nosis" at bounding box center [372, 173] width 107 height 19
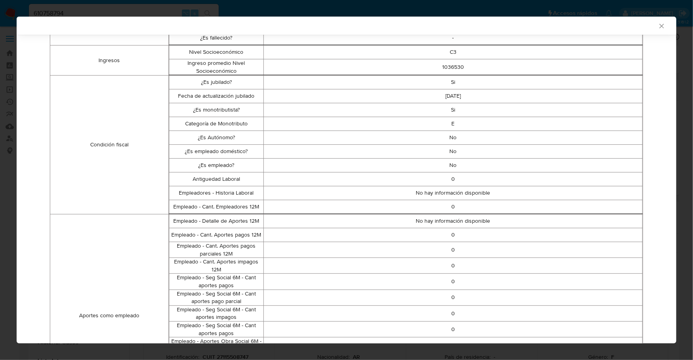
scroll to position [93, 0]
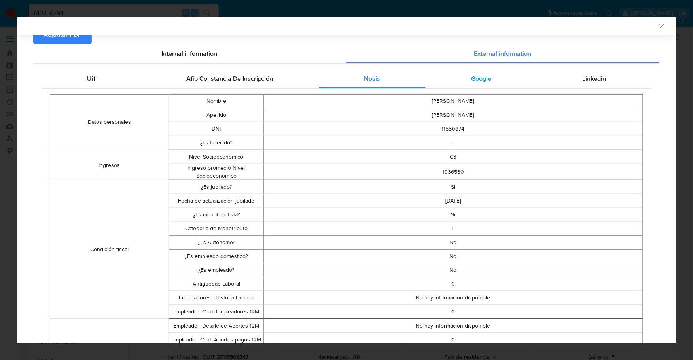
click at [487, 75] on div "Google" at bounding box center [480, 78] width 111 height 19
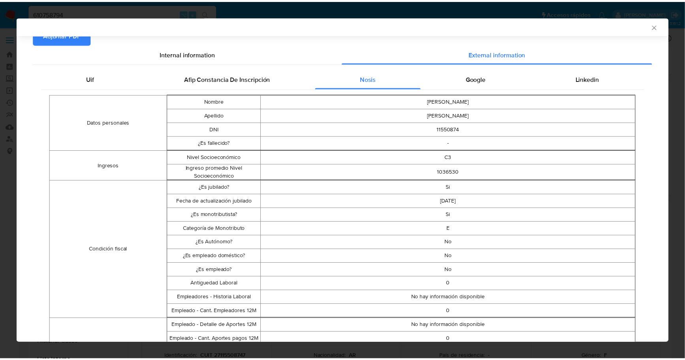
scroll to position [0, 0]
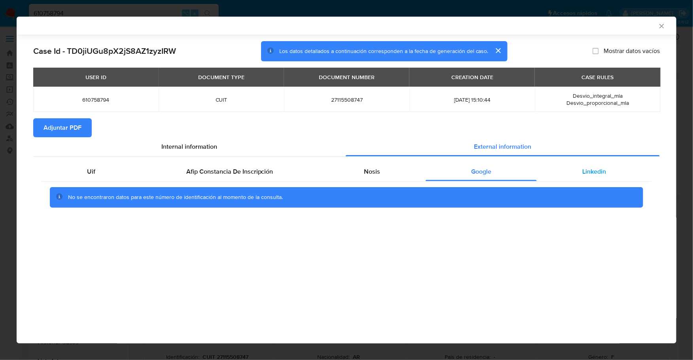
click at [595, 181] on div "Uif Afip Constancia De Inscripción Nosis Google Linkedin No se encontraron dato…" at bounding box center [346, 187] width 609 height 51
click at [598, 169] on span "Linkedin" at bounding box center [594, 171] width 24 height 9
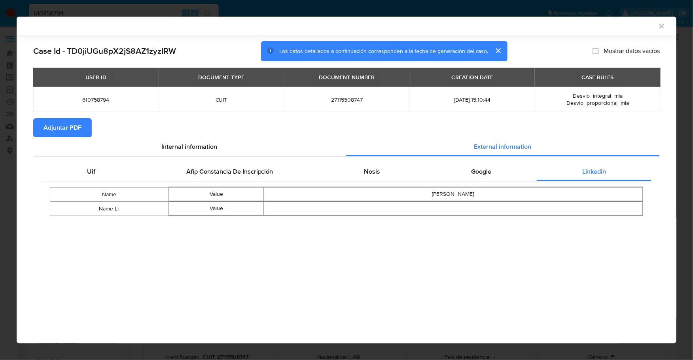
click at [660, 25] on icon "Cerrar ventana" at bounding box center [661, 26] width 8 height 8
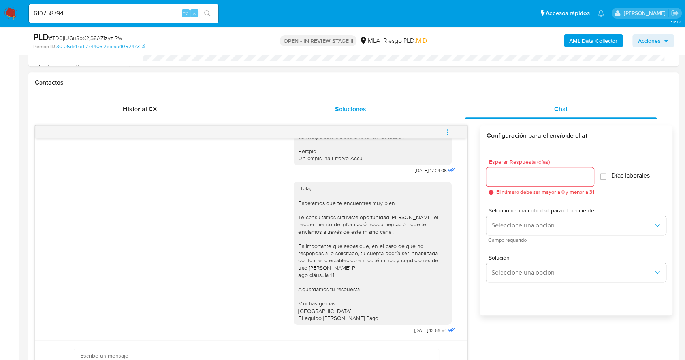
scroll to position [413, 0]
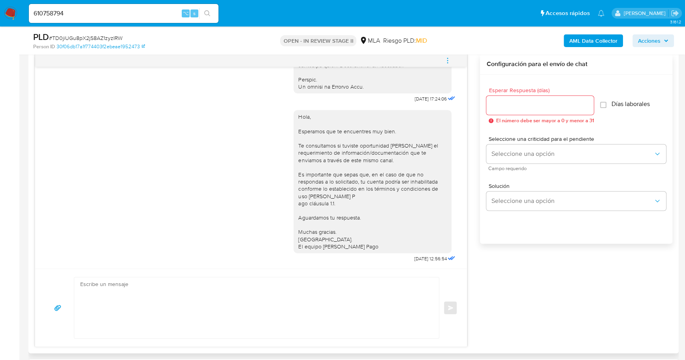
click at [229, 277] on textarea at bounding box center [254, 307] width 349 height 61
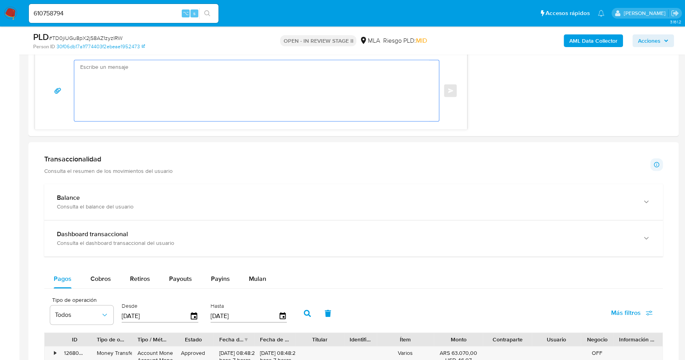
scroll to position [533, 0]
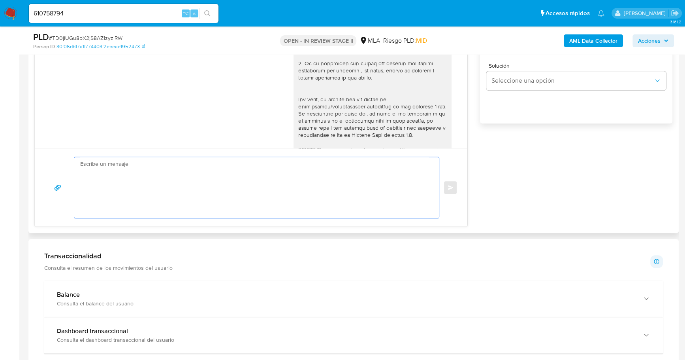
click at [296, 178] on textarea at bounding box center [254, 187] width 349 height 61
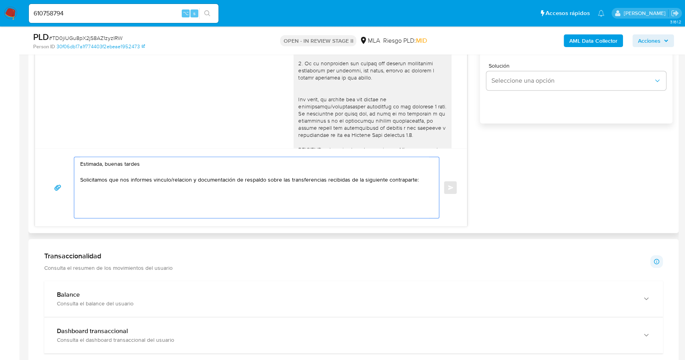
click at [102, 187] on textarea "Estimada, buenas tardes Solicitamos que nos informes vinculo/relacion y documen…" at bounding box center [254, 187] width 349 height 61
paste textarea "[PERSON_NAME] - 27014915546 (ACTIVIDAD: Servicios inmobiliarios realizados por …"
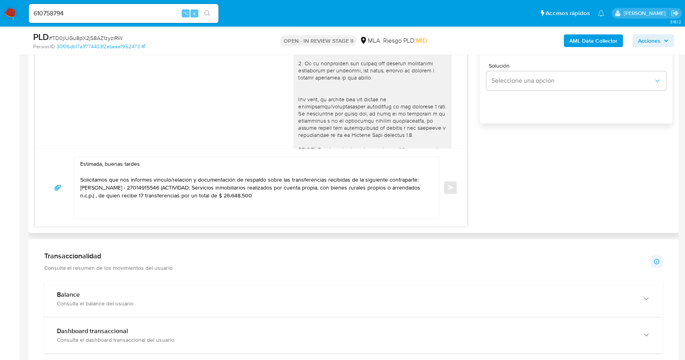
click at [79, 187] on div "Estimada, buenas tardes Solicitamos que nos informes vinculo/relacion y documen…" at bounding box center [254, 187] width 361 height 61
click at [111, 187] on textarea "Estimada, buenas tardes Solicitamos que nos informes vinculo/relacion y documen…" at bounding box center [254, 187] width 349 height 61
click at [141, 188] on textarea "Estimada, buenas tardes Solicitamos que nos informes vinculo/relacion y documen…" at bounding box center [254, 187] width 349 height 61
drag, startPoint x: 143, startPoint y: 187, endPoint x: 181, endPoint y: 193, distance: 37.6
click at [143, 187] on textarea "Estimada, buenas tardes Solicitamos que nos informes vinculo/relacion y documen…" at bounding box center [254, 187] width 349 height 61
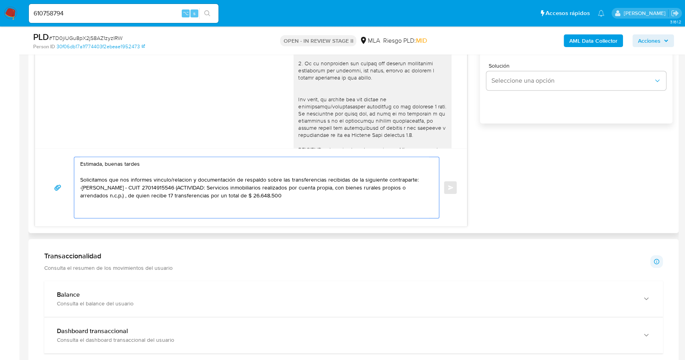
drag, startPoint x: 191, startPoint y: 185, endPoint x: 166, endPoint y: 190, distance: 25.7
click at [165, 191] on textarea "Estimada, buenas tardes Solicitamos que nos informes vinculo/relacion y documen…" at bounding box center [254, 187] width 349 height 61
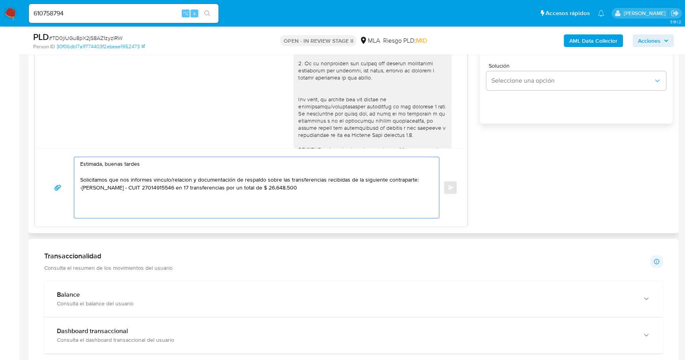
click at [317, 186] on textarea "Estimada, buenas tardes Solicitamos que nos informes vinculo/relacion y documen…" at bounding box center [254, 187] width 349 height 61
click at [199, 175] on textarea "Estimada, buenas tardes Solicitamos que nos informes vinculo/relación y documen…" at bounding box center [254, 187] width 349 height 61
drag, startPoint x: 193, startPoint y: 179, endPoint x: 213, endPoint y: 179, distance: 20.2
click at [212, 179] on textarea "Estimada, buenas tardes Solicitamos que nos informes vinculo/relación y documen…" at bounding box center [254, 187] width 349 height 61
click at [225, 179] on textarea "Estimada, buenas tardes Solicitamos que nos informes vinculo/relación y documen…" at bounding box center [254, 187] width 349 height 61
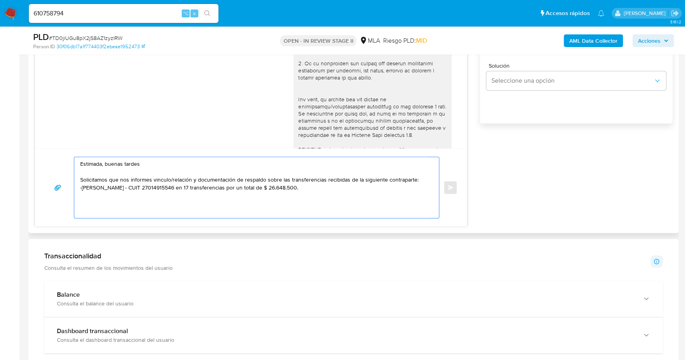
click at [90, 177] on textarea "Estimada, buenas tardes Solicitamos que nos informes vinculo/relación y documen…" at bounding box center [254, 187] width 349 height 61
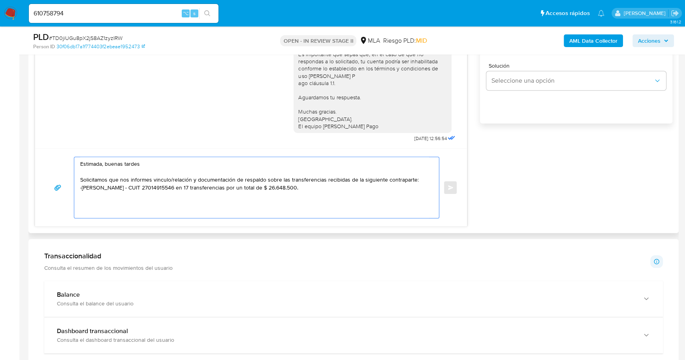
drag, startPoint x: 131, startPoint y: 178, endPoint x: 356, endPoint y: 189, distance: 225.2
click at [356, 189] on textarea "Estimada, buenas tardes Solicitamos que nos informes vinculo/relación y documen…" at bounding box center [254, 187] width 349 height 61
click at [354, 189] on textarea "Estimada, buenas tardes Solicitamos que nos informes vinculo/relación y documen…" at bounding box center [254, 187] width 349 height 61
click at [80, 178] on textarea "Estimada, buenas tardes Solicitamos que nos informes vinculo/relación y documen…" at bounding box center [254, 187] width 349 height 61
drag, startPoint x: 100, startPoint y: 190, endPoint x: 329, endPoint y: 185, distance: 228.5
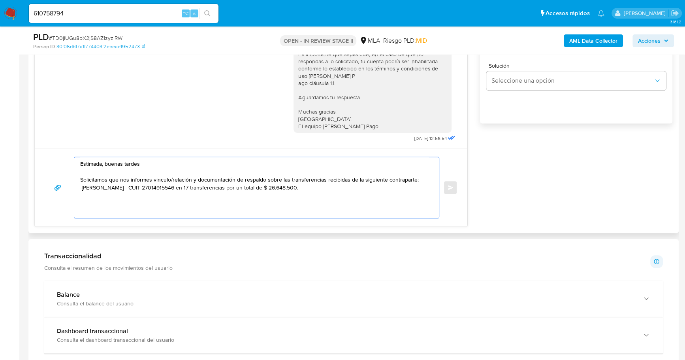
click at [328, 186] on textarea "Estimada, buenas tardes Solicitamos que nos informes vinculo/relación y documen…" at bounding box center [254, 187] width 349 height 61
click at [329, 185] on textarea "Estimada, buenas tardes Solicitamos que nos informes vinculo/relación y documen…" at bounding box center [254, 187] width 349 height 61
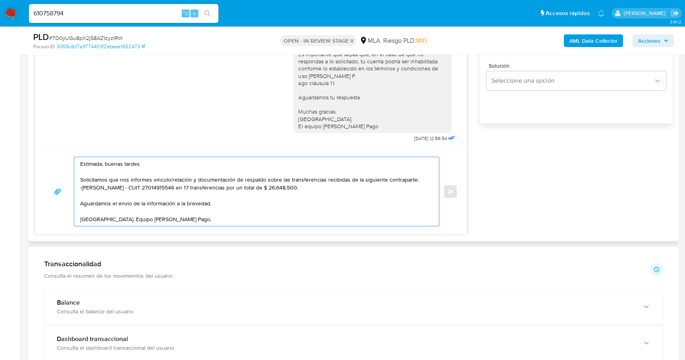
click at [189, 217] on textarea "Estimada, buenas tardes Solicitamos que nos informes vinculo/relación y documen…" at bounding box center [254, 191] width 349 height 69
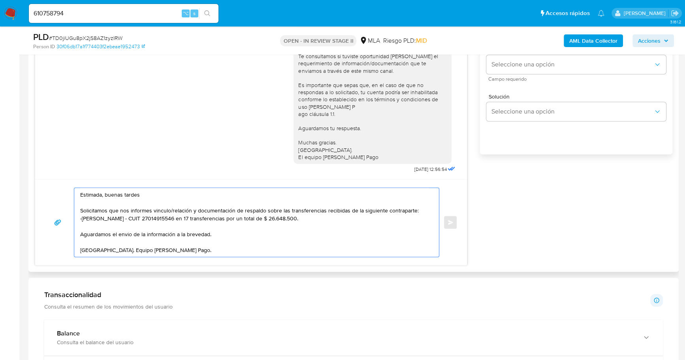
scroll to position [430, 0]
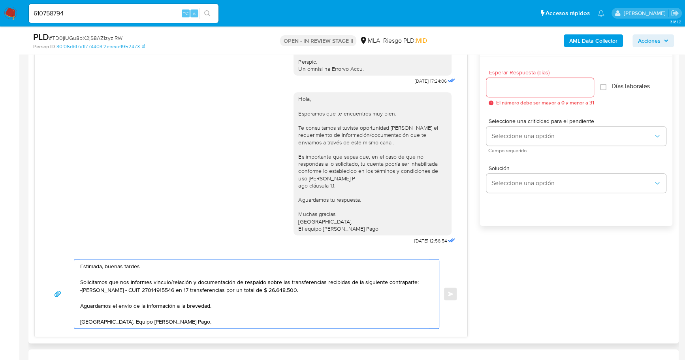
type textarea "Estimada, buenas tardes Solicitamos que nos informes vinculo/relación y documen…"
drag, startPoint x: 511, startPoint y: 92, endPoint x: 517, endPoint y: 84, distance: 9.9
click at [512, 92] on div at bounding box center [541, 87] width 108 height 19
click at [518, 84] on input "Esperar Respuesta (días)" at bounding box center [541, 87] width 108 height 10
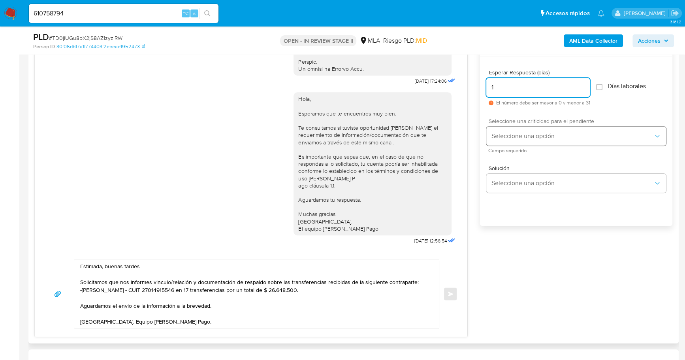
type input "1"
click at [528, 130] on button "Seleccione una opción" at bounding box center [577, 135] width 180 height 19
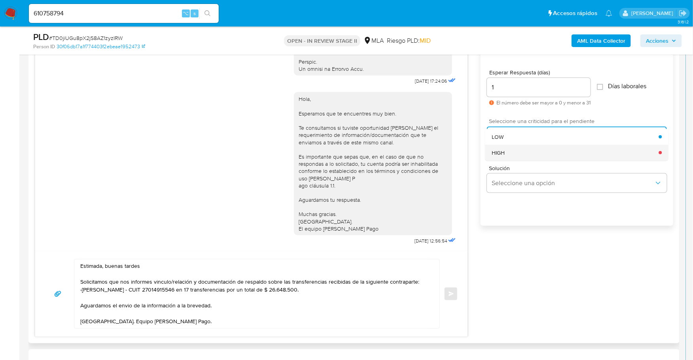
click at [527, 153] on div "HIGH" at bounding box center [574, 153] width 167 height 16
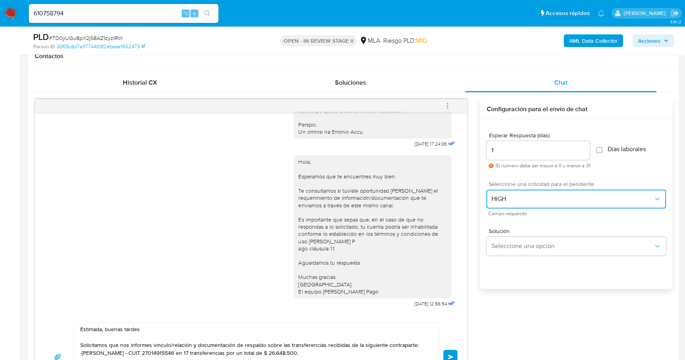
scroll to position [508, 0]
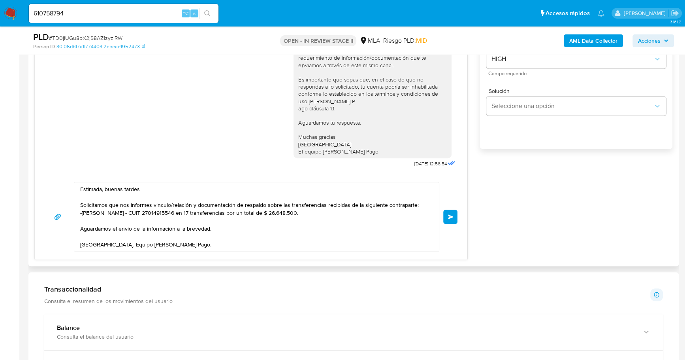
click at [447, 218] on button "Enviar" at bounding box center [450, 216] width 14 height 14
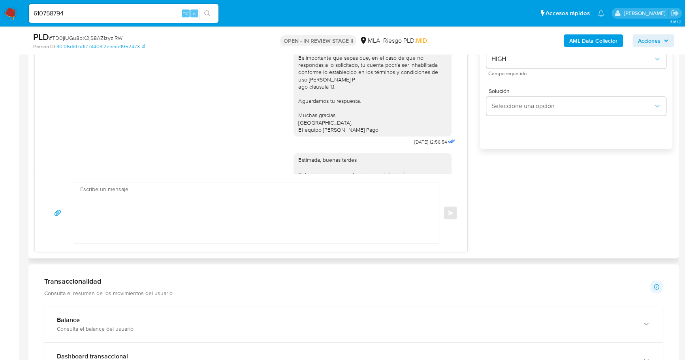
scroll to position [523, 0]
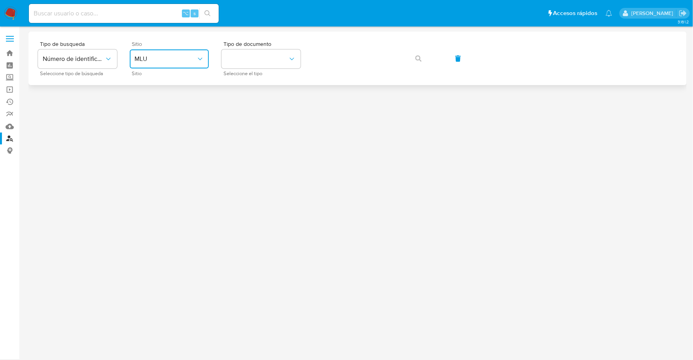
click at [162, 53] on button "MLU" at bounding box center [169, 58] width 79 height 19
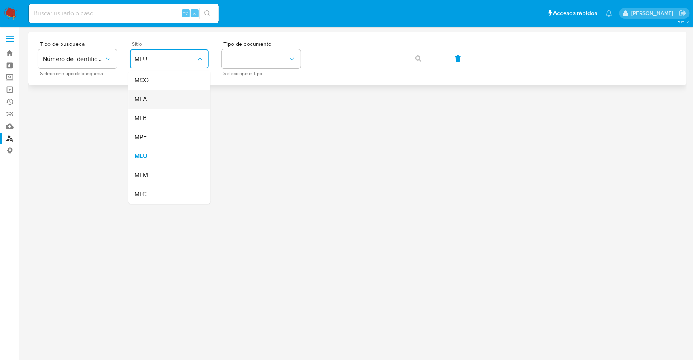
click at [154, 99] on div "MLA" at bounding box center [166, 99] width 65 height 19
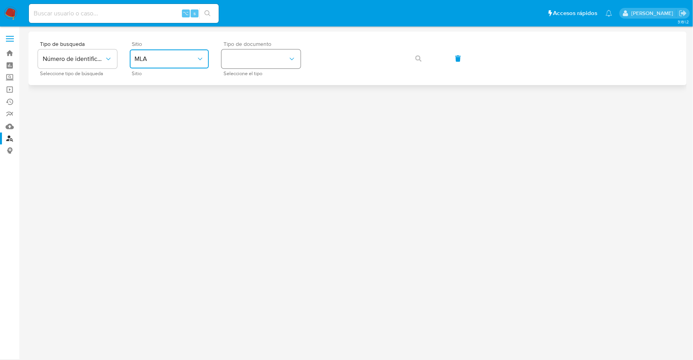
click at [297, 60] on button "identificationType" at bounding box center [260, 58] width 79 height 19
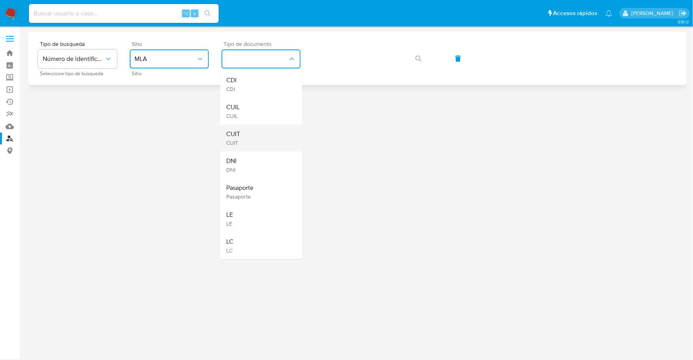
click at [236, 142] on span "CUIT" at bounding box center [233, 142] width 14 height 7
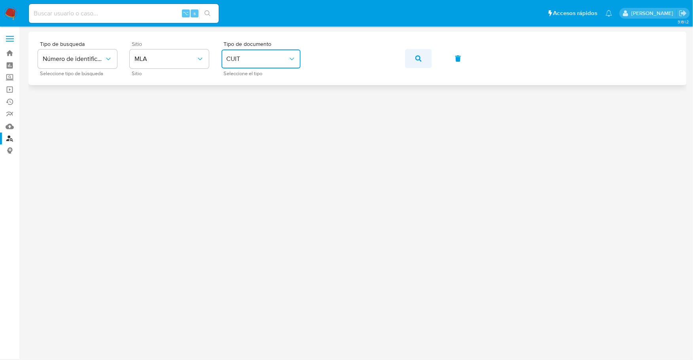
click at [417, 59] on icon "button" at bounding box center [418, 58] width 6 height 6
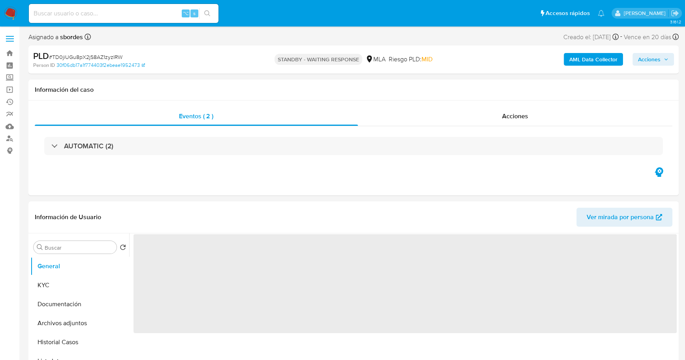
select select "10"
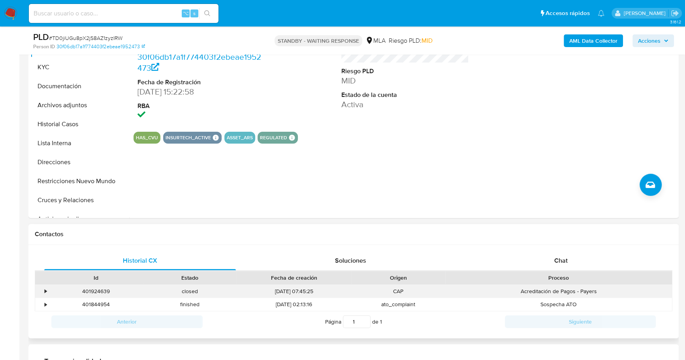
scroll to position [215, 0]
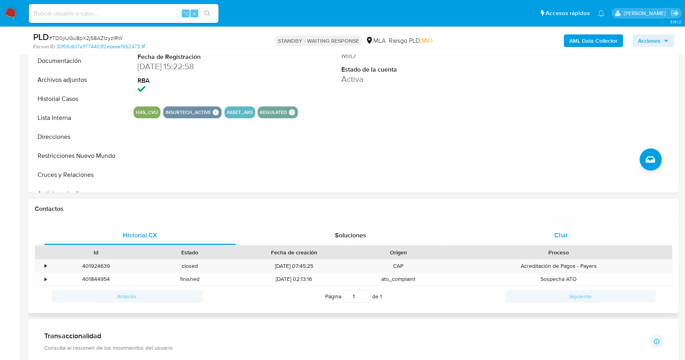
click at [555, 231] on span "Chat" at bounding box center [561, 234] width 13 height 9
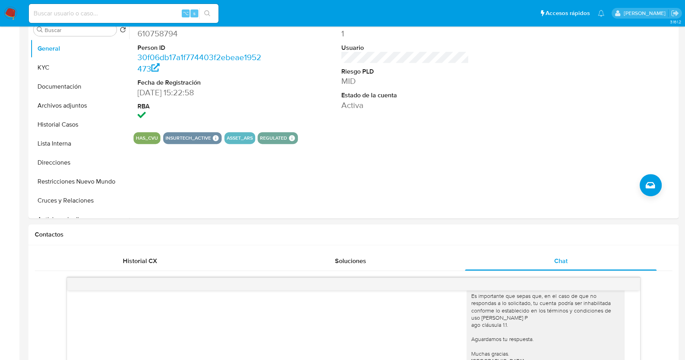
scroll to position [0, 0]
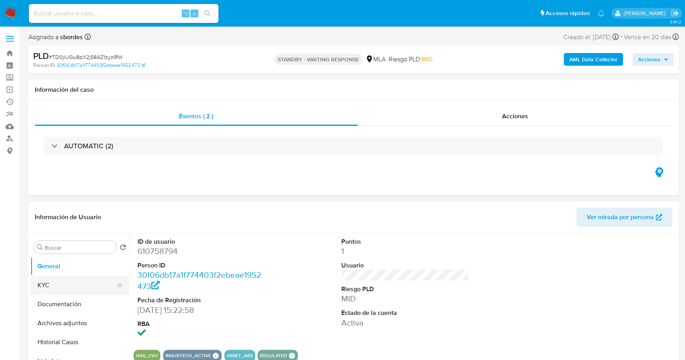
click at [45, 285] on button "KYC" at bounding box center [76, 284] width 92 height 19
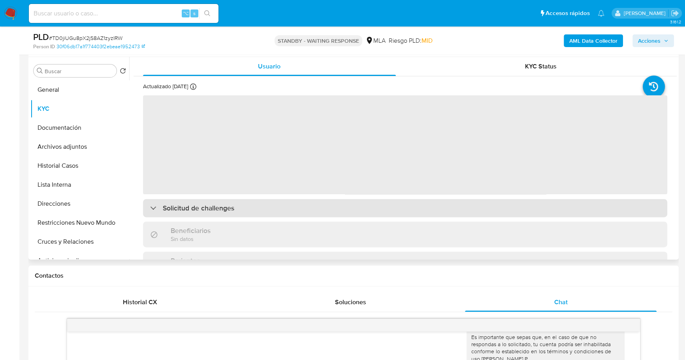
scroll to position [153, 0]
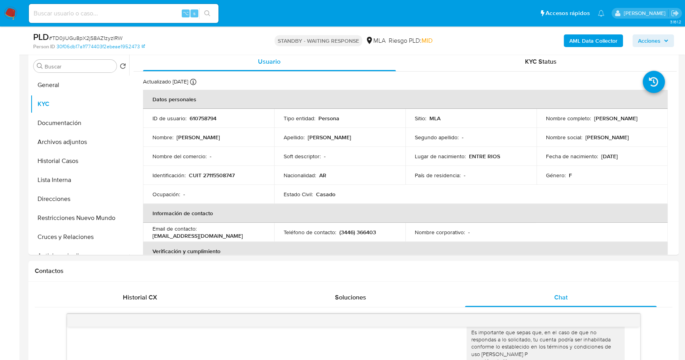
click at [104, 9] on input at bounding box center [124, 13] width 190 height 10
paste input "187134258"
type input "187134258"
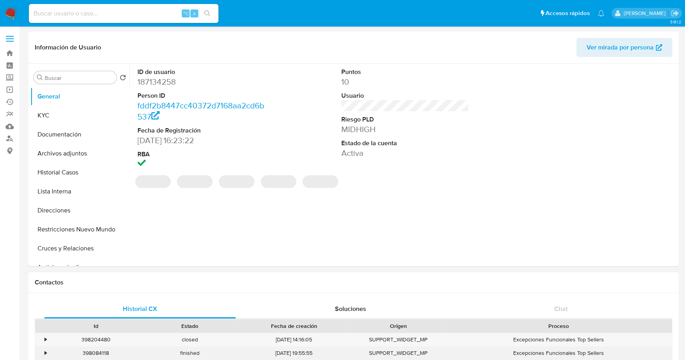
select select "10"
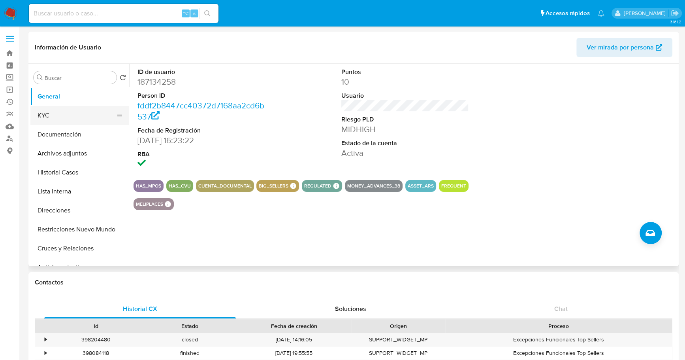
click at [55, 120] on button "KYC" at bounding box center [76, 115] width 92 height 19
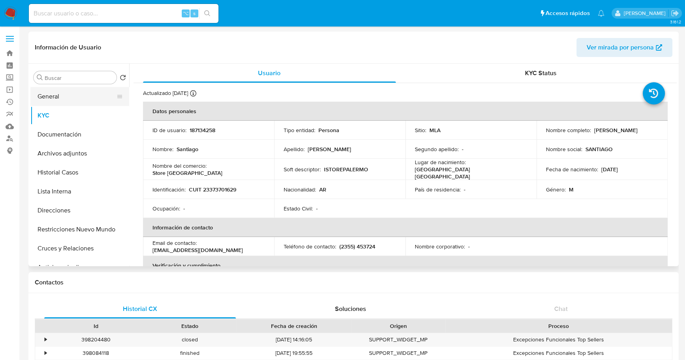
click at [56, 96] on button "General" at bounding box center [76, 96] width 92 height 19
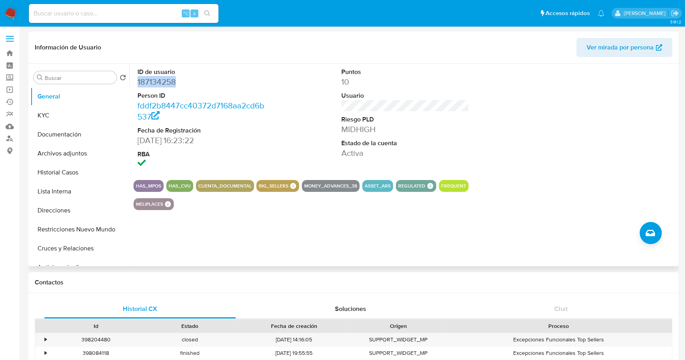
copy dd "187134258"
click at [91, 11] on input at bounding box center [124, 13] width 190 height 10
paste input "187134258"
type input "187134258"
click at [57, 167] on button "Historial Casos" at bounding box center [76, 172] width 92 height 19
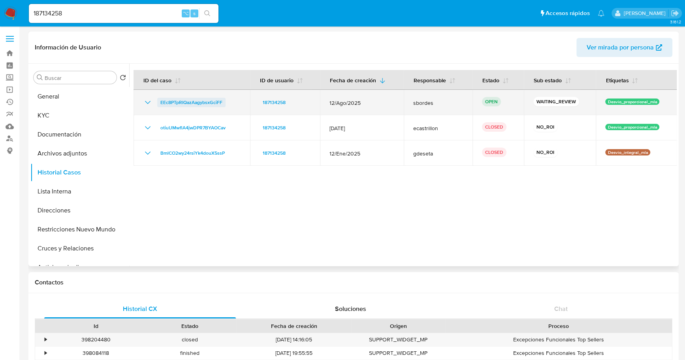
click at [174, 100] on span "EEc8PTpRIQazAagybsxGciFF" at bounding box center [191, 102] width 62 height 9
click at [168, 102] on span "EEc8PTpRIQazAagybsxGciFF" at bounding box center [191, 102] width 62 height 9
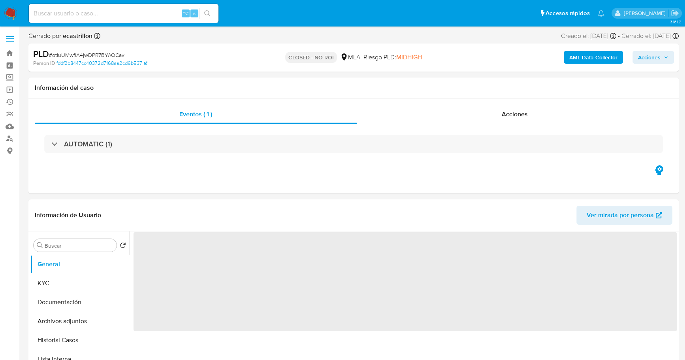
select select "10"
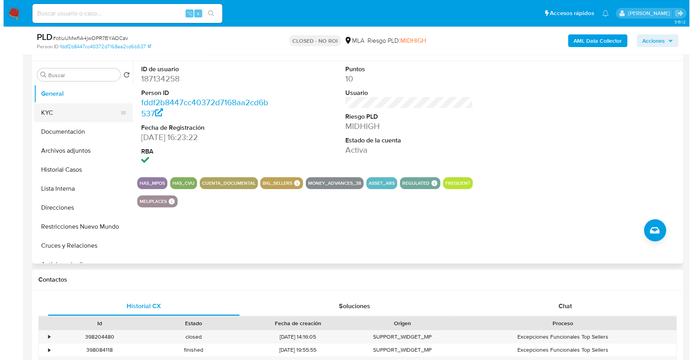
scroll to position [141, 0]
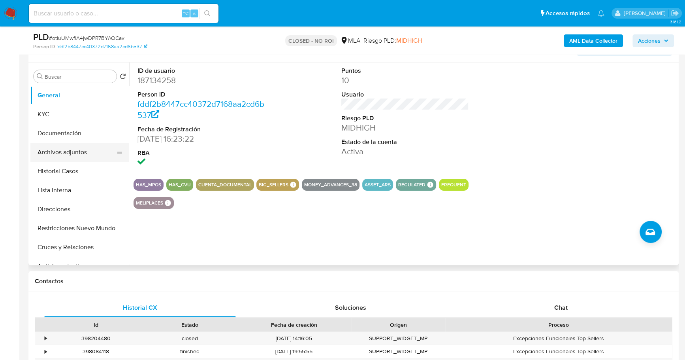
click at [58, 151] on button "Archivos adjuntos" at bounding box center [76, 152] width 92 height 19
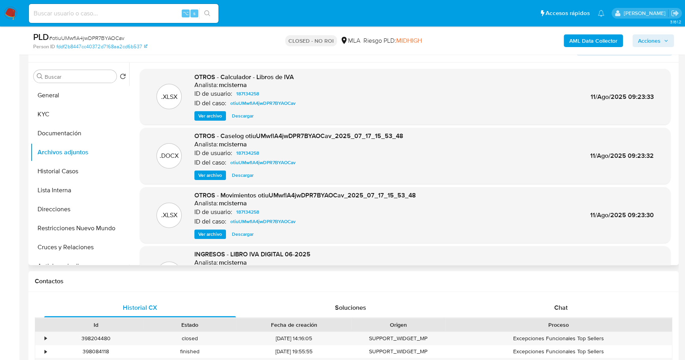
click at [211, 172] on span "Ver archivo" at bounding box center [210, 175] width 24 height 8
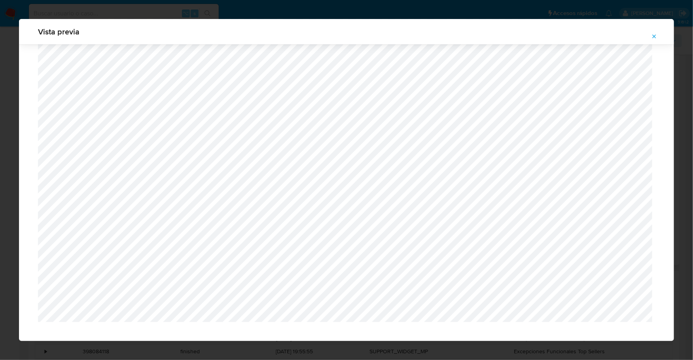
scroll to position [629, 0]
click at [653, 35] on icon "Attachment preview" at bounding box center [654, 36] width 6 height 6
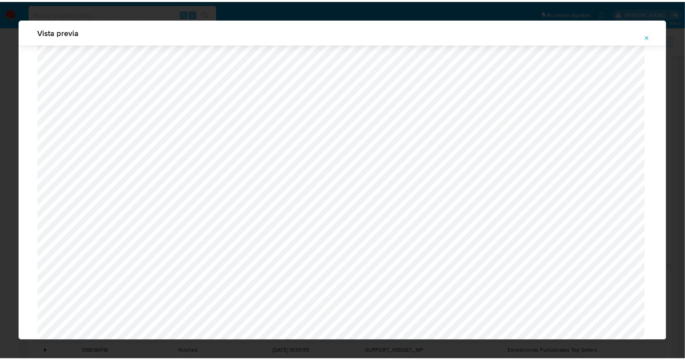
scroll to position [0, 0]
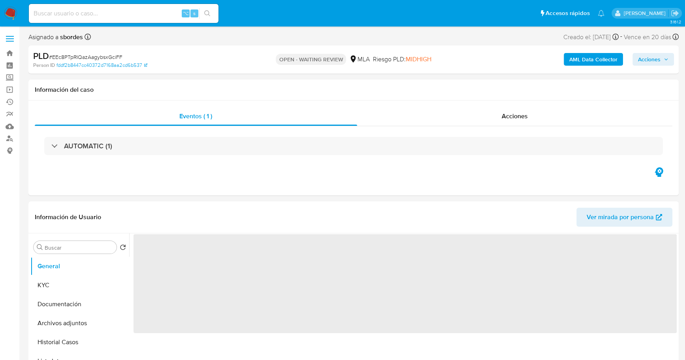
select select "10"
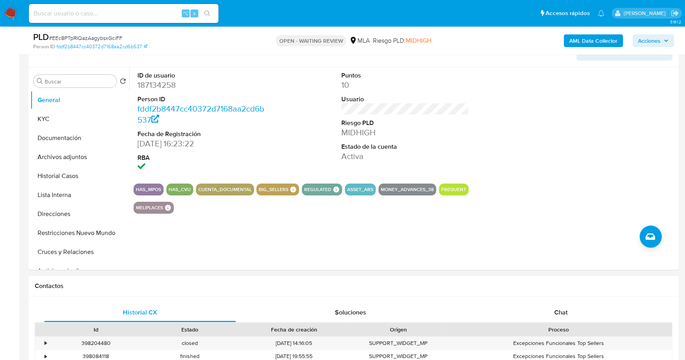
scroll to position [198, 0]
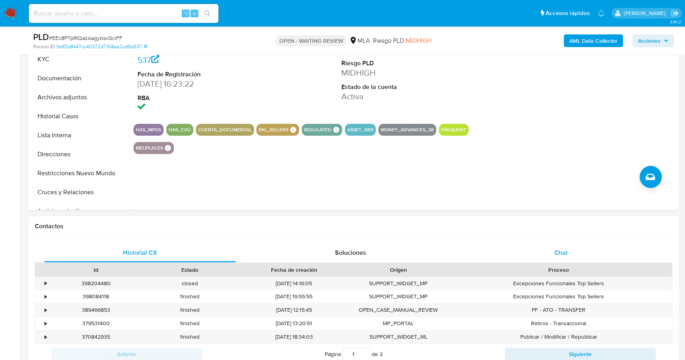
click at [566, 259] on div "Chat" at bounding box center [561, 252] width 192 height 19
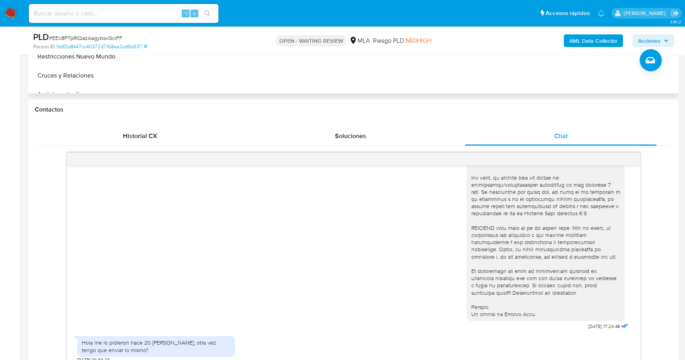
scroll to position [184, 0]
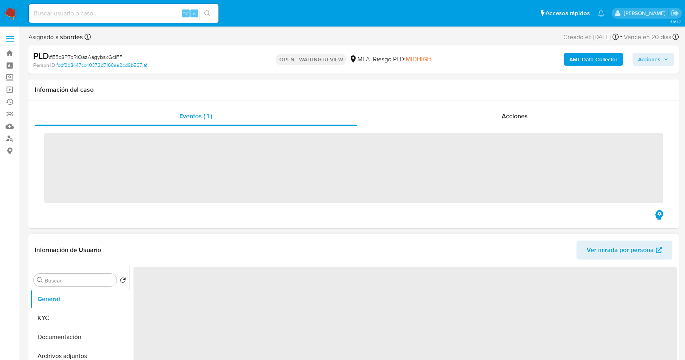
select select "10"
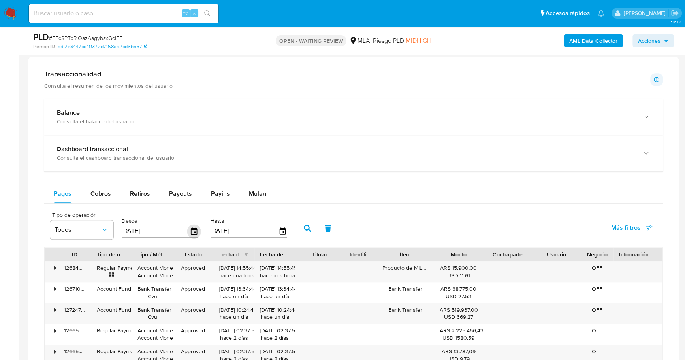
scroll to position [524, 0]
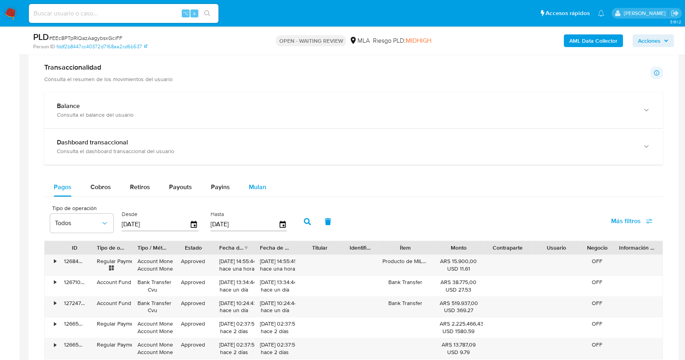
click at [271, 177] on div "Pagos Cobros Retiros Payouts Payins Mulan" at bounding box center [353, 186] width 619 height 19
click at [261, 182] on span "Mulan" at bounding box center [257, 186] width 17 height 9
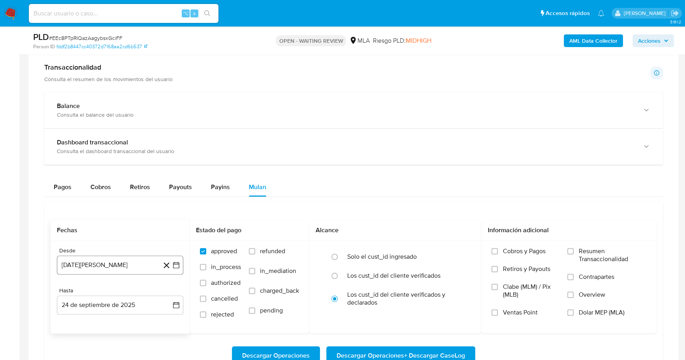
click at [87, 262] on button "[DATE][PERSON_NAME]" at bounding box center [120, 264] width 126 height 19
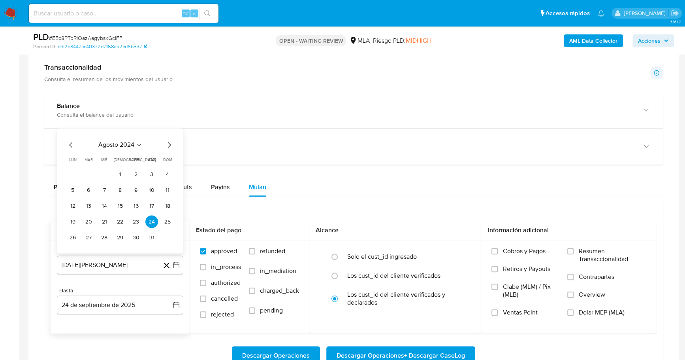
click at [128, 135] on div "[DATE] [DATE] lun [DATE] [PERSON_NAME][DATE] mié [DATE] jue [DATE] vie [DATE] s…" at bounding box center [120, 190] width 126 height 125
click at [126, 141] on span "agosto 2024" at bounding box center [116, 145] width 36 height 8
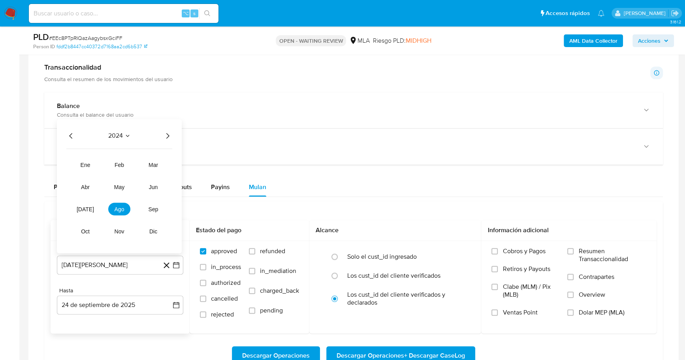
click at [167, 132] on icon "Año siguiente" at bounding box center [167, 135] width 9 height 9
click at [79, 208] on button "[DATE]" at bounding box center [85, 208] width 22 height 13
click at [89, 177] on button "1" at bounding box center [88, 174] width 13 height 13
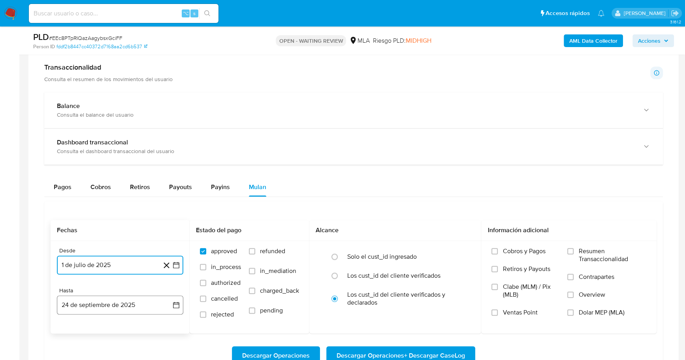
click at [94, 304] on button "24 de septiembre de 2025" at bounding box center [120, 304] width 126 height 19
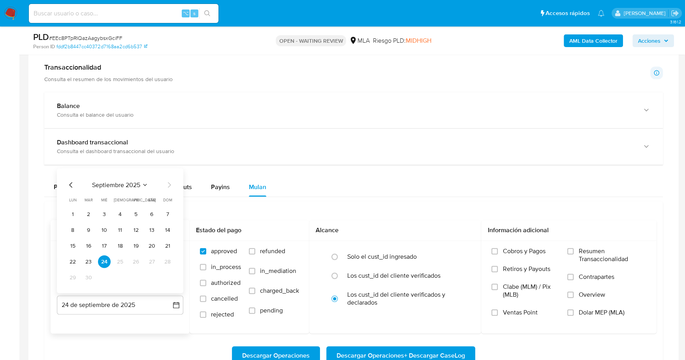
click at [67, 180] on icon "Mes anterior" at bounding box center [70, 184] width 9 height 9
click at [71, 180] on icon "Mes anterior" at bounding box center [70, 184] width 9 height 9
click at [124, 273] on button "31" at bounding box center [120, 277] width 13 height 13
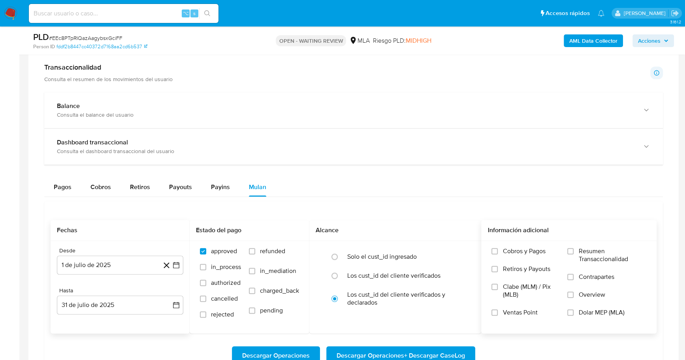
click at [588, 310] on span "Dolar MEP (MLA)" at bounding box center [602, 312] width 46 height 8
click at [574, 310] on input "Dolar MEP (MLA)" at bounding box center [571, 312] width 6 height 6
click at [422, 355] on span "Descargar Operaciones + Descargar CaseLog" at bounding box center [401, 355] width 128 height 17
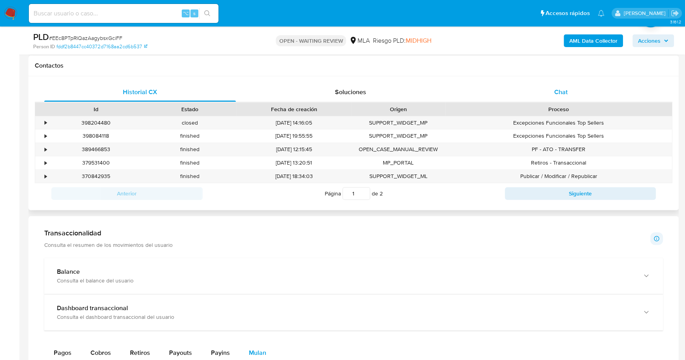
scroll to position [358, 0]
click at [569, 89] on div "Chat" at bounding box center [561, 92] width 192 height 19
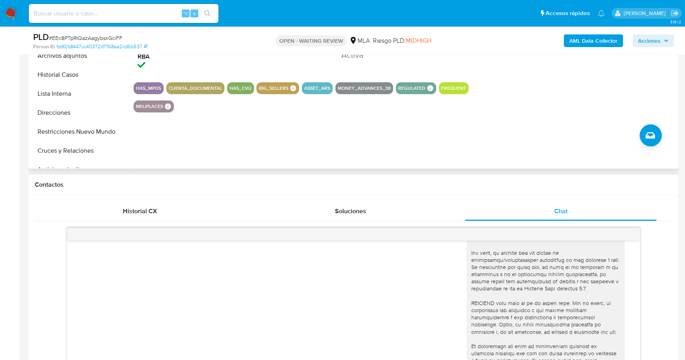
scroll to position [159, 0]
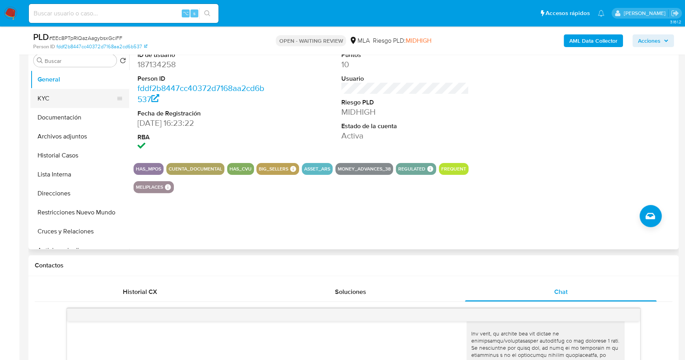
drag, startPoint x: 32, startPoint y: 107, endPoint x: 37, endPoint y: 102, distance: 7.0
click at [33, 106] on button "KYC" at bounding box center [76, 98] width 92 height 19
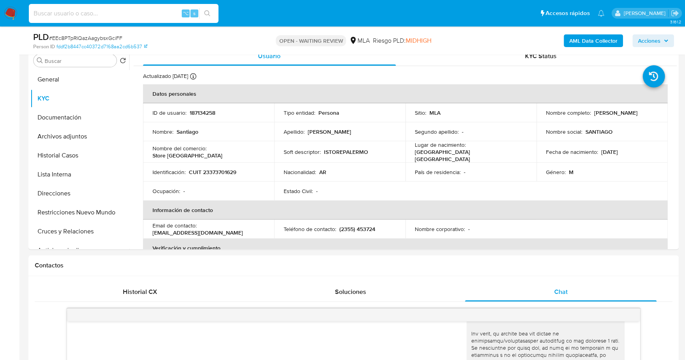
click at [115, 13] on input at bounding box center [124, 13] width 190 height 10
paste input "489740518"
type input "489740518"
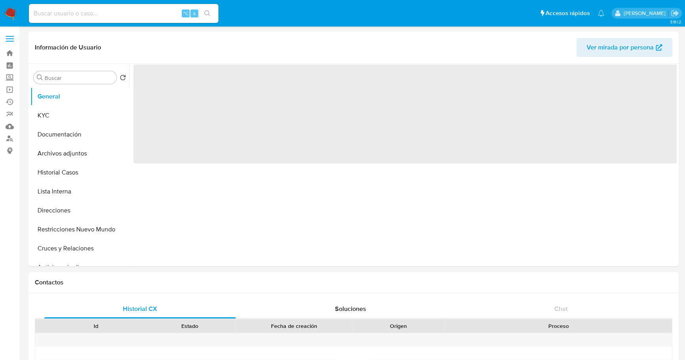
select select "10"
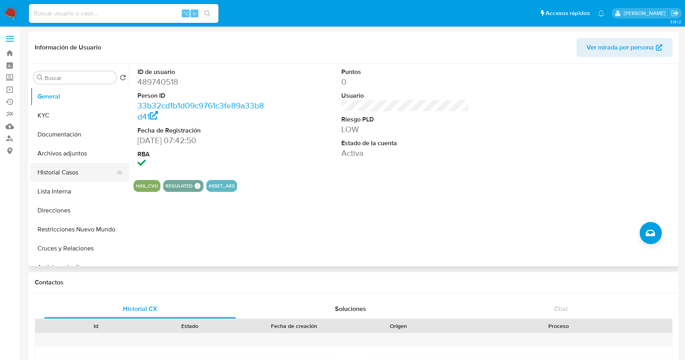
click at [70, 178] on button "Historial Casos" at bounding box center [76, 172] width 92 height 19
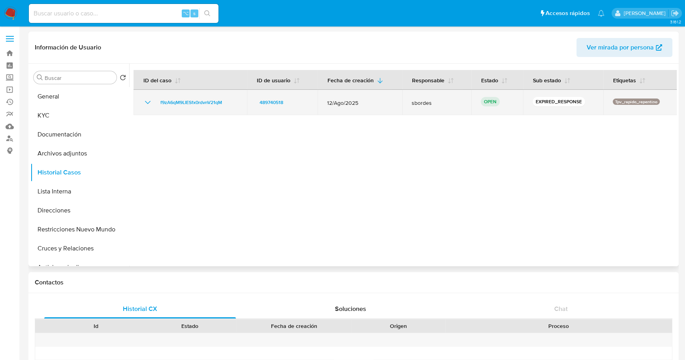
click at [188, 95] on td "f9zA6qM9LIESfx0rdvnV21qM" at bounding box center [190, 102] width 113 height 25
click at [194, 105] on span "f9zA6qM9LIESfx0rdvnV21qM" at bounding box center [191, 102] width 62 height 9
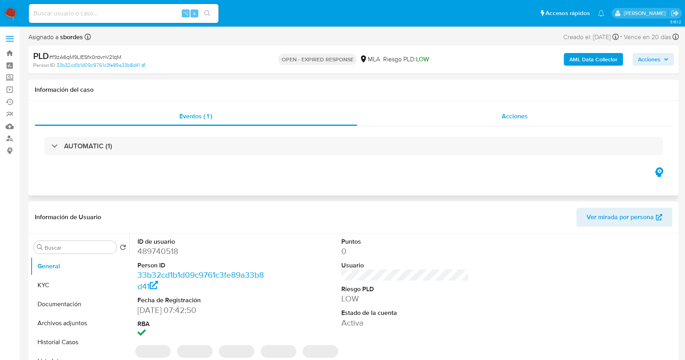
select select "10"
click at [489, 120] on div "Acciones" at bounding box center [515, 116] width 316 height 19
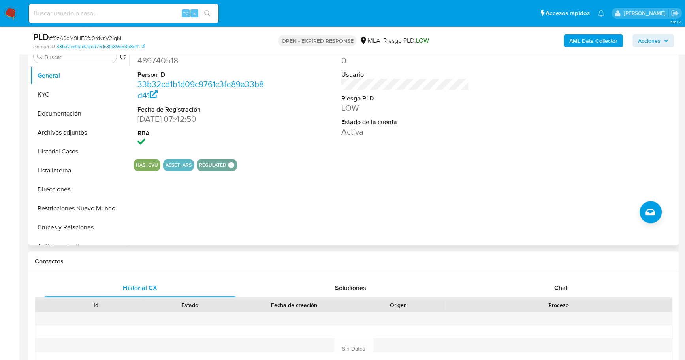
scroll to position [273, 0]
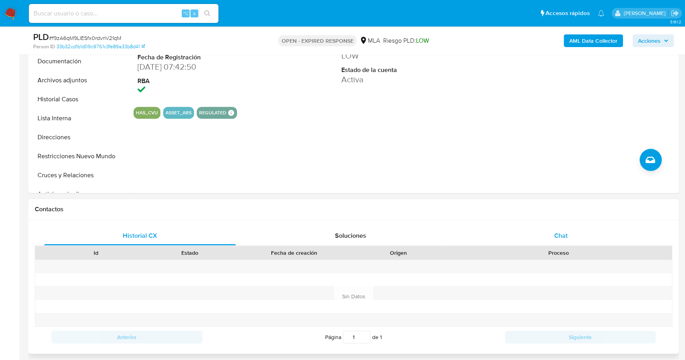
click at [498, 233] on div "Chat" at bounding box center [561, 235] width 192 height 19
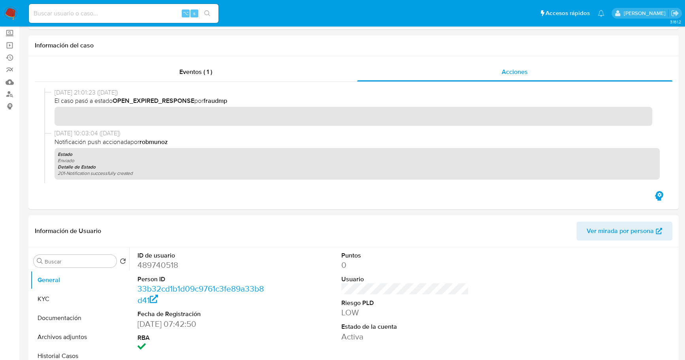
scroll to position [84, 0]
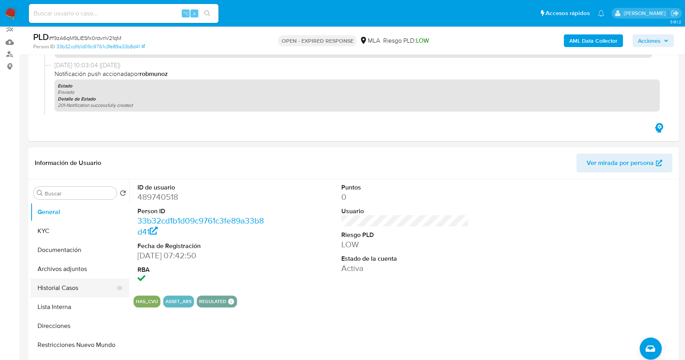
click at [60, 287] on button "Historial Casos" at bounding box center [76, 287] width 92 height 19
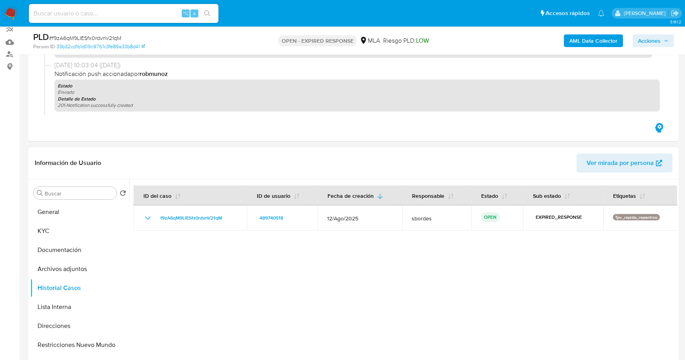
click at [362, 148] on div "Información de Usuario Ver mirada por persona" at bounding box center [353, 163] width 651 height 32
click at [376, 121] on div "Eventos ( 1 ) Acciones" at bounding box center [353, 64] width 651 height 153
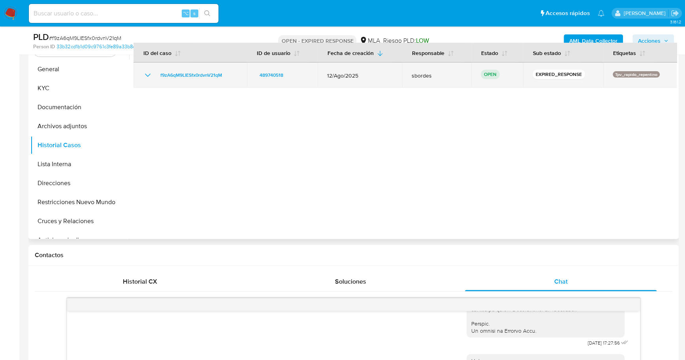
scroll to position [144, 0]
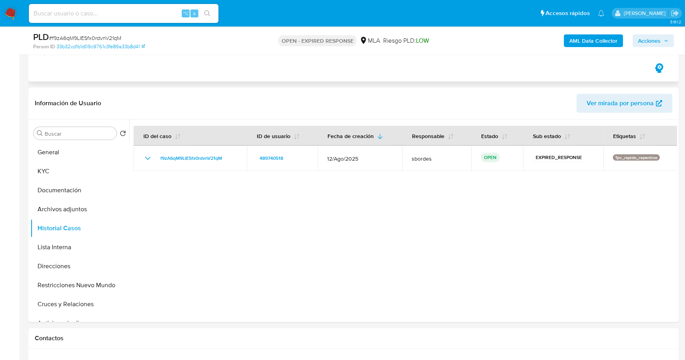
click at [170, 75] on div "Eventos ( 1 ) Acciones" at bounding box center [353, 4] width 651 height 153
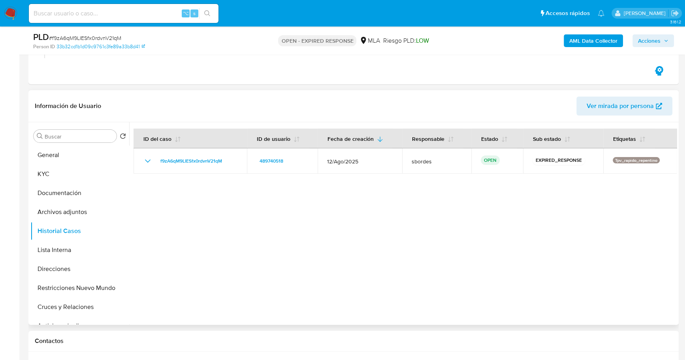
scroll to position [141, 0]
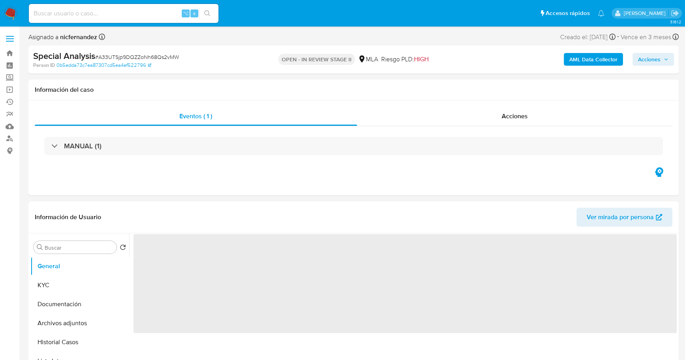
select select "10"
